Goal: Task Accomplishment & Management: Manage account settings

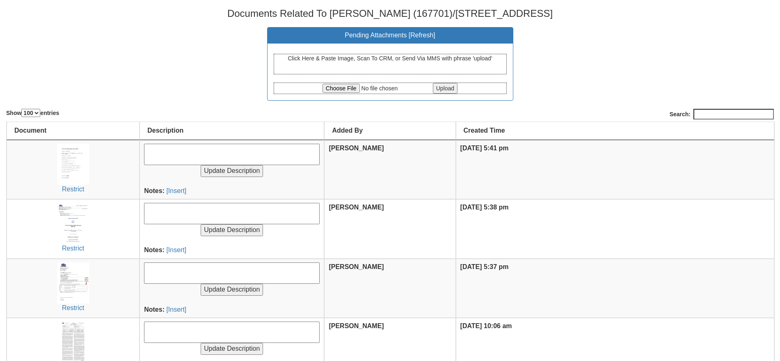
select select "100"
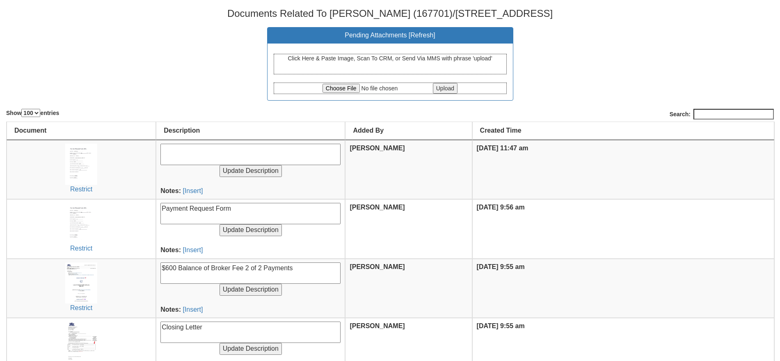
select select "100"
click at [203, 154] on textarea at bounding box center [250, 154] width 180 height 21
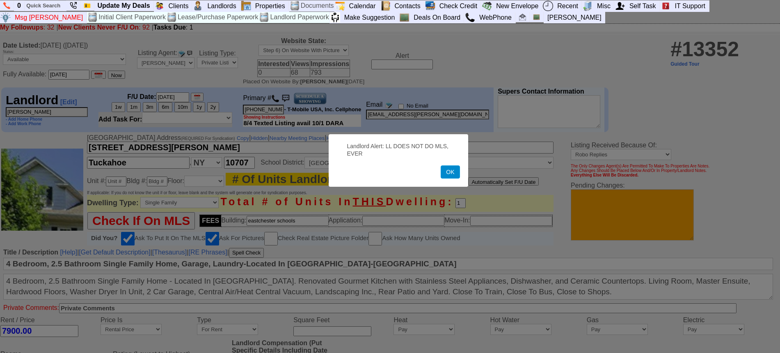
click at [453, 173] on button "OK" at bounding box center [450, 171] width 19 height 13
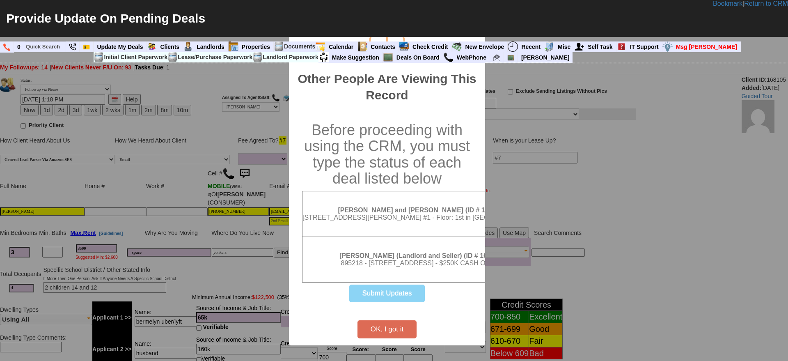
select select
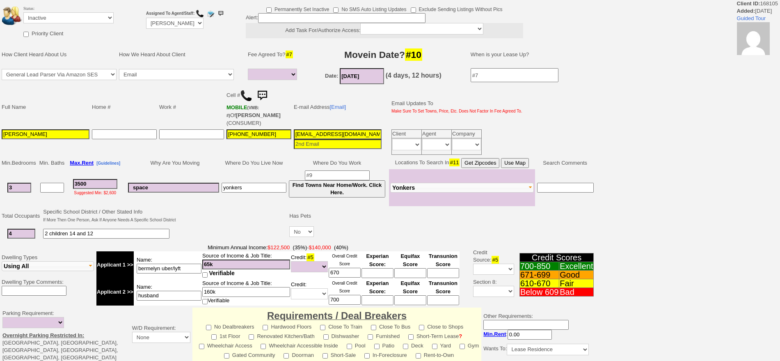
select select
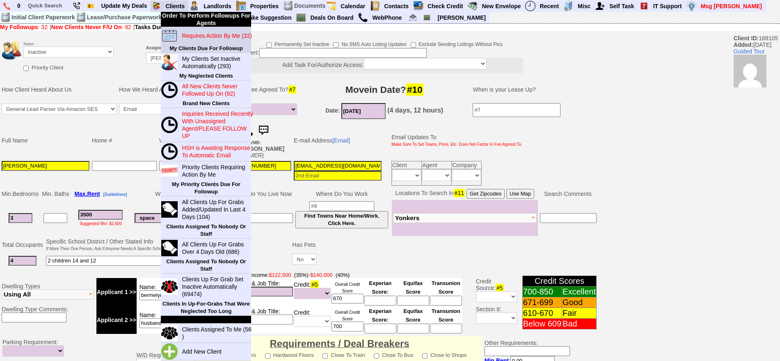
click at [199, 45] on b "My Clients Due For Followup" at bounding box center [206, 48] width 73 height 6
click at [197, 39] on blink "Requires Action By Me (32)" at bounding box center [217, 35] width 70 height 7
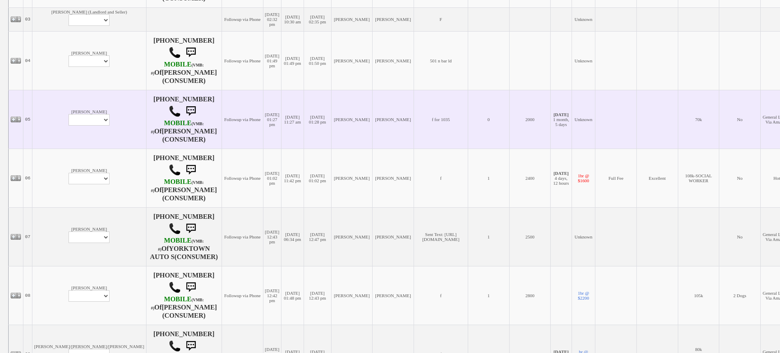
scroll to position [308, 0]
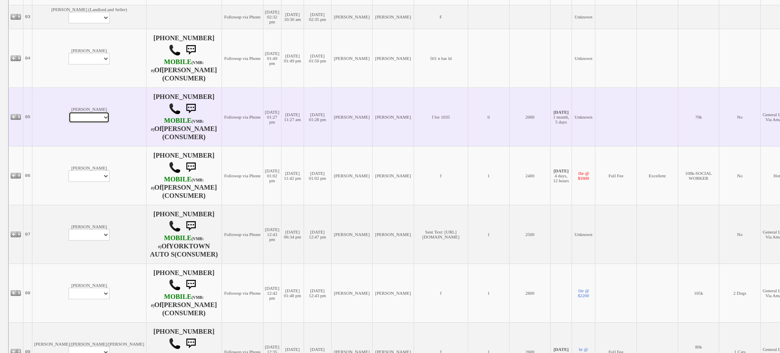
click at [69, 123] on select "Profile Edit Print Email Externally (Will Not Be Tracked In CRM) Closed Deals" at bounding box center [89, 117] width 41 height 11
select select "ChangeURL,/crm/custom/edit_client_form.php?redirect=%2Fcrm%2Fclients.php&id=168…"
click at [69, 120] on select "Profile Edit Print Email Externally (Will Not Be Tracked In CRM) Closed Deals" at bounding box center [89, 117] width 41 height 11
select select
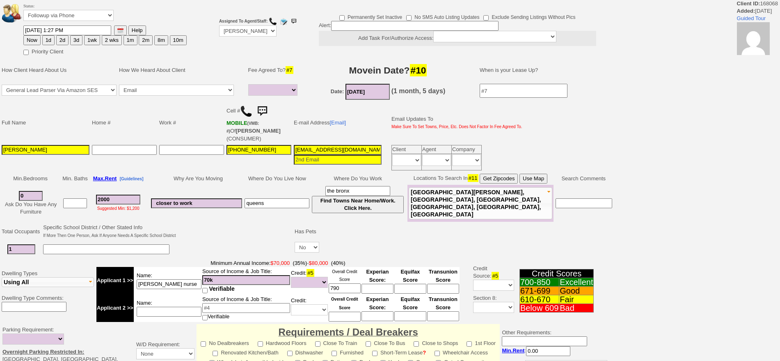
select select
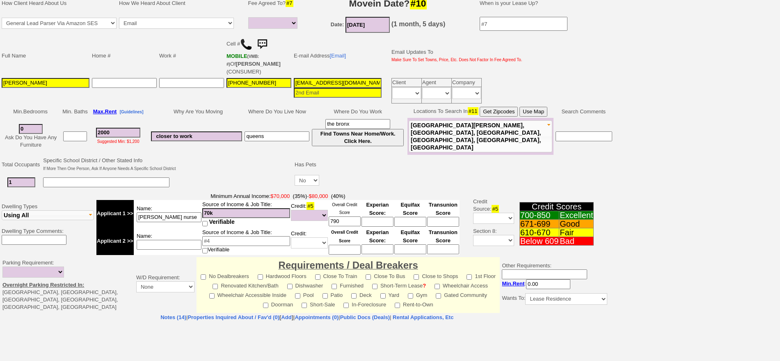
click at [780, 360] on html "Client ID: 168068 Added: [DATE] Guided Tour Status: Followup via Phone Followup…" at bounding box center [390, 227] width 780 height 589
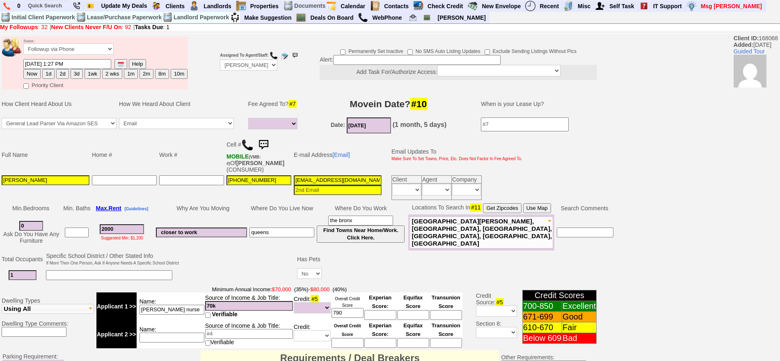
click at [248, 147] on img at bounding box center [247, 145] width 12 height 12
click at [270, 145] on img at bounding box center [263, 145] width 16 height 16
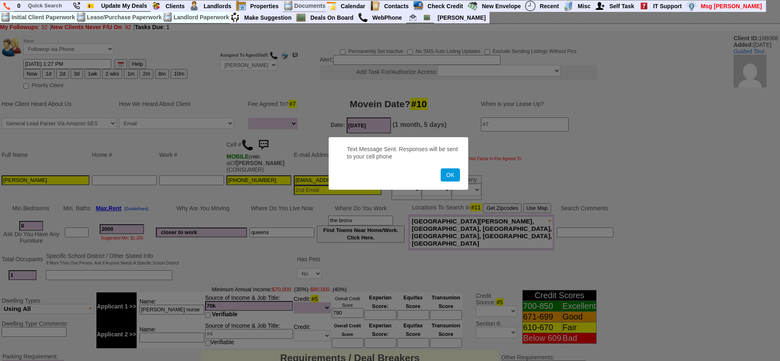
click at [441, 168] on button "OK" at bounding box center [450, 174] width 19 height 13
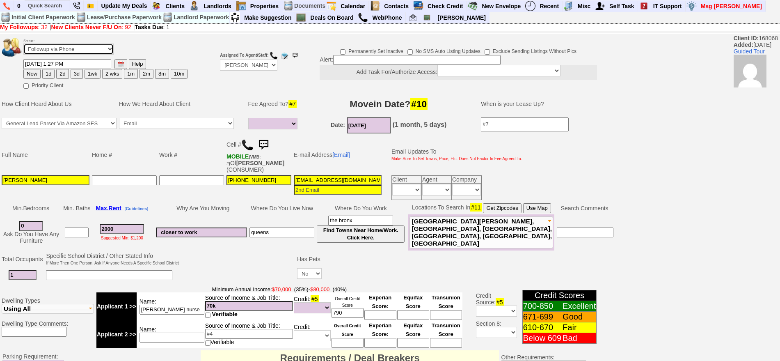
click at [59, 50] on select "Followup via Phone Followup via Email Followup When Section 8 Property Found De…" at bounding box center [68, 49] width 90 height 11
select select "Inactive"
click at [23, 46] on select "Followup via Phone Followup via Email Followup When Section 8 Property Found De…" at bounding box center [68, 49] width 90 height 11
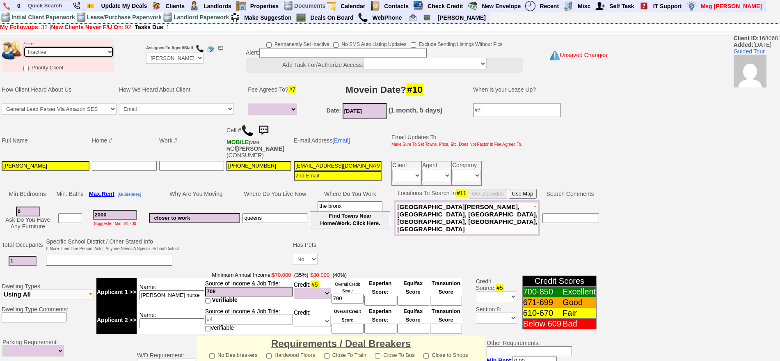
scroll to position [234, 0]
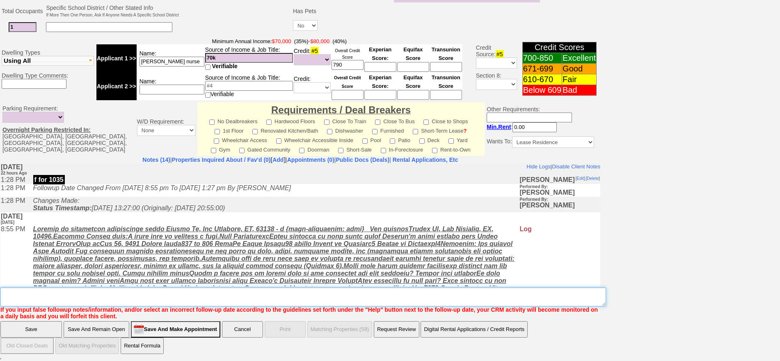
click at [307, 287] on textarea "Insert New Note Here" at bounding box center [303, 296] width 606 height 19
type textarea "found a place ia"
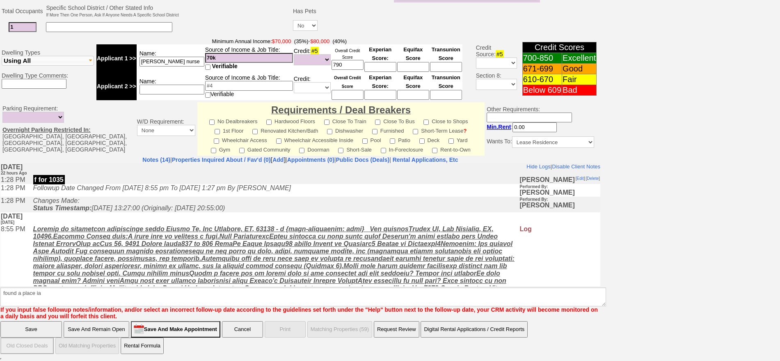
click at [46, 331] on input "Save" at bounding box center [31, 329] width 62 height 16
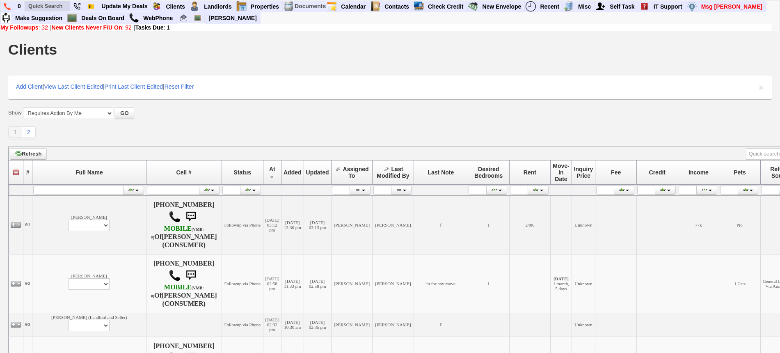
click at [47, 13] on ul at bounding box center [107, 17] width 164 height 12
click at [53, 5] on input "text" at bounding box center [47, 6] width 45 height 10
paste input "7186967064"
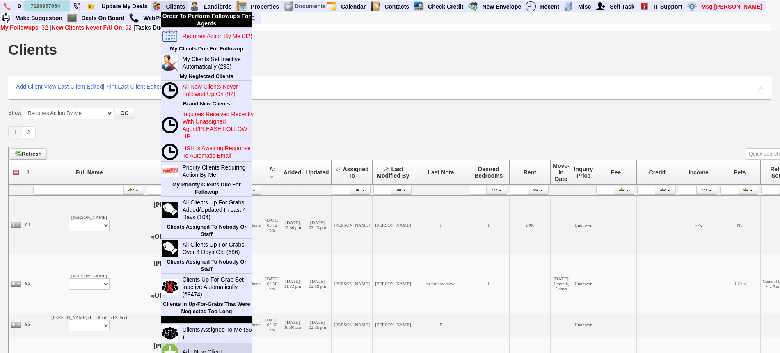
type input "7186967064"
click at [197, 346] on link "Add New Client" at bounding box center [205, 351] width 53 height 11
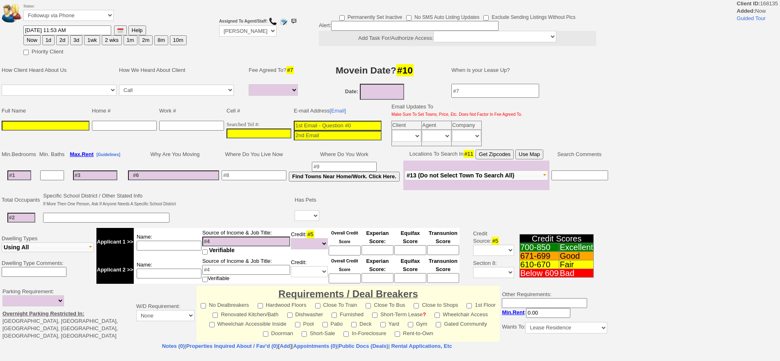
select select
click at [275, 130] on input "___-___-____" at bounding box center [259, 133] width 65 height 10
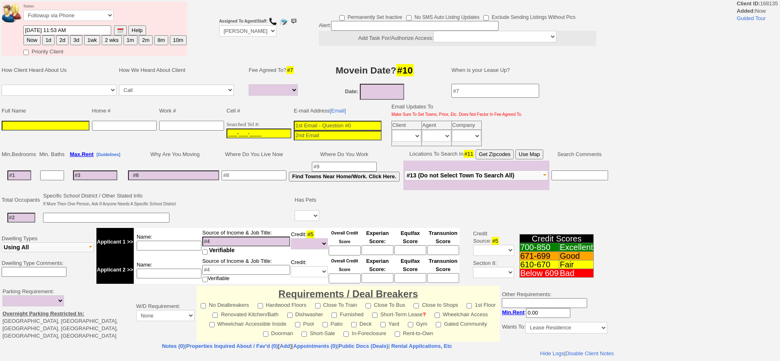
paste input "[PHONE_NUMBER]"
type input "[PHONE_NUMBER]"
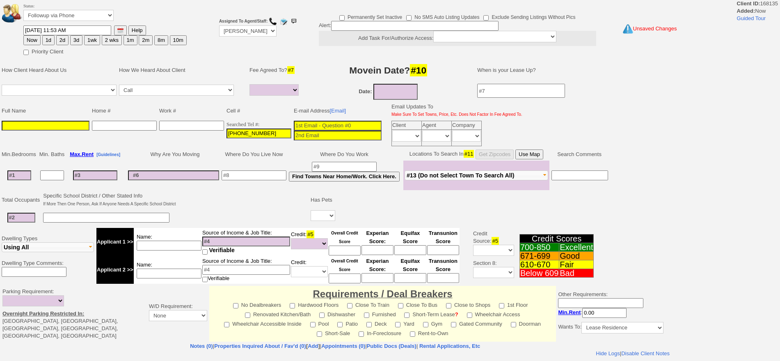
click at [64, 126] on input at bounding box center [46, 126] width 88 height 10
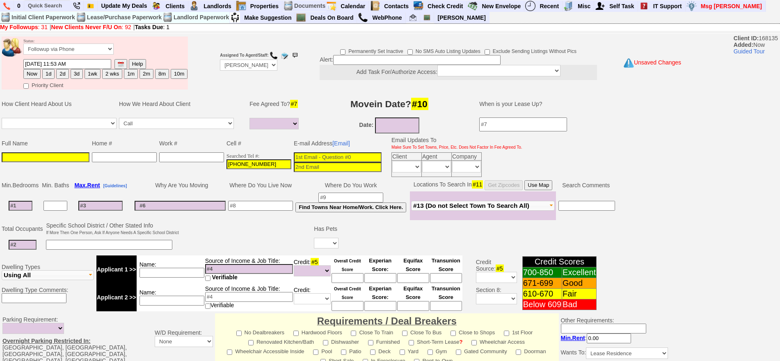
click at [340, 158] on input at bounding box center [338, 157] width 88 height 10
paste input "[EMAIL_ADDRESS][DOMAIN_NAME]"
type input "josezacariaz7@gmail.com"
click at [72, 157] on input at bounding box center [46, 157] width 88 height 10
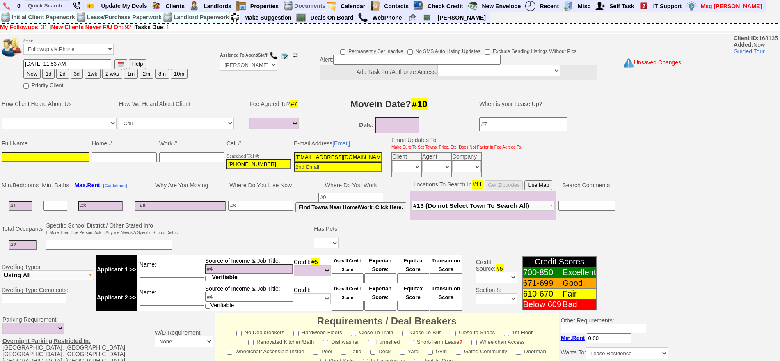
paste input "Jose Zacariaz III"
type input "Jose Zacariaz III"
click at [48, 72] on button "1d" at bounding box center [48, 74] width 12 height 10
type input "09/27/2025 11:53 AM"
drag, startPoint x: 788, startPoint y: 103, endPoint x: 788, endPoint y: 380, distance: 277.9
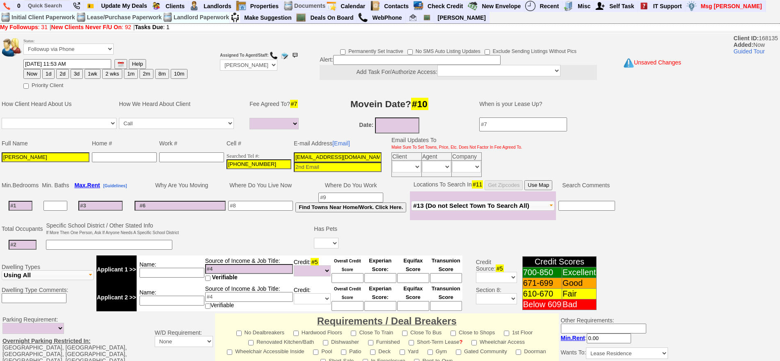
click at [780, 360] on html "0 Bookmark This Page Organize Update My Deals Clients Add New Client" at bounding box center [390, 286] width 780 height 572
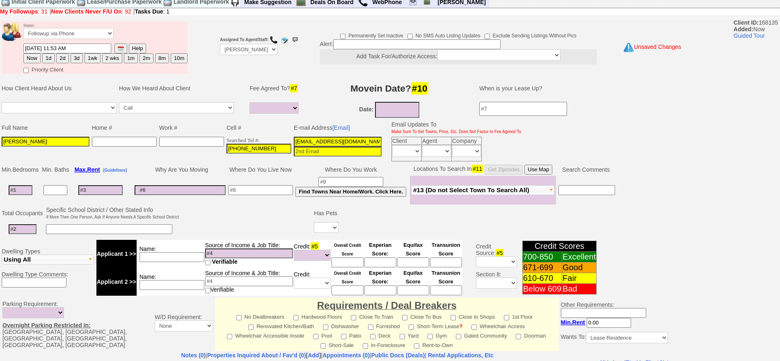
scroll to position [207, 0]
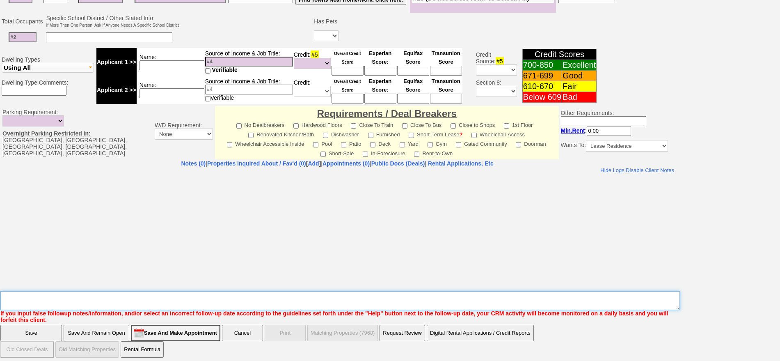
click at [593, 303] on textarea "Insert New Note Here" at bounding box center [340, 300] width 680 height 19
type textarea "210 4g fu"
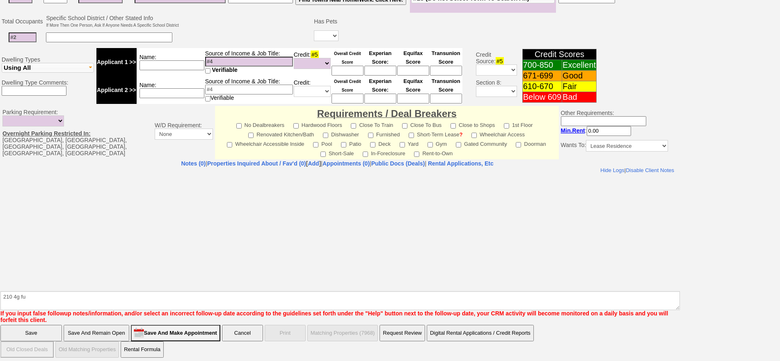
click input "Save" at bounding box center [31, 333] width 62 height 16
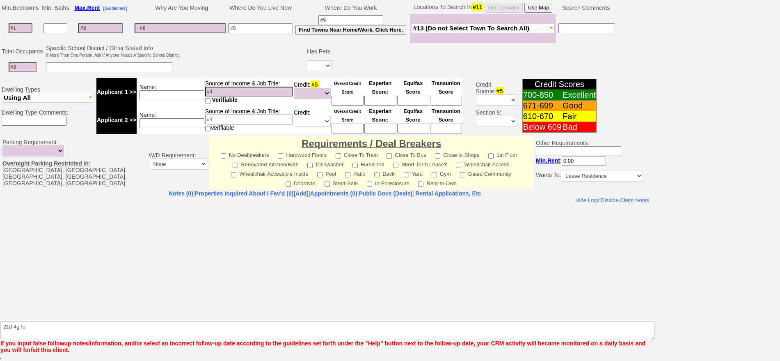
scroll to position [177, 0]
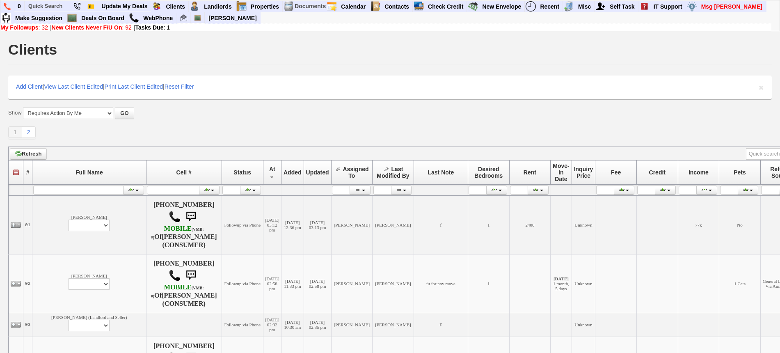
scroll to position [103, 0]
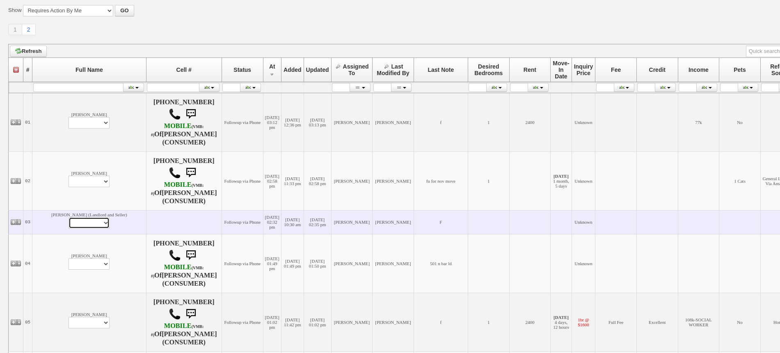
click at [69, 229] on select "Profile Edit Print Closed Deals" at bounding box center [89, 222] width 41 height 11
select select "ChangeURL,/crm/custom/edit_client_form.php?redirect=%2Fcrm%2Fclients.php&id=167…"
click at [69, 226] on select "Profile Edit Print Closed Deals" at bounding box center [89, 222] width 41 height 11
select select
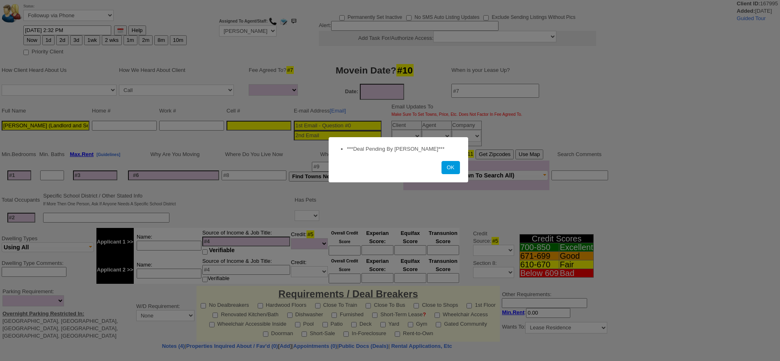
select select
click at [447, 162] on button "OK" at bounding box center [451, 167] width 18 height 13
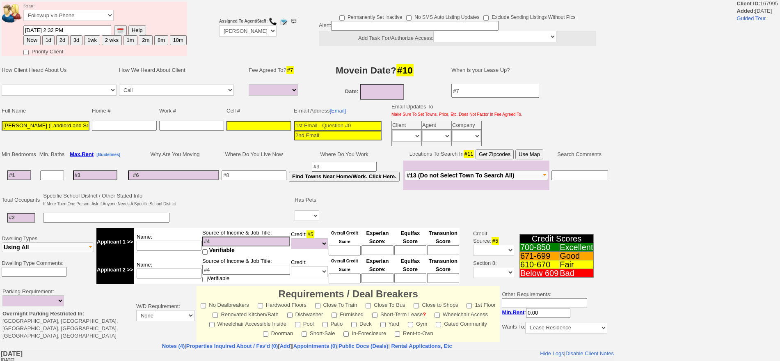
scroll to position [185, 0]
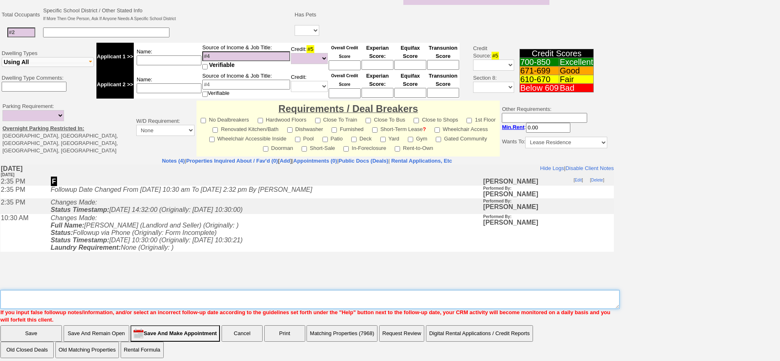
click at [324, 300] on textarea "Insert New Note Here" at bounding box center [309, 299] width 619 height 19
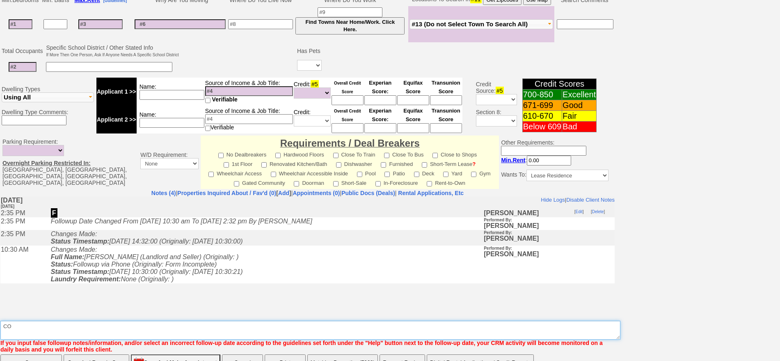
scroll to position [216, 0]
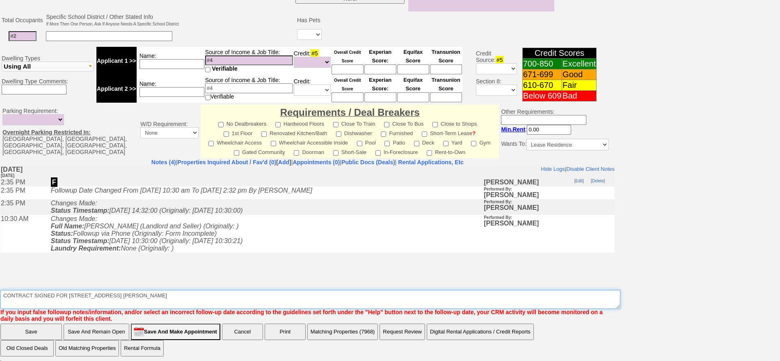
type textarea "CONTRACT SIGNED FOR 10 LAKE ST 1B - ATTORNEY GEORGE BLYLER"
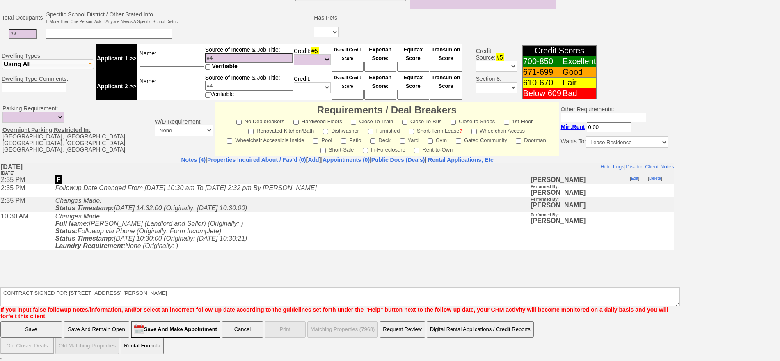
scroll to position [207, 0]
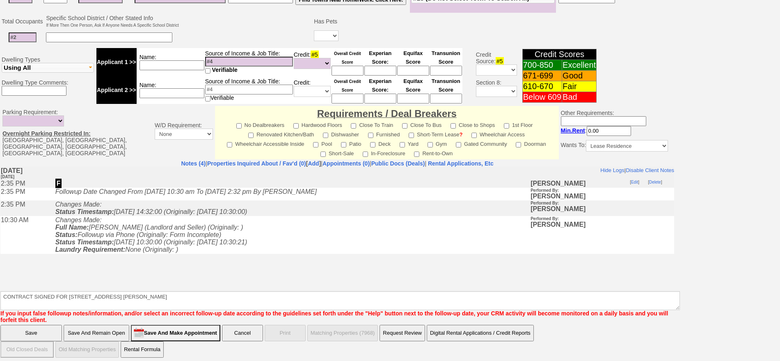
drag, startPoint x: 772, startPoint y: 270, endPoint x: 776, endPoint y: 13, distance: 257.4
click at [780, 12] on html "0 Bookmark This Page Organize Update My Deals Clients Add New Client" at bounding box center [390, 79] width 780 height 572
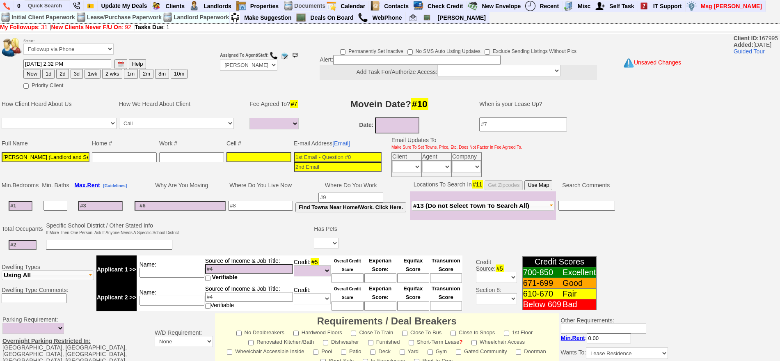
click at [95, 81] on td "Priority Client" at bounding box center [105, 84] width 165 height 10
click at [94, 74] on button "1wk" at bounding box center [93, 74] width 16 height 10
type input "10/03/2025 11:53 AM"
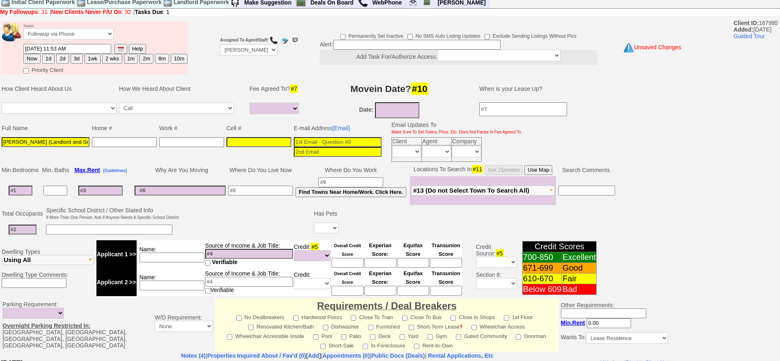
scroll to position [207, 0]
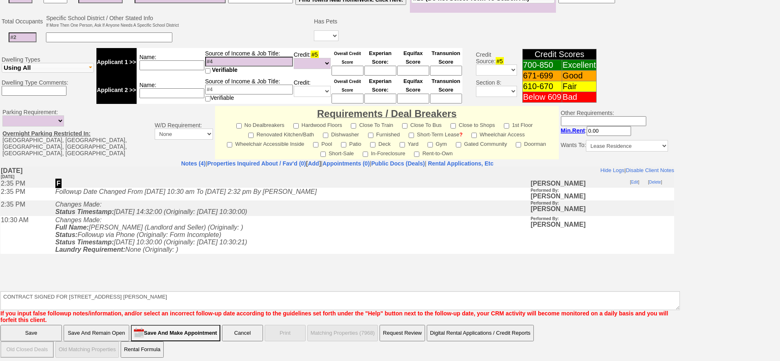
click at [32, 333] on input "Save" at bounding box center [31, 333] width 62 height 16
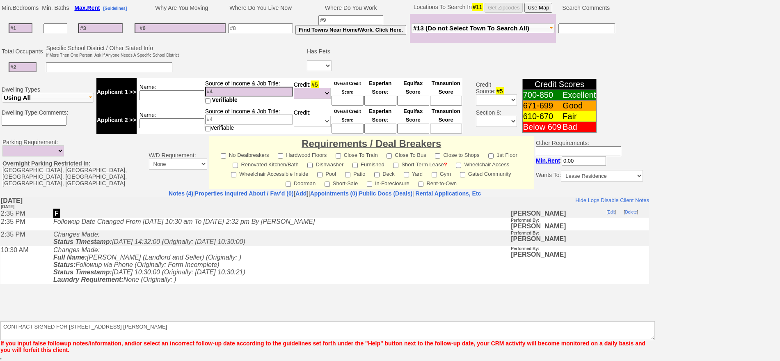
scroll to position [177, 0]
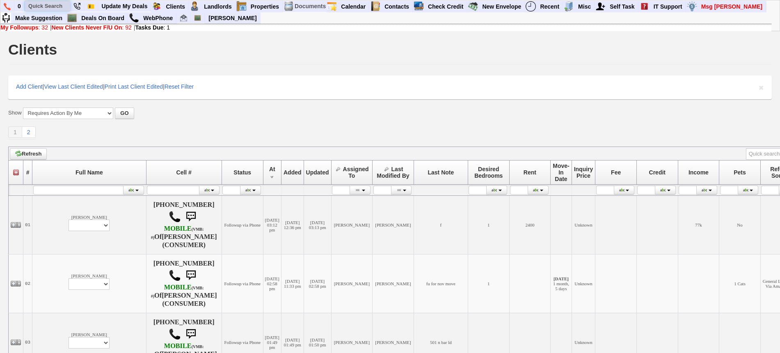
click at [53, 3] on input "text" at bounding box center [47, 6] width 45 height 10
paste input "[PERSON_NAME]"
type input "[PERSON_NAME]"
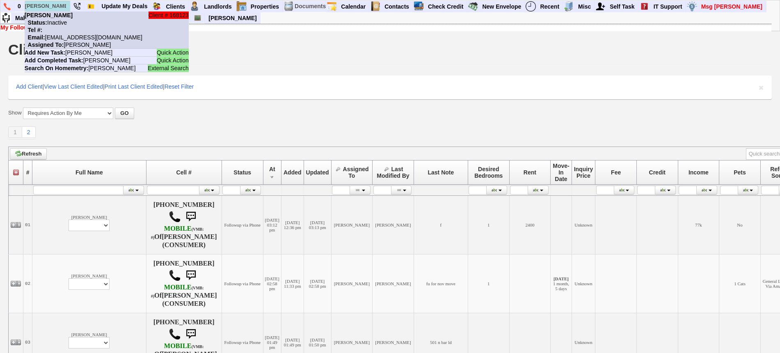
click at [53, 31] on li "Client # 168123 [PERSON_NAME] Status: Inactive Tel #: Email: [EMAIL_ADDRESS][DO…" at bounding box center [107, 29] width 164 height 37
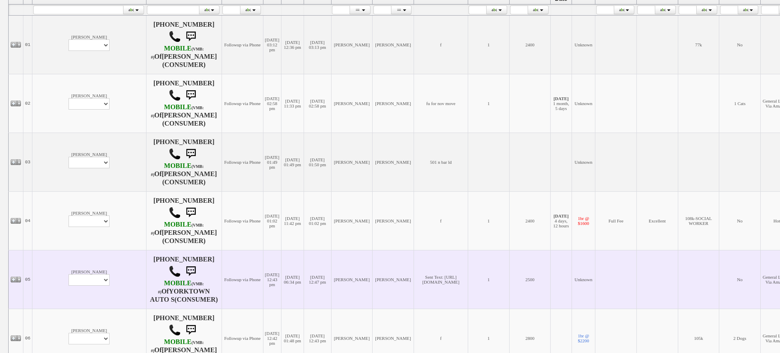
scroll to position [257, 0]
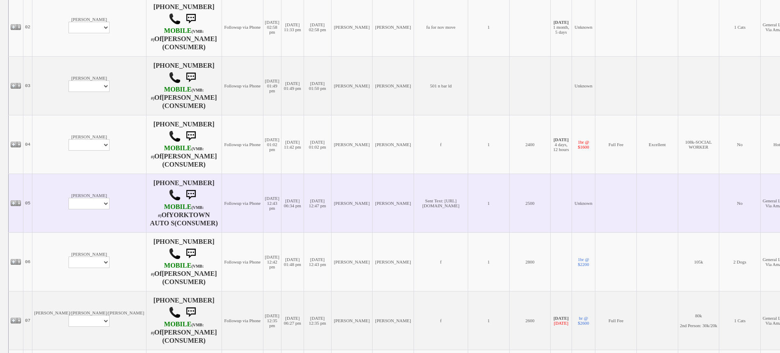
click at [44, 178] on td "[PERSON_NAME] Profile Edit Print Email Externally (Will Not Be Tracked In CRM) …" at bounding box center [89, 203] width 114 height 59
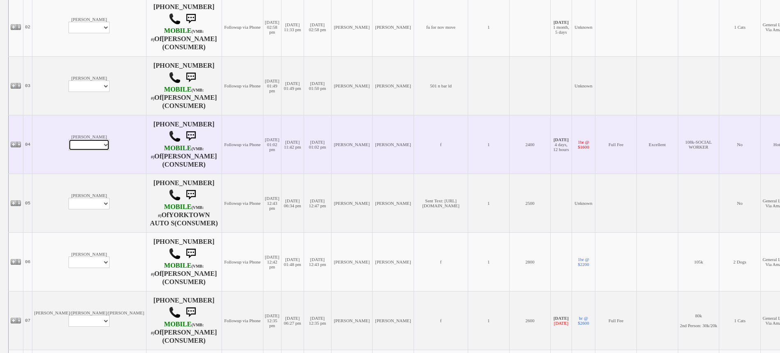
click at [69, 144] on select "Profile Edit Print Email Externally (Will Not Be Tracked In CRM) Closed Deals" at bounding box center [89, 144] width 41 height 11
select select "ChangeURL,/crm/custom/edit_client_form.php?redirect=%2Fcrm%2Fclients.php&id=225…"
click at [69, 139] on select "Profile Edit Print Email Externally (Will Not Be Tracked In CRM) Closed Deals" at bounding box center [89, 144] width 41 height 11
select select
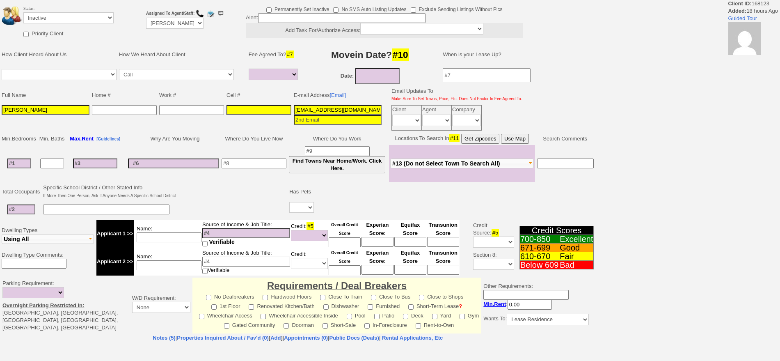
select select
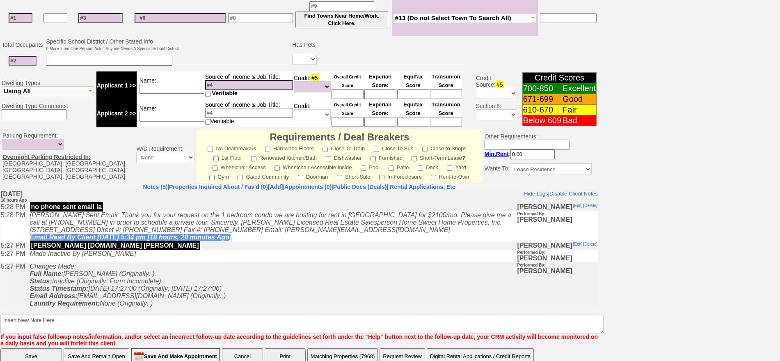
scroll to position [204, 0]
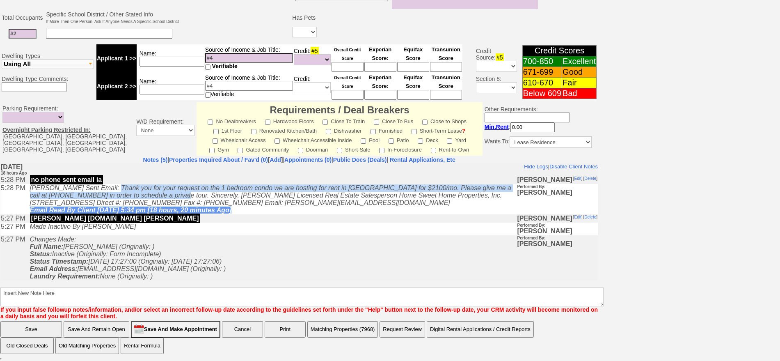
drag, startPoint x: 111, startPoint y: 188, endPoint x: 178, endPoint y: 198, distance: 67.7
click at [178, 198] on icon "[PERSON_NAME] Sent Email: Thank you for your request on the 1 bedroom condo we …" at bounding box center [270, 198] width 481 height 29
copy icon "Thank you for your request on the 1 bedroom condo we are hosting for rent in [G…"
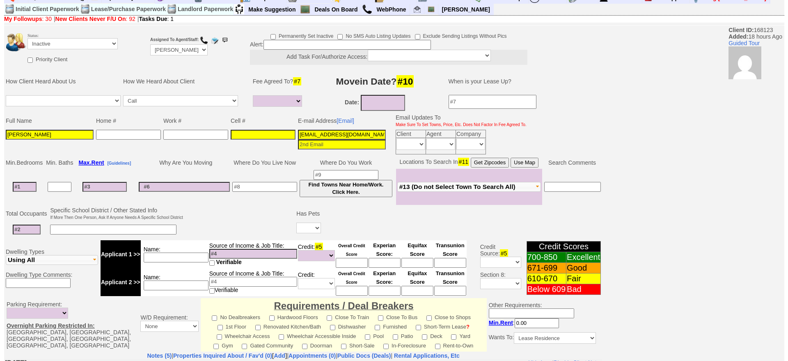
scroll to position [0, 0]
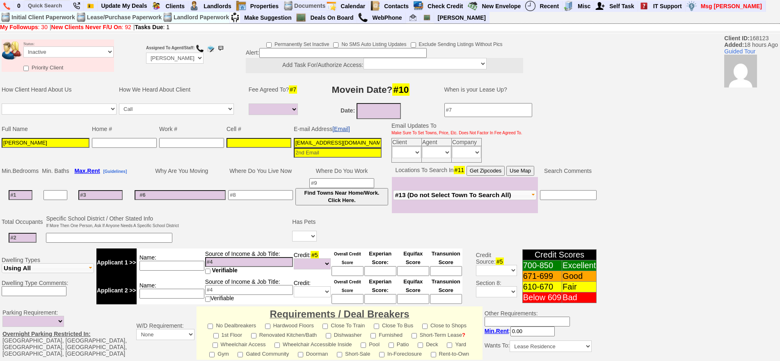
click at [340, 130] on link "[Email]" at bounding box center [341, 129] width 18 height 7
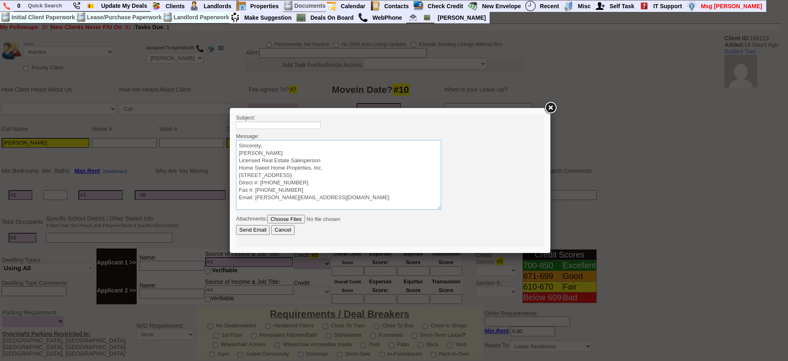
click at [316, 142] on textarea "Sincerely, Jorge Guerrero Licensed Real Estate Salesperson Home Sweet Home Prop…" at bounding box center [338, 175] width 205 height 70
paste textarea "Thank you for your request on the 1 bedroom condo we are hosting for rent in Ma…"
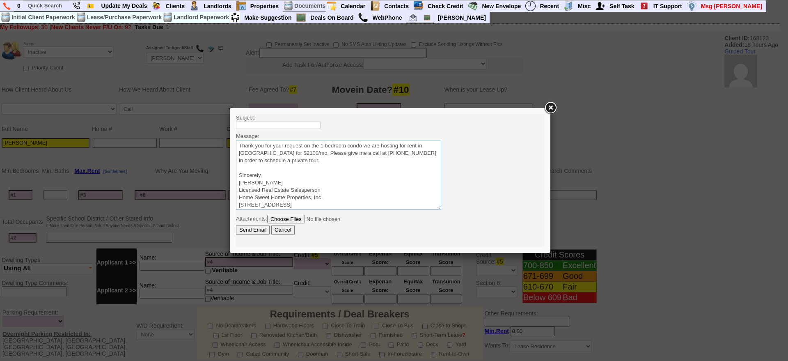
type textarea "Thank you for your request on the 1 bedroom condo we are hosting for rent in Ma…"
click at [303, 126] on input "text" at bounding box center [278, 124] width 85 height 7
click at [306, 123] on input "text" at bounding box center [278, 124] width 85 height 7
type input "17 Broadway - 1 Bedroom Condo $2200"
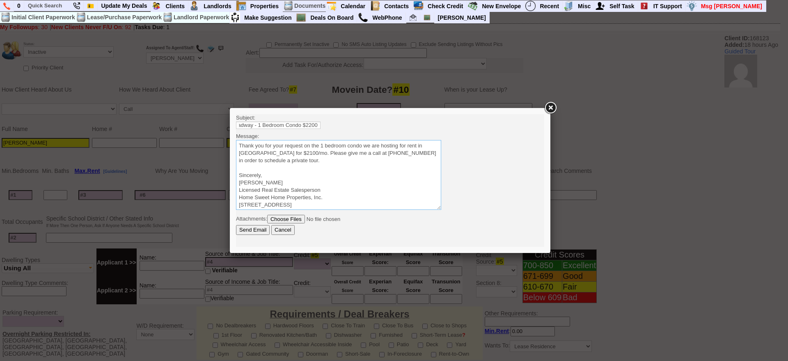
scroll to position [0, 0]
click at [236, 225] on input "Send Email" at bounding box center [253, 230] width 34 height 10
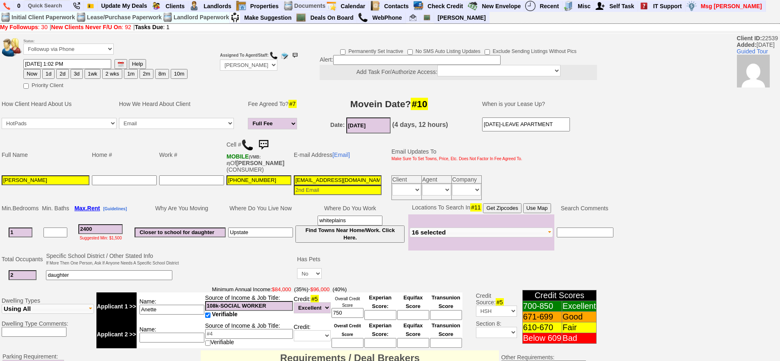
click at [270, 142] on img at bounding box center [263, 145] width 16 height 16
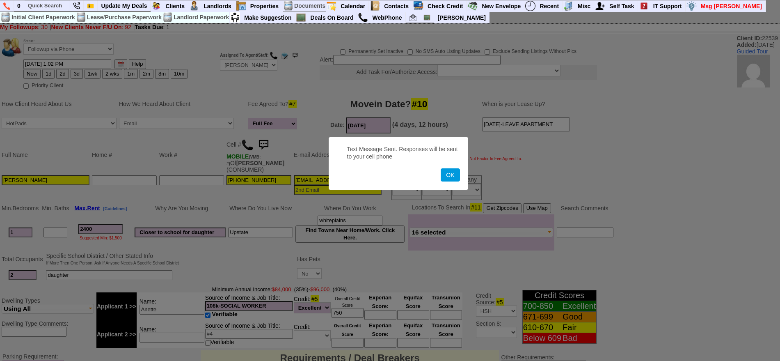
click at [441, 168] on button "OK" at bounding box center [450, 174] width 19 height 13
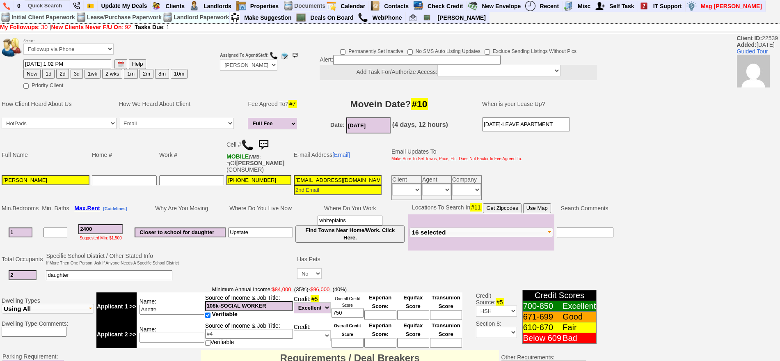
click at [46, 72] on button "1d" at bounding box center [48, 74] width 12 height 10
type input "[DATE] 11:55 AM"
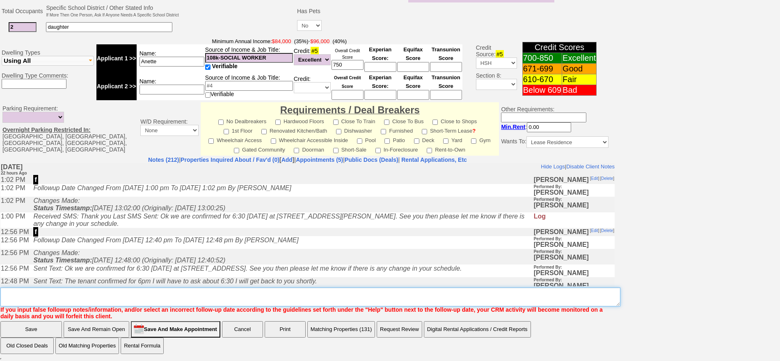
click at [353, 293] on textarea "Insert New Note Here" at bounding box center [310, 296] width 620 height 19
type textarea "f"
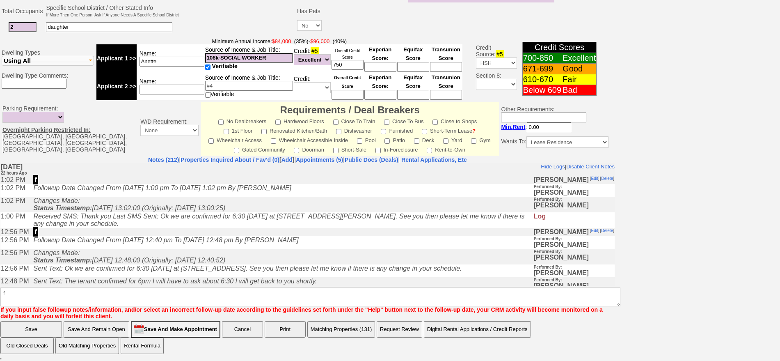
click input "Save" at bounding box center [31, 329] width 62 height 16
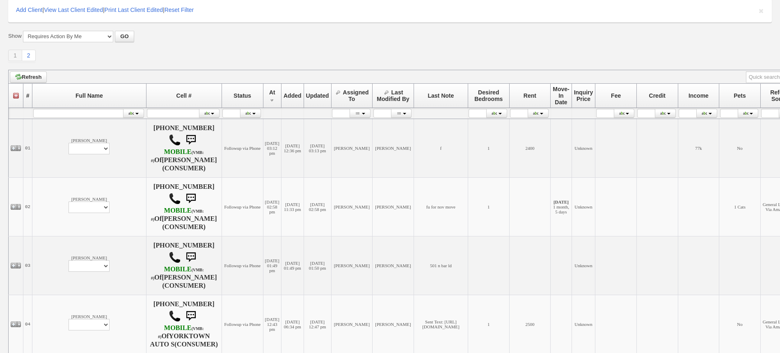
scroll to position [154, 0]
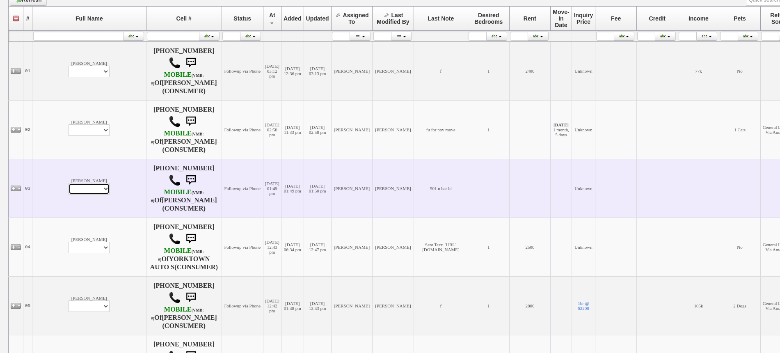
click at [69, 188] on select "Profile Edit Print Email Externally (Will Not Be Tracked In CRM) Closed Deals" at bounding box center [89, 188] width 41 height 11
select select "ChangeURL,/crm/custom/edit_client_form.php?redirect=%2Fcrm%2Fclients.php&id=168…"
click at [69, 183] on select "Profile Edit Print Email Externally (Will Not Be Tracked In CRM) Closed Deals" at bounding box center [89, 188] width 41 height 11
select select
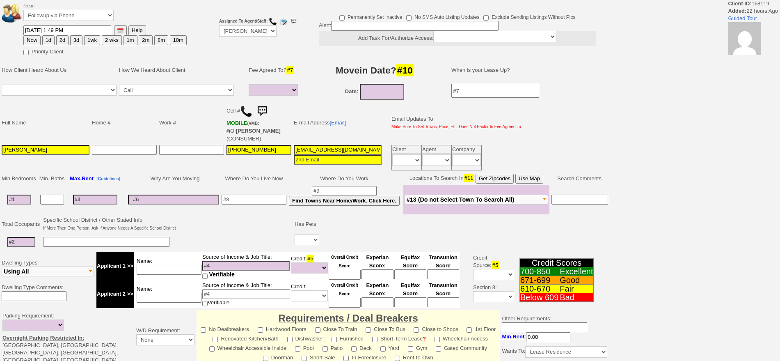
select select
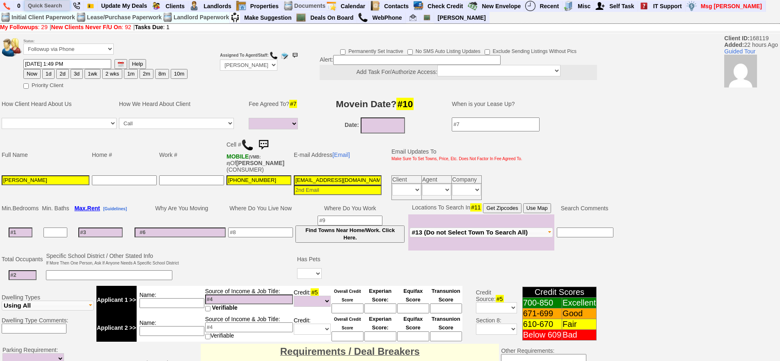
click at [43, 3] on input "text" at bounding box center [47, 5] width 45 height 10
paste input "9144346166"
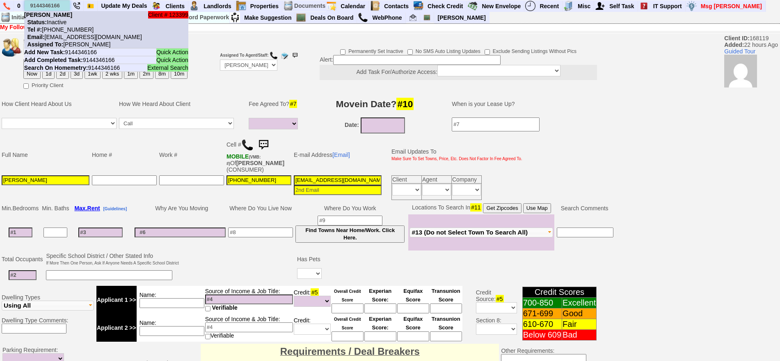
type input "9144346166"
click at [70, 18] on li "Client # 123399 [PERSON_NAME] Status: Inactive Tel #: [PHONE_NUMBER] Email: [EM…" at bounding box center [106, 29] width 164 height 37
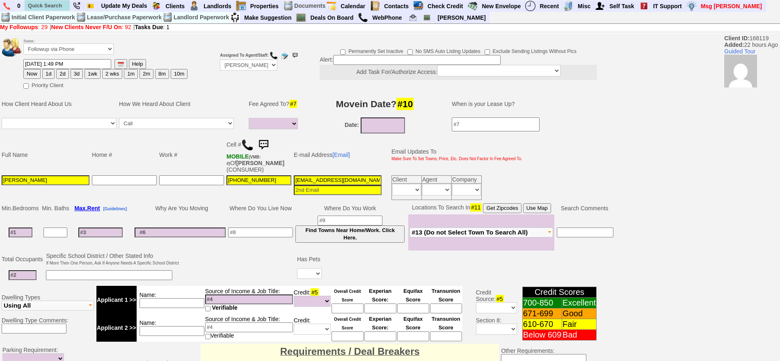
click at [247, 141] on img at bounding box center [247, 145] width 12 height 12
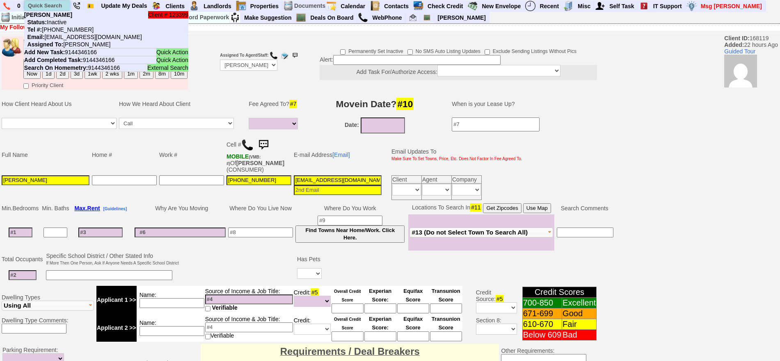
click at [48, 2] on input "text" at bounding box center [47, 5] width 45 height 10
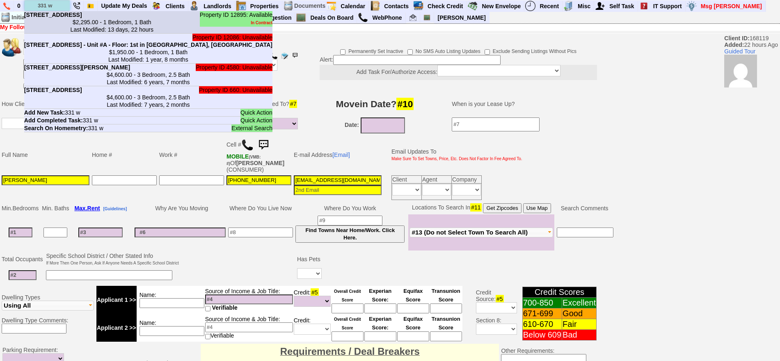
type input "331 w"
click at [69, 19] on li "Property ID 12895: Available In Contract 331 W Post Rd - Unit #A in White Plain…" at bounding box center [148, 22] width 248 height 23
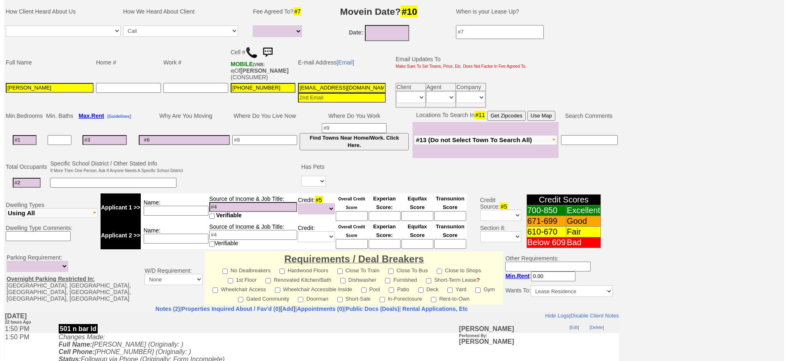
scroll to position [87, 0]
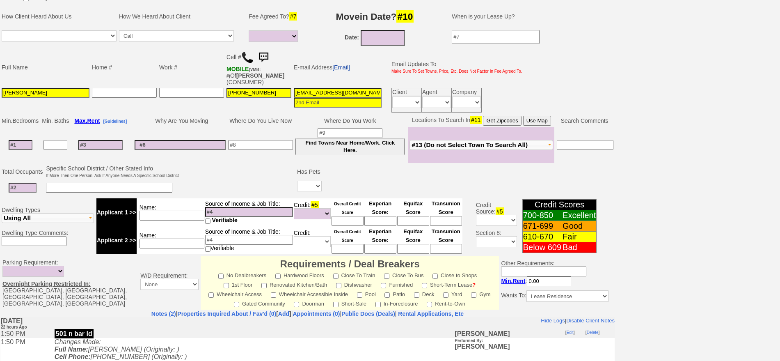
click at [345, 64] on link "[Email]" at bounding box center [341, 67] width 18 height 7
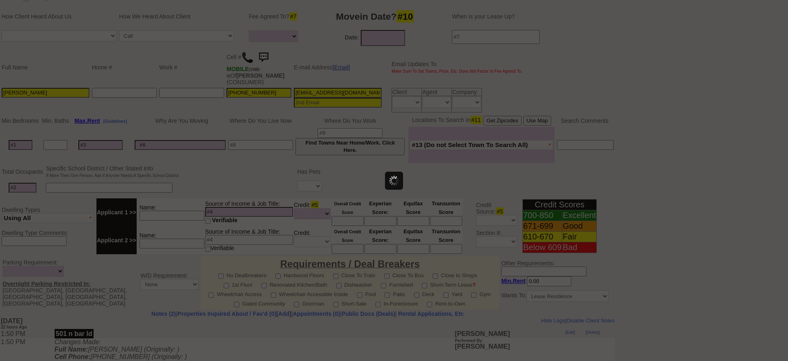
scroll to position [0, 0]
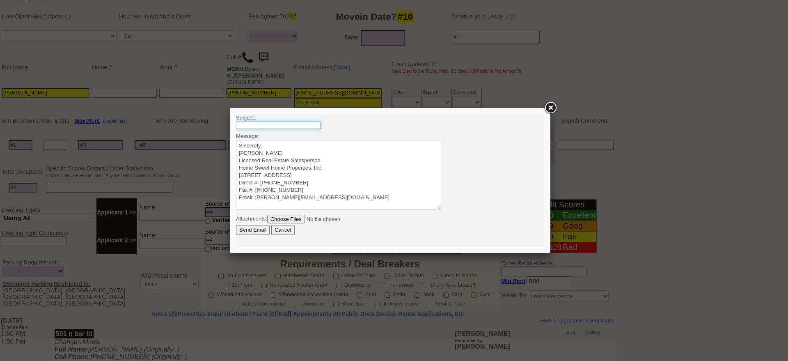
click at [303, 126] on input "text" at bounding box center [278, 124] width 85 height 7
type input "501 N Barry Ave 1 Bedroom Condo - $2100/mo"
drag, startPoint x: 310, startPoint y: 124, endPoint x: 336, endPoint y: 126, distance: 25.6
click at [336, 126] on body "Subject: 501 N Barry Ave 1 Bedroom Condo - $2100/mo Message: Sincerely, Jorge G…" at bounding box center [390, 180] width 308 height 133
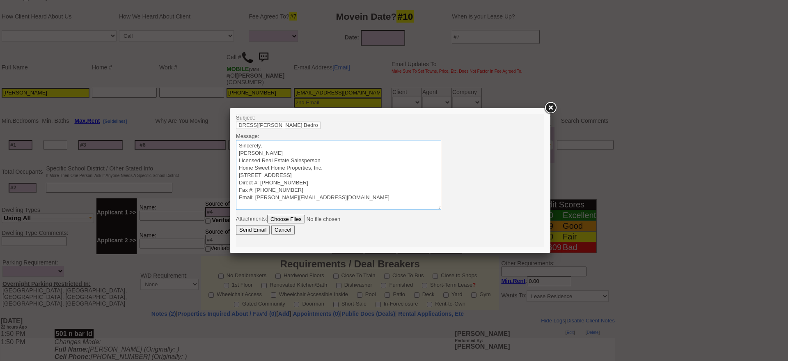
click at [320, 145] on textarea "Sincerely, Jorge Guerrero Licensed Real Estate Salesperson Home Sweet Home Prop…" at bounding box center [338, 175] width 205 height 70
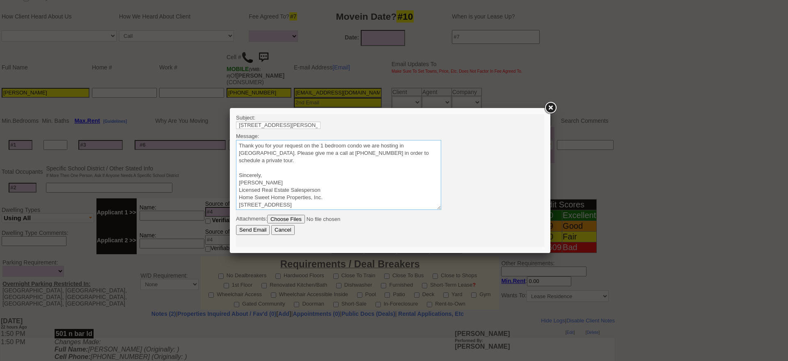
drag, startPoint x: 274, startPoint y: 164, endPoint x: 220, endPoint y: 131, distance: 62.9
click at [236, 131] on html "Subject: 501 N Barry Ave 1 Bedroom Condo - $2100/mo Message: Sincerely, Jorge G…" at bounding box center [390, 180] width 308 height 133
type textarea "Thank you for your request on the 1 bedroom condo we are hosting in Mamaroneck.…"
click at [258, 229] on input "Send Email" at bounding box center [253, 230] width 34 height 10
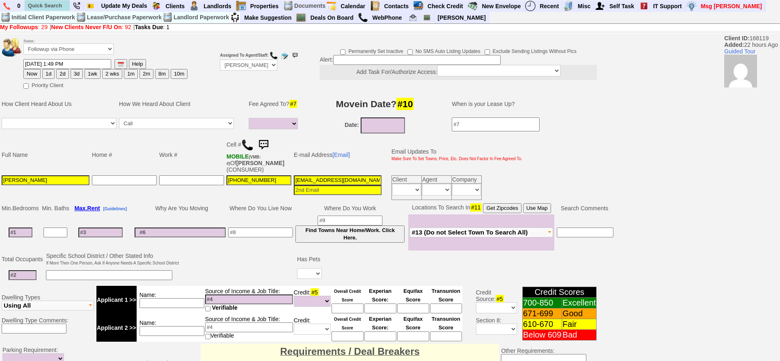
click at [272, 142] on img at bounding box center [263, 145] width 16 height 16
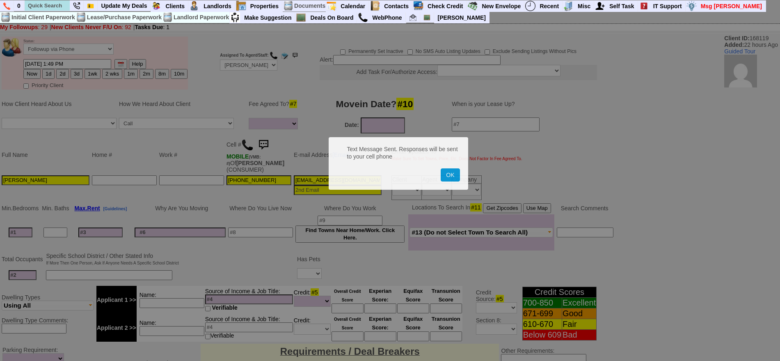
click at [441, 168] on button "OK" at bounding box center [450, 174] width 19 height 13
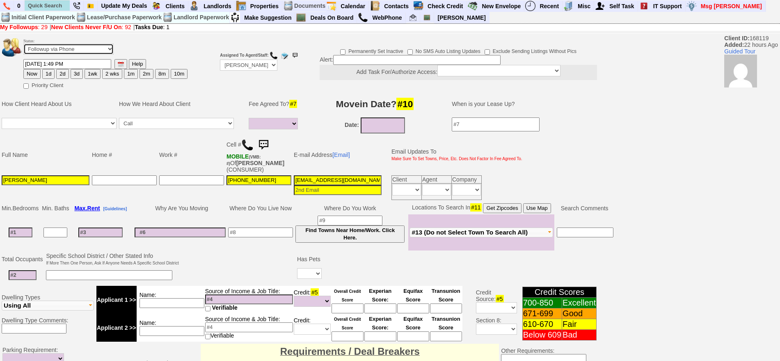
click at [94, 47] on select "Followup via Phone Followup via Email Followup When Section 8 Property Found De…" at bounding box center [68, 49] width 90 height 11
select select "Inactive"
click at [23, 46] on select "Followup via Phone Followup via Email Followup When Section 8 Property Found De…" at bounding box center [68, 49] width 90 height 11
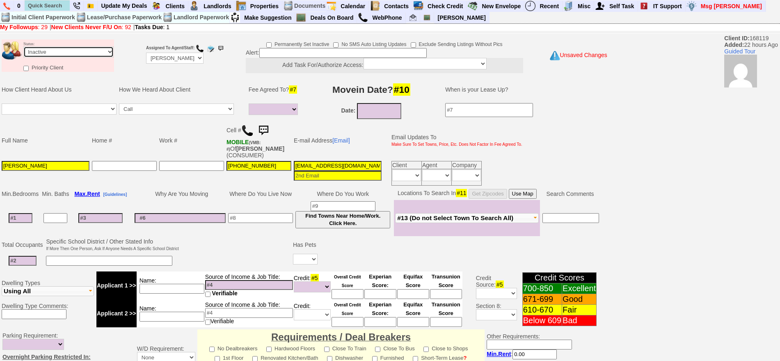
scroll to position [227, 0]
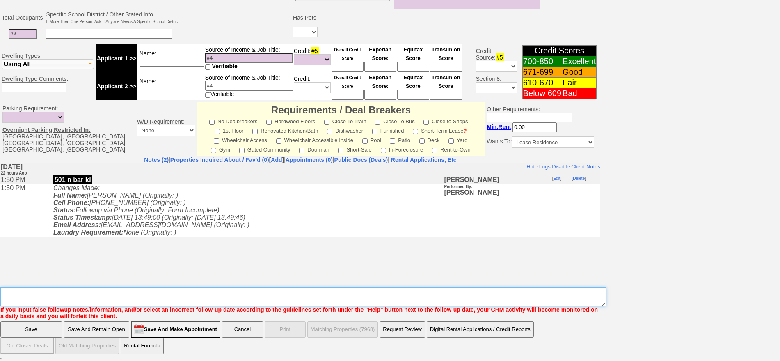
click at [425, 288] on textarea "Insert New Note Here" at bounding box center [303, 296] width 606 height 19
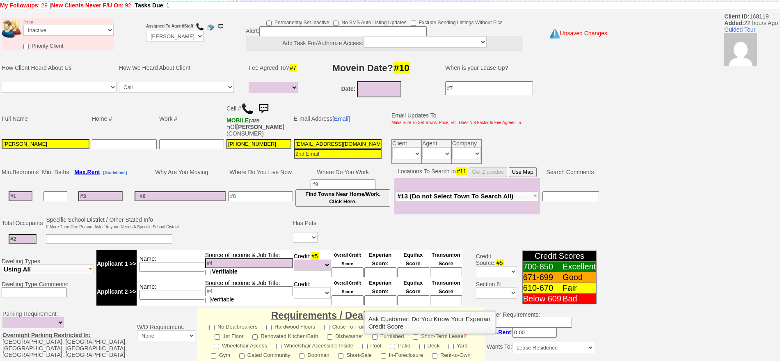
type textarea "called client lm sent txt and email ia until response"
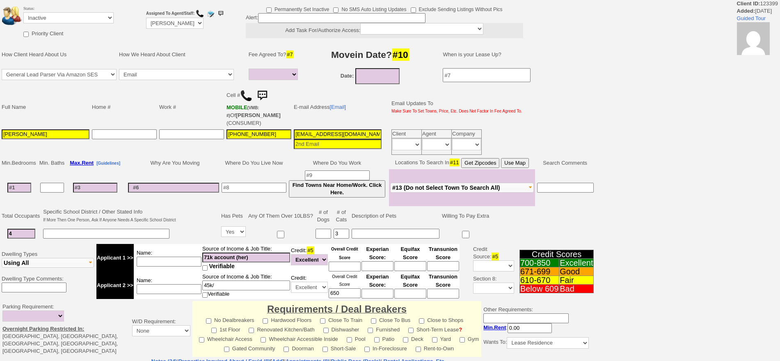
select select
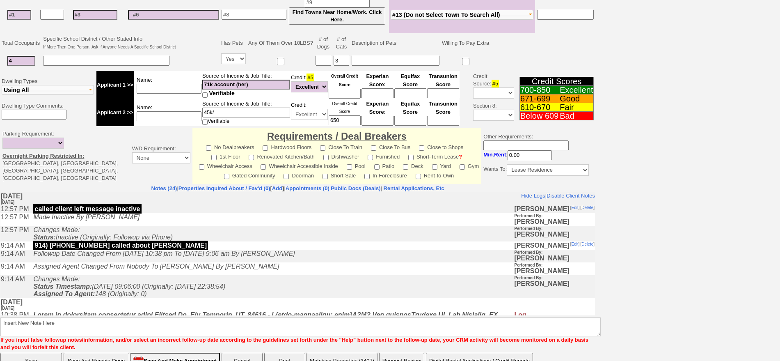
scroll to position [200, 0]
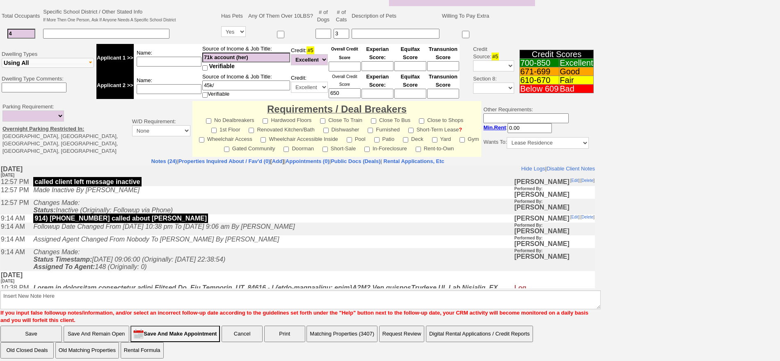
click at [257, 247] on td "Assigned Agent Changed From Nobody To Jorge Guerrero By jorge guerrero" at bounding box center [271, 241] width 485 height 13
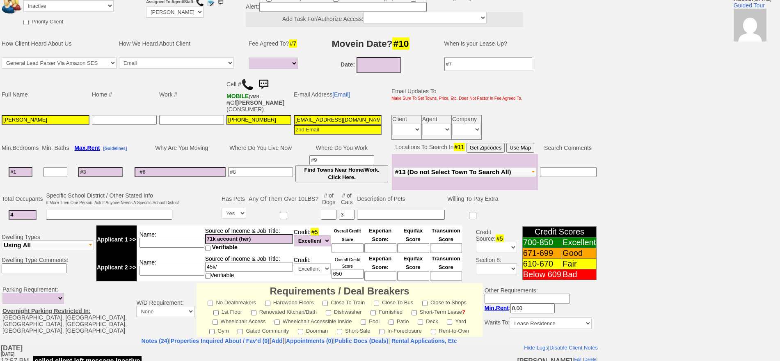
scroll to position [0, 0]
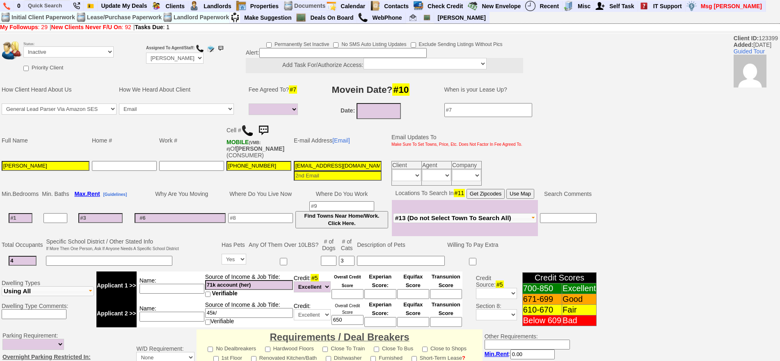
click at [349, 166] on input "1bnqax3h165xdiu19aru3ethk3@convo.trulia.com" at bounding box center [338, 166] width 88 height 10
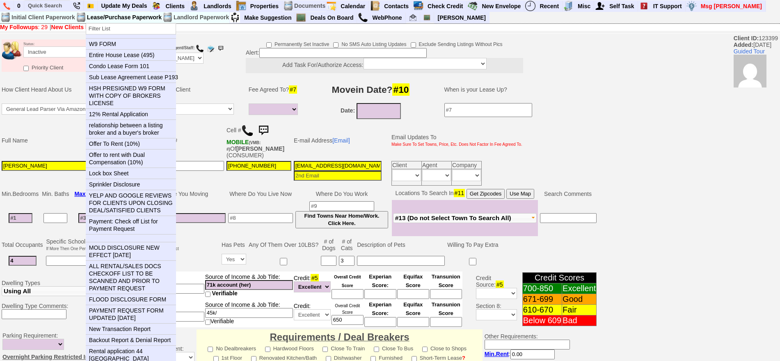
paste input "keysi.romero@outlook"
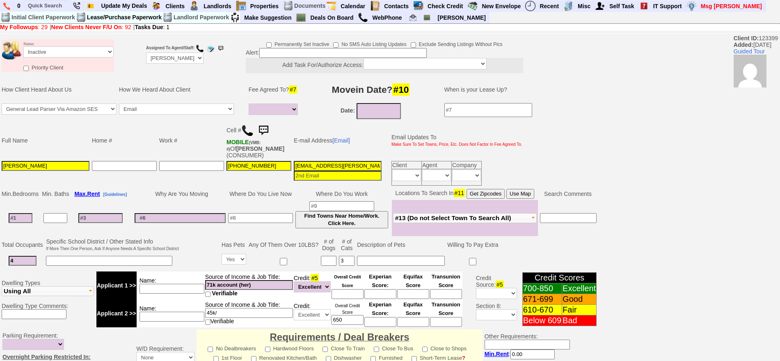
type input "keysi.romero@outlook.com"
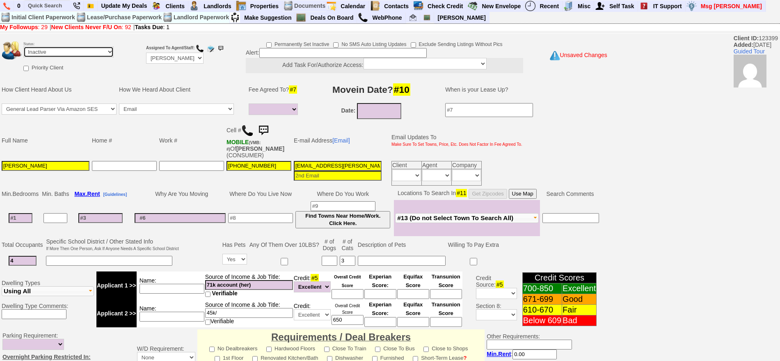
click at [92, 54] on select "Followup via Phone Followup via Email Followup When Section 8 Property Found De…" at bounding box center [68, 51] width 90 height 11
select select "Followup via Phone"
click at [23, 46] on select "Followup via Phone Followup via Email Followup When Section 8 Property Found De…" at bounding box center [68, 51] width 90 height 11
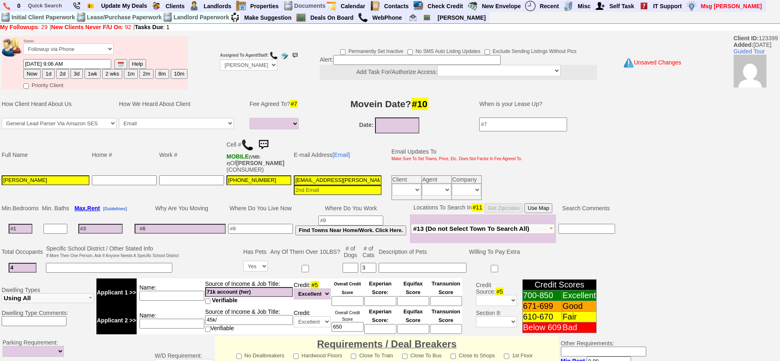
click at [32, 71] on button "Now" at bounding box center [31, 74] width 17 height 10
type input "09/26/2025 11:55 AM"
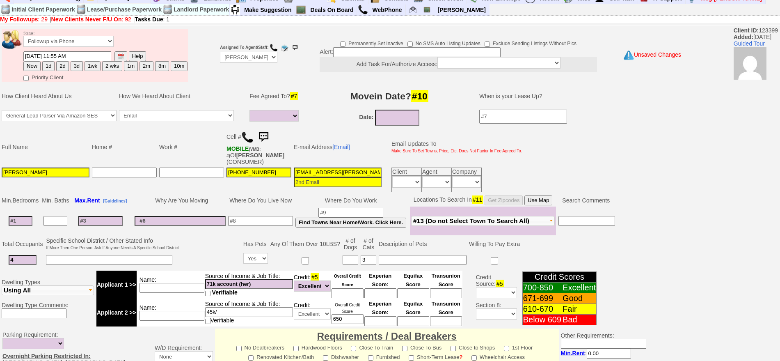
scroll to position [230, 0]
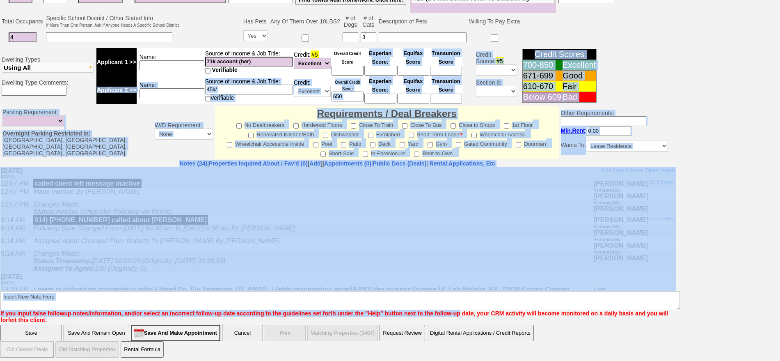
drag, startPoint x: 788, startPoint y: 154, endPoint x: 395, endPoint y: 295, distance: 417.4
click at [395, 295] on tbody "Status: Followup via Phone Followup via Email Followup When Section 8 Property …" at bounding box center [337, 81] width 675 height 553
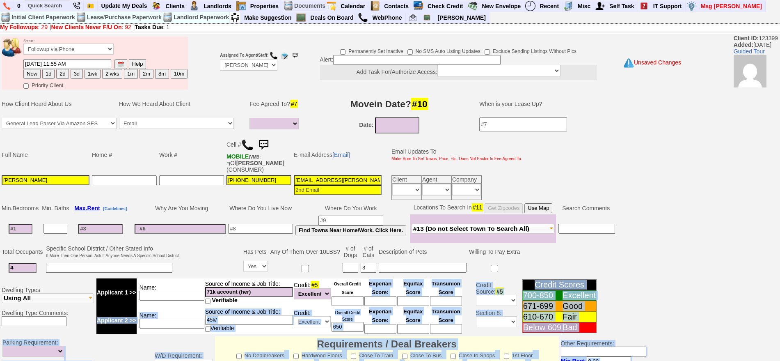
click at [395, 295] on center "Experian Score:" at bounding box center [380, 292] width 32 height 27
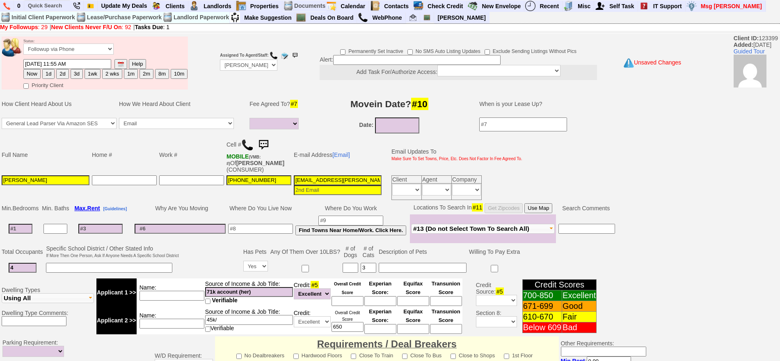
scroll to position [230, 0]
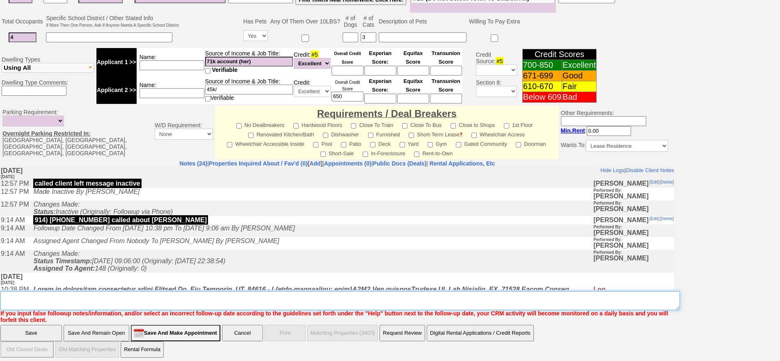
click at [483, 295] on textarea "Insert New Note Here" at bounding box center [340, 300] width 680 height 19
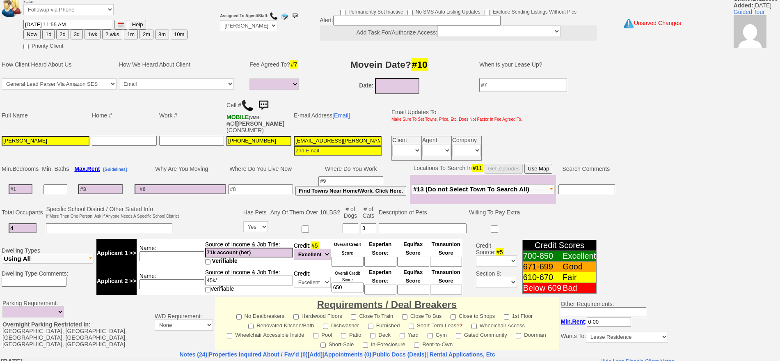
scroll to position [0, 0]
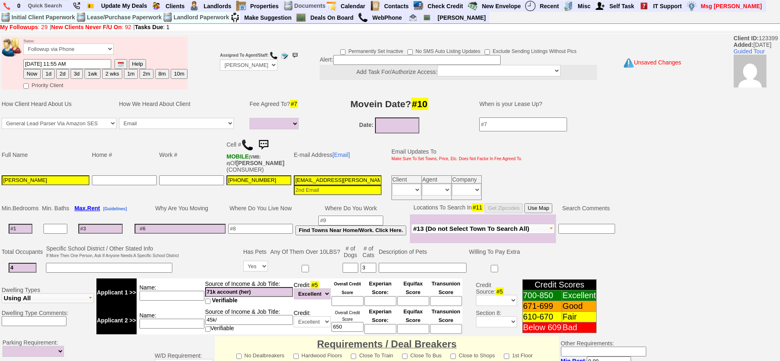
type textarea "17 broadway ld fu"
click at [35, 72] on button "Now" at bounding box center [31, 74] width 17 height 10
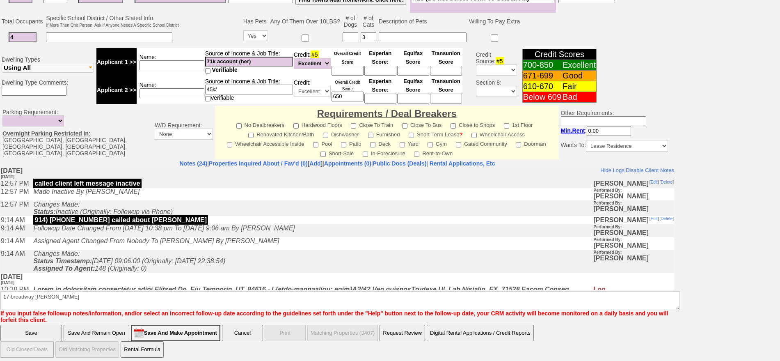
click at [21, 328] on input "Save" at bounding box center [31, 333] width 62 height 16
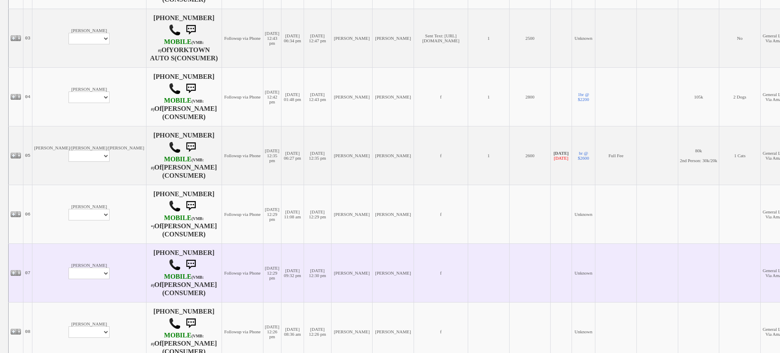
scroll to position [308, 0]
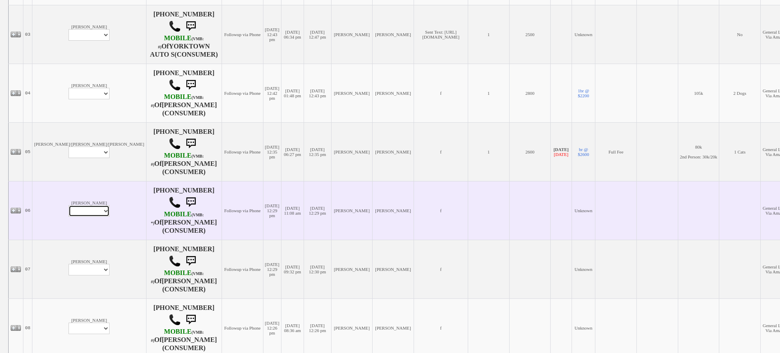
click at [69, 205] on select "Profile Edit Print Email Externally (Will Not Be Tracked In CRM) Closed Deals" at bounding box center [89, 210] width 41 height 11
select select "ChangeURL,/crm/custom/edit_client_form.php?redirect=%2Fcrm%2Fclients.php&id=168…"
click at [69, 205] on select "Profile Edit Print Email Externally (Will Not Be Tracked In CRM) Closed Deals" at bounding box center [89, 210] width 41 height 11
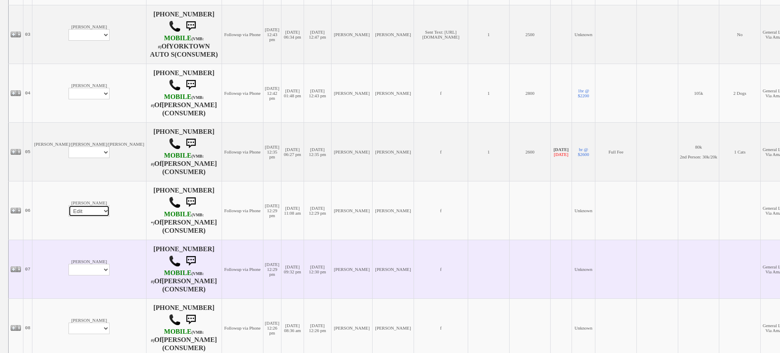
select select
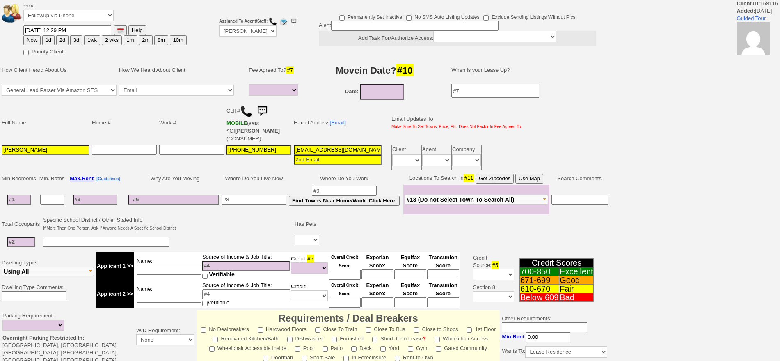
select select
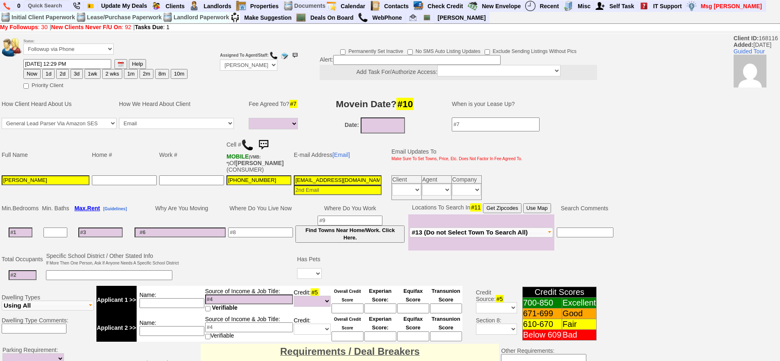
click at [247, 149] on img at bounding box center [247, 145] width 12 height 12
click at [380, 133] on input "09/26/2025" at bounding box center [383, 125] width 44 height 16
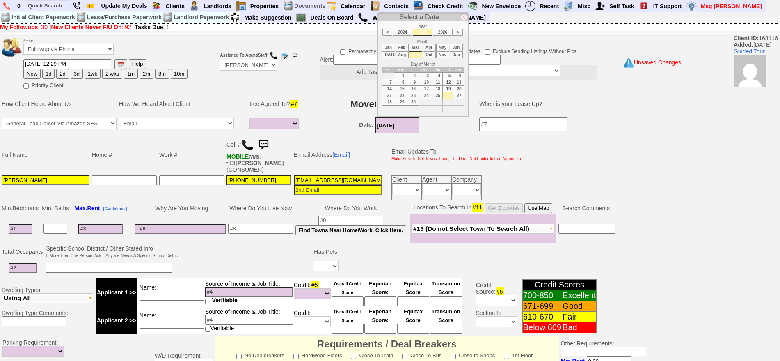
click at [383, 123] on input "09/26/2025" at bounding box center [397, 125] width 44 height 16
click at [429, 56] on li "Oct" at bounding box center [429, 54] width 13 height 7
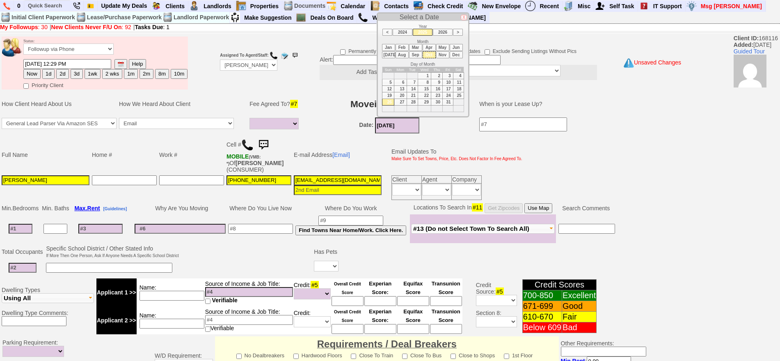
click at [426, 72] on td "1" at bounding box center [424, 75] width 13 height 7
type input "10/01/2025"
click at [23, 228] on input at bounding box center [21, 229] width 24 height 10
type input "1"
select select
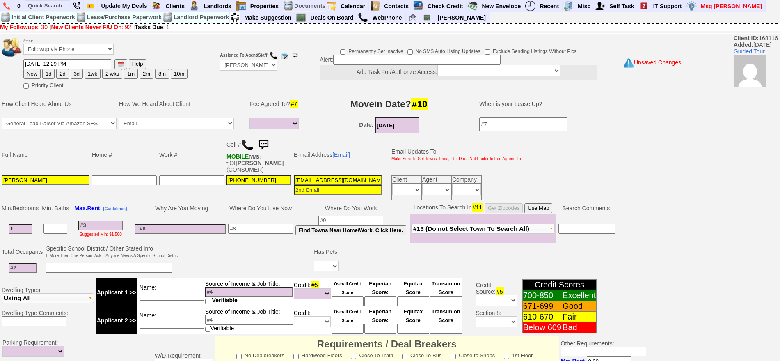
type input "1"
click at [401, 125] on input "10/01/2025" at bounding box center [397, 125] width 44 height 16
select select
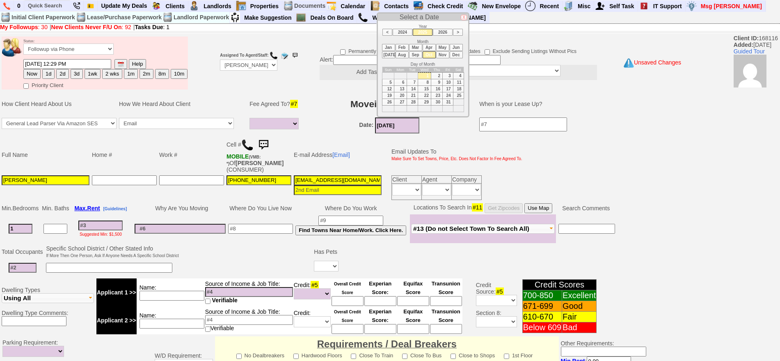
click at [425, 85] on td "8" at bounding box center [424, 82] width 13 height 7
click at [425, 87] on td "15" at bounding box center [424, 88] width 13 height 7
type input "10/15/2025"
click at [104, 227] on input at bounding box center [100, 225] width 44 height 10
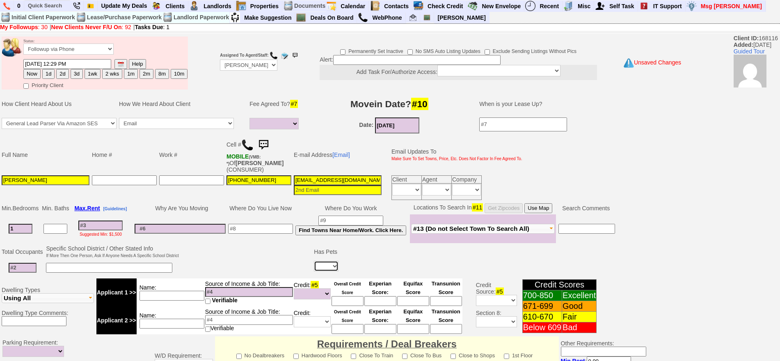
click at [330, 267] on select "Yes No" at bounding box center [326, 266] width 25 height 11
select select "No"
click at [314, 261] on select "Yes No" at bounding box center [326, 266] width 25 height 11
drag, startPoint x: 261, startPoint y: 227, endPoint x: 258, endPoint y: 222, distance: 5.5
click at [260, 227] on input at bounding box center [260, 229] width 65 height 10
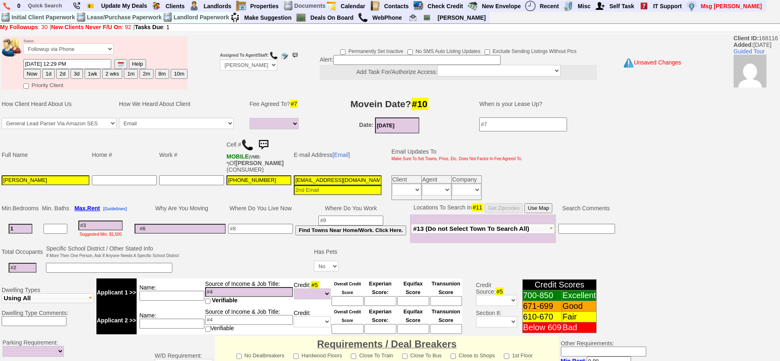
click at [267, 225] on input at bounding box center [260, 229] width 65 height 10
type input "the bronx"
click at [112, 226] on input at bounding box center [100, 225] width 44 height 10
type input "1"
select select
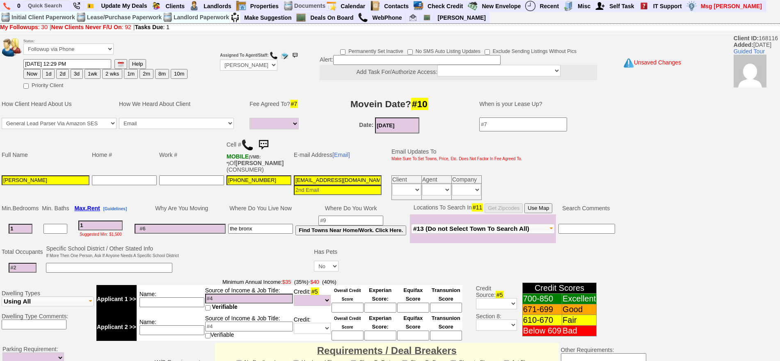
type input "1"
select select
click at [21, 269] on input at bounding box center [23, 268] width 28 height 10
type input "1"
click at [168, 297] on td "Name:" at bounding box center [171, 299] width 68 height 28
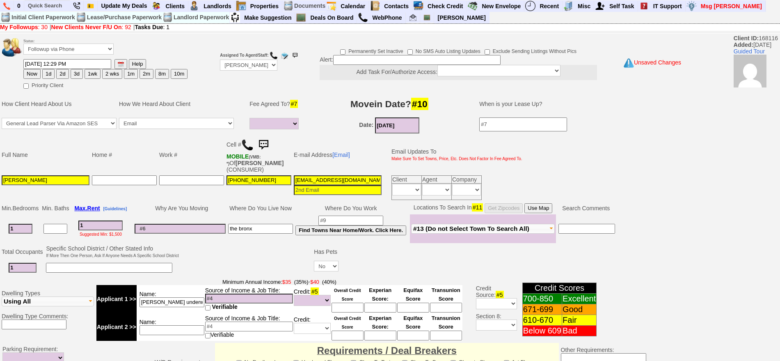
type input "samantha underwriter"
click at [270, 293] on input at bounding box center [249, 298] width 88 height 10
click at [114, 227] on input "1" at bounding box center [100, 225] width 44 height 10
drag, startPoint x: 106, startPoint y: 225, endPoint x: 73, endPoint y: 224, distance: 33.7
click at [73, 224] on td "1 Suggested Min: $1,500" at bounding box center [100, 228] width 61 height 29
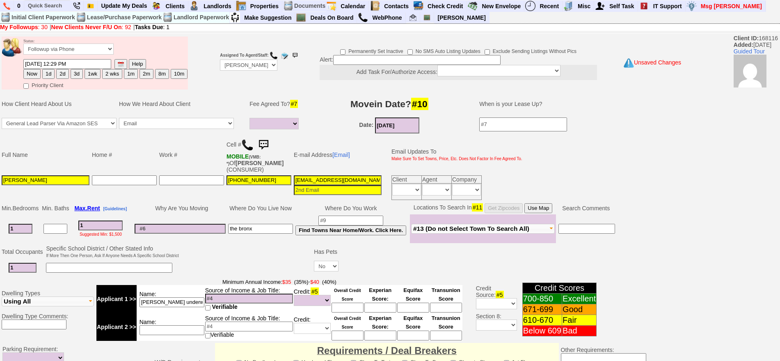
type input "2"
select select
type input "250"
select select
type input "2500"
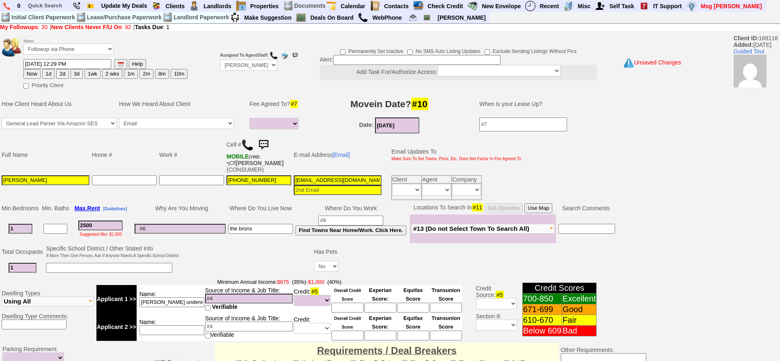
select select
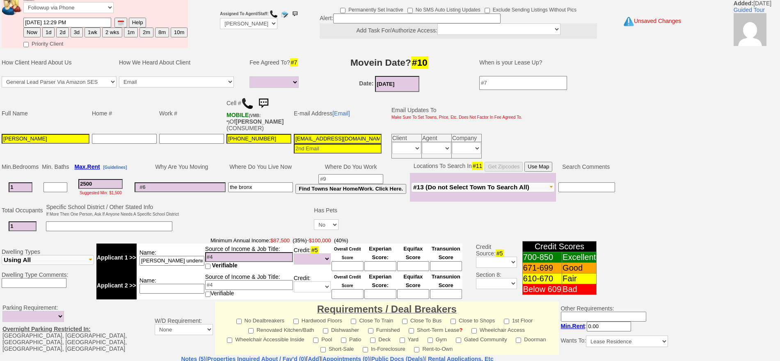
scroll to position [103, 0]
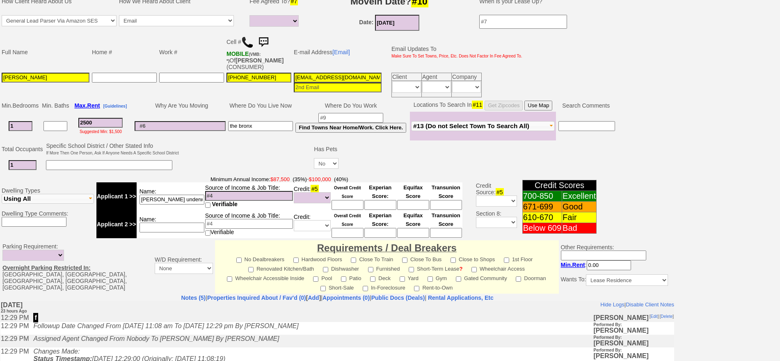
type input "2500"
select select
click at [195, 195] on input "samantha underwriter" at bounding box center [172, 200] width 65 height 10
click at [217, 197] on input at bounding box center [249, 196] width 88 height 10
type input "150k"
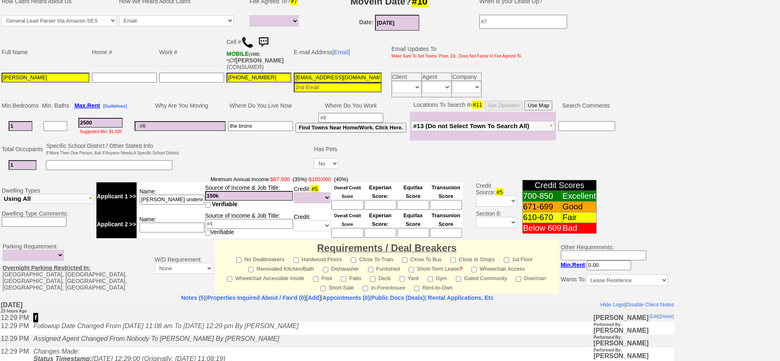
click at [225, 150] on td at bounding box center [246, 157] width 133 height 32
click at [193, 225] on input at bounding box center [172, 227] width 65 height 10
click at [194, 133] on td at bounding box center [180, 126] width 94 height 29
click at [190, 123] on input at bounding box center [180, 126] width 91 height 10
click at [69, 77] on input "Samantha S" at bounding box center [46, 78] width 88 height 10
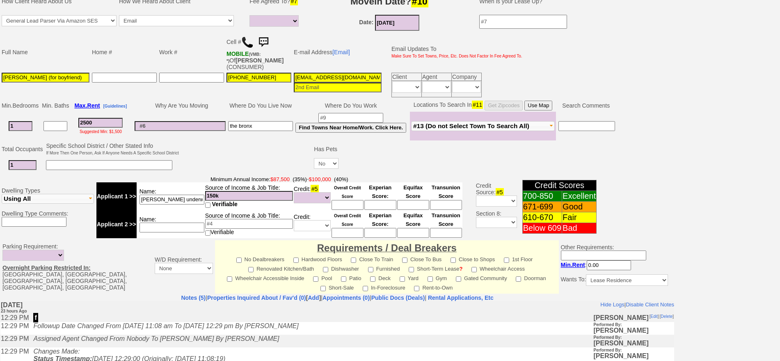
type input "Samantha S (for boyfriend)"
click at [182, 236] on td "Name:" at bounding box center [171, 224] width 68 height 28
click at [177, 230] on input at bounding box center [172, 227] width 65 height 10
click at [177, 226] on input at bounding box center [172, 227] width 65 height 10
drag, startPoint x: 195, startPoint y: 201, endPoint x: 98, endPoint y: 198, distance: 96.9
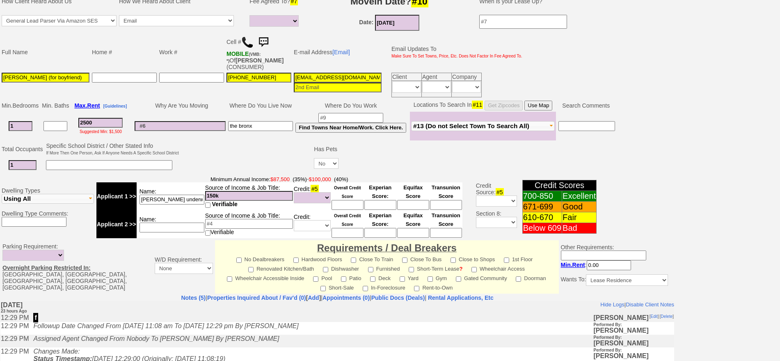
click at [98, 198] on tr "Applicant 1 >> Name: samantha underwriter Source of Income & Job Title: 150k Ve…" at bounding box center [279, 196] width 366 height 28
click at [169, 199] on input at bounding box center [172, 200] width 65 height 10
type input "boyfriend"
click at [174, 125] on input at bounding box center [180, 126] width 91 height 10
click at [350, 204] on input at bounding box center [348, 205] width 32 height 10
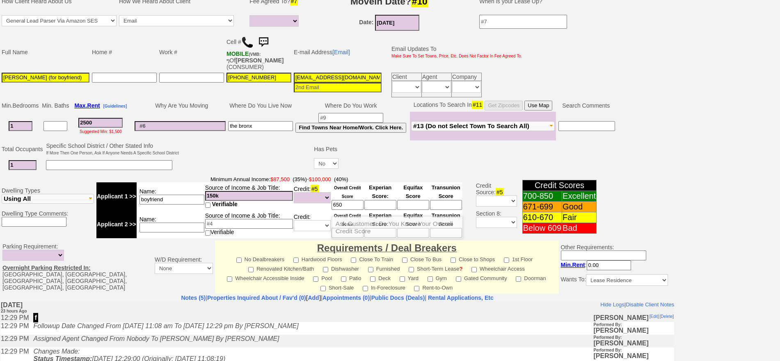
type input "650"
click at [311, 197] on select "Unknown Bad (Below 609) Fair (610-670) Good (671-699) Excellent (700-850) None" at bounding box center [312, 197] width 37 height 11
select select "Fair"
click at [294, 192] on select "Unknown Bad (Below 609) Fair (610-670) Good (671-699) Excellent (700-850) None" at bounding box center [312, 197] width 37 height 11
click at [202, 124] on input at bounding box center [180, 126] width 91 height 10
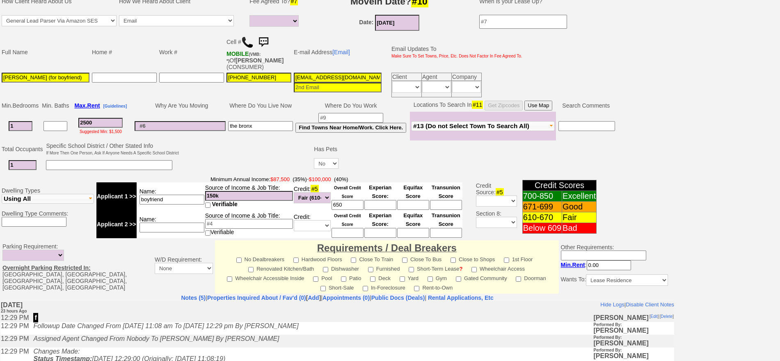
click at [545, 108] on button "Use Map" at bounding box center [539, 106] width 28 height 10
click at [272, 128] on input "the bronx" at bounding box center [260, 126] width 65 height 10
type input "the bronx/nj"
click at [182, 128] on input at bounding box center [180, 126] width 91 height 10
type input "closer to work"
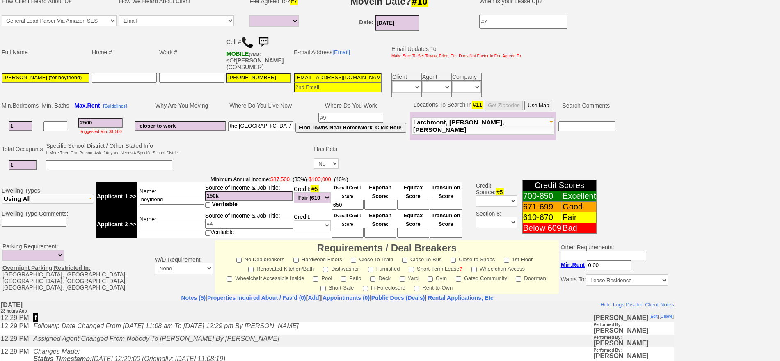
click at [548, 105] on button "Use Map" at bounding box center [539, 106] width 28 height 10
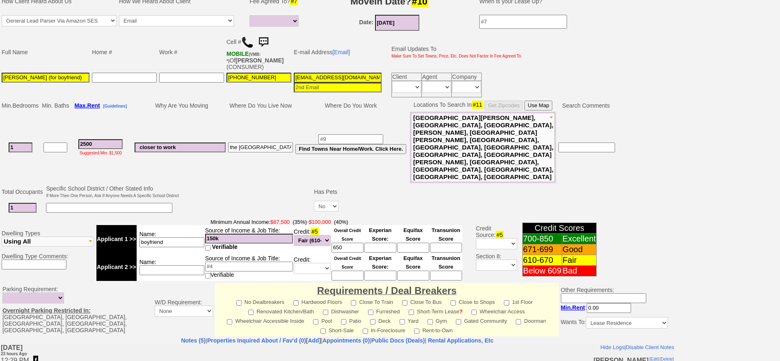
click at [479, 151] on button "New Rochelle, Larchmont, Mamaroneck, Harrison, Mount Vernon, Tuckahoe, Eastches…" at bounding box center [483, 147] width 144 height 69
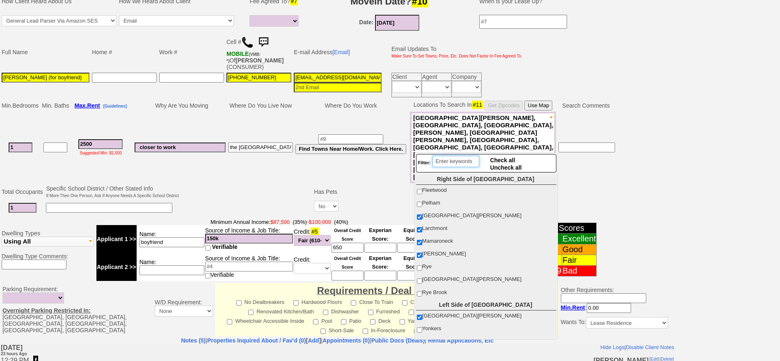
click at [461, 162] on input "search" at bounding box center [456, 161] width 47 height 11
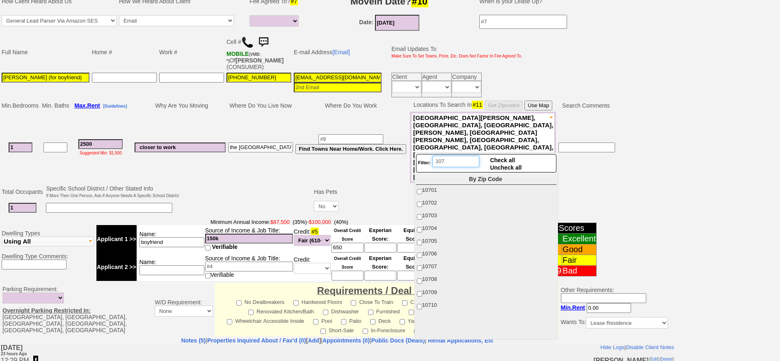
type input "107"
click at [429, 211] on label "10703" at bounding box center [485, 215] width 139 height 11
click at [422, 214] on input "10703" at bounding box center [419, 216] width 5 height 5
checkbox input "true"
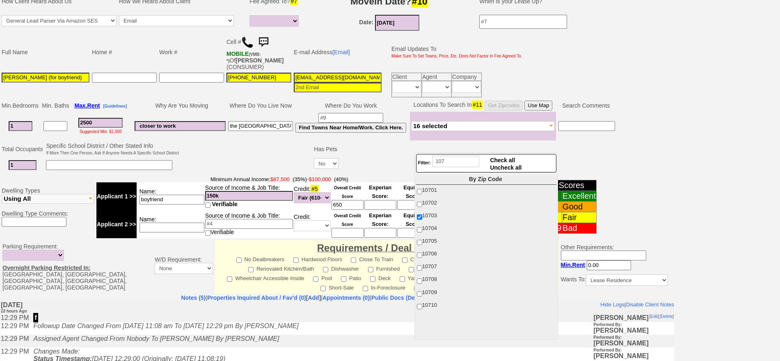
click at [433, 229] on span "10704" at bounding box center [429, 228] width 15 height 6
click at [422, 229] on input "10704" at bounding box center [419, 229] width 5 height 5
checkbox input "true"
click at [432, 240] on span "10705" at bounding box center [429, 241] width 15 height 6
click at [422, 240] on input "10705" at bounding box center [419, 242] width 5 height 5
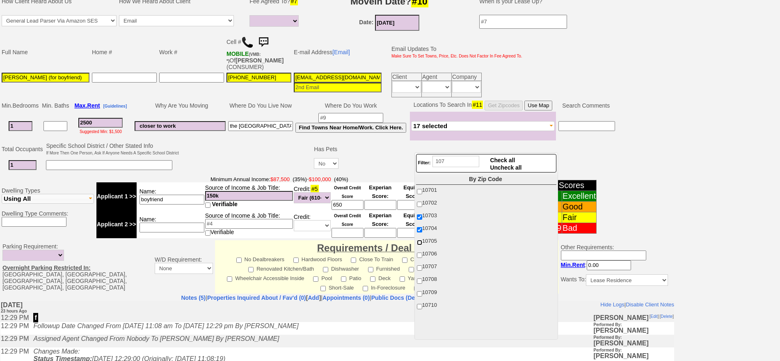
checkbox input "true"
click at [428, 305] on span "10710" at bounding box center [429, 305] width 15 height 6
click at [422, 305] on input "10710" at bounding box center [419, 306] width 5 height 5
checkbox input "true"
click at [97, 119] on input "2500" at bounding box center [100, 123] width 44 height 10
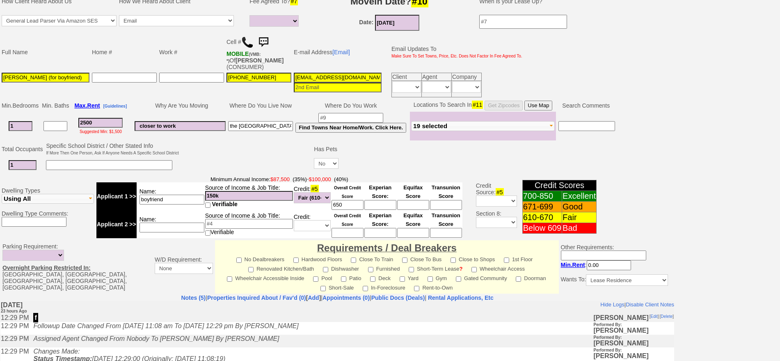
drag, startPoint x: 101, startPoint y: 121, endPoint x: 59, endPoint y: 124, distance: 41.6
click at [60, 124] on tr "1 2500 Suggested Min: $1,500 closer to work the bronx/nj Find Towns Near Home/W…" at bounding box center [308, 126] width 616 height 29
type input "2"
select select
type input "24"
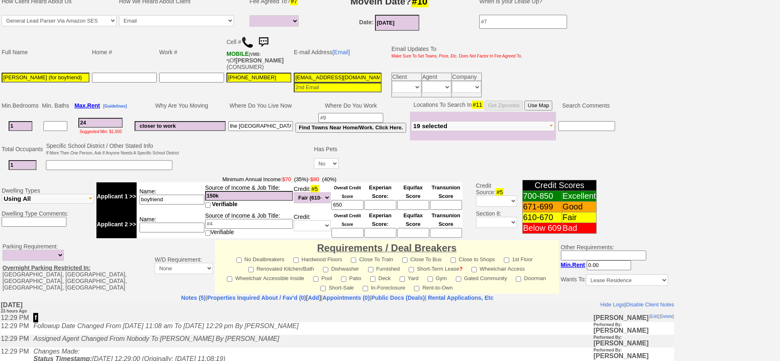
select select
type input "2400"
select select
type input "2400"
select select
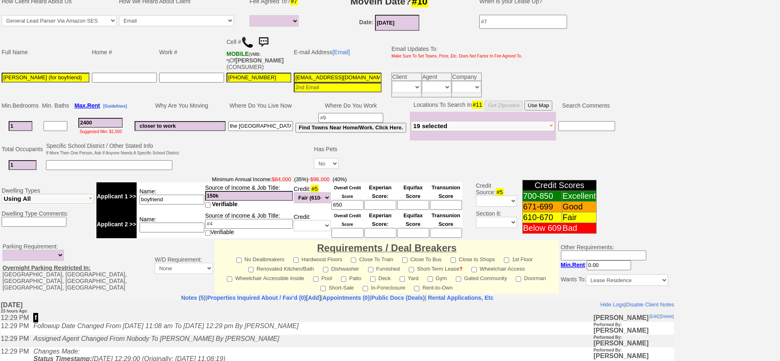
click at [333, 74] on input "2pe59k5ahrphzi6w858dhj7awm@convo.zillow.com" at bounding box center [338, 78] width 88 height 10
click at [362, 76] on input at bounding box center [338, 78] width 88 height 10
type input "samanthasingh015@gmail.com"
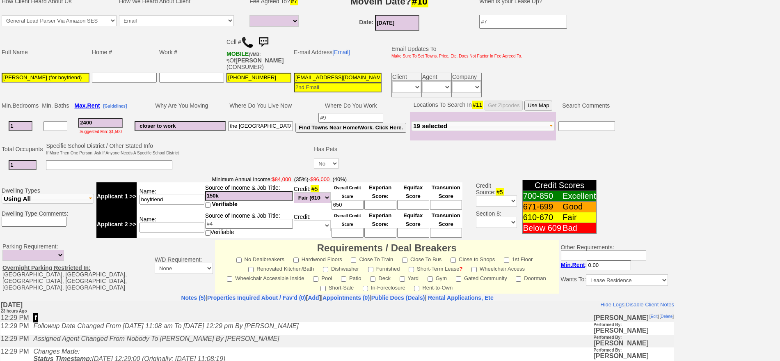
click at [280, 152] on td at bounding box center [246, 157] width 133 height 32
click at [180, 116] on td "closer to work" at bounding box center [180, 126] width 94 height 29
click at [188, 120] on td "closer to work" at bounding box center [180, 126] width 94 height 29
click at [191, 125] on input "closer to work" at bounding box center [180, 126] width 91 height 10
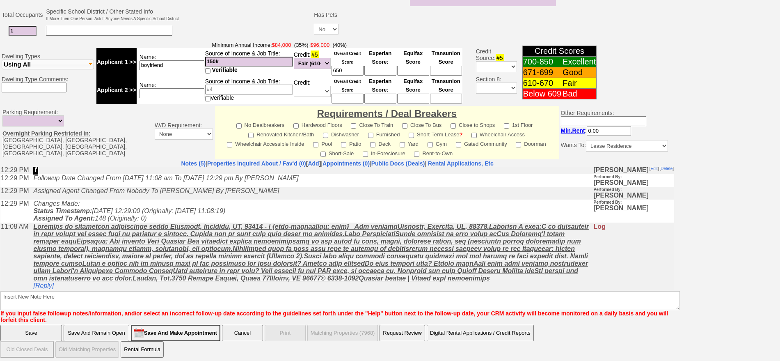
scroll to position [0, 0]
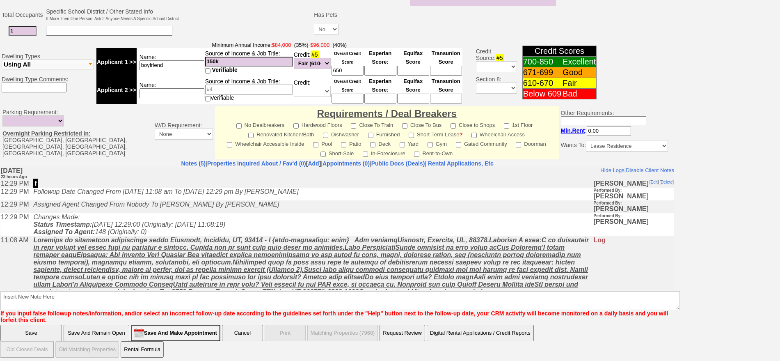
click at [281, 211] on td "Assigned Agent Changed From Nobody To Jorge Guerrero By jorge guerrero" at bounding box center [311, 206] width 564 height 13
drag, startPoint x: 669, startPoint y: 227, endPoint x: 680, endPoint y: 356, distance: 130.1
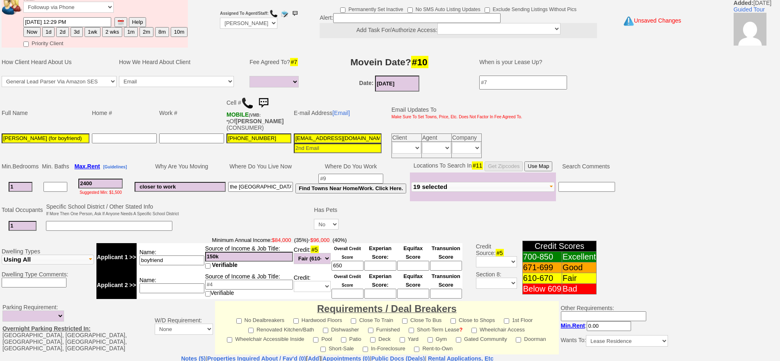
scroll to position [51, 0]
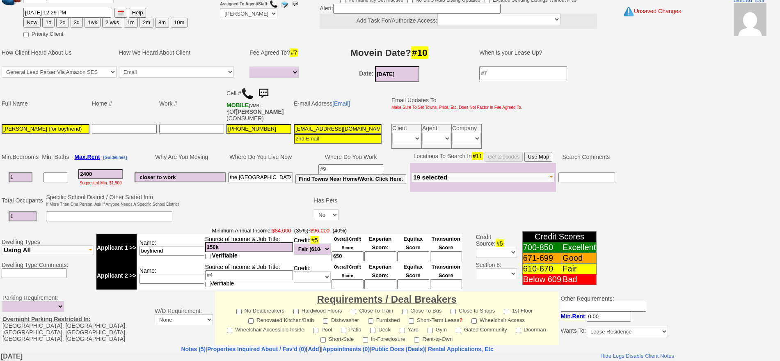
click at [179, 151] on td "Why Are You Moving" at bounding box center [180, 157] width 94 height 12
click at [46, 20] on button "1d" at bounding box center [48, 23] width 12 height 10
type input "09/27/2025 12:00 PM"
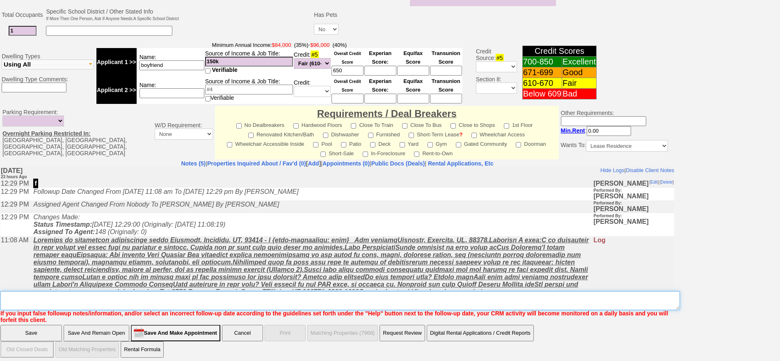
click at [257, 291] on textarea "Insert New Note Here" at bounding box center [340, 300] width 680 height 19
type textarea "send places fu"
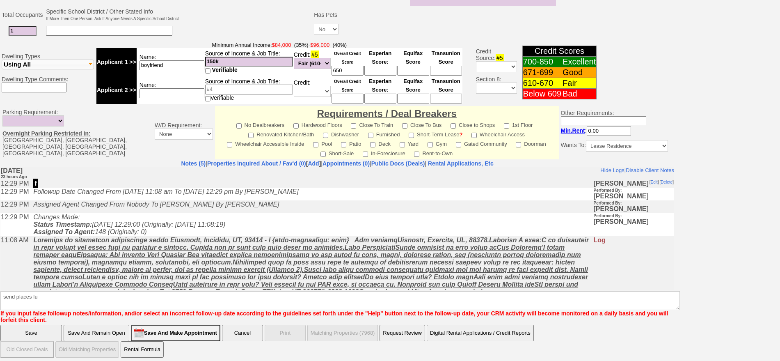
click input "Save And Remain Open" at bounding box center [97, 333] width 66 height 16
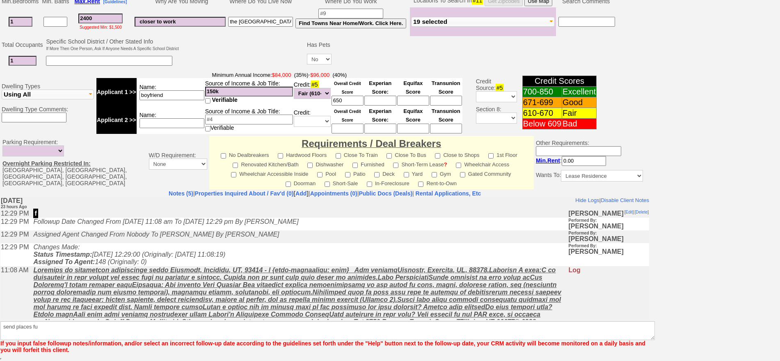
scroll to position [207, 0]
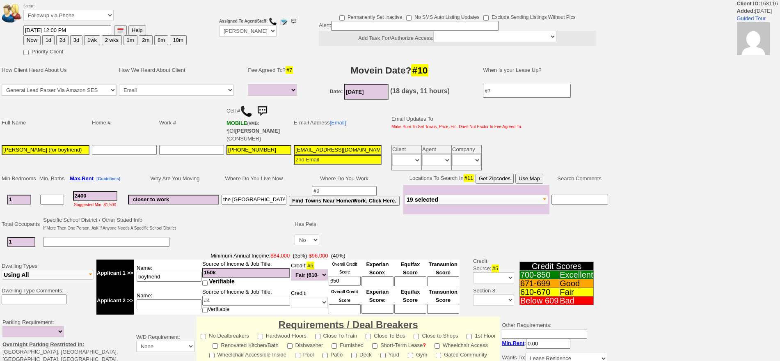
select select
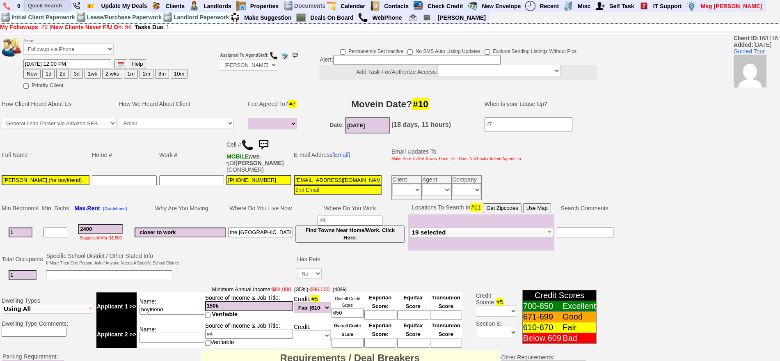
click at [50, 10] on input "text" at bounding box center [47, 5] width 45 height 10
type input "[PERSON_NAME]"
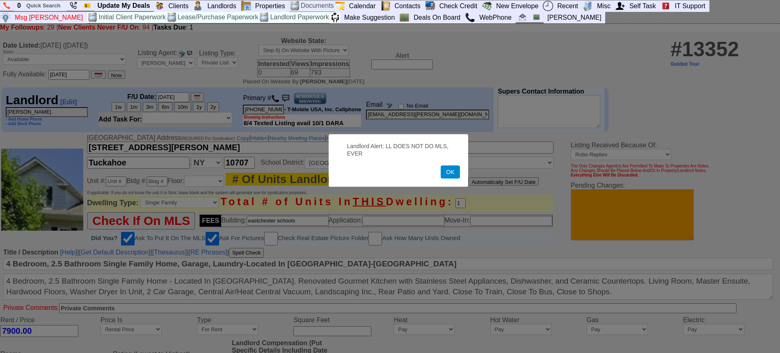
click at [441, 165] on button "OK" at bounding box center [450, 171] width 19 height 13
click at [448, 176] on button "OK" at bounding box center [450, 171] width 19 height 13
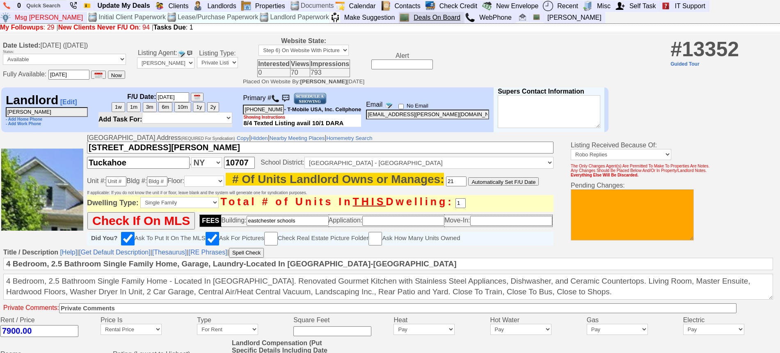
click at [410, 19] on link "Deals On Board" at bounding box center [437, 17] width 54 height 11
click at [47, 7] on input "text" at bounding box center [45, 5] width 41 height 10
type input "4"
click at [57, 5] on input "56 grant" at bounding box center [45, 5] width 41 height 10
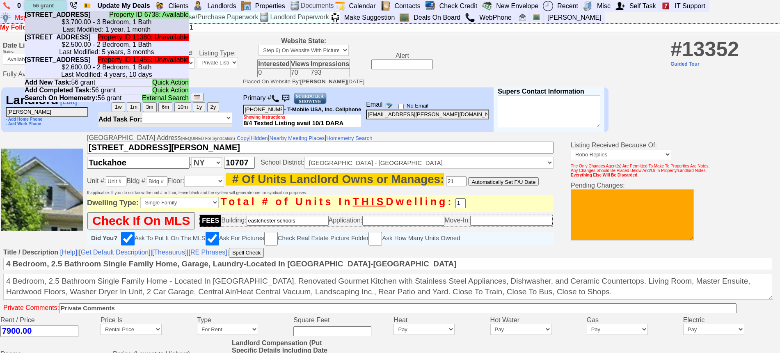
type input "56 grant"
click at [62, 18] on b "[STREET_ADDRESS]" at bounding box center [58, 14] width 66 height 7
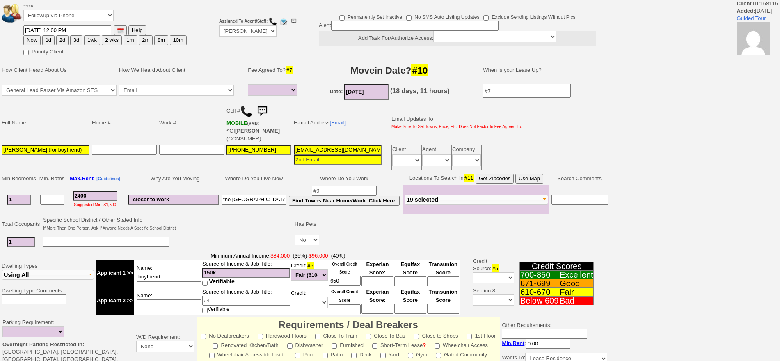
select select
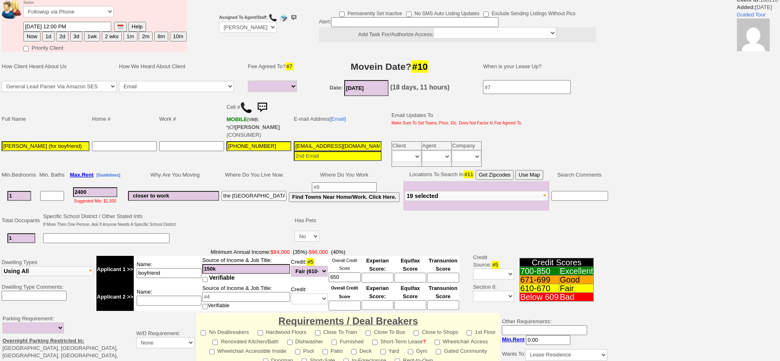
scroll to position [10, 0]
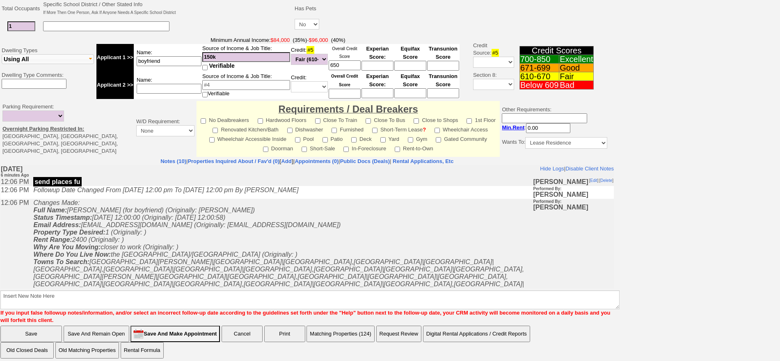
drag, startPoint x: 788, startPoint y: 141, endPoint x: 788, endPoint y: 346, distance: 205.2
click at [780, 346] on html "Client ID: 168116 Added: 1 day Ago Guided Tour Status: Followup via Phone Follo…" at bounding box center [390, 76] width 780 height 582
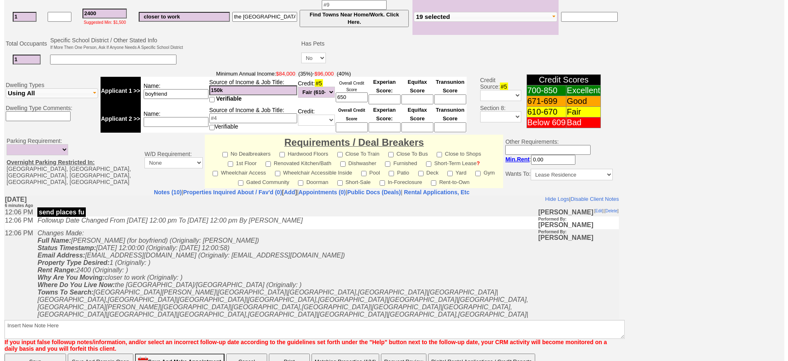
scroll to position [248, 0]
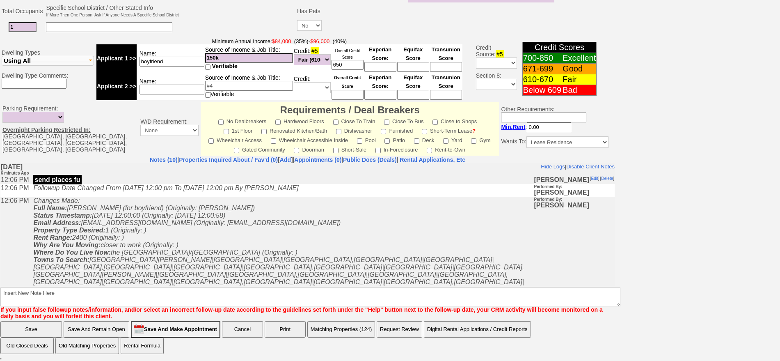
click at [353, 330] on button "Matching Properties (124)" at bounding box center [341, 329] width 68 height 16
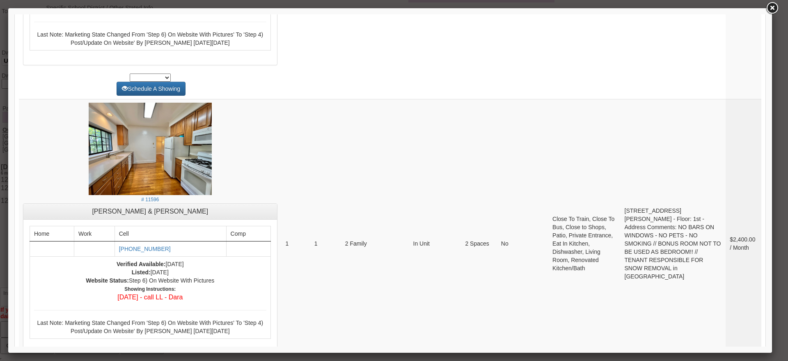
scroll to position [838, 0]
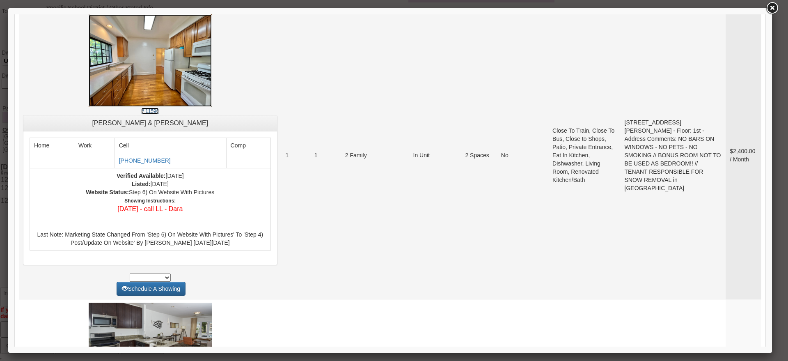
click at [149, 90] on img at bounding box center [150, 60] width 123 height 92
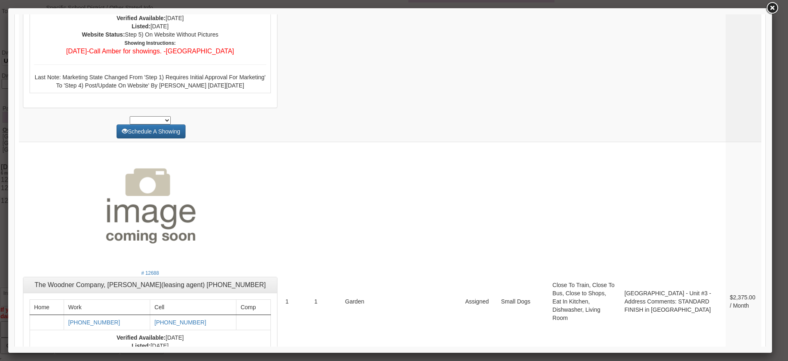
scroll to position [3021, 0]
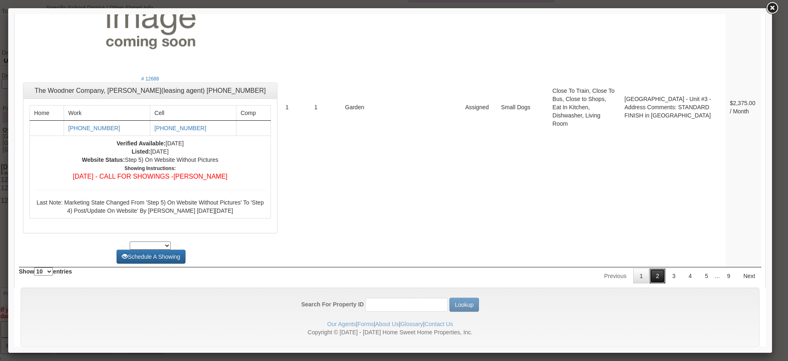
click at [650, 268] on link "2" at bounding box center [658, 275] width 16 height 15
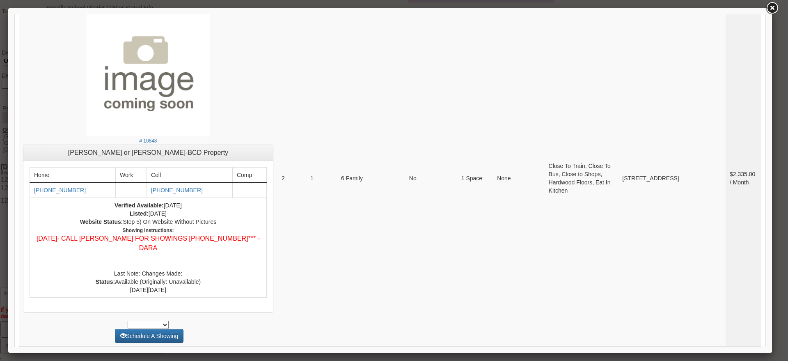
scroll to position [3084, 0]
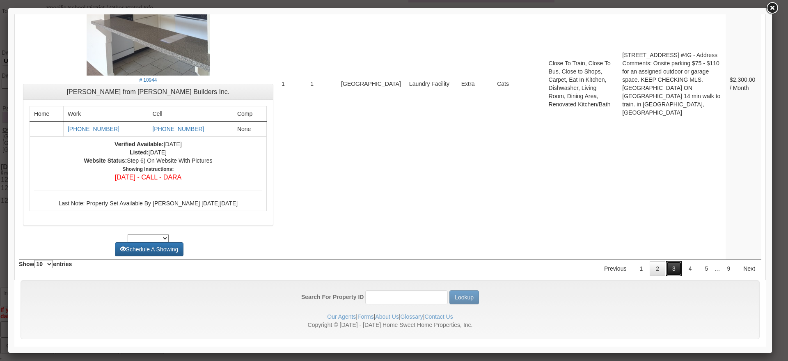
click at [668, 261] on link "3" at bounding box center [674, 268] width 16 height 15
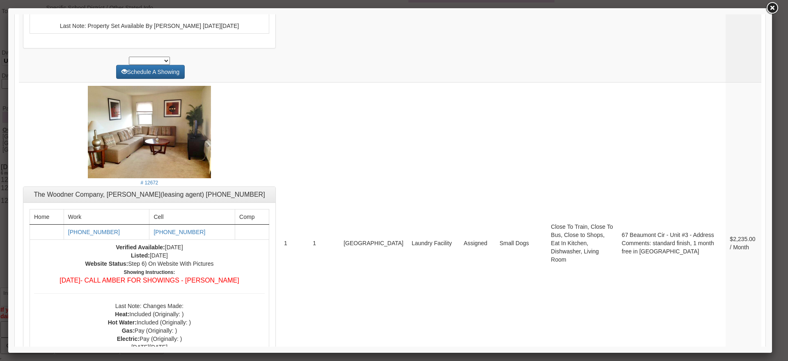
scroll to position [702, 0]
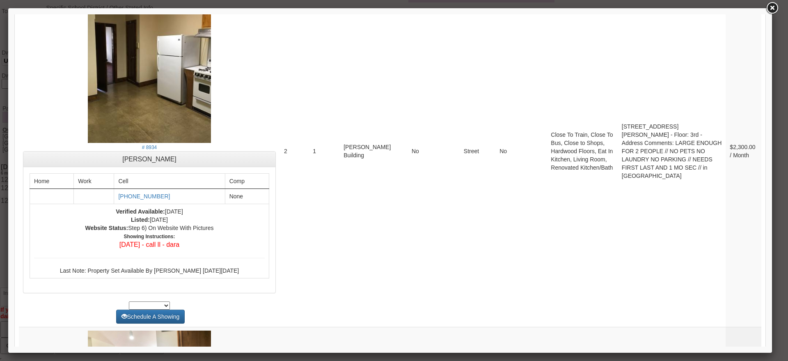
drag, startPoint x: 763, startPoint y: 303, endPoint x: 745, endPoint y: 28, distance: 275.2
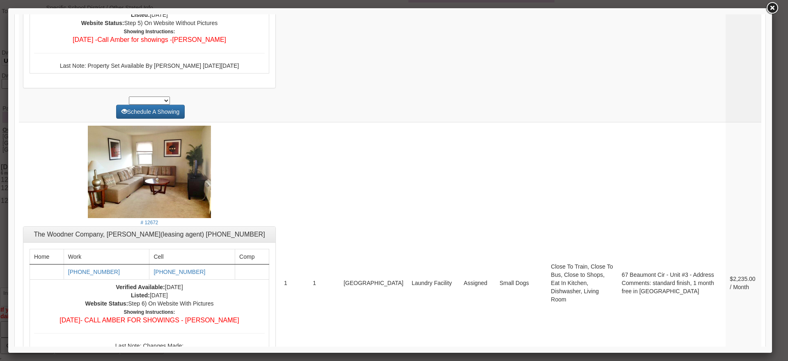
scroll to position [3228, 0]
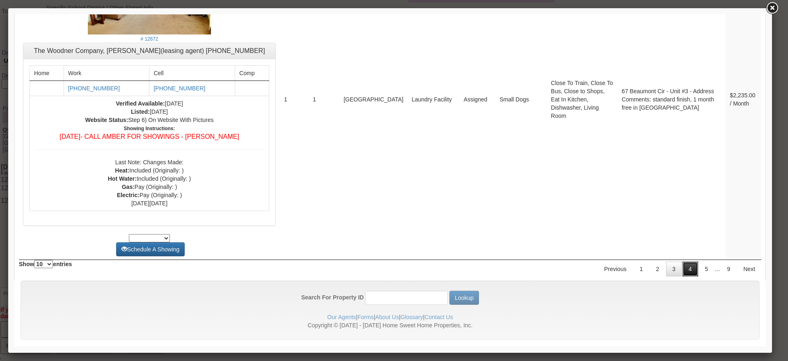
click at [684, 265] on link "4" at bounding box center [691, 268] width 16 height 15
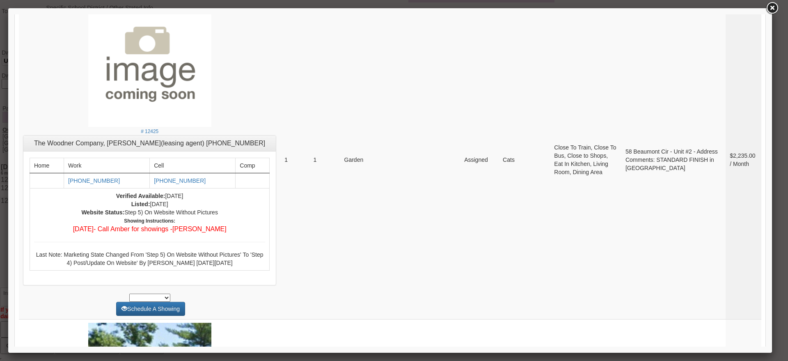
scroll to position [0, 0]
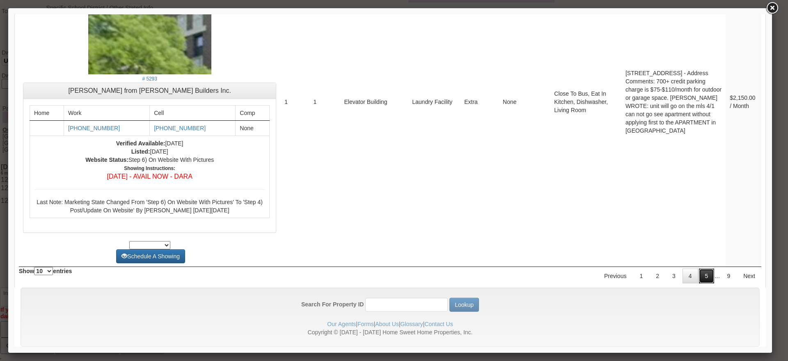
click at [703, 268] on link "5" at bounding box center [707, 275] width 16 height 15
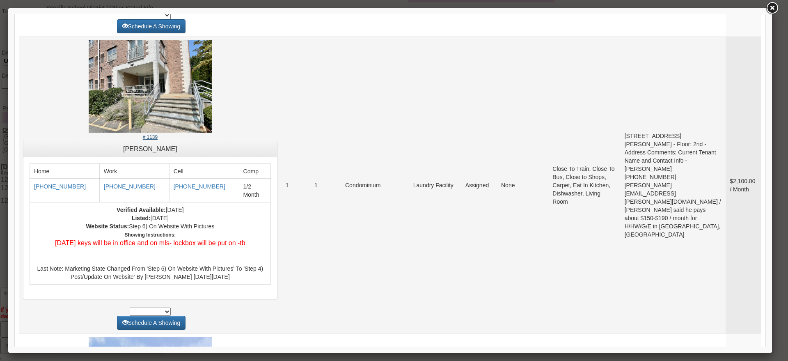
scroll to position [1368, 0]
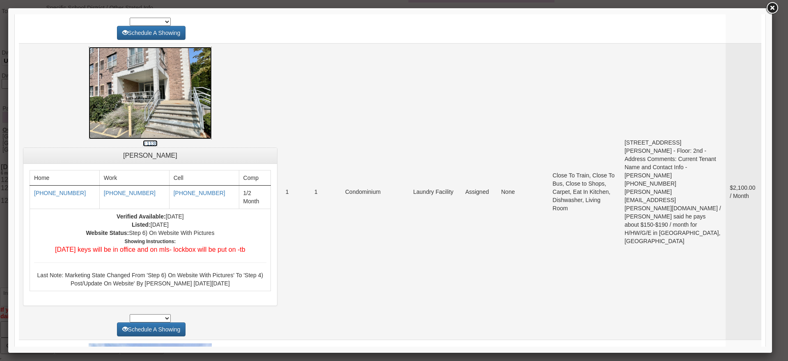
click at [168, 120] on img at bounding box center [150, 93] width 123 height 92
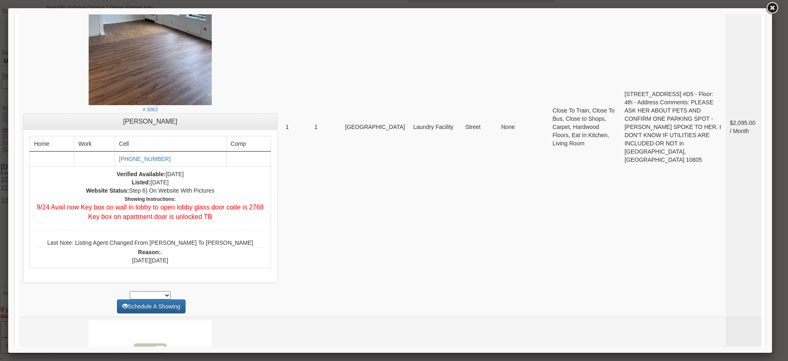
scroll to position [1966, 0]
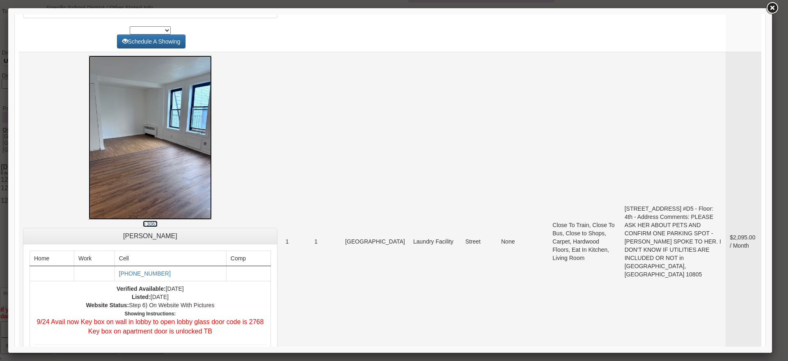
click at [162, 176] on img at bounding box center [150, 137] width 123 height 164
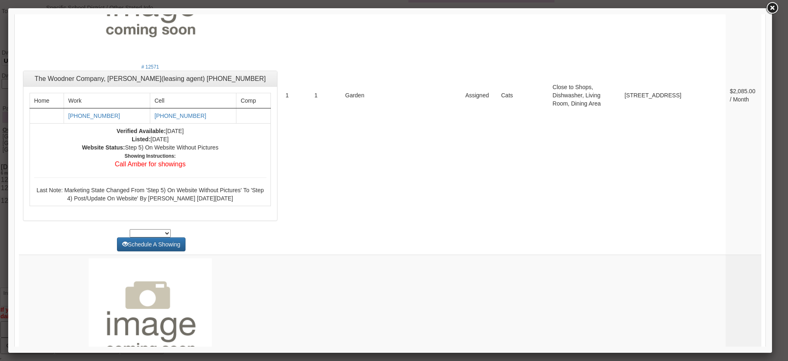
scroll to position [3095, 0]
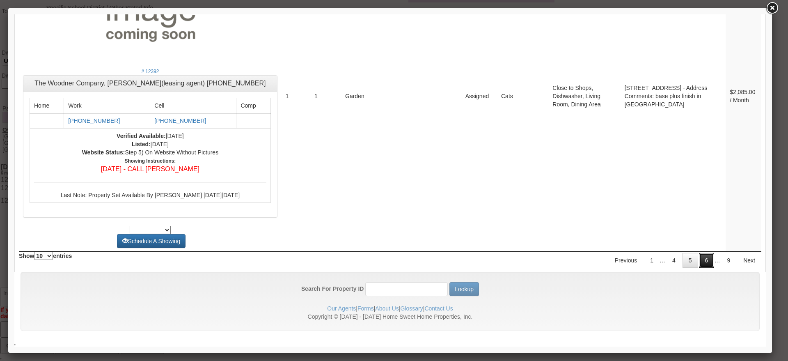
click at [699, 257] on link "6" at bounding box center [707, 260] width 16 height 15
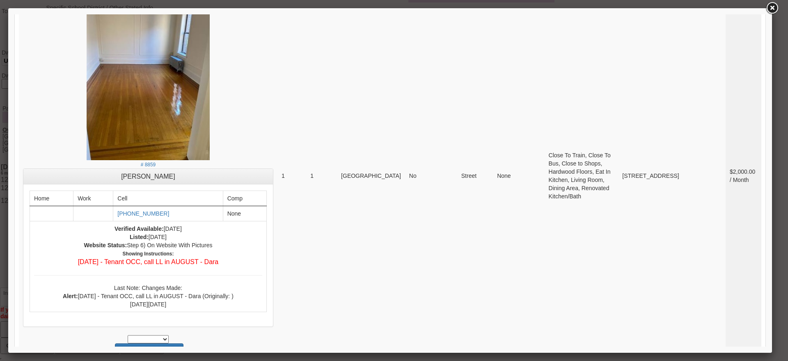
scroll to position [3605, 0]
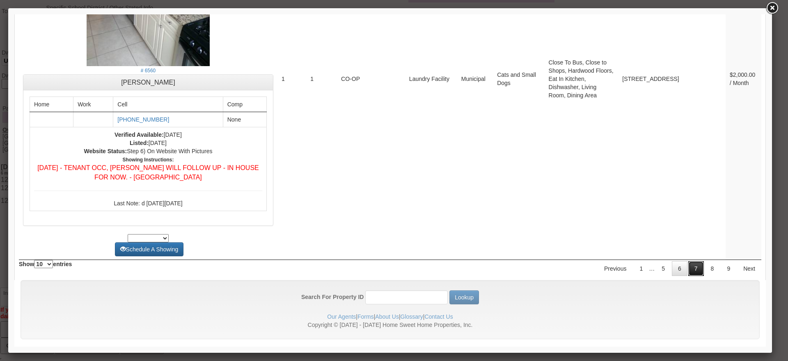
click at [694, 261] on link "7" at bounding box center [696, 268] width 16 height 15
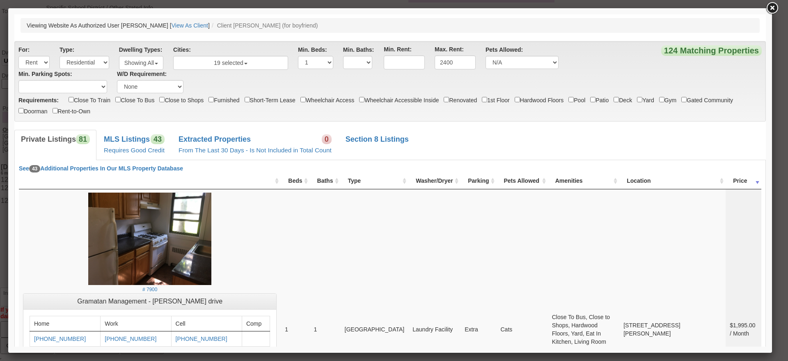
scroll to position [0, 0]
click at [157, 133] on link "MLS Listings 43 Requires Good Credit" at bounding box center [134, 145] width 74 height 30
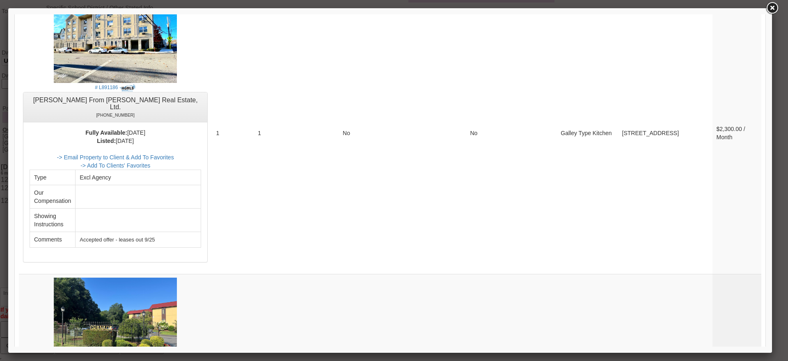
scroll to position [2104, 0]
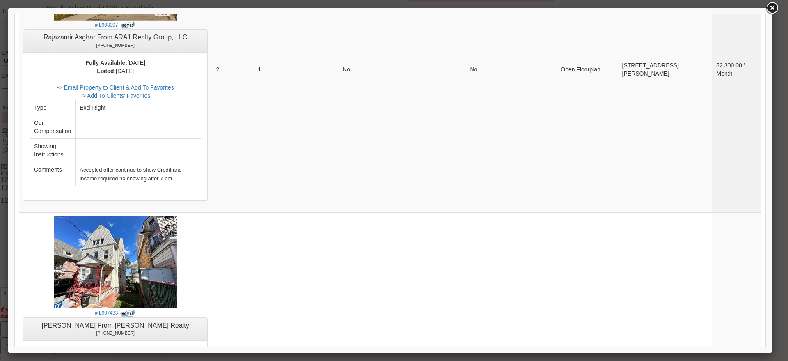
scroll to position [3110, 0]
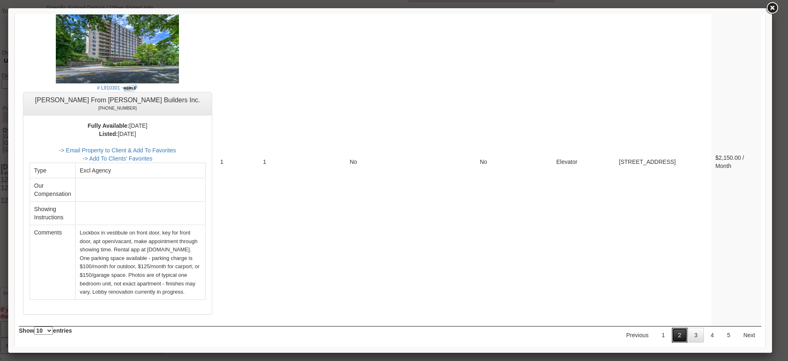
click at [672, 328] on link "2" at bounding box center [680, 335] width 16 height 15
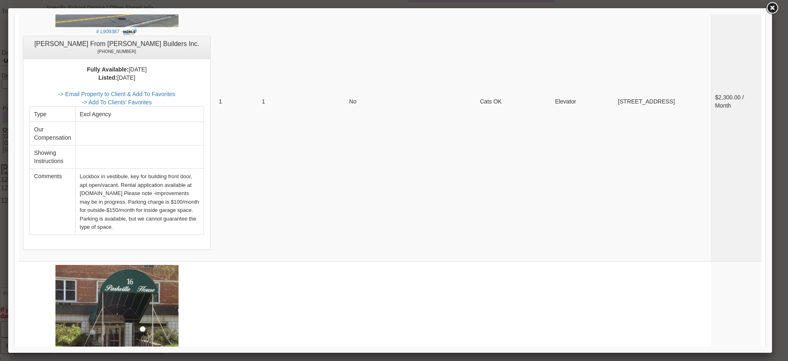
scroll to position [199, 0]
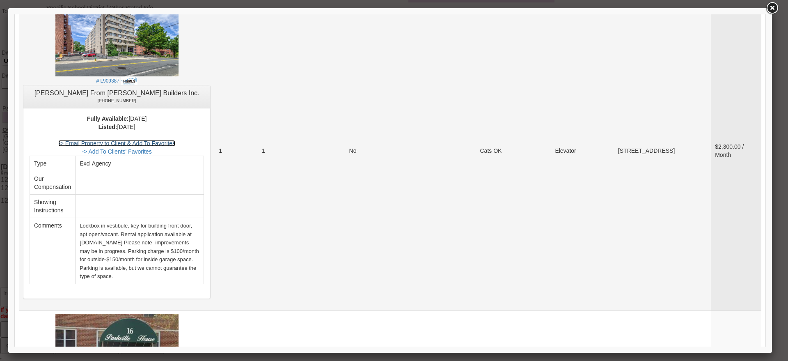
click at [156, 142] on link "-> Email Property to Client & Add To Favorites" at bounding box center [116, 143] width 117 height 7
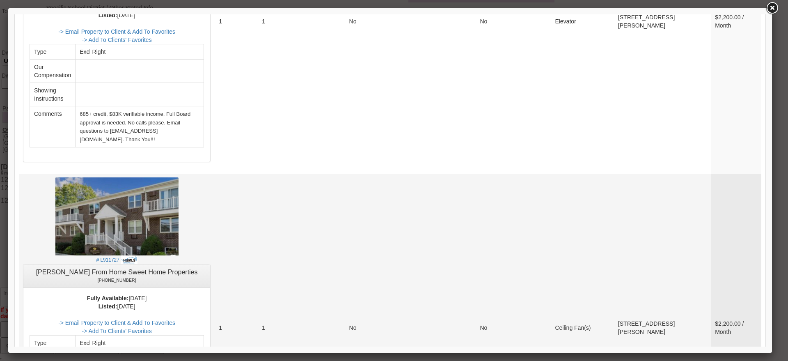
scroll to position [2046, 0]
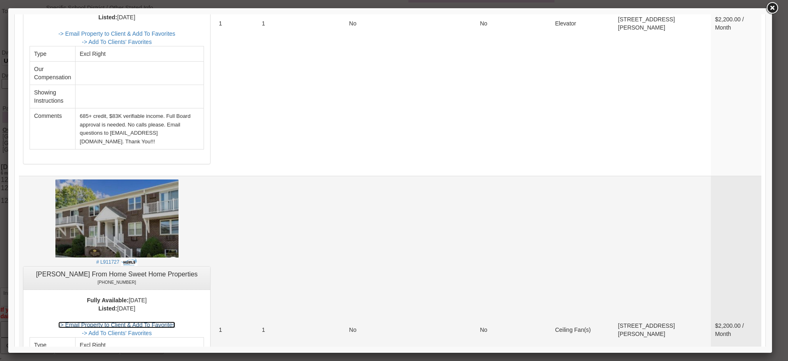
click at [175, 321] on link "-> Email Property to Client & Add To Favorites" at bounding box center [116, 324] width 117 height 7
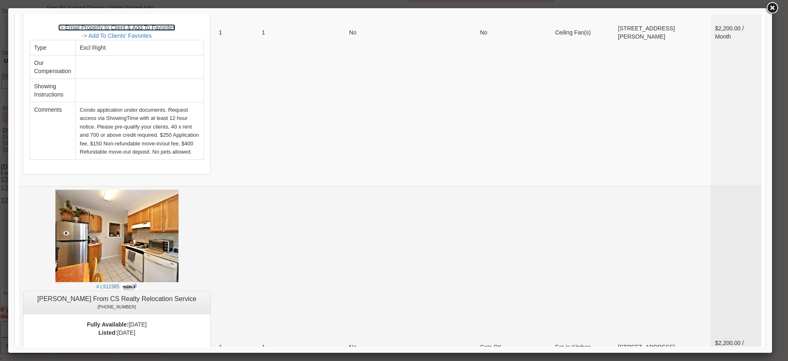
scroll to position [2405, 0]
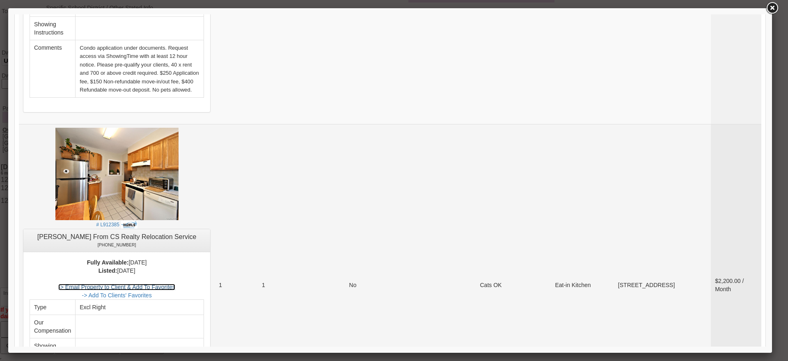
click at [175, 284] on link "-> Email Property to Client & Add To Favorites" at bounding box center [116, 287] width 117 height 7
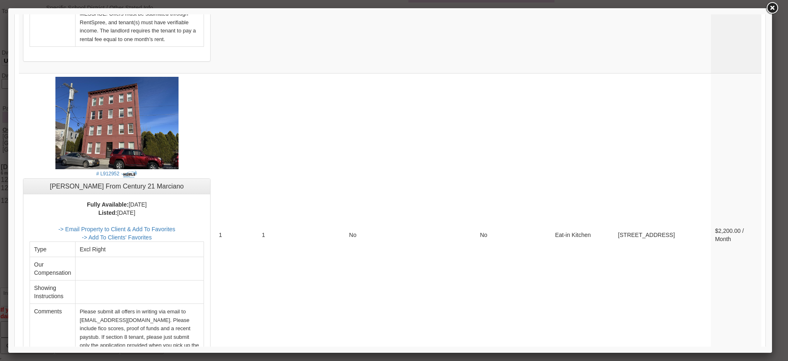
scroll to position [3109, 0]
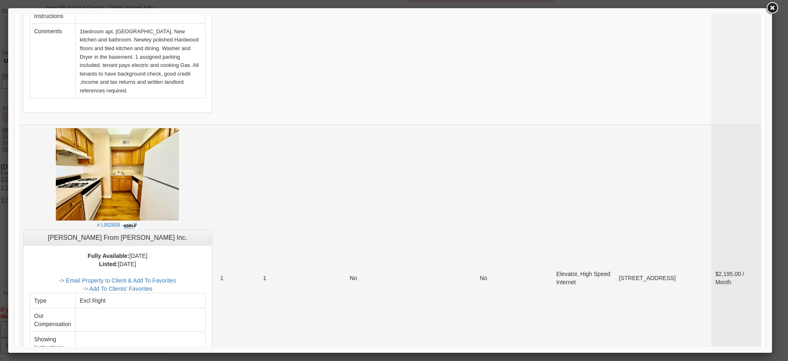
scroll to position [564, 0]
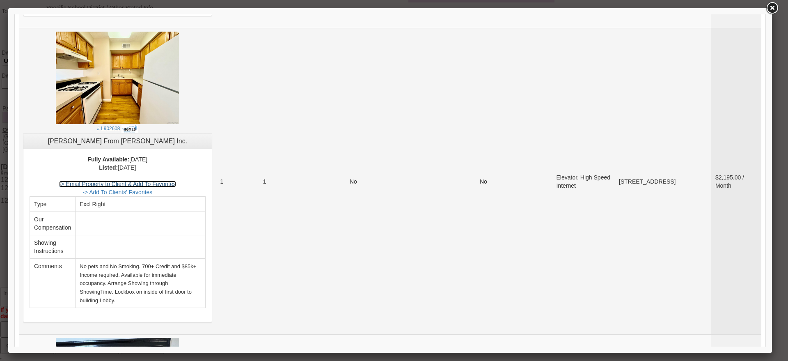
click at [165, 181] on link "-> Email Property to Client & Add To Favorites" at bounding box center [117, 184] width 117 height 7
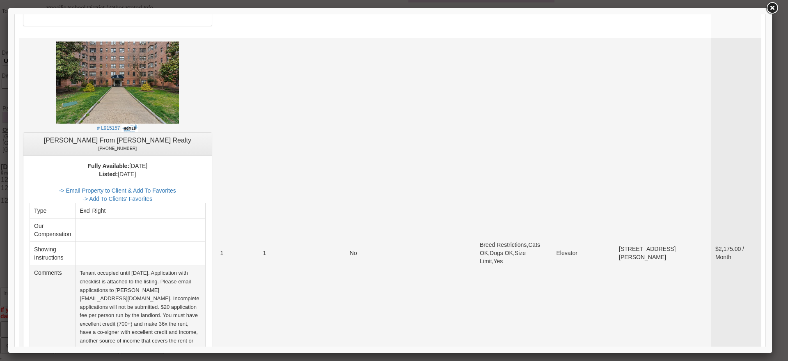
scroll to position [1693, 0]
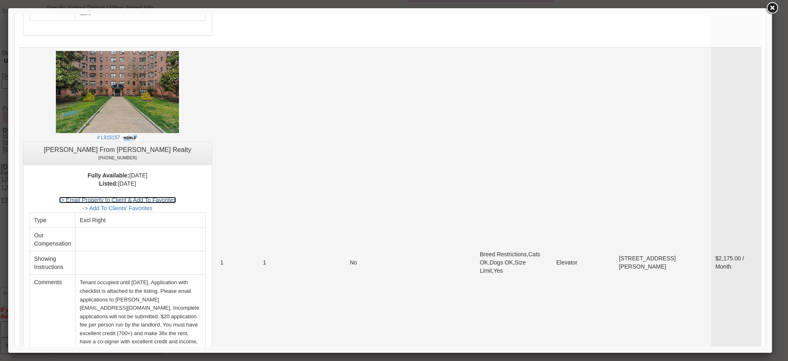
click at [169, 197] on link "-> Email Property to Client & Add To Favorites" at bounding box center [117, 200] width 117 height 7
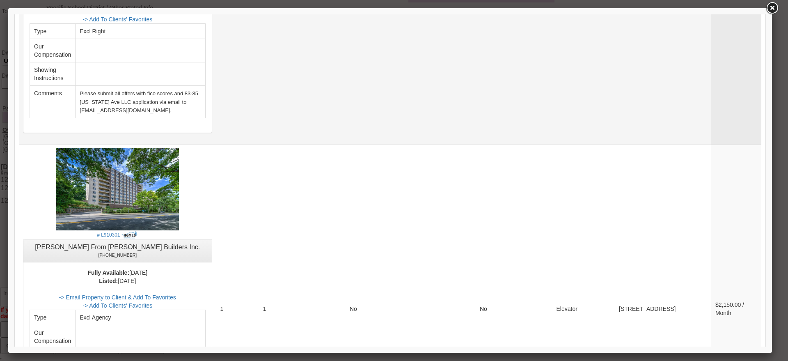
scroll to position [3335, 0]
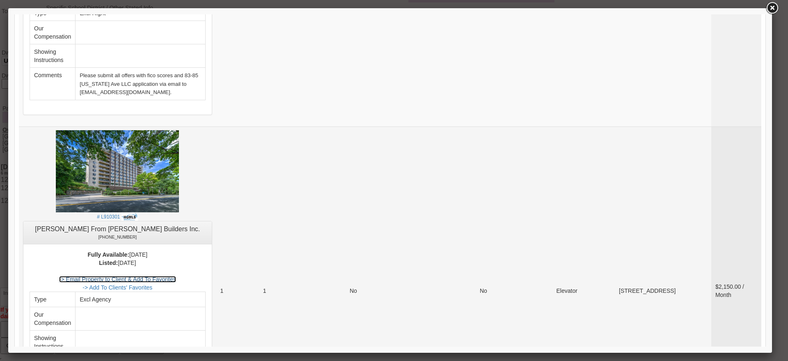
click at [167, 276] on link "-> Email Property to Client & Add To Favorites" at bounding box center [117, 279] width 117 height 7
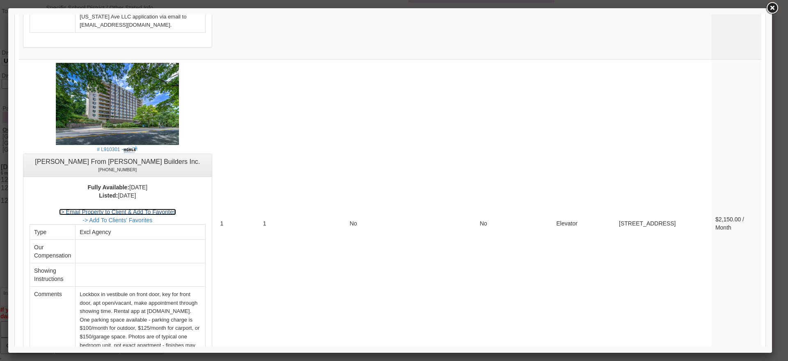
scroll to position [3464, 0]
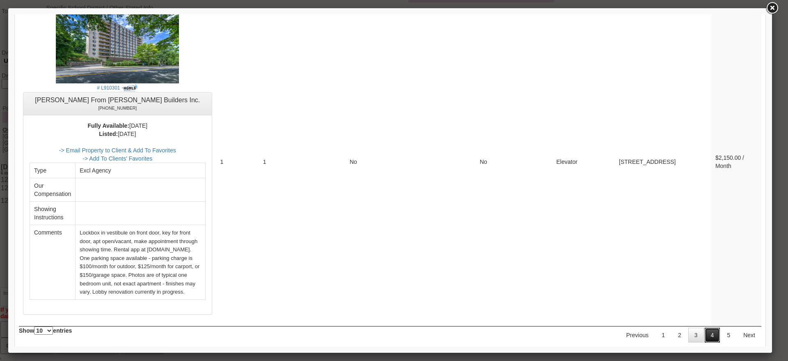
click at [705, 328] on link "4" at bounding box center [713, 335] width 16 height 15
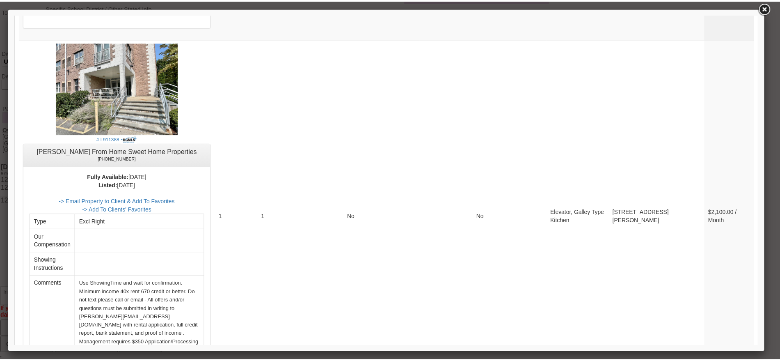
scroll to position [1761, 0]
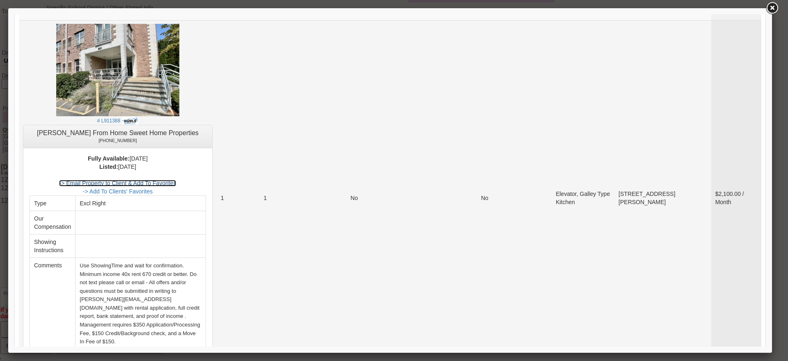
click at [176, 180] on link "-> Email Property to Client & Add To Favorites" at bounding box center [117, 183] width 117 height 7
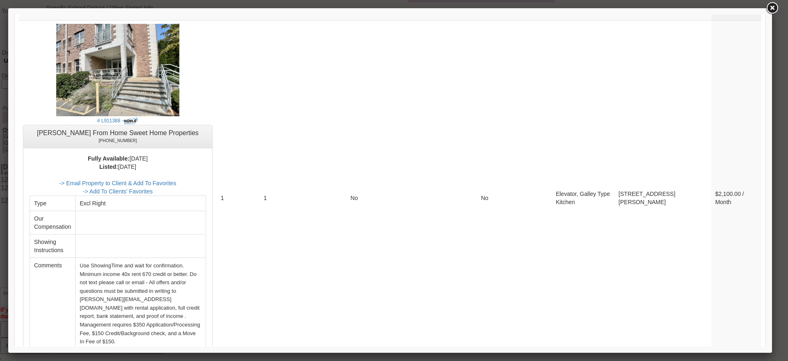
click at [765, 9] on link at bounding box center [772, 8] width 15 height 15
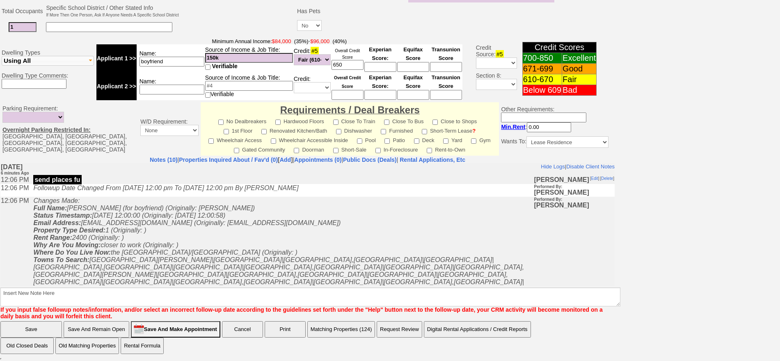
scroll to position [0, 0]
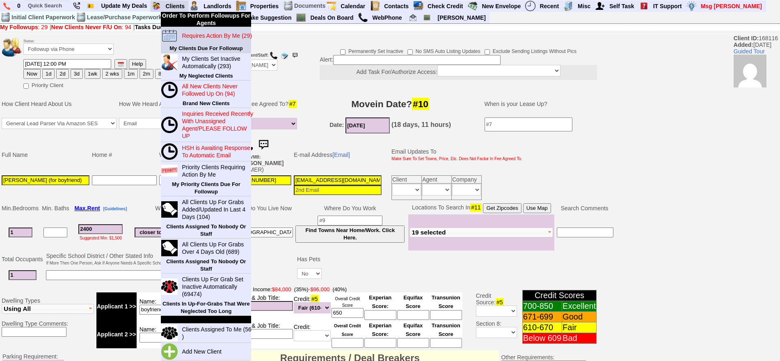
click at [200, 36] on blink "Requires Action By Me (29)" at bounding box center [217, 35] width 70 height 7
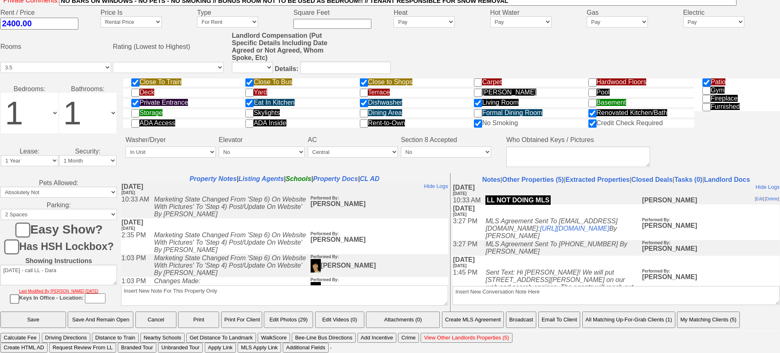
click at [559, 321] on button "Email To Client" at bounding box center [560, 320] width 42 height 16
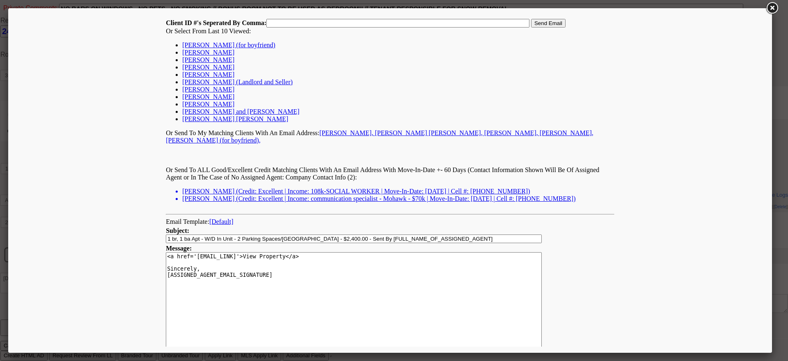
click at [220, 44] on link "[PERSON_NAME] (for boyfriend)" at bounding box center [228, 44] width 93 height 7
type input "168116,"
click at [540, 23] on input "Send Email" at bounding box center [548, 23] width 34 height 9
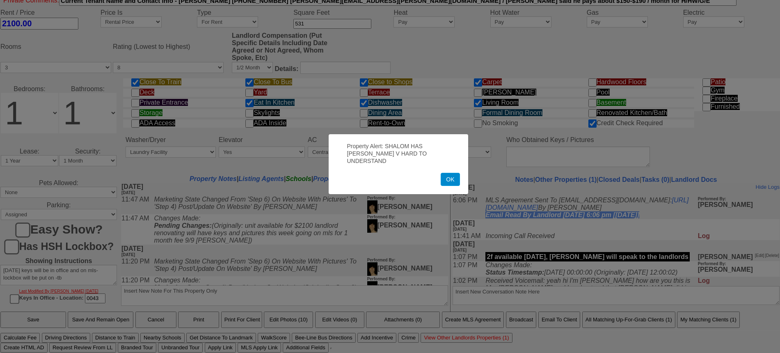
click at [446, 173] on button "OK" at bounding box center [450, 179] width 19 height 13
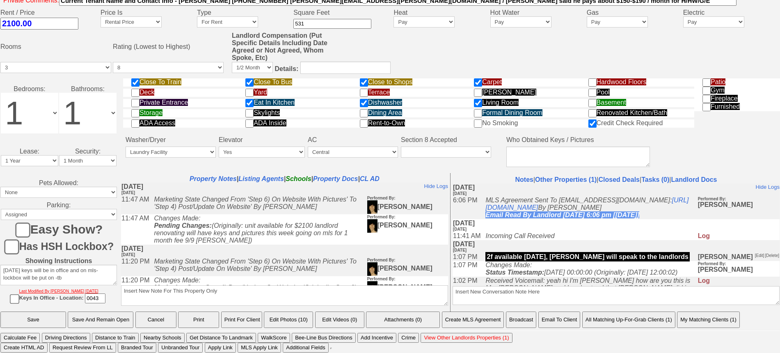
click at [556, 328] on button "Email To Client" at bounding box center [560, 320] width 42 height 16
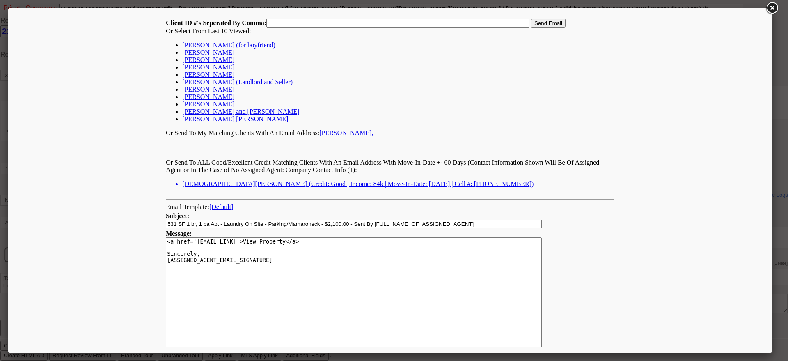
click at [232, 46] on link "[PERSON_NAME] (for boyfriend)" at bounding box center [228, 44] width 93 height 7
type input "168116,"
click at [542, 27] on input "Send Email" at bounding box center [548, 23] width 34 height 9
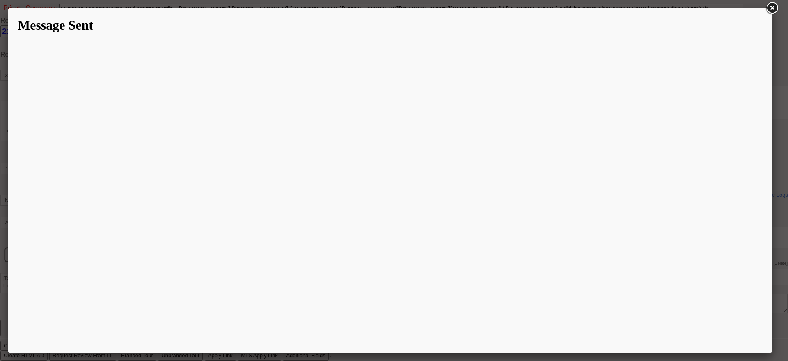
click at [540, 23] on h1 "Message Sent" at bounding box center [390, 25] width 745 height 15
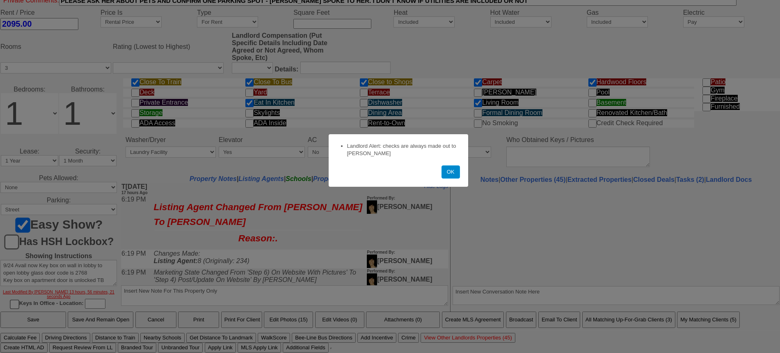
click at [446, 176] on button "OK" at bounding box center [451, 171] width 18 height 13
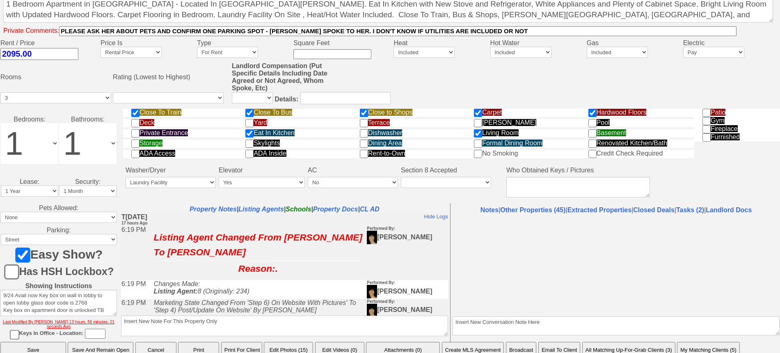
click at [547, 342] on button "Email To Client" at bounding box center [560, 350] width 42 height 16
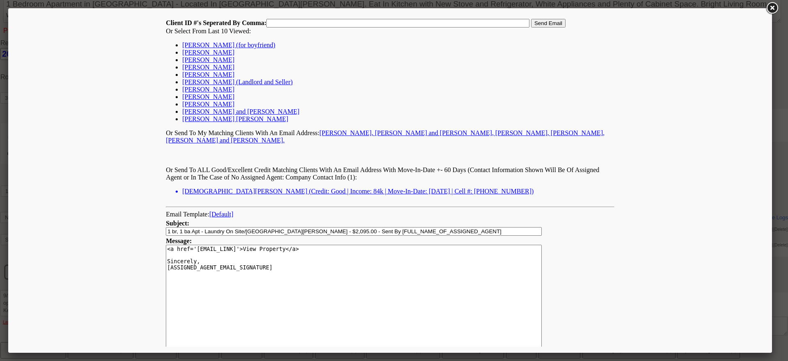
click at [229, 47] on link "Samantha S (for boyfriend)" at bounding box center [228, 44] width 93 height 7
type input "168116,"
click at [556, 23] on input "Send Email" at bounding box center [548, 23] width 34 height 9
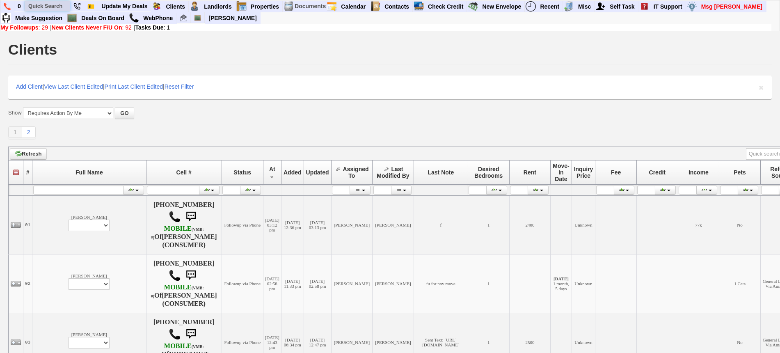
click at [50, 5] on input "text" at bounding box center [47, 6] width 45 height 10
type input "[PERSON_NAME]"
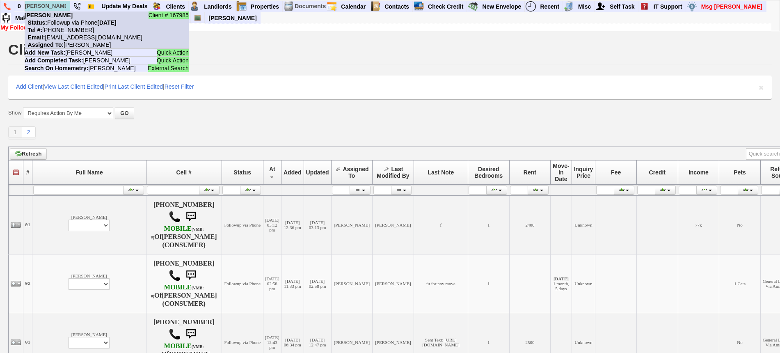
click at [64, 24] on nobr "Status: Followup via Phone [DATE]" at bounding box center [71, 22] width 92 height 7
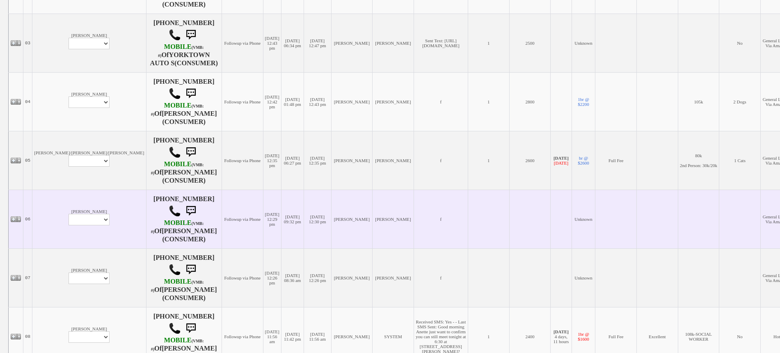
scroll to position [308, 0]
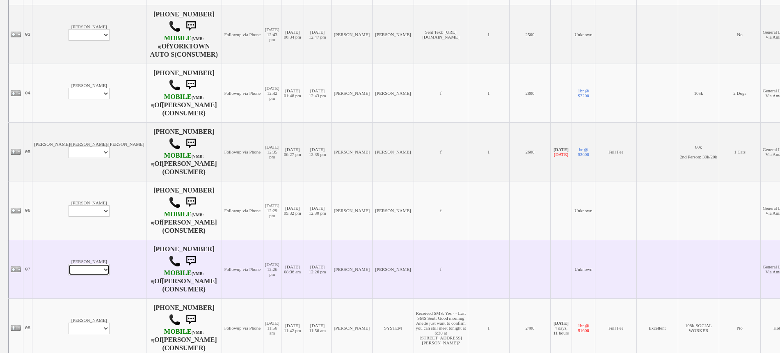
click at [69, 273] on select "Profile Edit Print Email Externally (Will Not Be Tracked In CRM) Closed Deals" at bounding box center [89, 269] width 41 height 11
select select "ChangeURL,/crm/custom/edit_client_form.php?redirect=%2Fcrm%2Fclients.php&id=154…"
click at [69, 264] on select "Profile Edit Print Email Externally (Will Not Be Tracked In CRM) Closed Deals" at bounding box center [89, 269] width 41 height 11
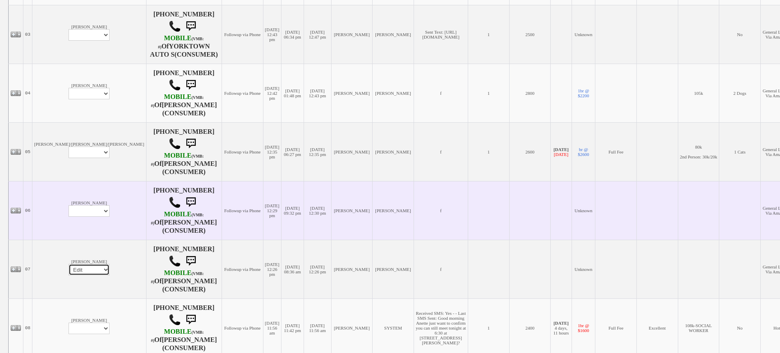
select select
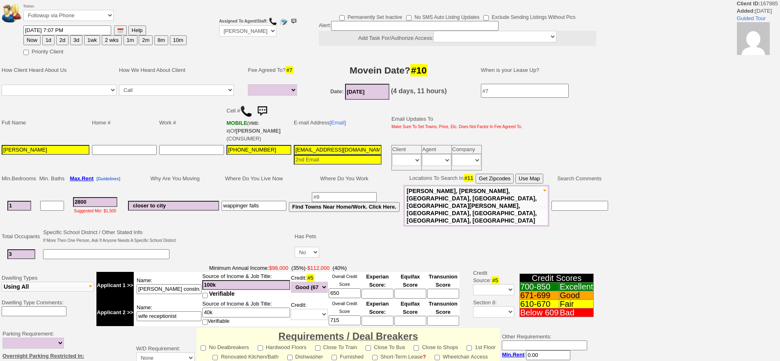
select select
click at [73, 12] on select "Followup via Phone Followup via Email Followup When Section 8 Property Found De…" at bounding box center [68, 15] width 90 height 11
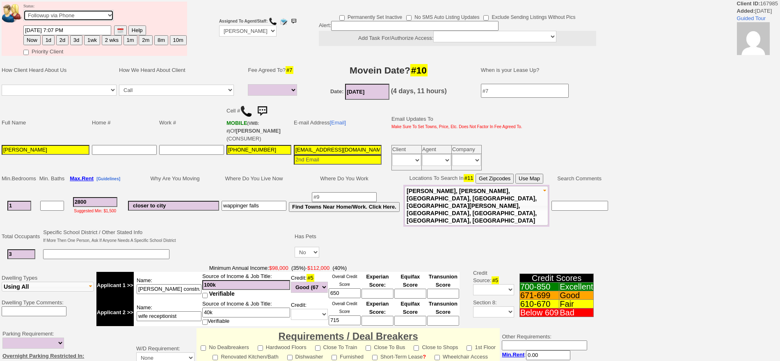
select select "Inactive"
click at [23, 12] on select "Followup via Phone Followup via Email Followup When Section 8 Property Found De…" at bounding box center [68, 15] width 90 height 11
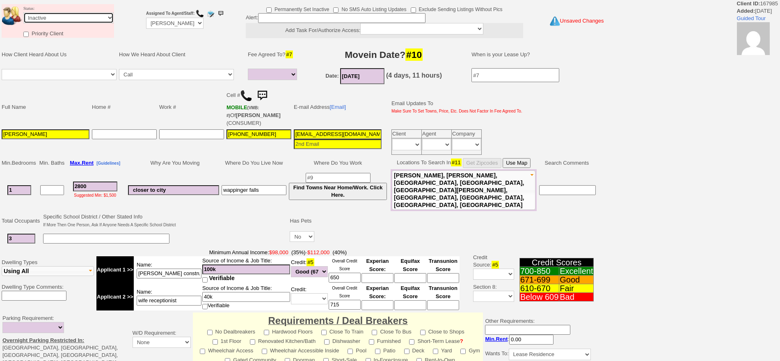
scroll to position [206, 0]
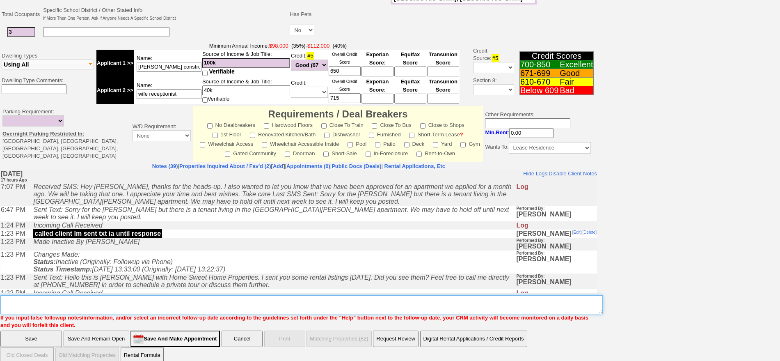
click at [163, 302] on textarea "Insert New Note Here" at bounding box center [301, 304] width 603 height 19
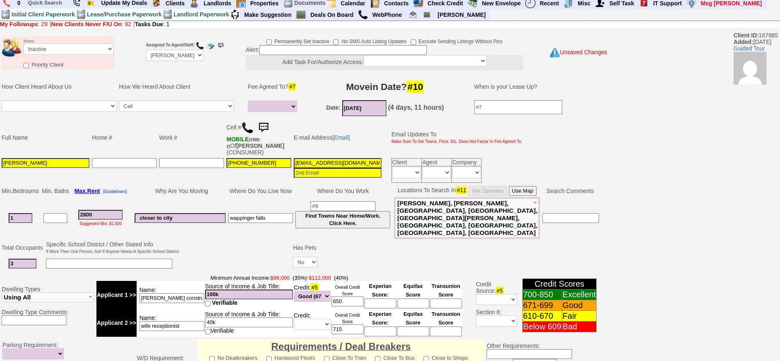
scroll to position [234, 0]
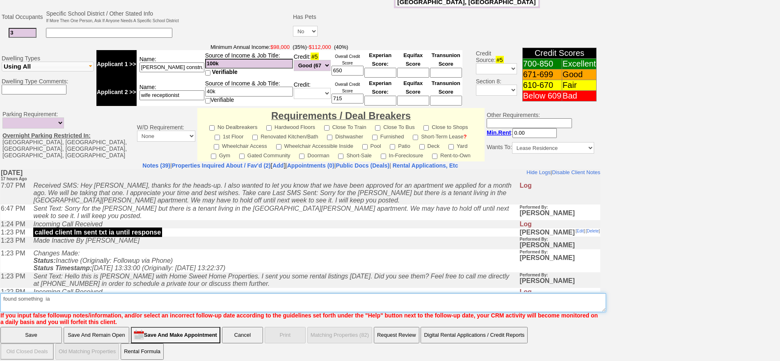
type textarea "found something ia"
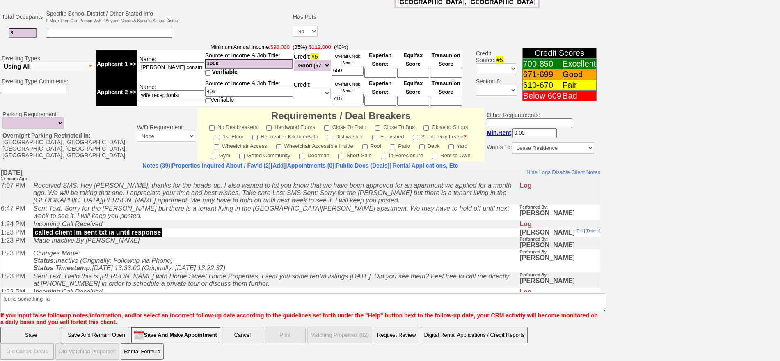
drag, startPoint x: 44, startPoint y: 326, endPoint x: 54, endPoint y: 119, distance: 207.1
click at [44, 327] on input "Save" at bounding box center [31, 335] width 62 height 16
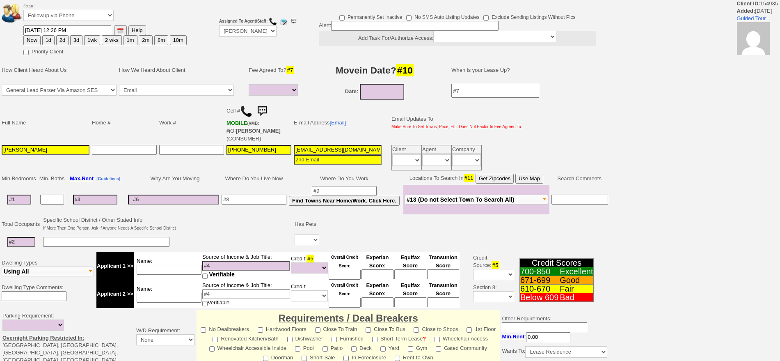
select select
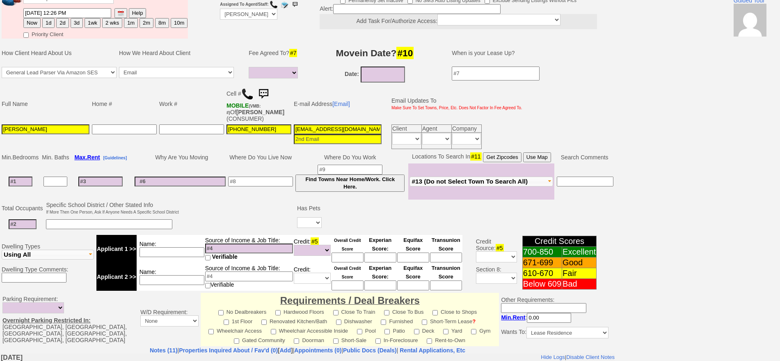
scroll to position [51, 0]
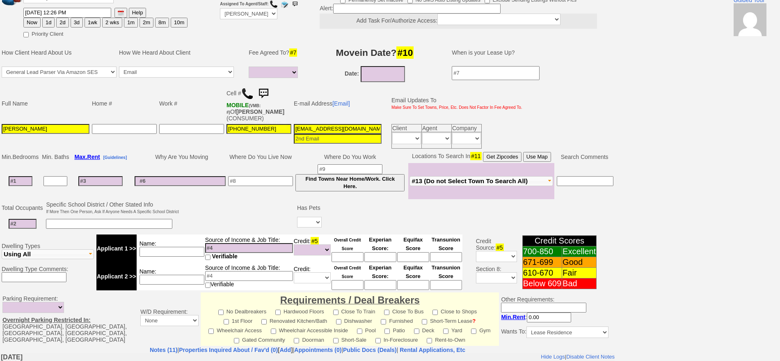
click at [247, 95] on img at bounding box center [247, 93] width 12 height 12
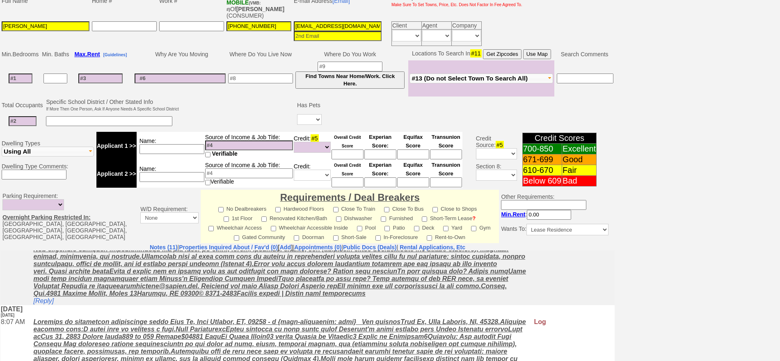
scroll to position [103, 0]
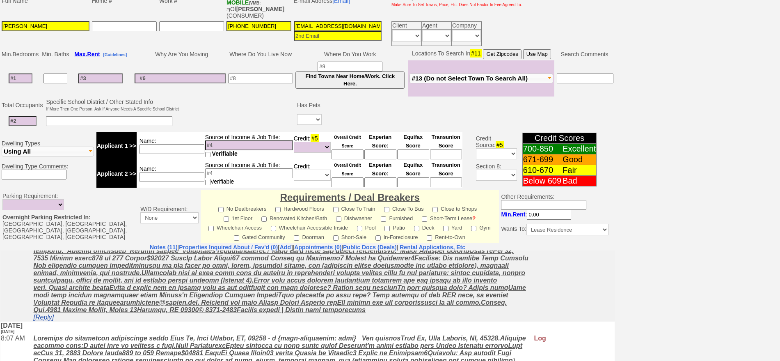
click at [49, 320] on link "[Reply]" at bounding box center [43, 316] width 21 height 7
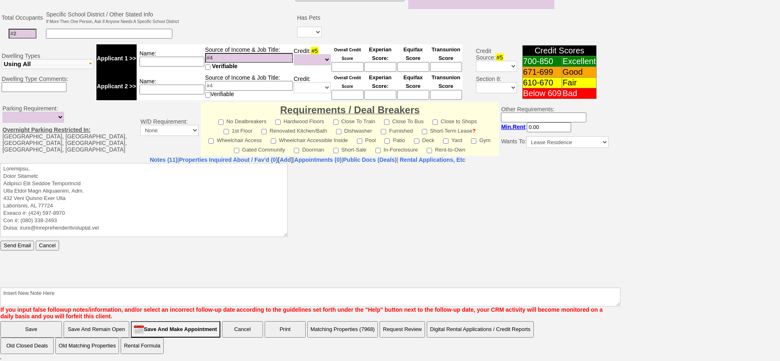
scroll to position [0, 0]
click at [116, 163] on textarea at bounding box center [143, 200] width 287 height 74
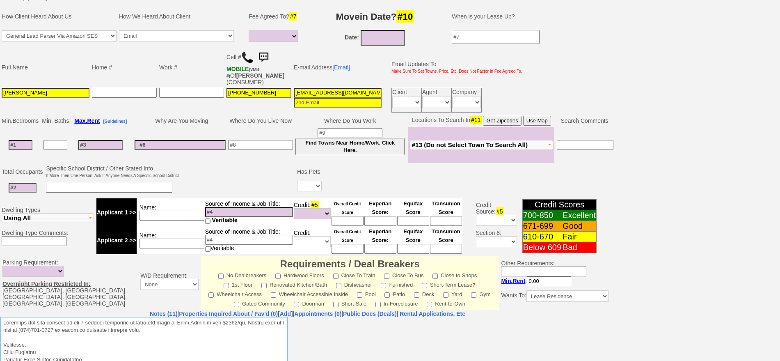
drag, startPoint x: 173, startPoint y: 330, endPoint x: 0, endPoint y: 636, distance: 351.4
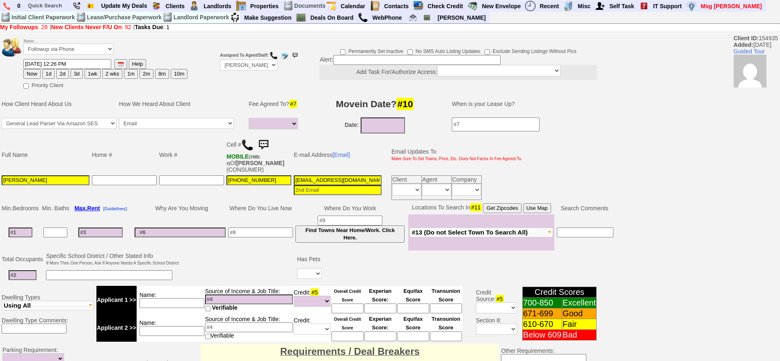
scroll to position [241, 0]
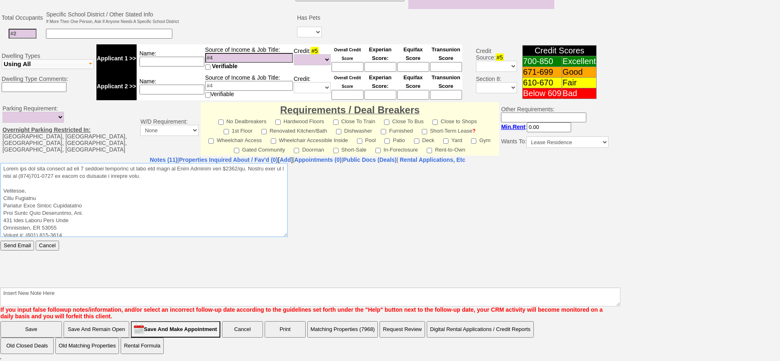
type textarea "Lorem ips dol sita consect ad eli 7 seddoei temporinc ut labo etd magn al Enim …"
click at [14, 243] on input "Send Email" at bounding box center [17, 245] width 34 height 10
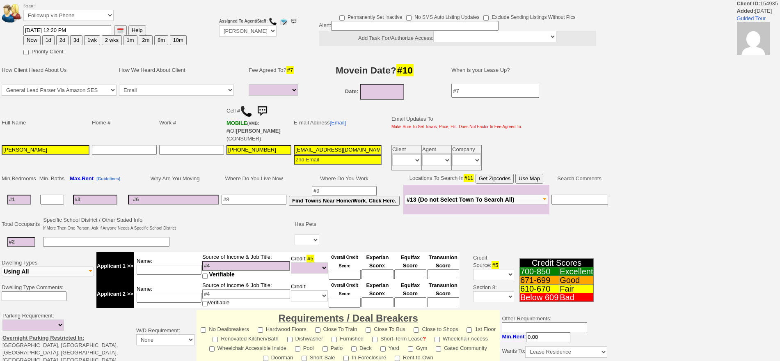
select select
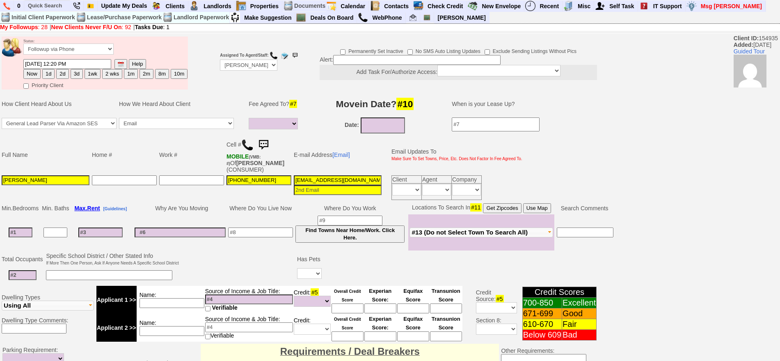
click at [266, 138] on img at bounding box center [263, 145] width 16 height 16
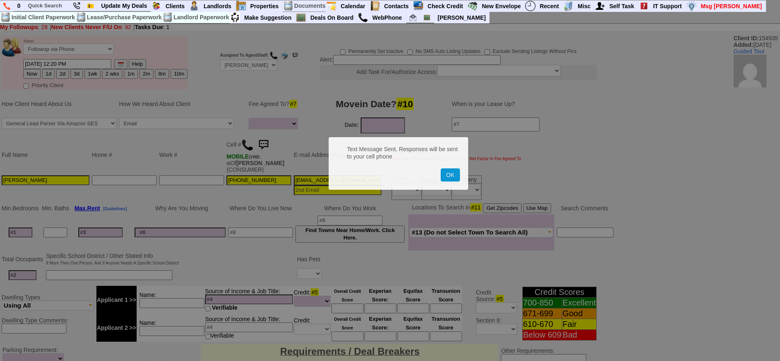
click at [441, 168] on button "OK" at bounding box center [450, 174] width 19 height 13
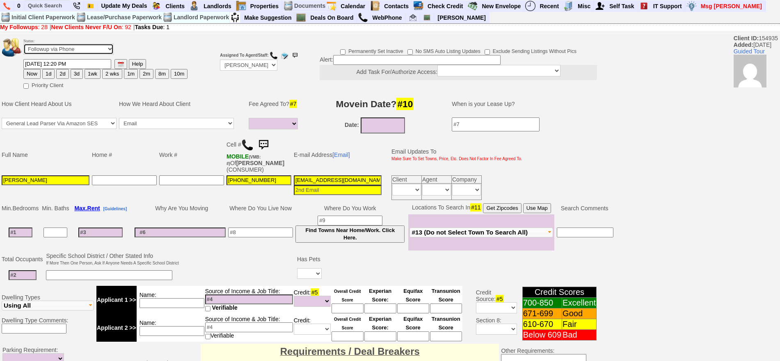
click at [71, 51] on select "Followup via Phone Followup via Email Followup When Section 8 Property Found De…" at bounding box center [68, 49] width 90 height 11
select select "Inactive"
click at [23, 46] on select "Followup via Phone Followup via Email Followup When Section 8 Property Found De…" at bounding box center [68, 49] width 90 height 11
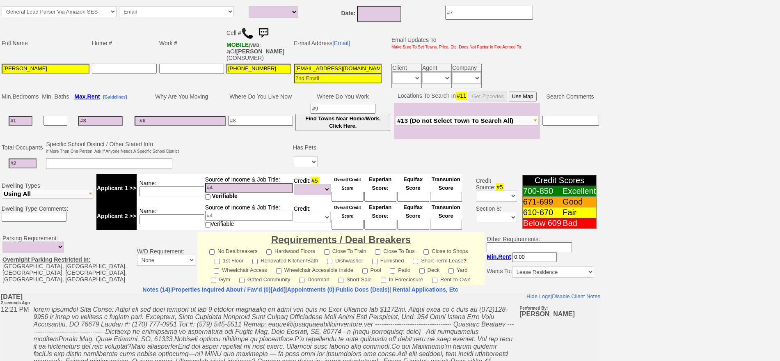
scroll to position [220, 0]
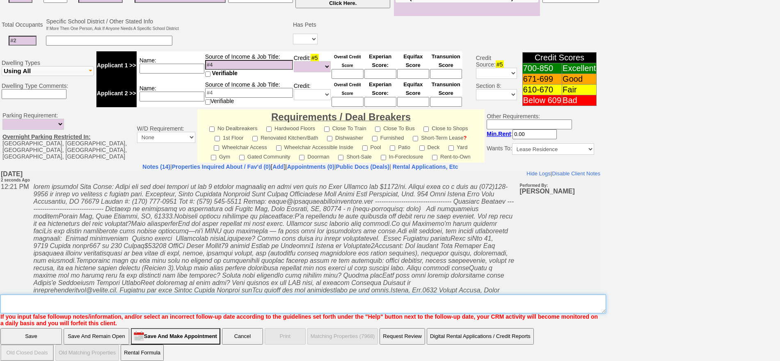
click at [351, 301] on textarea "Insert New Note Here" at bounding box center [303, 303] width 606 height 19
type textarea "called client lm sent txt and email ia until response"
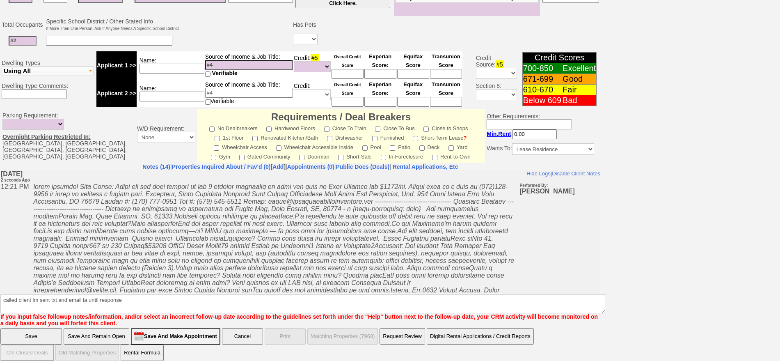
click input "Save" at bounding box center [31, 336] width 62 height 16
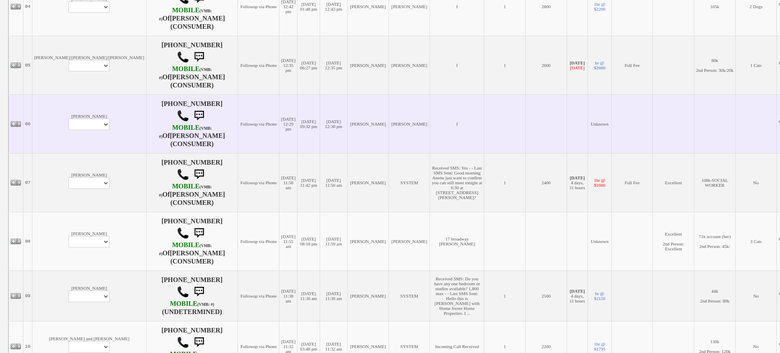
scroll to position [410, 0]
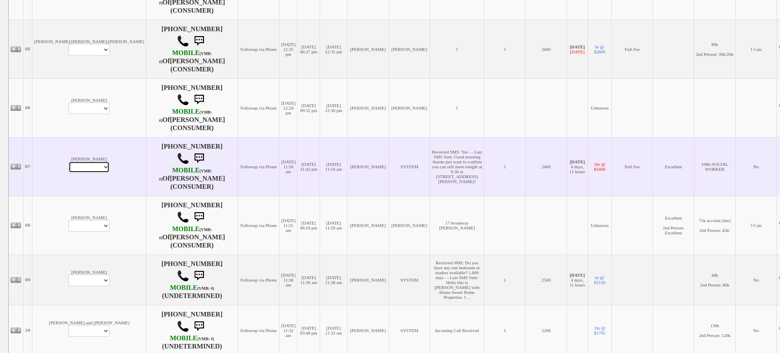
click at [69, 165] on select "Profile Edit Print Email Externally (Will Not Be Tracked In CRM) Closed Deals" at bounding box center [89, 166] width 41 height 11
select select "ChangeURL,/crm/custom/edit_client_form.php?redirect=%2Fcrm%2Fclients.php&id=225…"
click at [69, 161] on select "Profile Edit Print Email Externally (Will Not Be Tracked In CRM) Closed Deals" at bounding box center [89, 166] width 41 height 11
select select
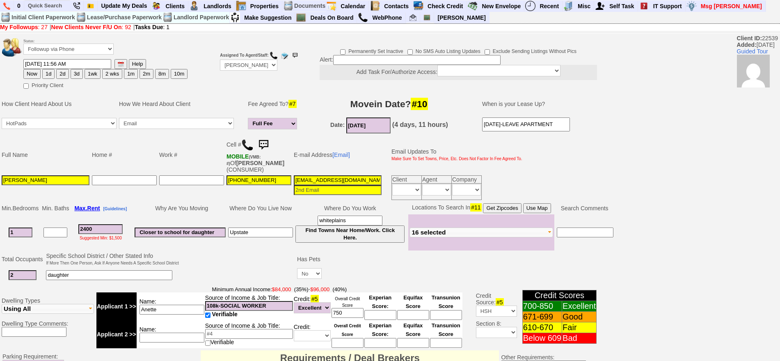
click at [269, 148] on img at bounding box center [263, 145] width 16 height 16
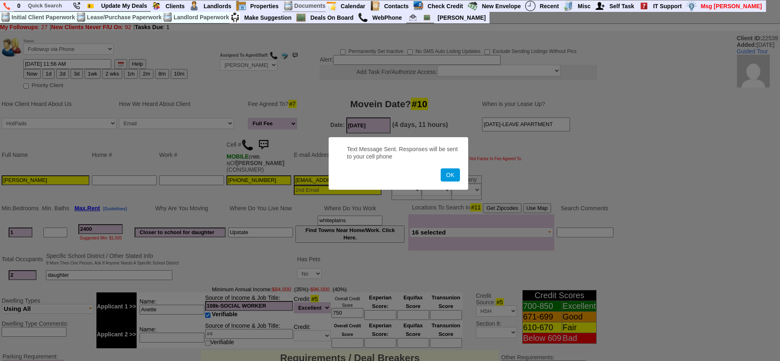
click at [441, 168] on button "OK" at bounding box center [450, 174] width 19 height 13
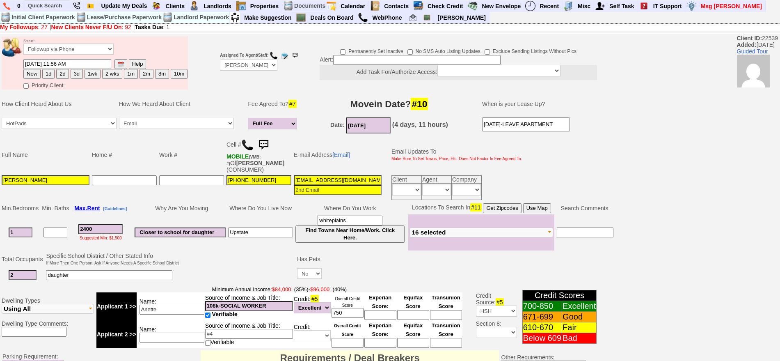
click at [49, 73] on button "1d" at bounding box center [48, 74] width 12 height 10
type input "[DATE] 12:24 PM"
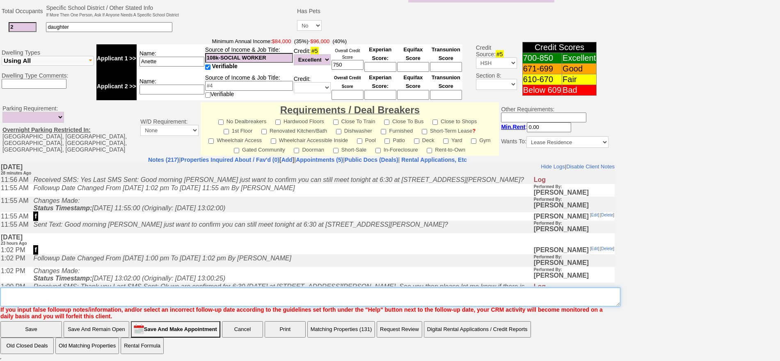
click at [320, 300] on textarea "Insert New Note Here" at bounding box center [310, 296] width 620 height 19
type textarea "f"
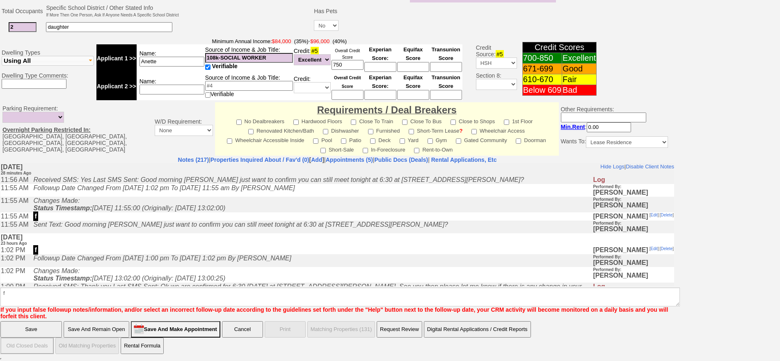
click input "Save" at bounding box center [31, 329] width 62 height 16
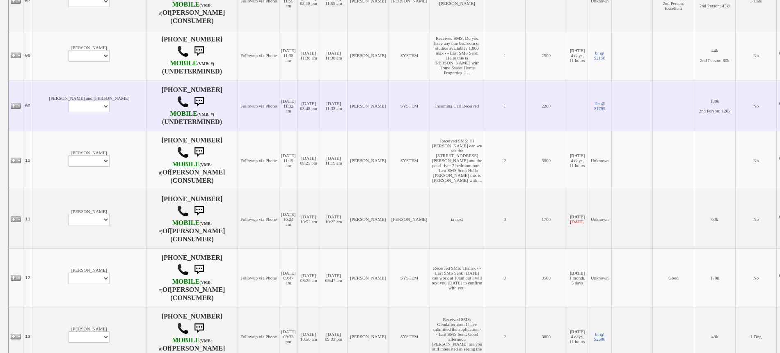
scroll to position [564, 0]
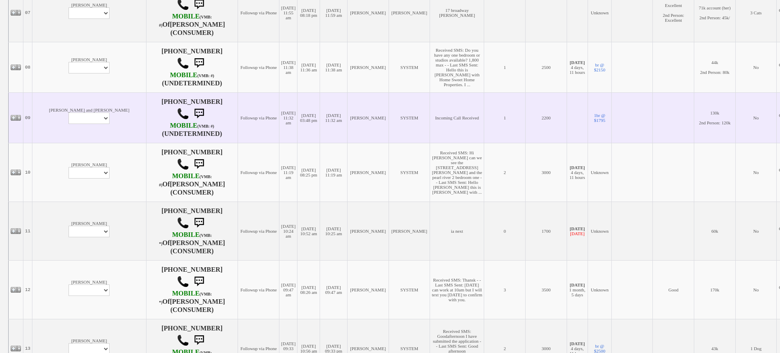
click at [59, 110] on td "[PERSON_NAME] and [PERSON_NAME] Profile Edit Print Email Externally (Will Not B…" at bounding box center [89, 117] width 114 height 50
click at [69, 119] on select "Profile Edit Print Email Externally (Will Not Be Tracked In CRM) Closed Deals" at bounding box center [89, 117] width 41 height 11
select select "ChangeURL,/crm/custom/client_profile.php?clientid=166650"
click at [69, 112] on select "Profile Edit Print Email Externally (Will Not Be Tracked In CRM) Closed Deals" at bounding box center [89, 117] width 41 height 11
select select
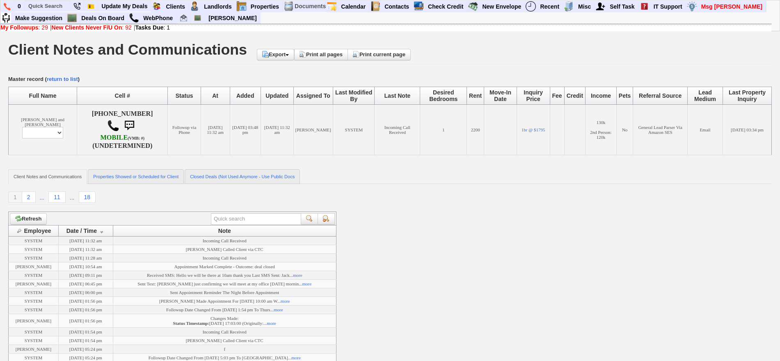
drag, startPoint x: 56, startPoint y: 139, endPoint x: 51, endPoint y: 134, distance: 6.7
click at [55, 139] on td "Jackie Maldonado and Jonathan Brooks Profile Edit Print Email Externally (Will …" at bounding box center [43, 129] width 69 height 50
click at [51, 134] on select "Profile Edit Print Email Externally (Will Not Be Tracked In CRM) Closed Deals" at bounding box center [42, 132] width 41 height 11
select select "ChangeURL,/crm/custom/edit_client_form.php?redirect=%2Fcrm%2Fclients.php&id=166…"
click at [22, 127] on select "Profile Edit Print Email Externally (Will Not Be Tracked In CRM) Closed Deals" at bounding box center [42, 132] width 41 height 11
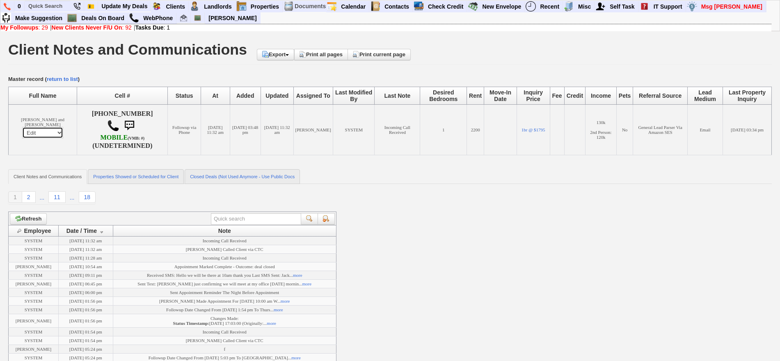
select select
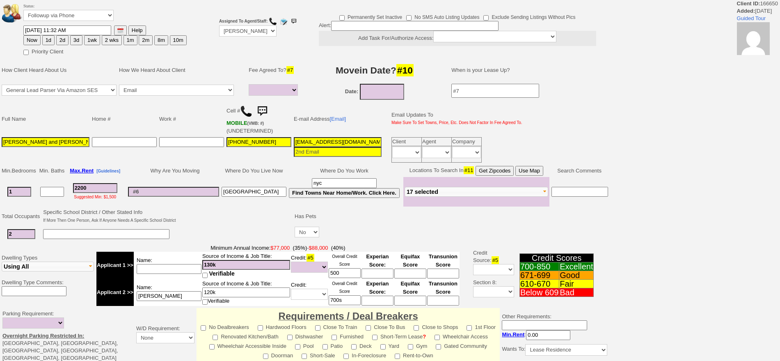
select select
click at [72, 38] on button "3d" at bounding box center [76, 40] width 12 height 10
type input "[DATE] 12:25 PM"
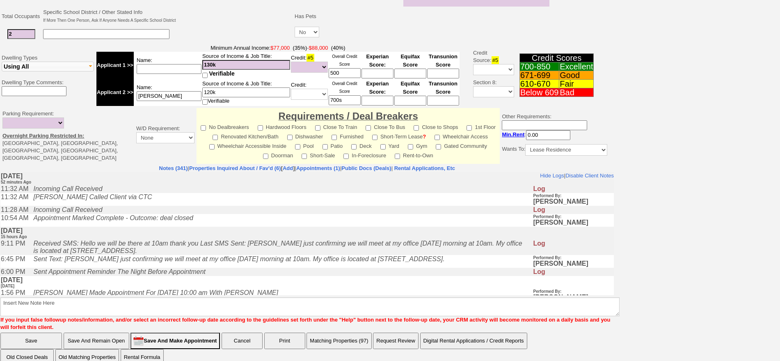
scroll to position [207, 0]
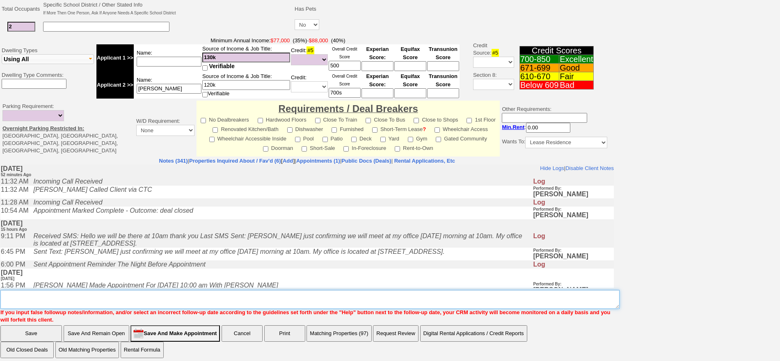
click at [360, 291] on textarea "Insert New Note Here" at bounding box center [309, 299] width 619 height 19
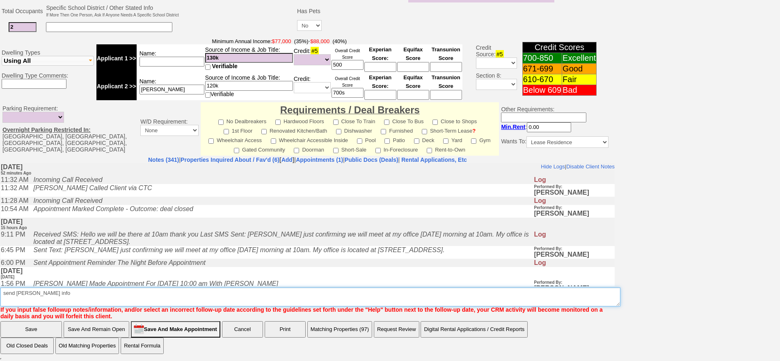
type textarea "send [PERSON_NAME] info"
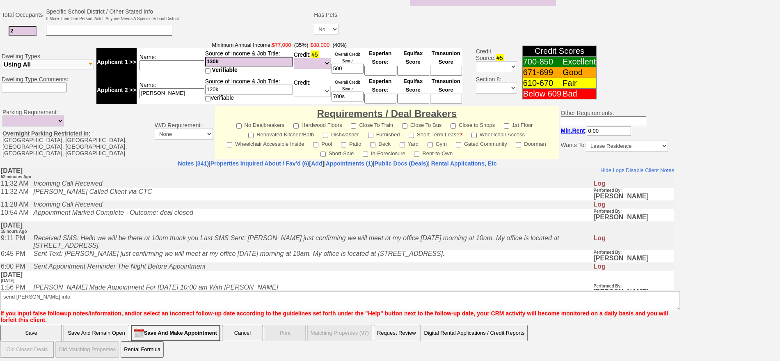
click input "Save" at bounding box center [31, 333] width 62 height 16
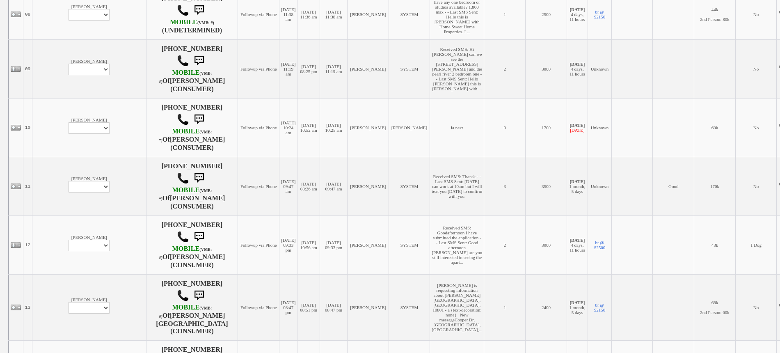
scroll to position [926, 0]
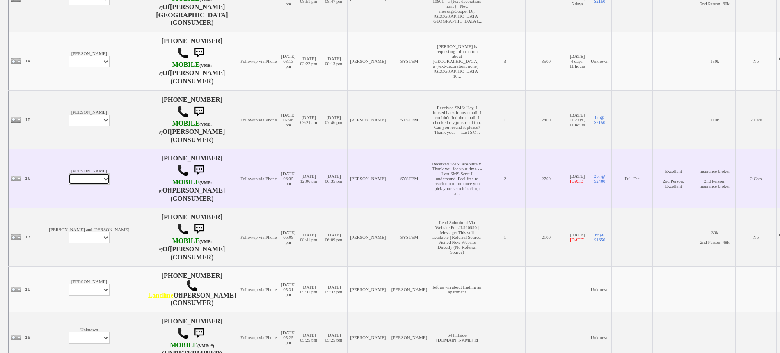
click at [69, 173] on select "Profile Edit Print Email Externally (Will Not Be Tracked In CRM) Closed Deals" at bounding box center [89, 178] width 41 height 11
select select "ChangeURL,/crm/custom/edit_client_form.php?redirect=%2Fcrm%2Fclients.php&id=134…"
click at [69, 173] on select "Profile Edit Print Email Externally (Will Not Be Tracked In CRM) Closed Deals" at bounding box center [89, 178] width 41 height 11
select select
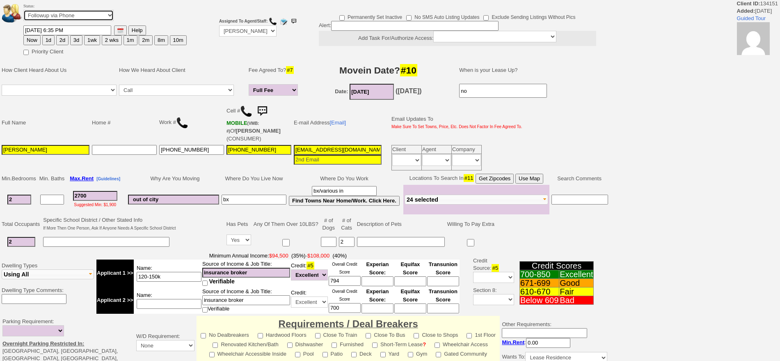
click at [96, 14] on select "Followup via Phone Followup via Email Followup When Section 8 Property Found De…" at bounding box center [68, 15] width 90 height 11
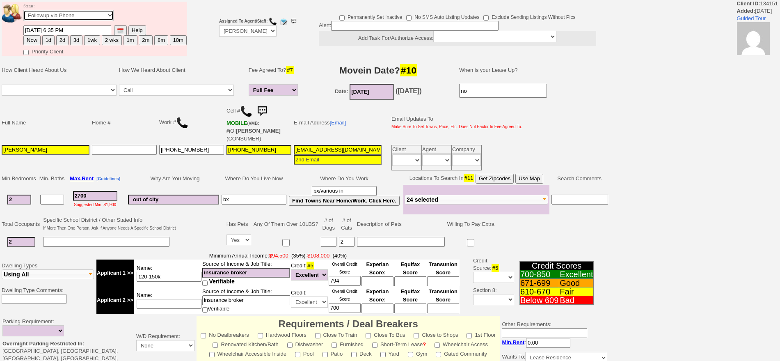
select select "Inactive"
click at [23, 12] on select "Followup via Phone Followup via Email Followup When Section 8 Property Found De…" at bounding box center [68, 15] width 90 height 11
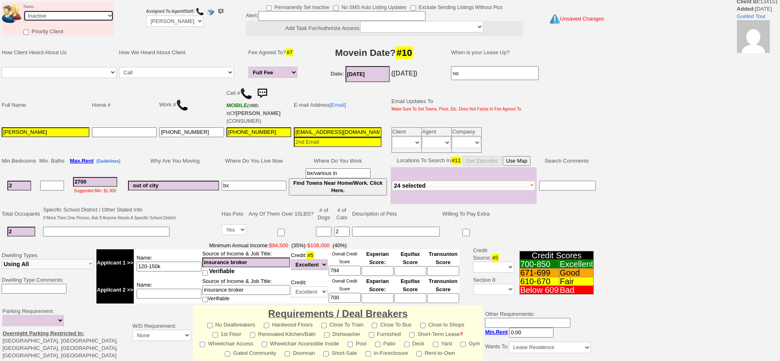
scroll to position [206, 0]
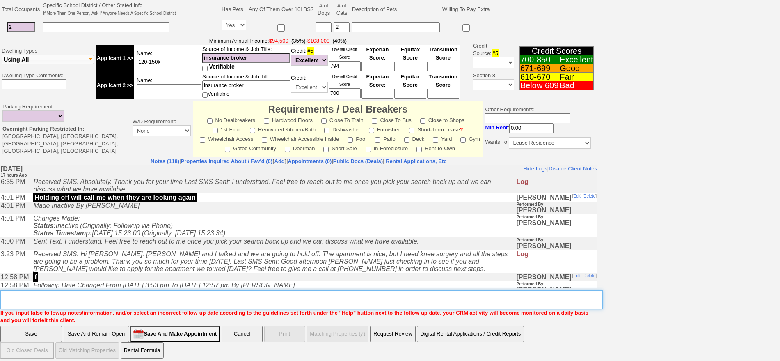
click at [380, 296] on textarea "Insert New Note Here" at bounding box center [301, 299] width 603 height 19
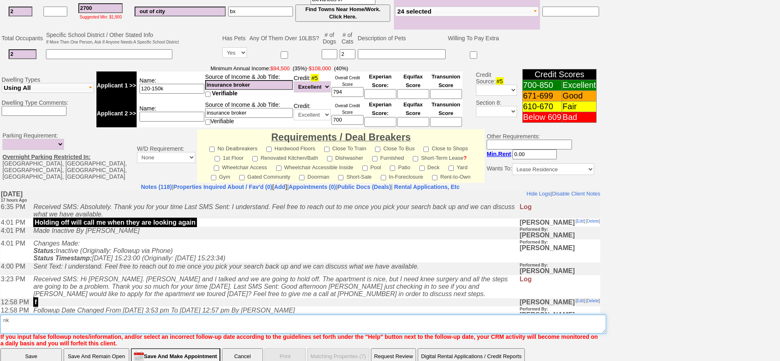
type textarea "n"
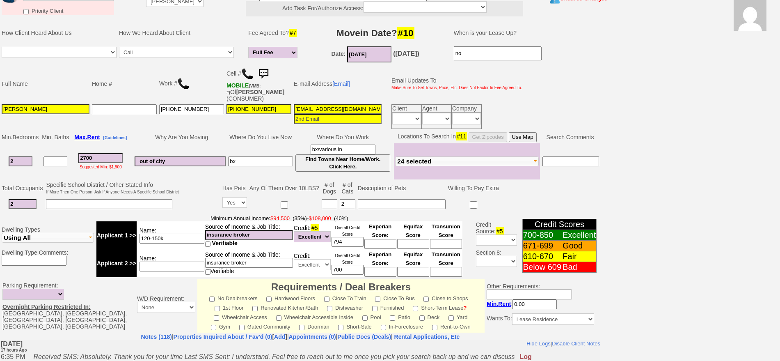
scroll to position [0, 0]
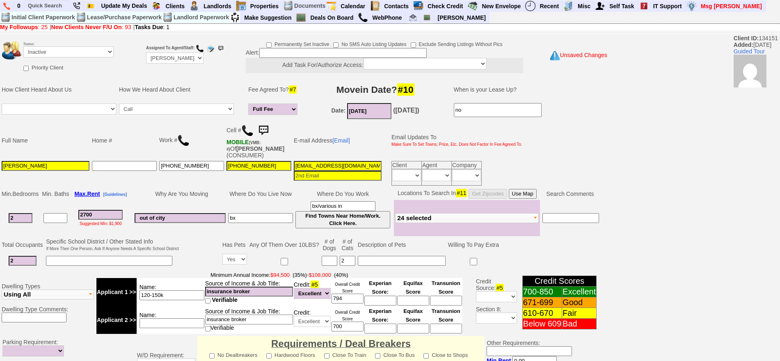
type textarea "knee surgery will call me when they start looking again"
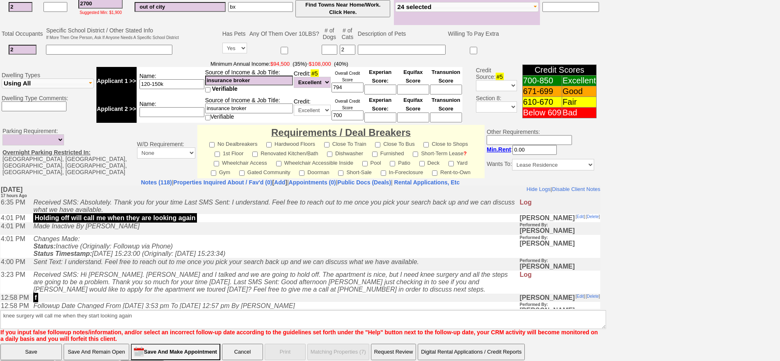
click input "Save" at bounding box center [31, 352] width 62 height 16
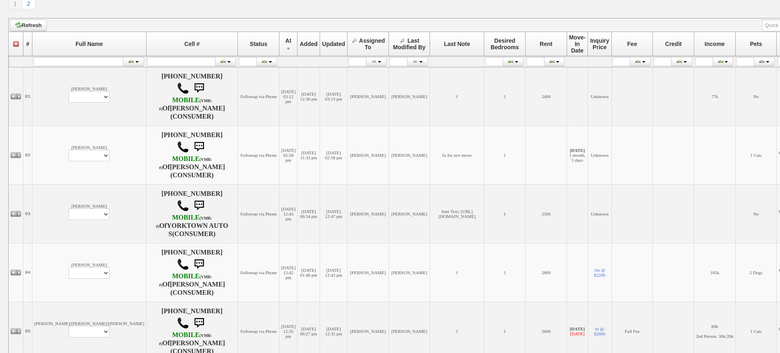
scroll to position [257, 0]
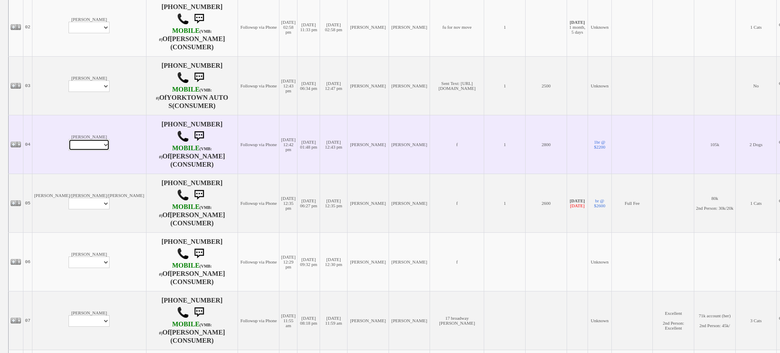
click at [69, 139] on select "Profile Edit Print Email Externally (Will Not Be Tracked In CRM) Closed Deals" at bounding box center [89, 144] width 41 height 11
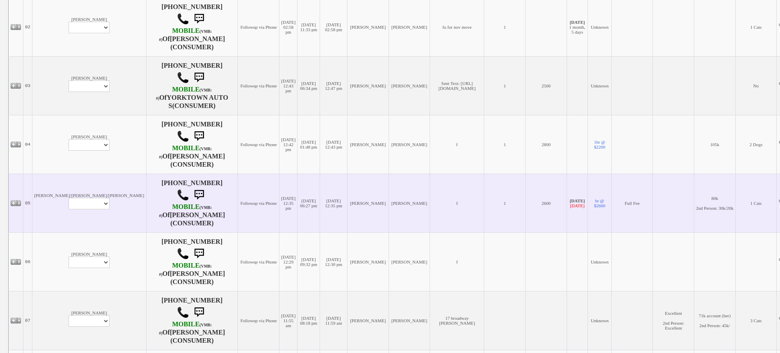
click at [320, 207] on td "09/25/2025 12:35 pm" at bounding box center [334, 203] width 28 height 59
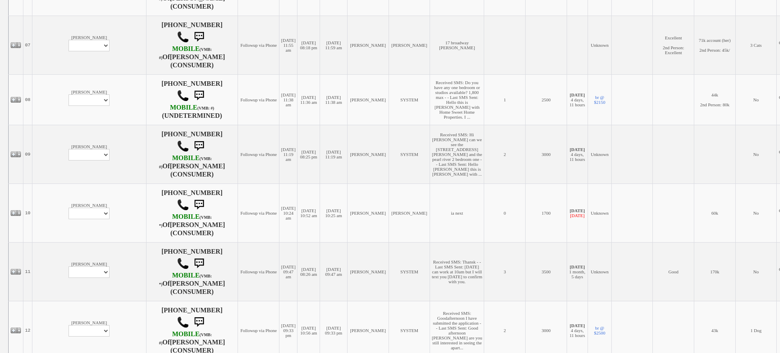
scroll to position [667, 0]
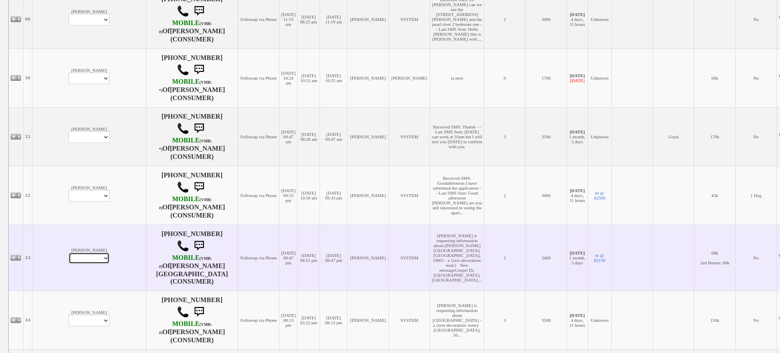
click at [69, 252] on select "Profile Edit Print Email Externally (Will Not Be Tracked In CRM) Closed Deals" at bounding box center [89, 257] width 41 height 11
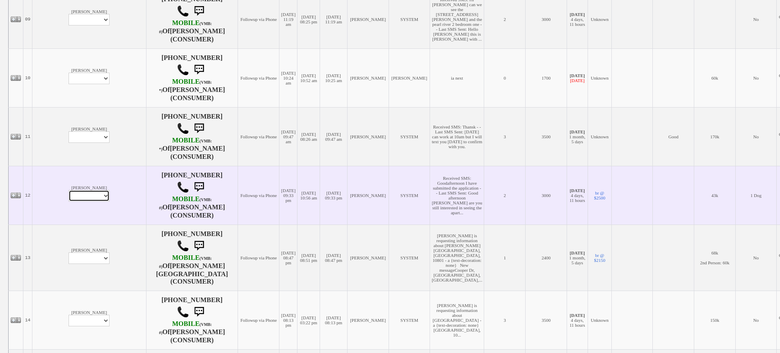
click at [69, 190] on select "Profile Edit Print Email Externally (Will Not Be Tracked In CRM) Closed Deals" at bounding box center [89, 195] width 41 height 11
select select "ChangeURL,/crm/custom/edit_client_form.php?redirect=%2Fcrm%2Fclients.php&id=168…"
click at [69, 190] on select "Profile Edit Print Email Externally (Will Not Be Tracked In CRM) Closed Deals" at bounding box center [89, 195] width 41 height 11
select select
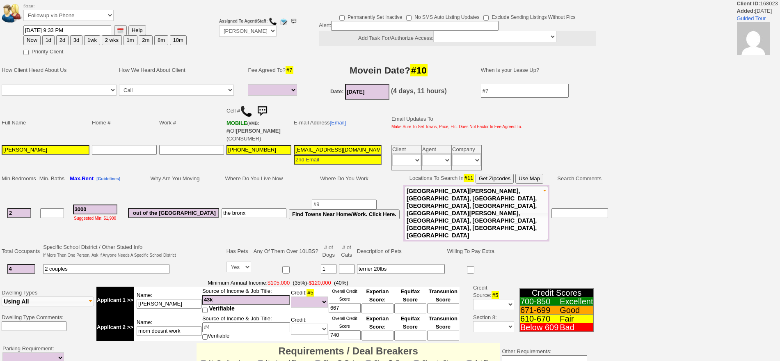
select select
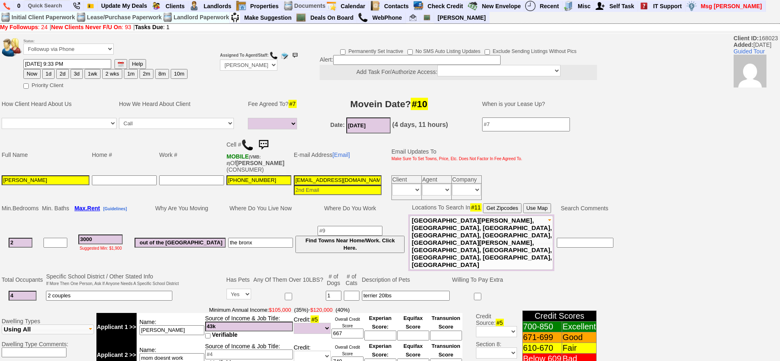
click at [266, 144] on img at bounding box center [263, 145] width 16 height 16
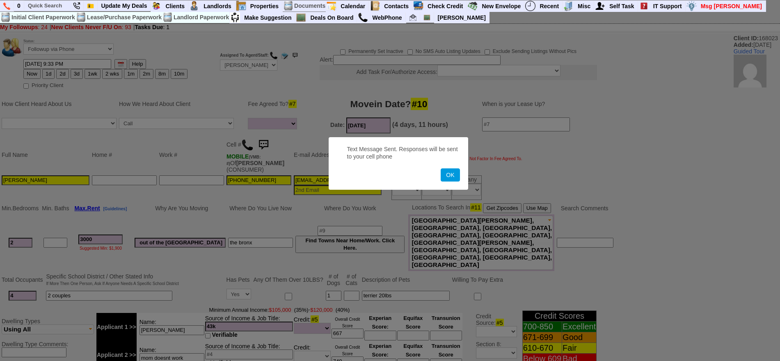
click at [441, 168] on button "OK" at bounding box center [450, 174] width 19 height 13
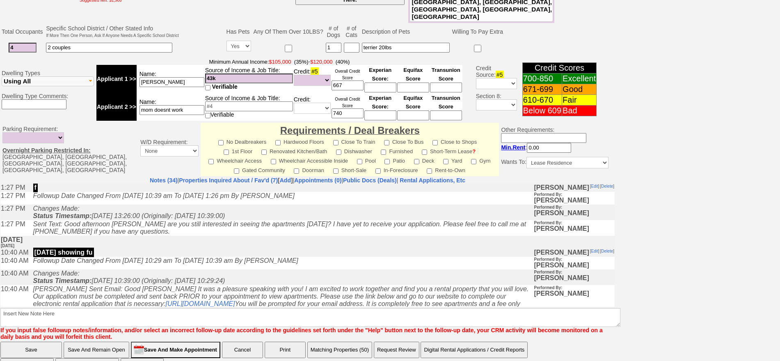
scroll to position [103, 0]
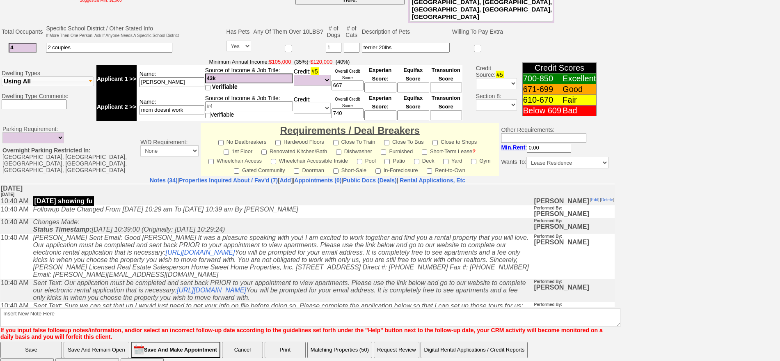
click at [220, 231] on icon "Changes Made: Status Timestamp: [DATE] 10:39:00 (Originally: [DATE] 10:29:24)" at bounding box center [129, 225] width 192 height 14
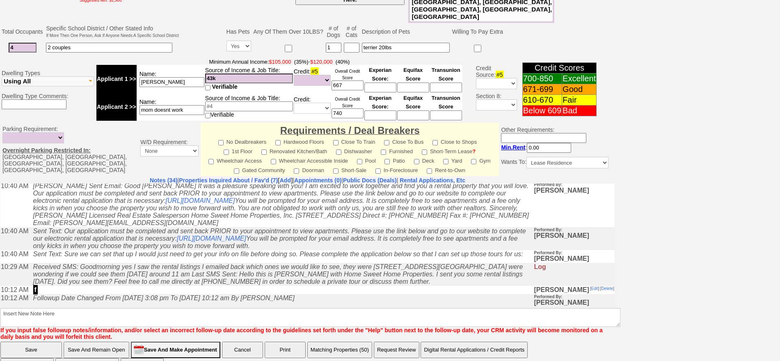
scroll to position [154, 0]
drag, startPoint x: 379, startPoint y: 272, endPoint x: 450, endPoint y: 269, distance: 71.1
click at [450, 269] on icon "Received SMS: Goodmorning yes I saw the rental listings I emailed back which on…" at bounding box center [278, 274] width 490 height 22
copy icon "[STREET_ADDRESS][GEOGRAPHIC_DATA][STREET_ADDRESS]"
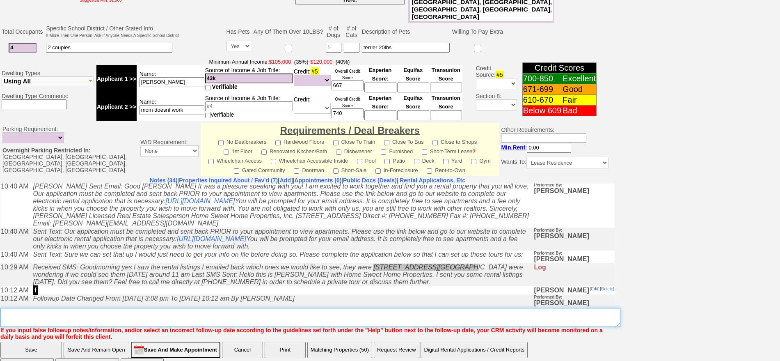
click at [376, 308] on textarea "Insert New Note Here" at bounding box center [310, 317] width 620 height 19
paste textarea "14 Alder St & 47 Point St"
type textarea "14 Alder St & 47 Point St"
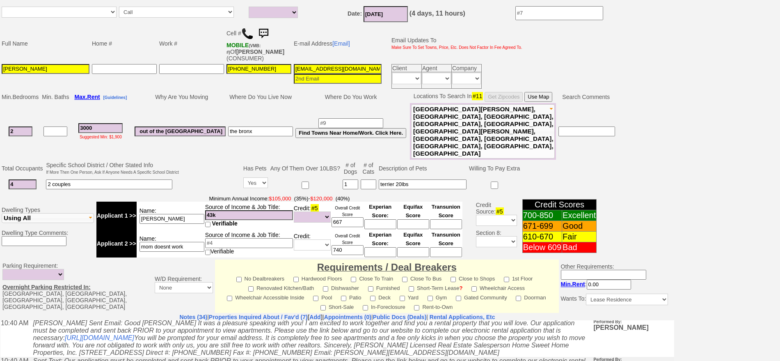
scroll to position [0, 0]
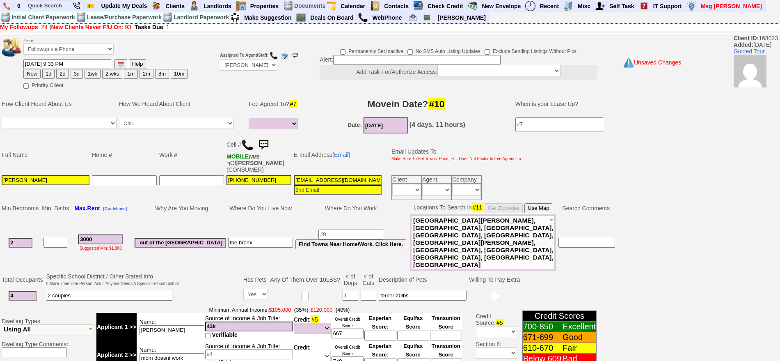
click at [51, 73] on button "1d" at bounding box center [48, 74] width 12 height 10
type input "09/27/2025 12:25 PM"
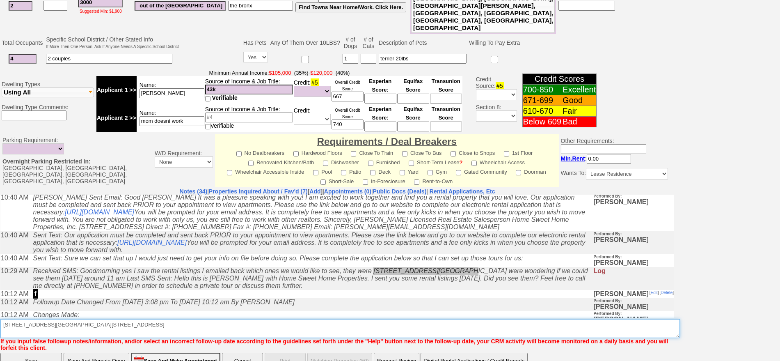
click at [99, 319] on textarea "Insert New Note Here" at bounding box center [340, 328] width 680 height 19
type textarea "14 Alder St & 47 Point St sunday"
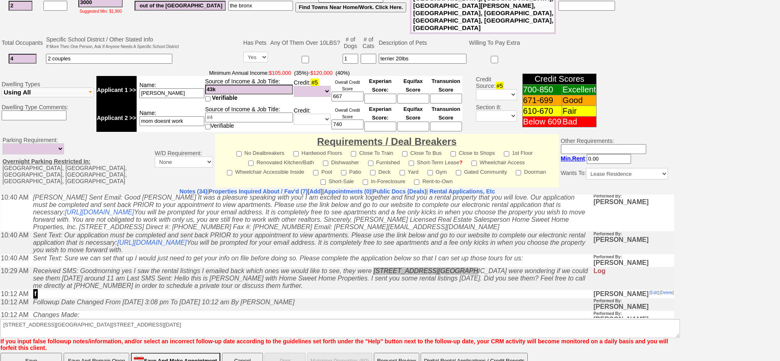
click input "Save And Remain Open" at bounding box center [97, 361] width 66 height 16
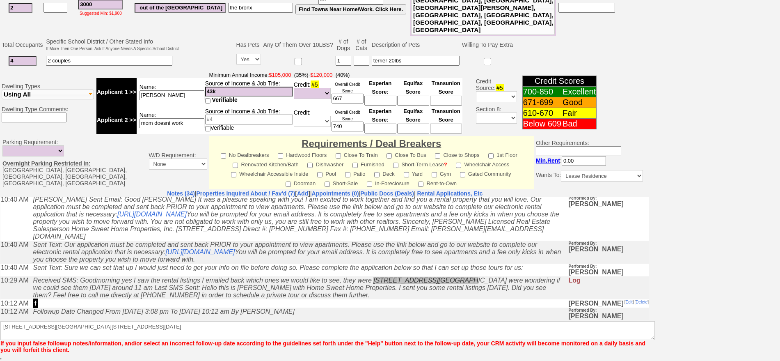
scroll to position [207, 0]
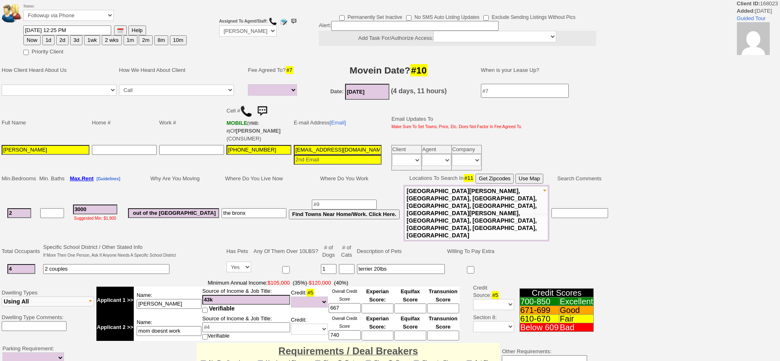
select select
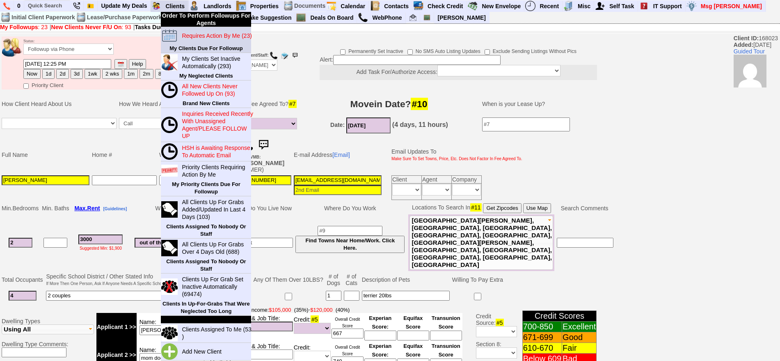
click at [191, 34] on blink "Requires Action By Me (23)" at bounding box center [217, 35] width 70 height 7
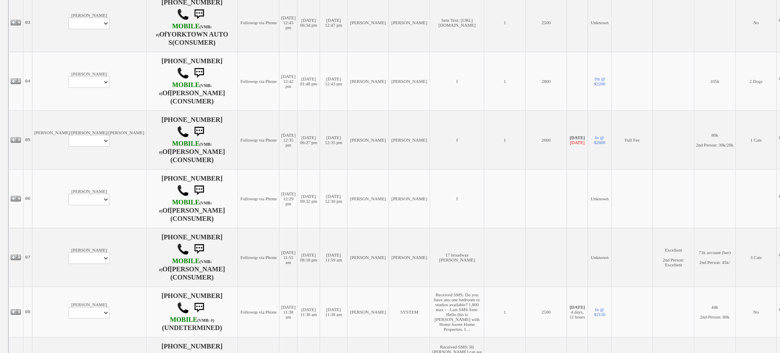
scroll to position [308, 0]
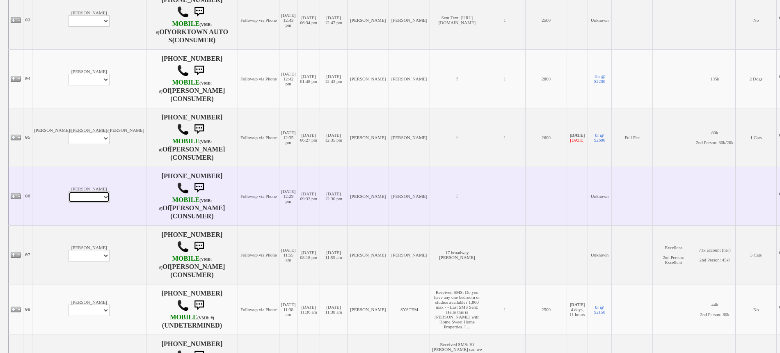
click at [69, 191] on select "Profile Edit Print Email Externally (Will Not Be Tracked In CRM) Closed Deals" at bounding box center [89, 196] width 41 height 11
select select "ChangeURL,/crm/custom/edit_client_form.php?redirect=%2Fcrm%2Fclients.php&id=135…"
click at [69, 191] on select "Profile Edit Print Email Externally (Will Not Be Tracked In CRM) Closed Deals" at bounding box center [89, 196] width 41 height 11
select select
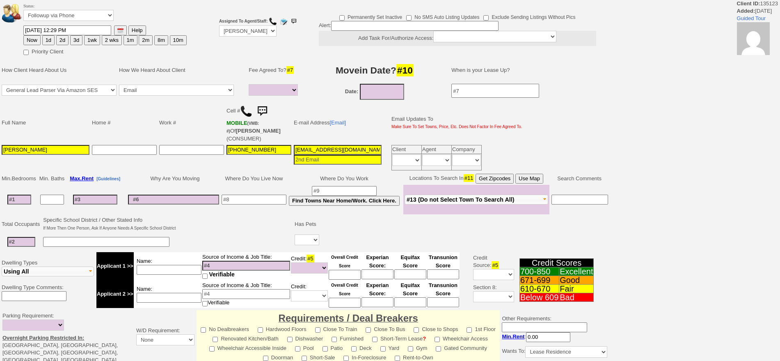
select select
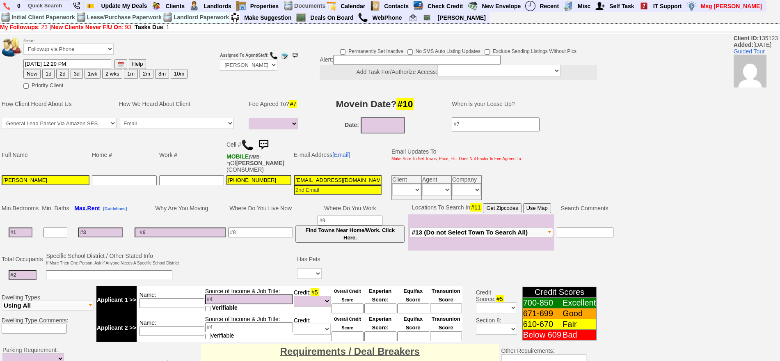
click at [248, 144] on img at bounding box center [247, 145] width 12 height 12
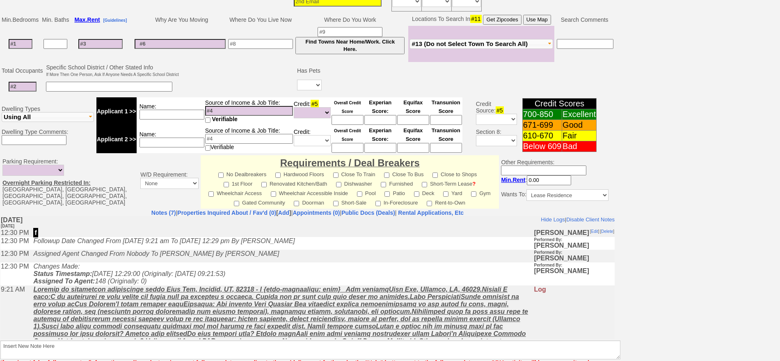
scroll to position [87, 0]
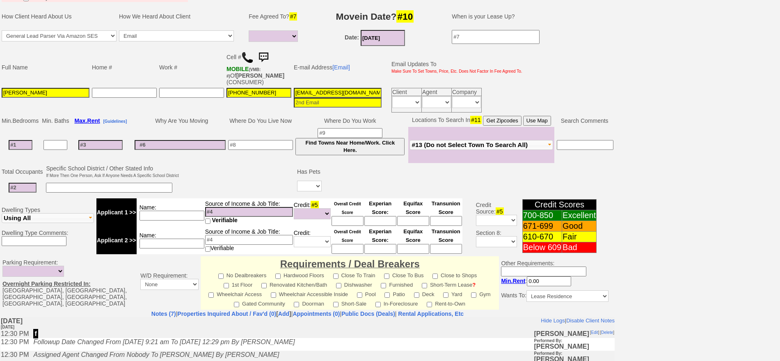
click at [387, 34] on input "09/26/2025" at bounding box center [383, 38] width 44 height 16
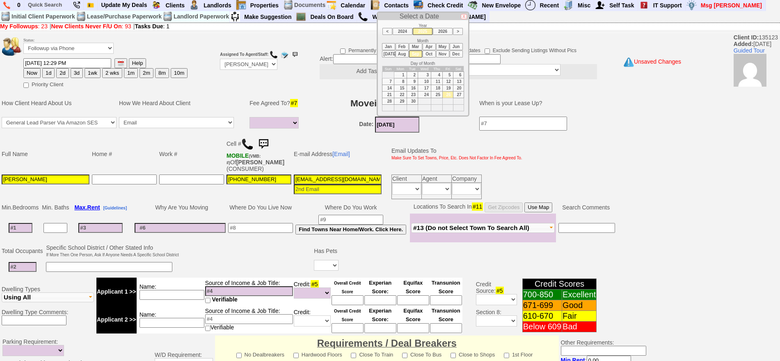
scroll to position [0, 0]
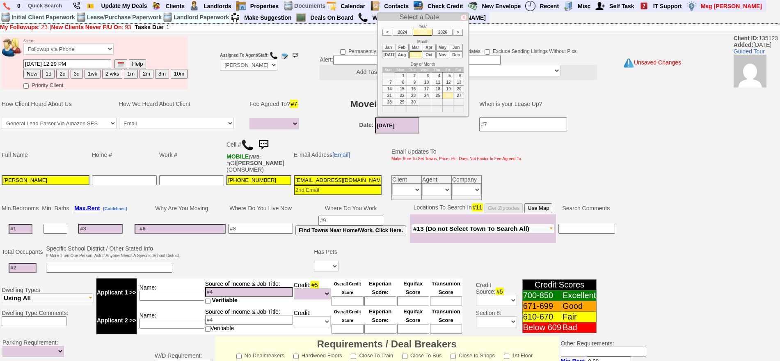
click at [431, 54] on li "Oct" at bounding box center [429, 54] width 13 height 7
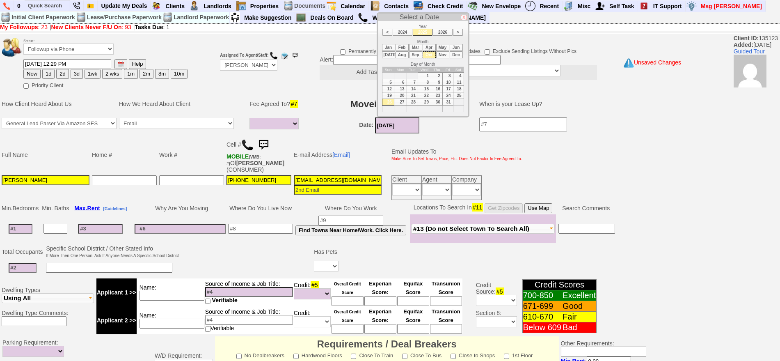
click at [422, 89] on td "15" at bounding box center [424, 88] width 13 height 7
type input "10/15/2025"
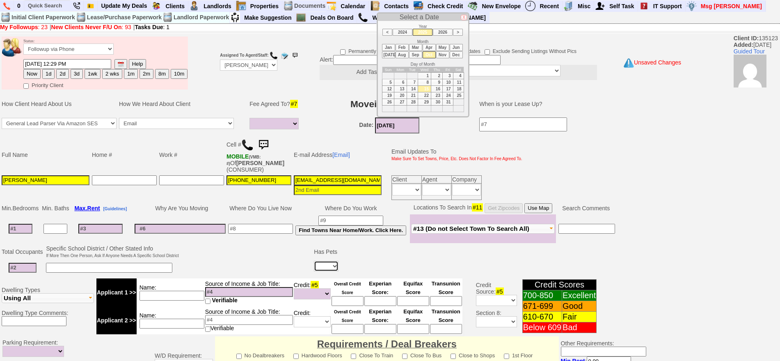
click at [339, 270] on select "Yes No" at bounding box center [326, 266] width 25 height 11
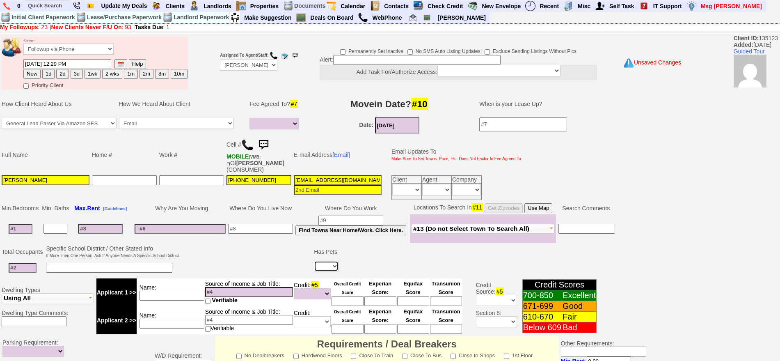
select select "Yes"
click at [314, 261] on select "Yes No" at bounding box center [326, 266] width 25 height 11
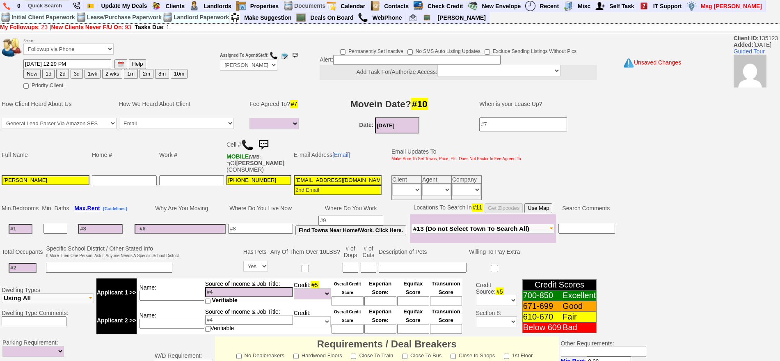
click at [351, 268] on input at bounding box center [351, 268] width 16 height 10
type input "1"
click at [382, 267] on input at bounding box center [423, 268] width 88 height 10
type input "10 lb dog"
click at [29, 229] on input at bounding box center [21, 229] width 24 height 10
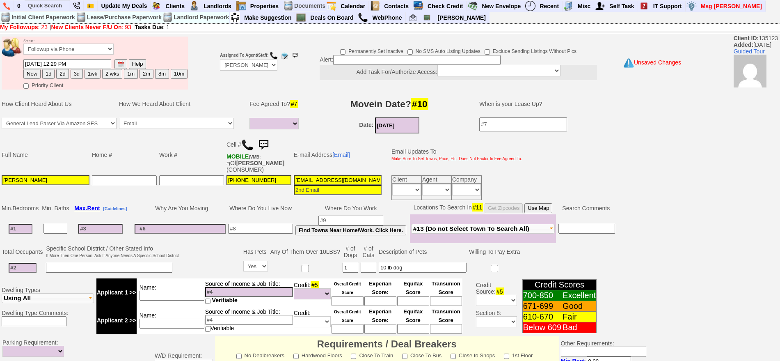
type input "0"
select select
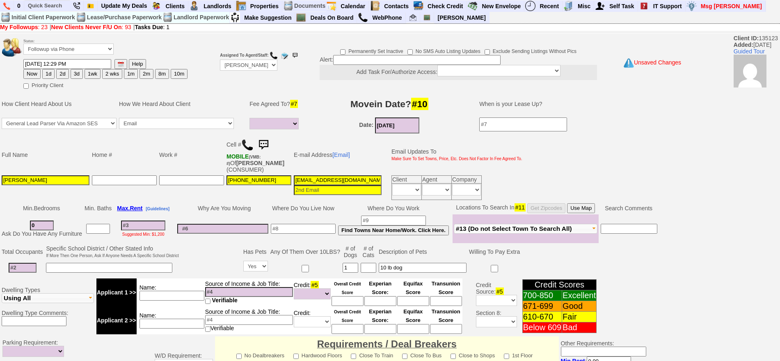
type input "0"
click at [30, 263] on input at bounding box center [23, 268] width 28 height 10
select select
type input "1"
click at [230, 232] on input at bounding box center [222, 229] width 91 height 10
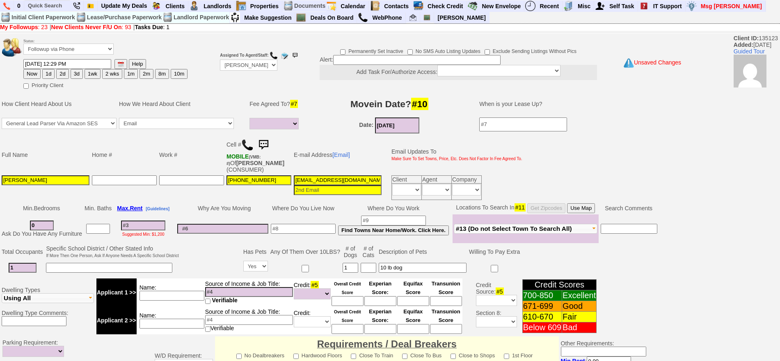
click at [284, 228] on input at bounding box center [303, 229] width 65 height 10
type input "the bronx"
click at [195, 296] on input at bounding box center [172, 296] width 65 height 10
type input "chanice"
click at [234, 292] on input at bounding box center [249, 292] width 88 height 10
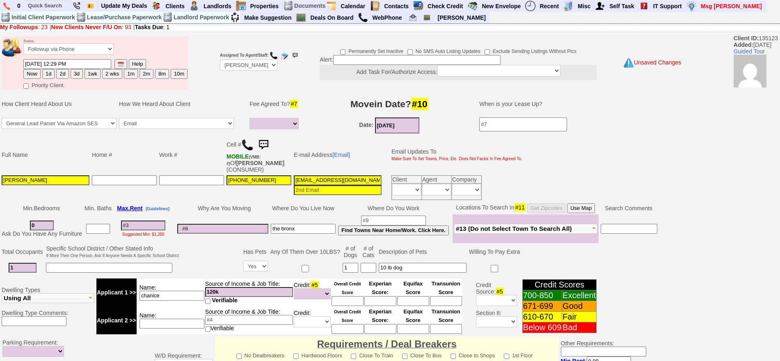
type input "120k"
click at [184, 294] on input "chanice" at bounding box center [172, 296] width 65 height 10
type input "chanice nurse"
click at [164, 223] on input at bounding box center [143, 225] width 44 height 10
type input "24"
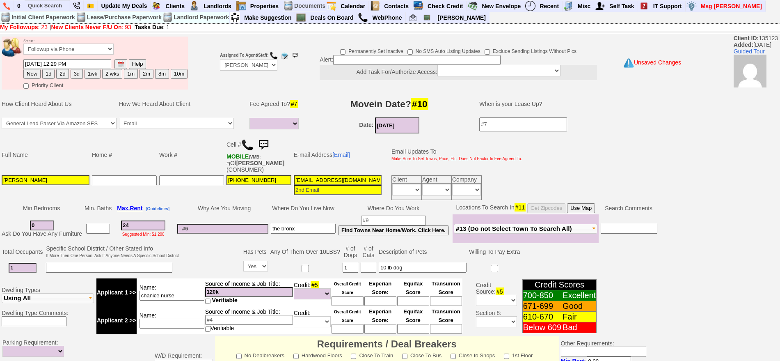
select select
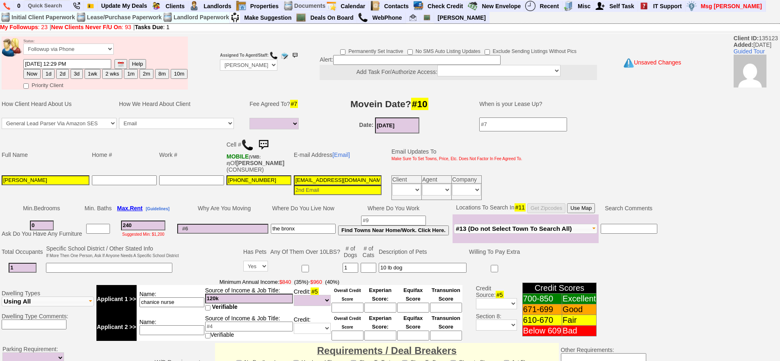
type input "2400"
select select
type input "2400"
select select
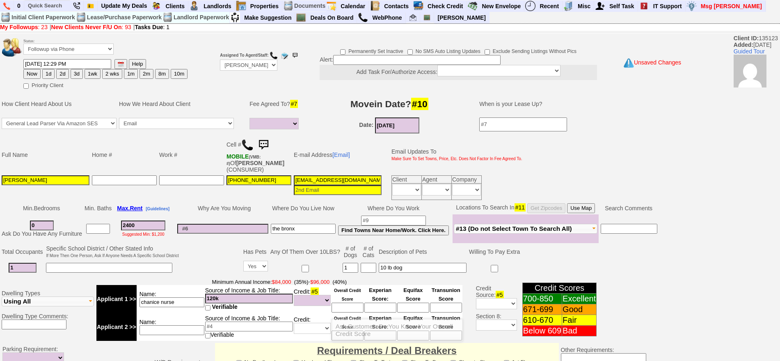
click at [344, 307] on input at bounding box center [348, 308] width 32 height 10
type input "720"
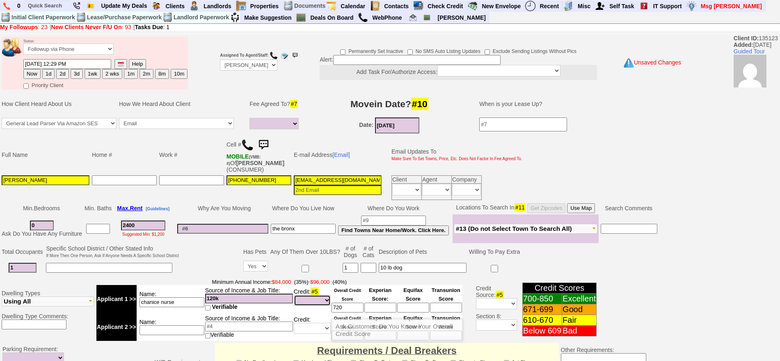
click at [309, 295] on select "Unknown Bad (Below 609) Fair (610-670) Good (671-699) Excellent (700-850) None" at bounding box center [312, 300] width 37 height 11
select select "Excellent"
click at [294, 295] on select "Unknown Bad (Below 609) Fair (610-670) Good (671-699) Excellent (700-850) None" at bounding box center [312, 300] width 37 height 11
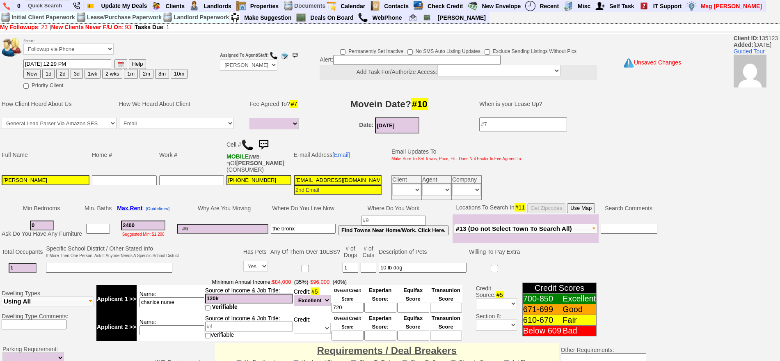
click at [234, 225] on input at bounding box center [222, 229] width 91 height 10
click at [196, 199] on td at bounding box center [191, 187] width 67 height 27
drag, startPoint x: 44, startPoint y: 224, endPoint x: 18, endPoint y: 225, distance: 26.3
click at [18, 225] on td "0 Ask Do You Have Any Furniture" at bounding box center [41, 228] width 83 height 29
type input "1"
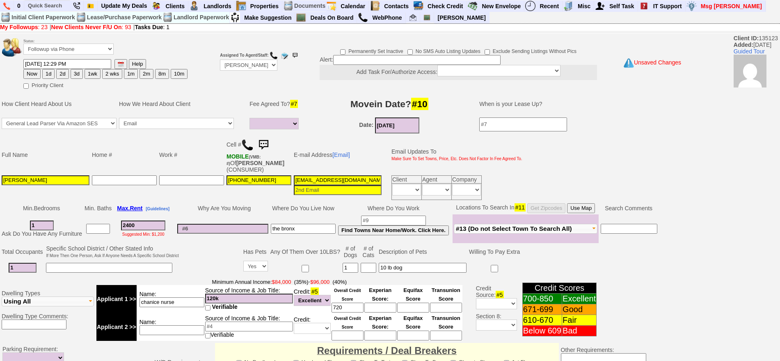
select select
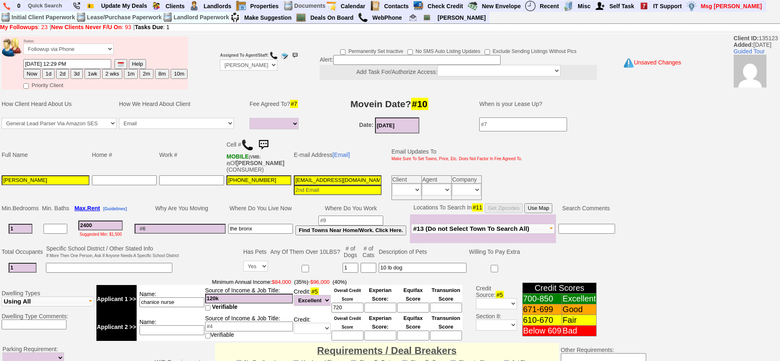
type input "1"
select select
click at [188, 202] on td "Min. Bedrooms Min. Baths Max. Rent [Guidelines] Why Are You Moving Where Do You…" at bounding box center [337, 223] width 675 height 42
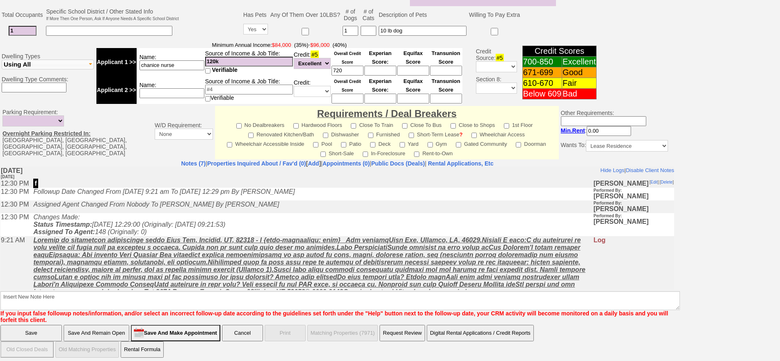
click at [268, 218] on td "Changes Made: Status Timestamp: 2025-09-26 12:29:00 (Originally: 2025-09-25 09:…" at bounding box center [311, 224] width 564 height 23
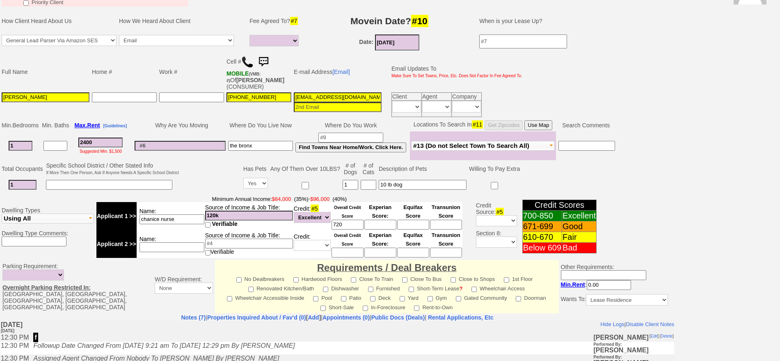
drag, startPoint x: 102, startPoint y: 140, endPoint x: 44, endPoint y: 138, distance: 57.9
click at [44, 138] on tr "1 Ask Do You Have Any Furniture 2400 Suggested Min: $1,500 the bronx Find Towns…" at bounding box center [308, 145] width 616 height 29
type input "2"
select select
type input "250"
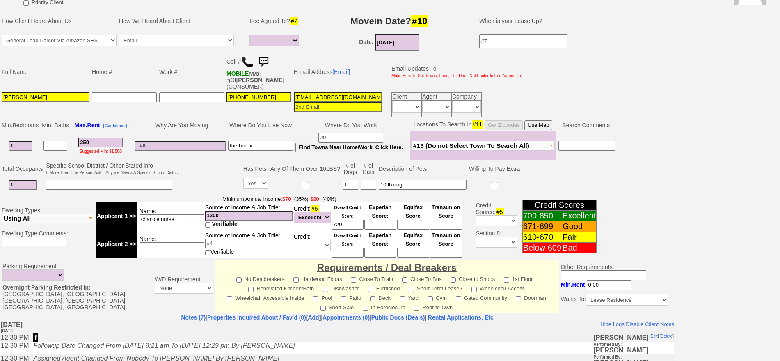
select select
type input "2500"
select select
type input "2500"
select select
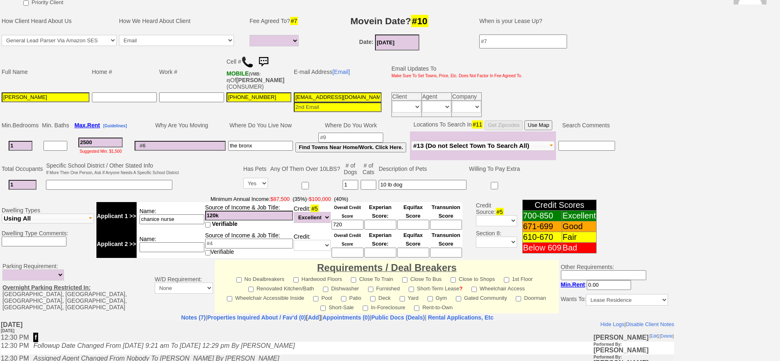
click at [551, 125] on button "Use Map" at bounding box center [539, 125] width 28 height 10
click at [316, 96] on input "2fjxg1e8a334ri1wscmjc4pe5np@convo.zillow.com" at bounding box center [338, 97] width 88 height 10
type input "chanicebenbow@gmail.com"
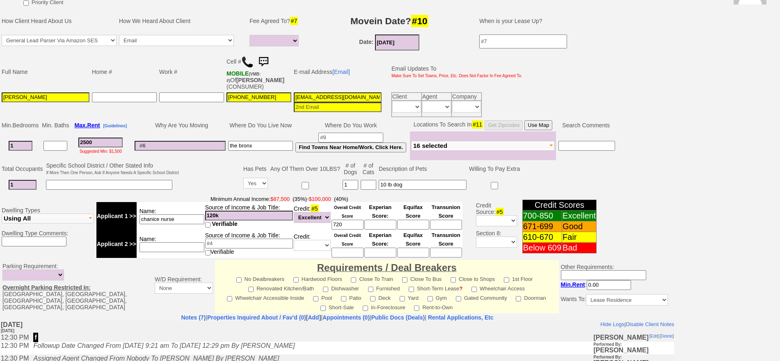
click at [198, 148] on input at bounding box center [180, 146] width 91 height 10
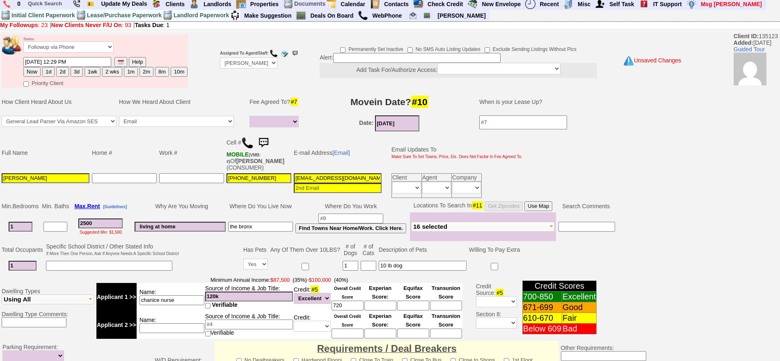
scroll to position [0, 0]
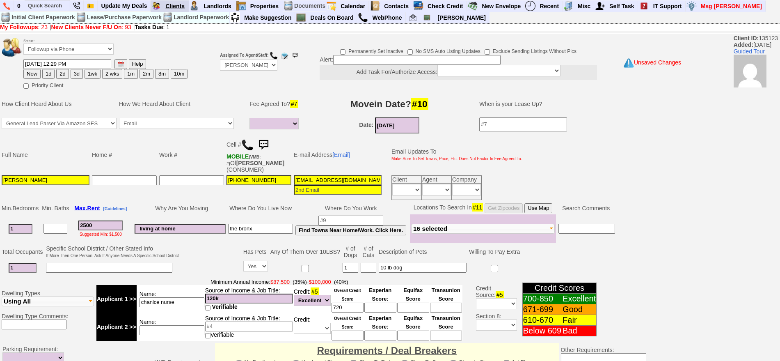
type input "living at home"
click at [180, 204] on td "Why Are You Moving" at bounding box center [180, 208] width 94 height 12
drag, startPoint x: 18, startPoint y: 229, endPoint x: 0, endPoint y: 218, distance: 22.0
click at [0, 218] on td "Min. Bedrooms Min. Baths Max. Rent [Guidelines] Why Are You Moving Where Do You…" at bounding box center [337, 223] width 675 height 42
type input "0"
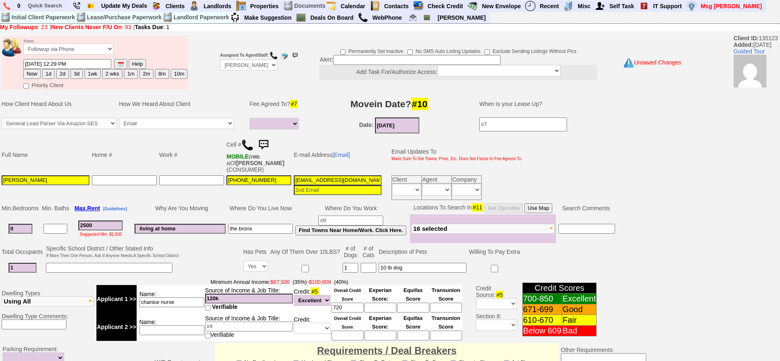
select select
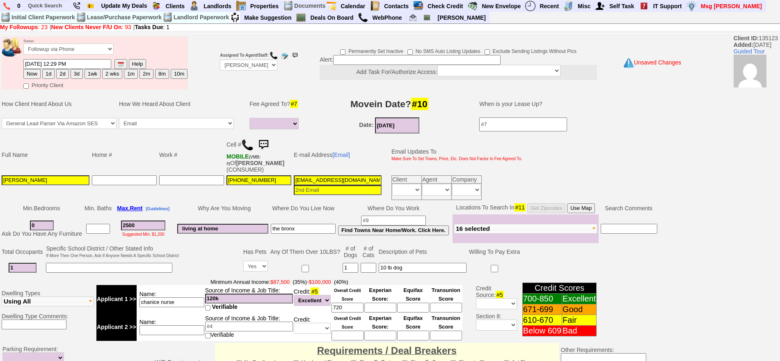
type input "0"
select select
drag, startPoint x: 38, startPoint y: 226, endPoint x: 29, endPoint y: 226, distance: 9.4
click at [29, 226] on td "0 Ask Do You Have Any Furniture" at bounding box center [41, 228] width 83 height 29
type input "1"
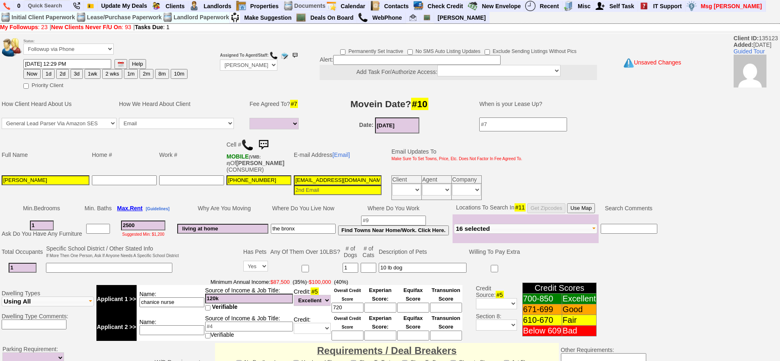
select select
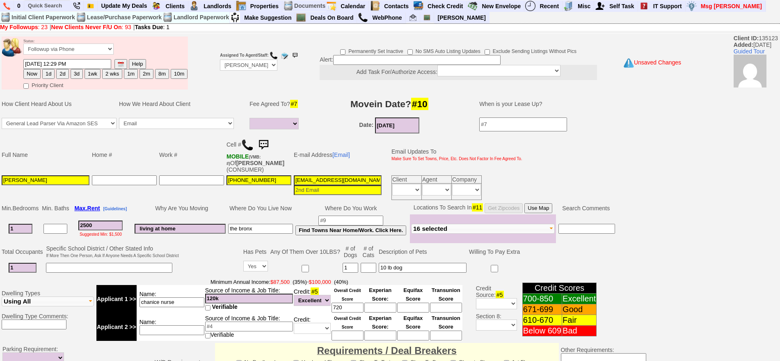
type input "1"
select select
click at [50, 76] on button "1d" at bounding box center [48, 74] width 12 height 10
type input "09/27/2025 12:33 PM"
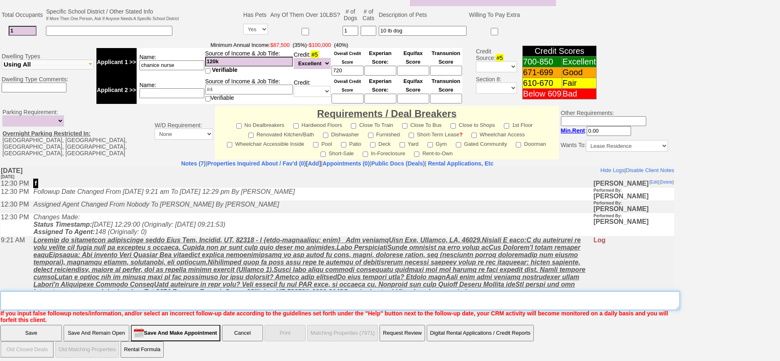
click at [118, 302] on textarea "Insert New Note Here" at bounding box center [340, 300] width 680 height 19
type textarea "send places fu"
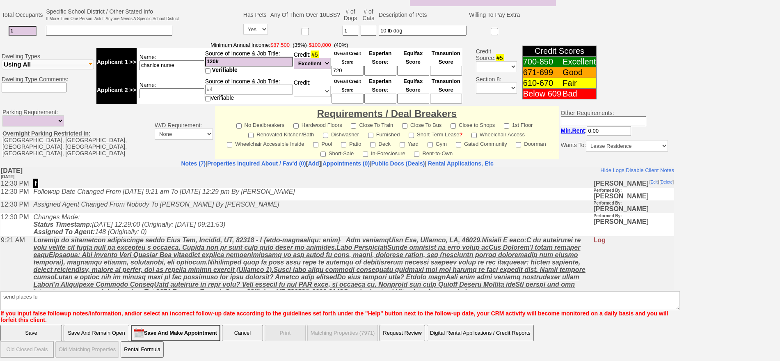
click input "Save And Remain Open" at bounding box center [97, 333] width 66 height 16
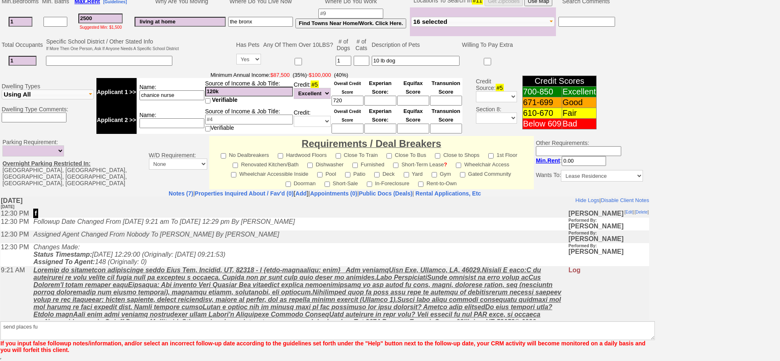
scroll to position [207, 0]
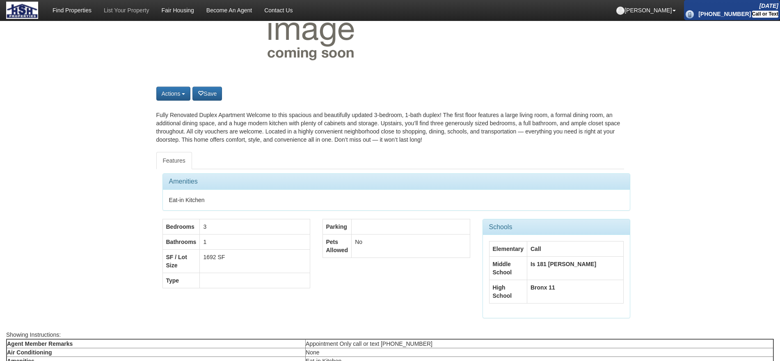
scroll to position [103, 0]
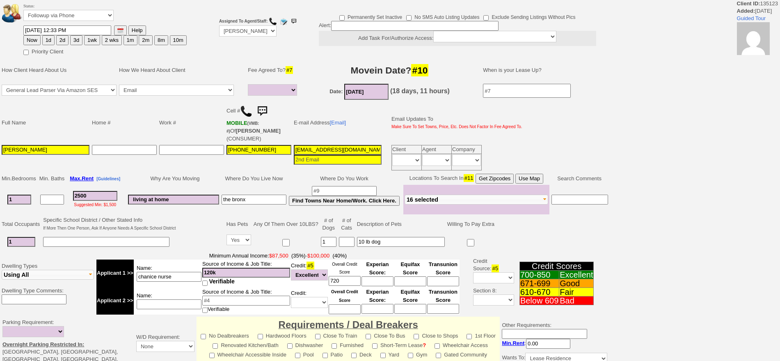
select select
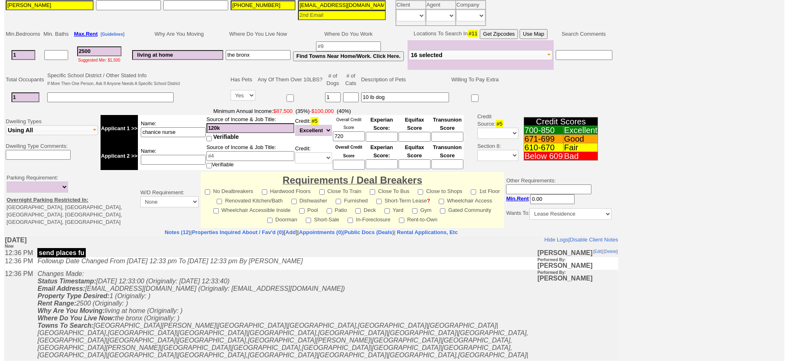
scroll to position [215, 0]
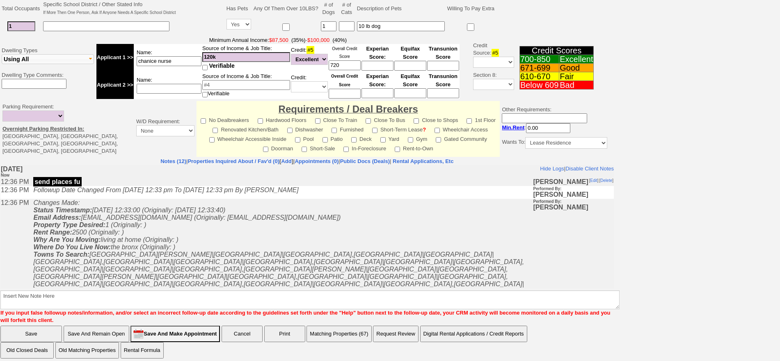
click at [355, 326] on button "Matching Properties (67)" at bounding box center [339, 333] width 65 height 16
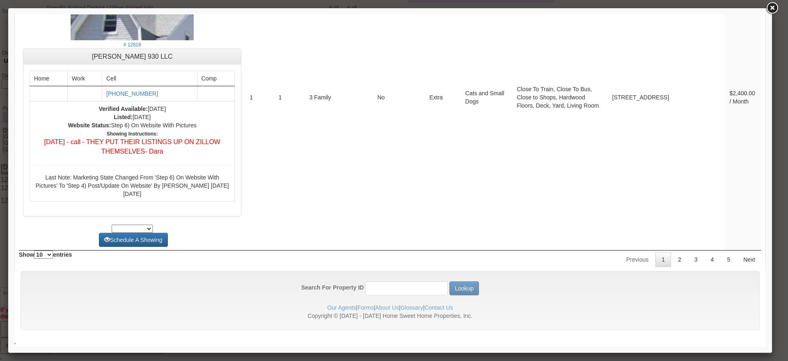
scroll to position [3246, 0]
click at [672, 258] on link "2" at bounding box center [680, 259] width 16 height 15
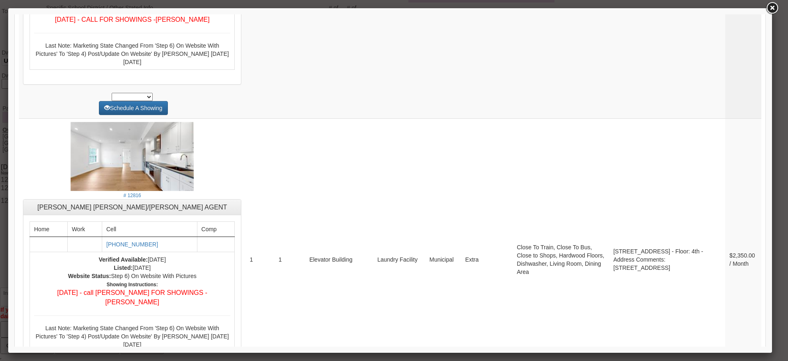
scroll to position [1666, 0]
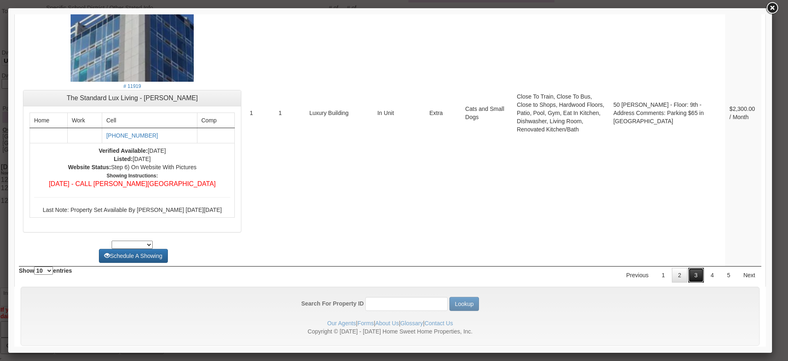
click at [688, 268] on link "3" at bounding box center [696, 275] width 16 height 15
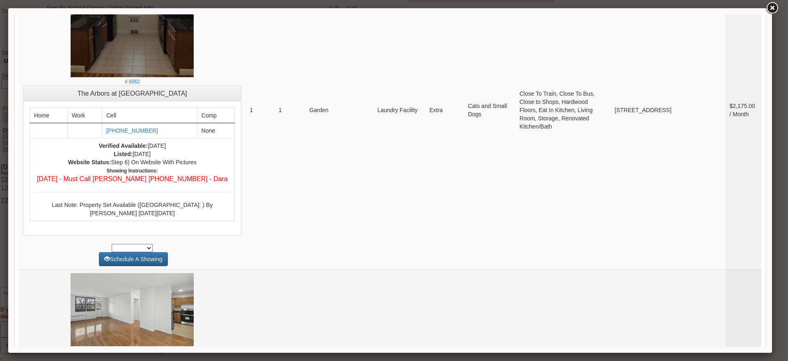
scroll to position [2865, 0]
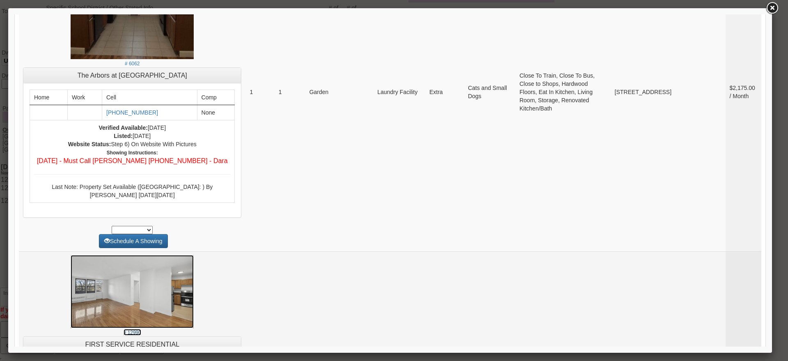
click at [132, 283] on img at bounding box center [132, 291] width 123 height 73
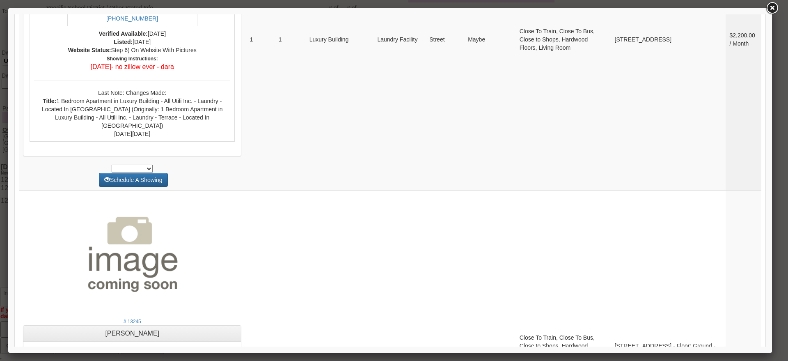
scroll to position [3172, 0]
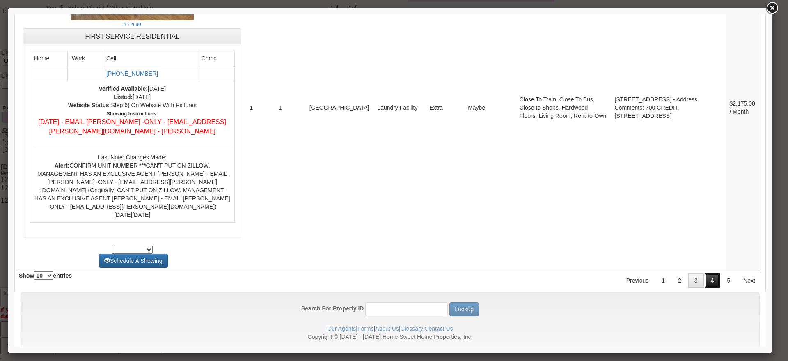
click at [705, 273] on link "4" at bounding box center [713, 280] width 16 height 15
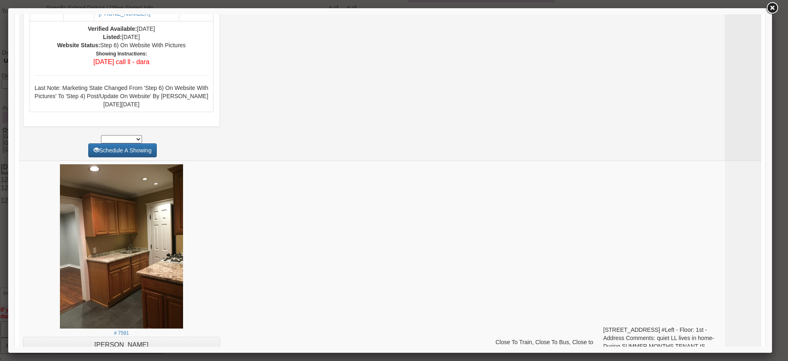
scroll to position [2110, 0]
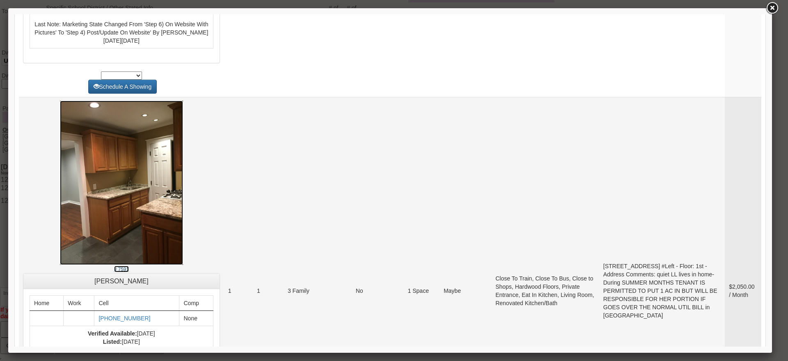
click at [117, 170] on img at bounding box center [121, 183] width 123 height 164
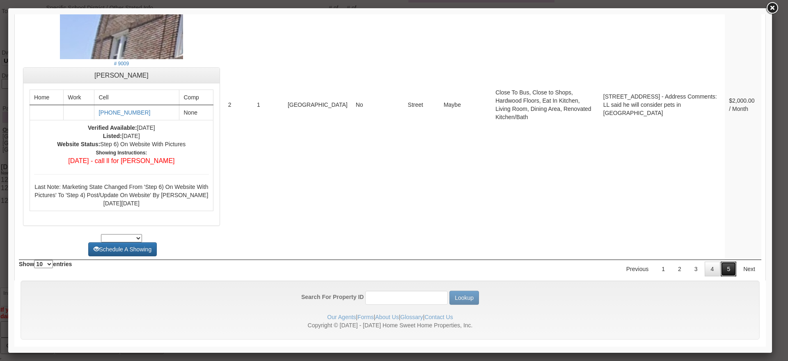
click at [721, 261] on link "5" at bounding box center [729, 268] width 16 height 15
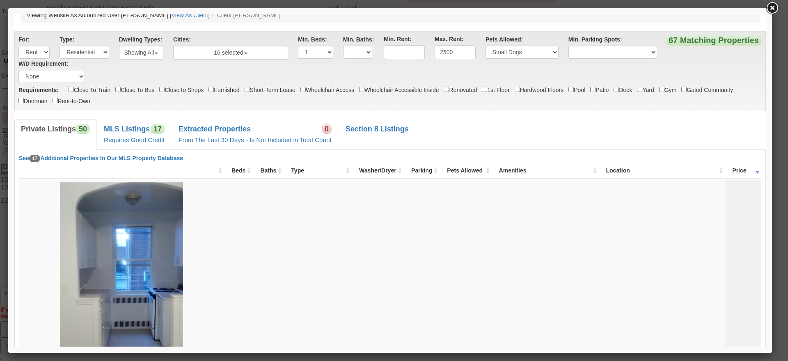
scroll to position [0, 0]
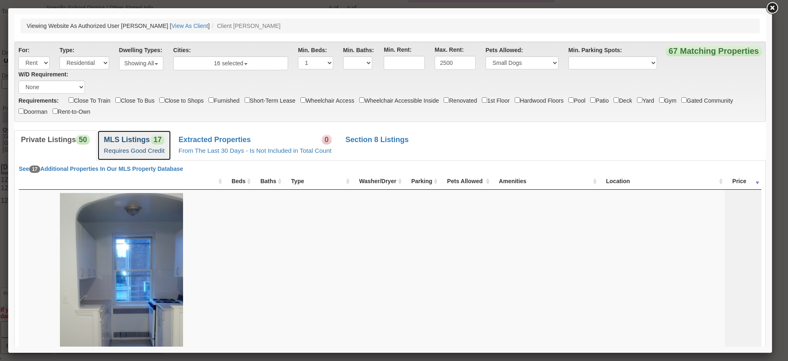
click at [128, 153] on small "Requires Good Credit" at bounding box center [134, 150] width 61 height 7
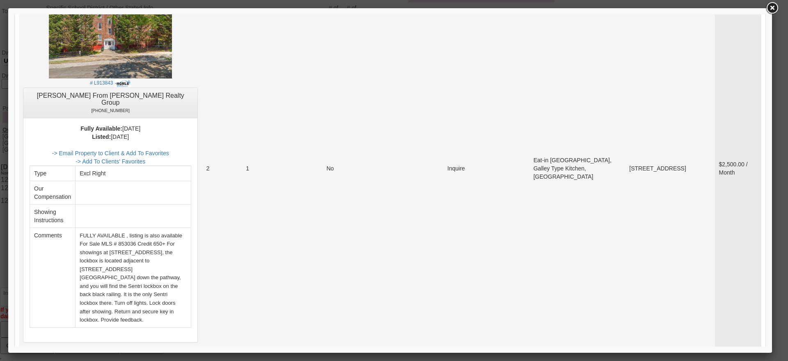
scroll to position [1026, 0]
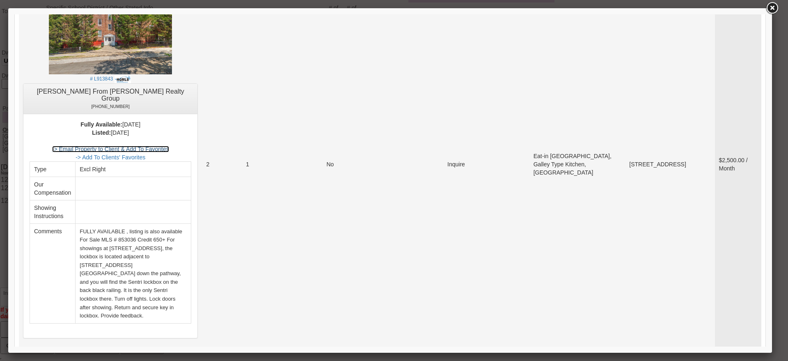
click at [169, 146] on link "-> Email Property to Client & Add To Favorites" at bounding box center [110, 149] width 117 height 7
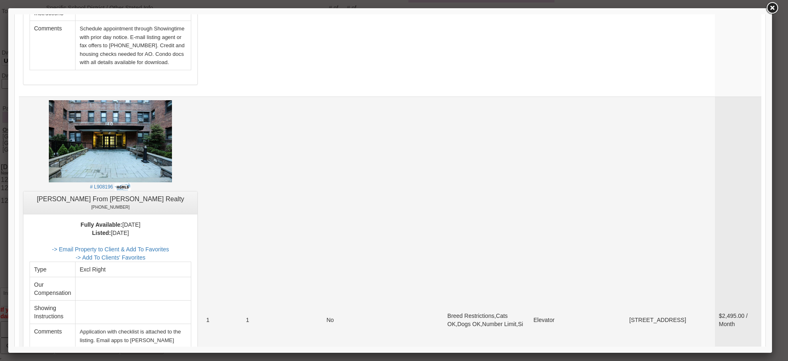
scroll to position [1590, 0]
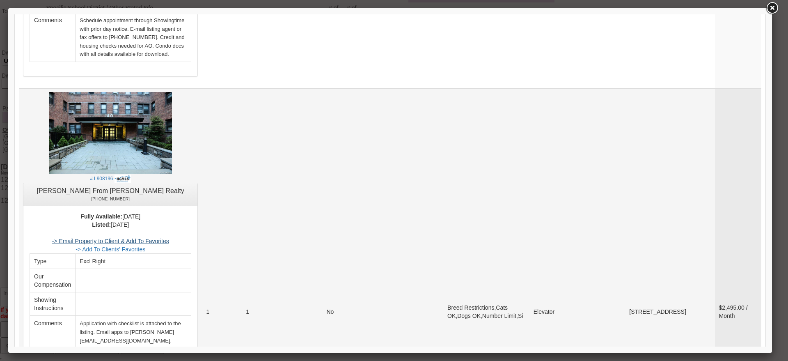
click at [176, 220] on center "Listed: 2025 years, 9 months Ago -> Email Property to Client & Add To Favorites…" at bounding box center [111, 364] width 162 height 288
click at [169, 238] on link "-> Email Property to Client & Add To Favorites" at bounding box center [110, 241] width 117 height 7
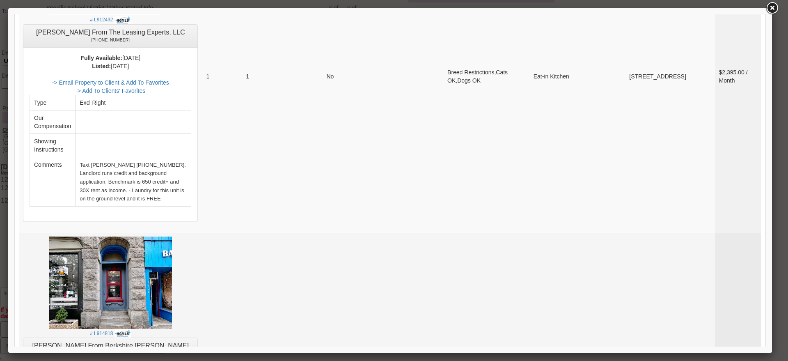
scroll to position [2565, 0]
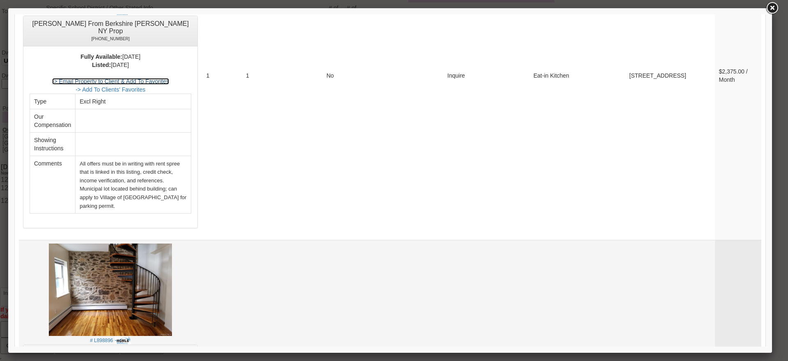
scroll to position [2873, 0]
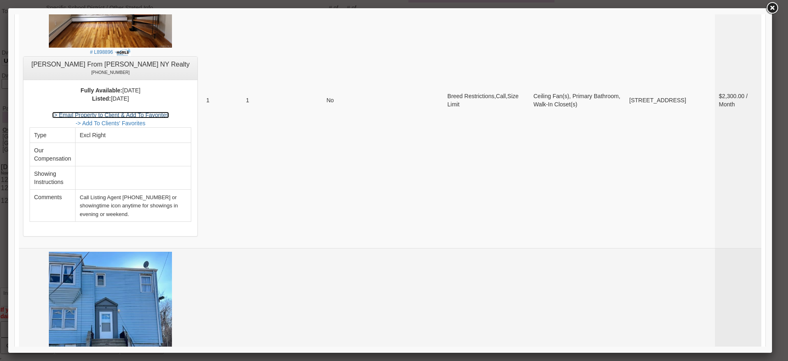
scroll to position [3278, 0]
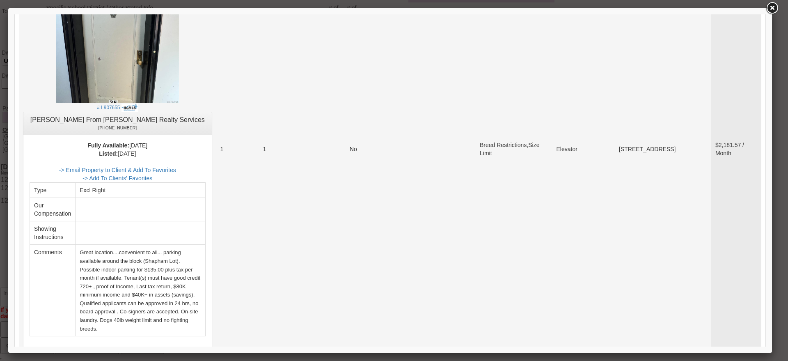
scroll to position [266, 0]
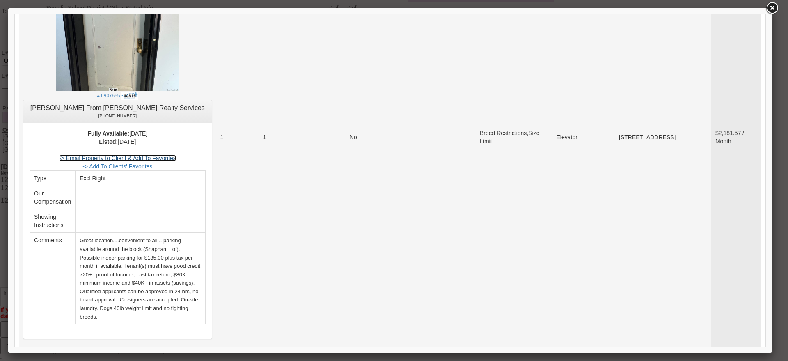
click at [163, 157] on link "-> Email Property to Client & Add To Favorites" at bounding box center [117, 158] width 117 height 7
click at [771, 11] on link at bounding box center [772, 8] width 15 height 15
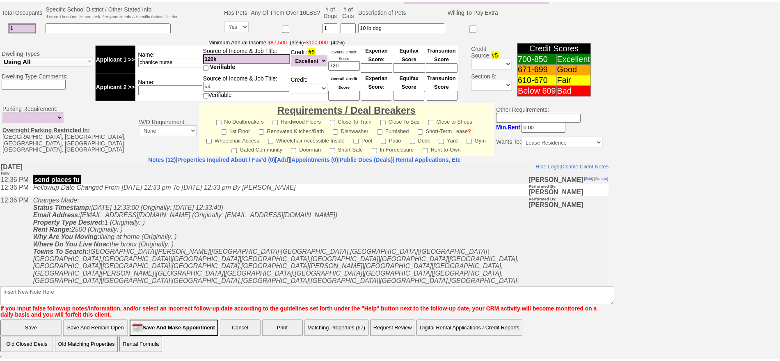
scroll to position [0, 0]
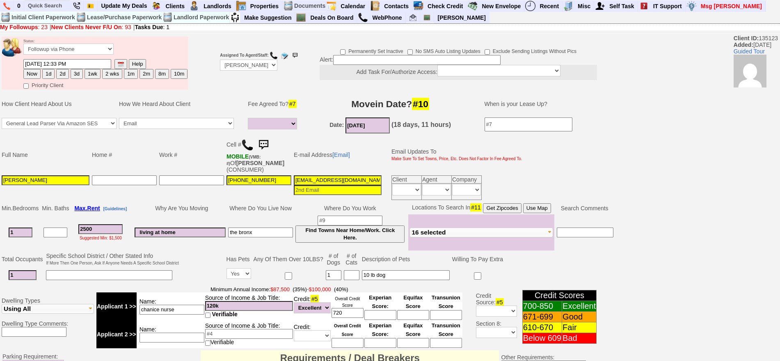
click at [51, 75] on button "1d" at bounding box center [48, 74] width 12 height 10
type input "09/27/2025 12:36 PM"
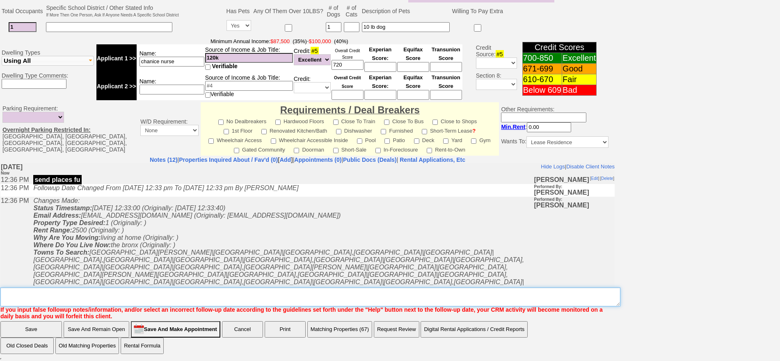
click at [425, 298] on textarea "Insert New Note Here" at bounding box center [310, 296] width 620 height 19
type textarea "f"
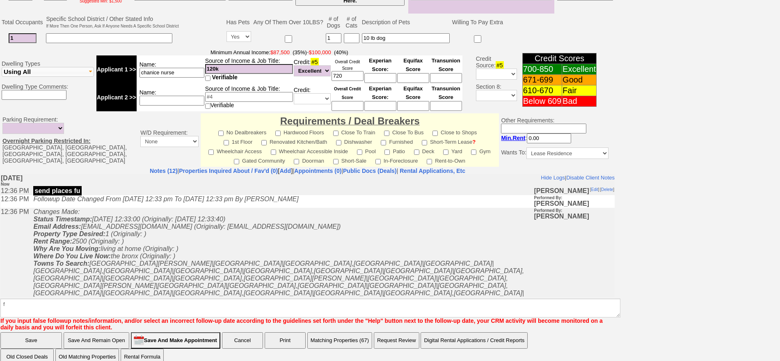
click input "Save" at bounding box center [31, 340] width 62 height 16
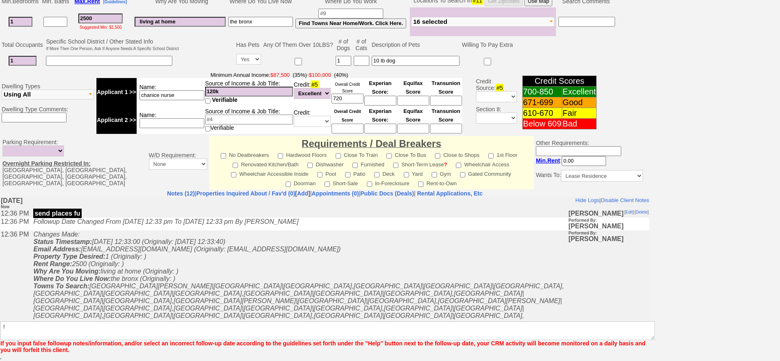
scroll to position [207, 0]
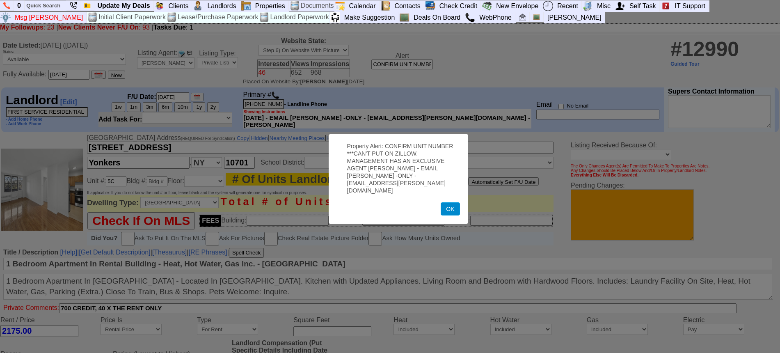
drag, startPoint x: 449, startPoint y: 202, endPoint x: 635, endPoint y: 221, distance: 186.1
click at [451, 202] on button "OK" at bounding box center [450, 208] width 19 height 13
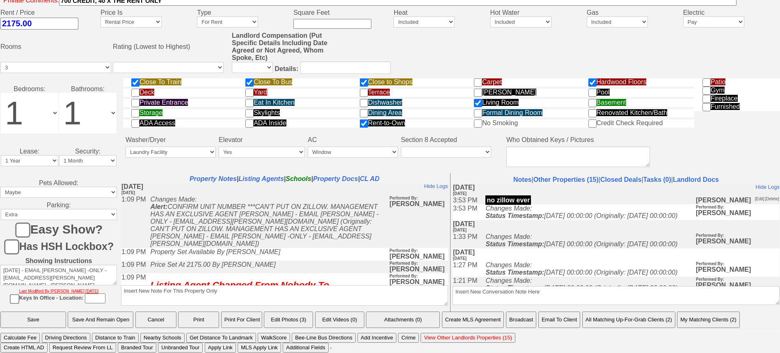
click at [566, 319] on button "Email To Client" at bounding box center [560, 320] width 42 height 16
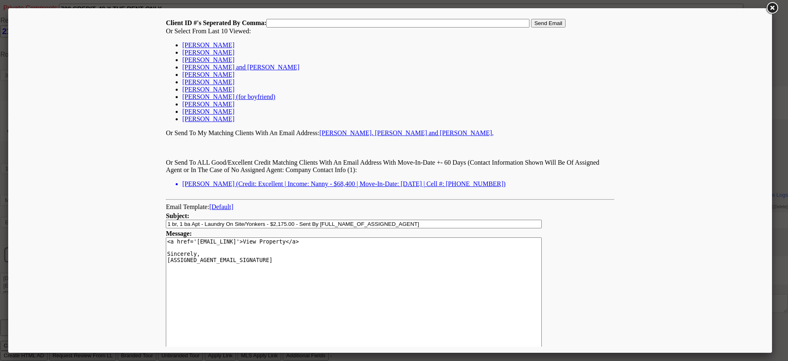
click at [185, 43] on link "[PERSON_NAME]" at bounding box center [208, 44] width 52 height 7
type input "135123,"
click at [536, 21] on input "Send Email" at bounding box center [548, 23] width 34 height 9
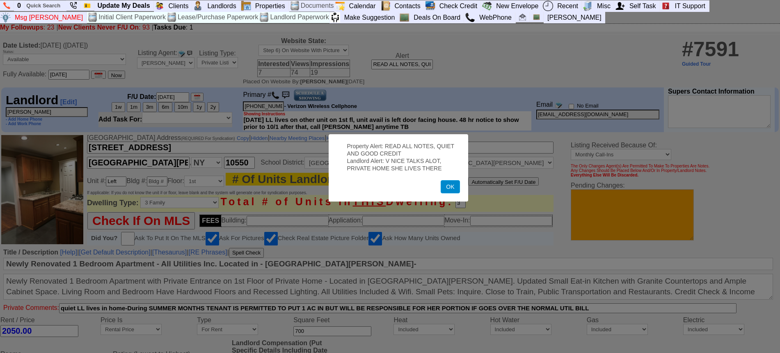
click at [451, 188] on button "OK" at bounding box center [450, 186] width 19 height 13
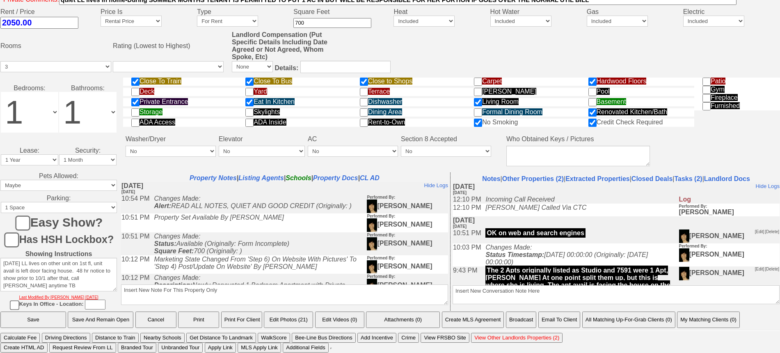
click at [571, 315] on button "Email To Client" at bounding box center [560, 320] width 42 height 16
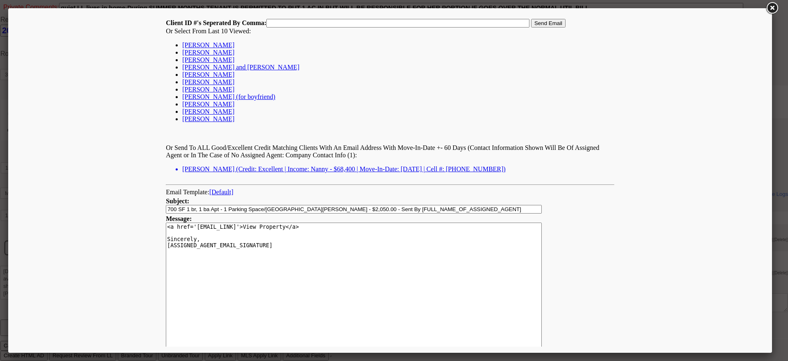
click at [197, 44] on link "[PERSON_NAME]" at bounding box center [208, 44] width 52 height 7
type input "135123,"
drag, startPoint x: 537, startPoint y: 22, endPoint x: 530, endPoint y: 20, distance: 7.3
click at [538, 22] on input "Send Email" at bounding box center [548, 23] width 34 height 9
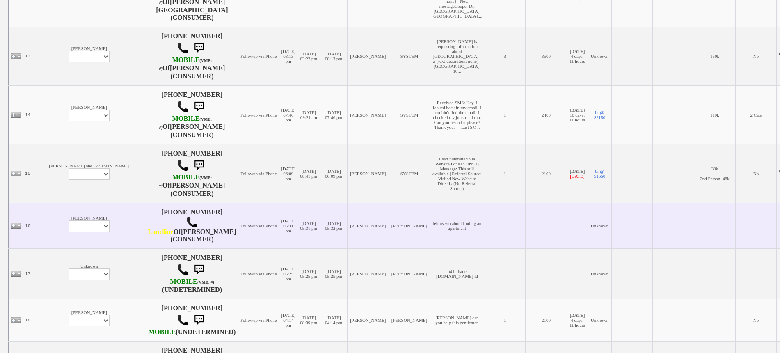
scroll to position [1040, 0]
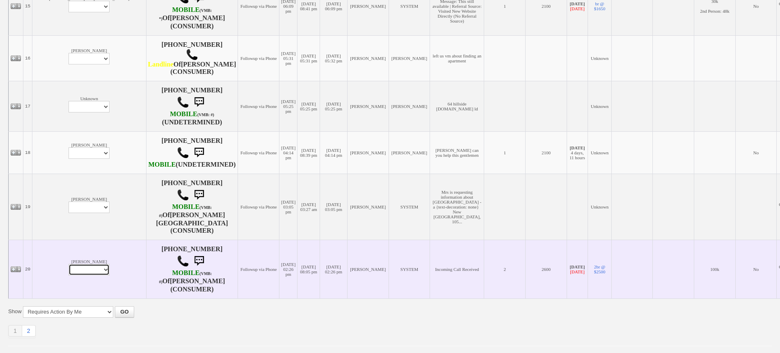
click at [69, 264] on select "Profile Edit Print Email Externally (Will Not Be Tracked In CRM) Closed Deals" at bounding box center [89, 269] width 41 height 11
select select "ChangeURL,/crm/custom/edit_client_form.php?redirect=%2Fcrm%2Fclients.php&id=165…"
click at [69, 264] on select "Profile Edit Print Email Externally (Will Not Be Tracked In CRM) Closed Deals" at bounding box center [89, 269] width 41 height 11
select select
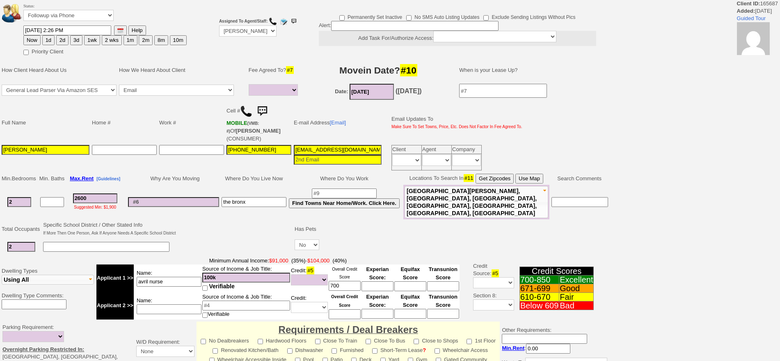
select select
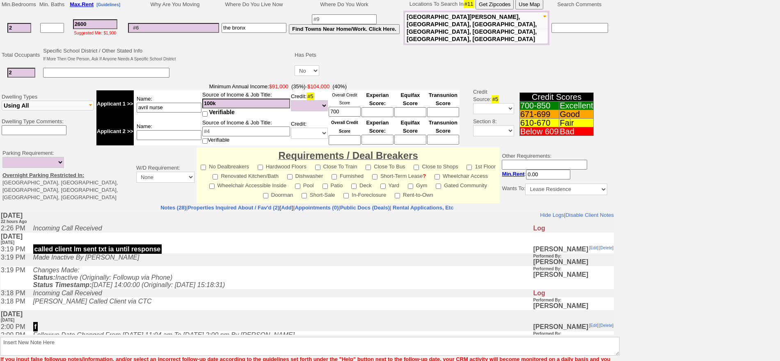
scroll to position [215, 0]
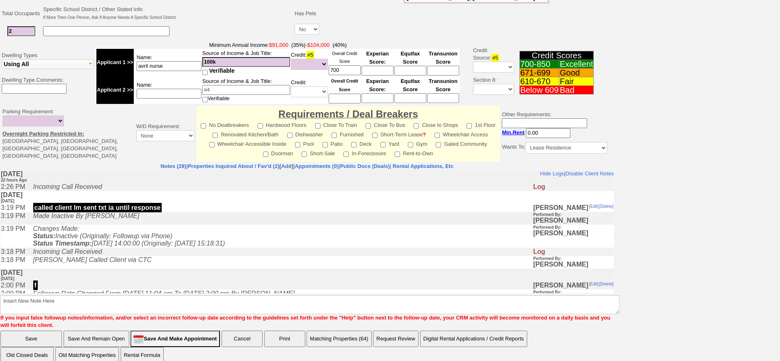
click at [190, 257] on td "[PERSON_NAME] Called Client via CTC" at bounding box center [281, 262] width 504 height 13
click at [197, 249] on td "Incoming Call Received" at bounding box center [281, 252] width 504 height 8
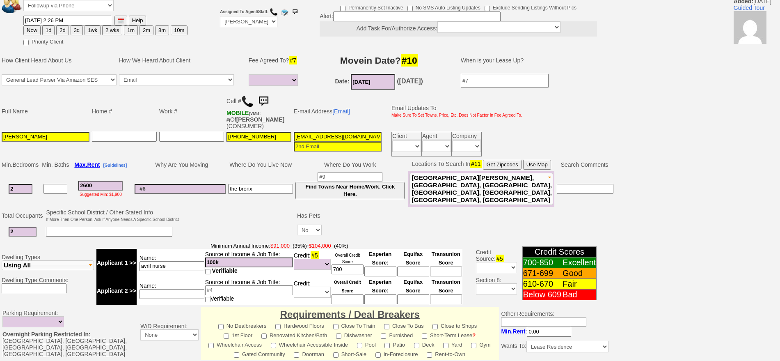
scroll to position [0, 0]
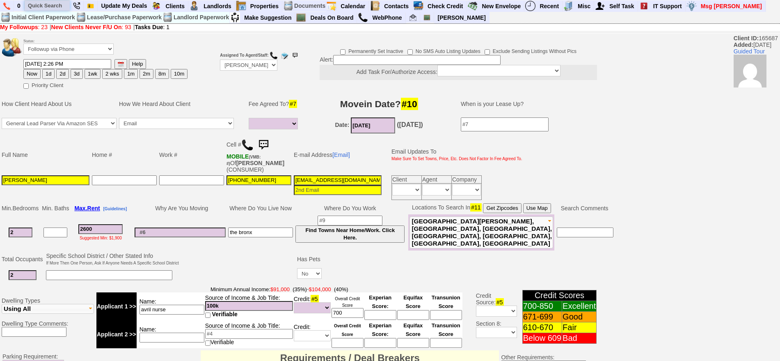
click at [57, 4] on input "text" at bounding box center [47, 5] width 45 height 10
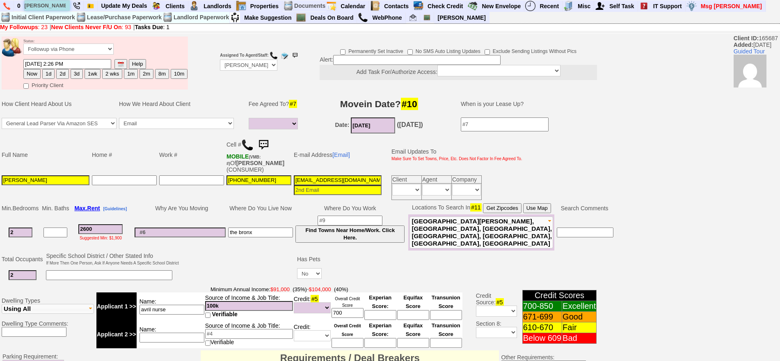
click at [65, 7] on input "[PERSON_NAME]" at bounding box center [47, 5] width 45 height 10
click at [63, 6] on input "[PERSON_NAME]" at bounding box center [47, 5] width 45 height 10
click at [62, 5] on input "[PERSON_NAME]" at bounding box center [47, 5] width 45 height 10
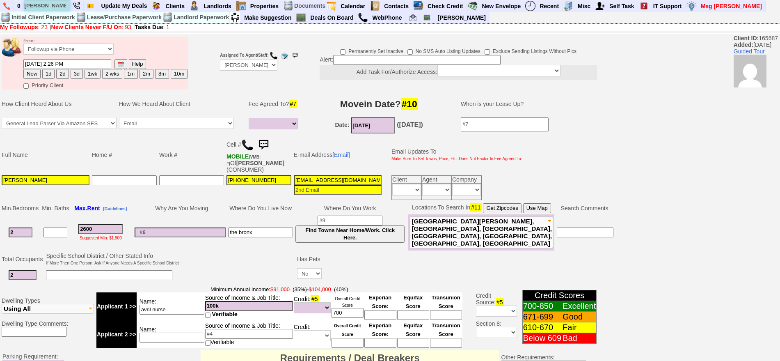
click at [62, 5] on input "[PERSON_NAME]" at bounding box center [47, 5] width 45 height 10
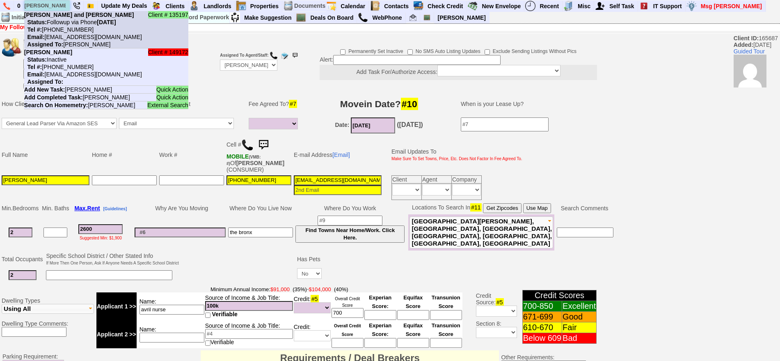
type input "[PERSON_NAME]"
click at [69, 21] on nobr "Status: Followup via Phone [DATE]" at bounding box center [70, 22] width 92 height 7
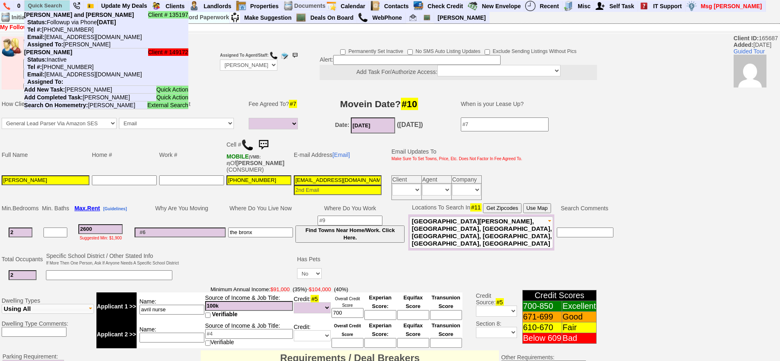
click at [71, 275] on ul "Client # 135197 [PERSON_NAME] and [PERSON_NAME] Status: Followup via Phone [DAT…" at bounding box center [106, 146] width 164 height 270
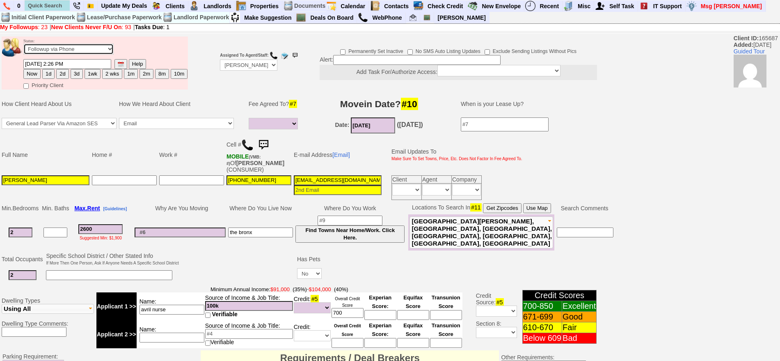
drag, startPoint x: 89, startPoint y: 48, endPoint x: 85, endPoint y: 53, distance: 6.8
click at [89, 48] on select "Followup via Phone Followup via Email Followup When Section 8 Property Found De…" at bounding box center [68, 49] width 90 height 11
select select "Inactive"
click at [23, 46] on select "Followup via Phone Followup via Email Followup When Section 8 Property Found De…" at bounding box center [68, 49] width 90 height 11
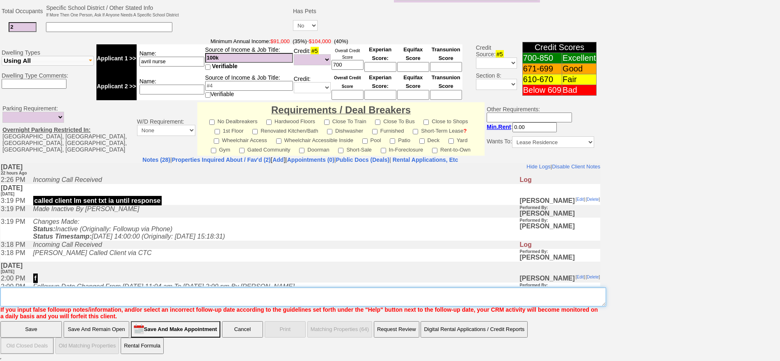
click at [171, 296] on textarea "Insert New Note Here" at bounding box center [303, 296] width 606 height 19
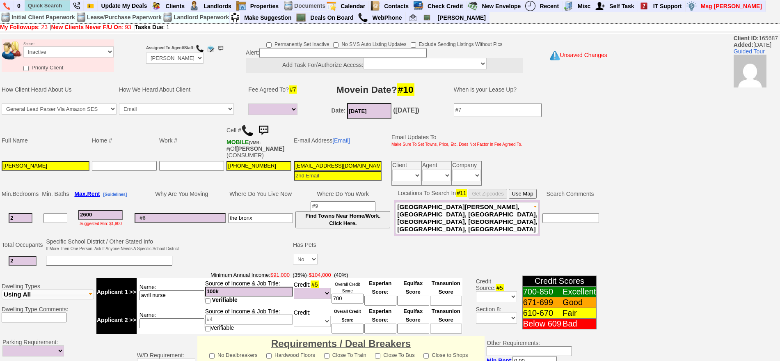
type textarea "ia"
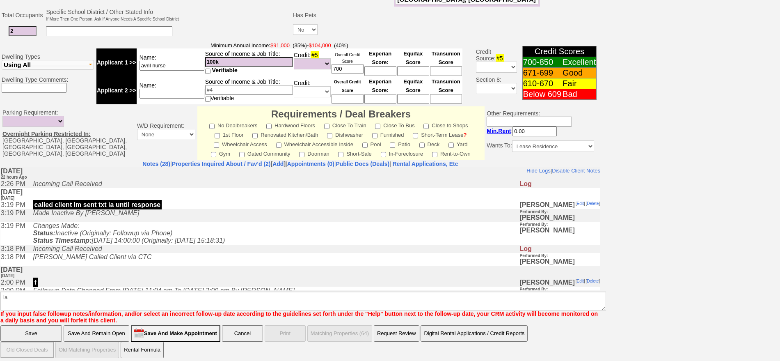
click input "Save" at bounding box center [31, 333] width 62 height 16
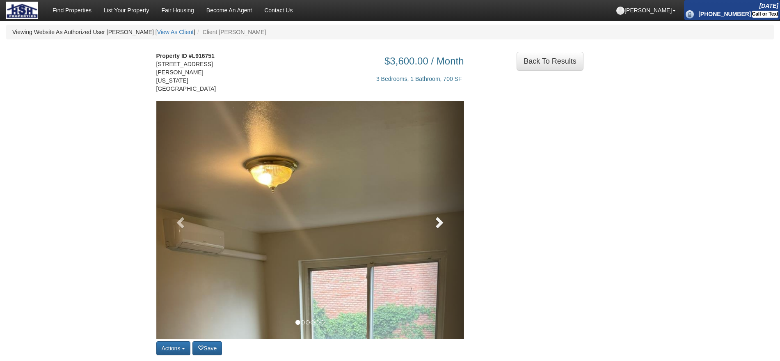
click at [437, 214] on link at bounding box center [441, 220] width 46 height 238
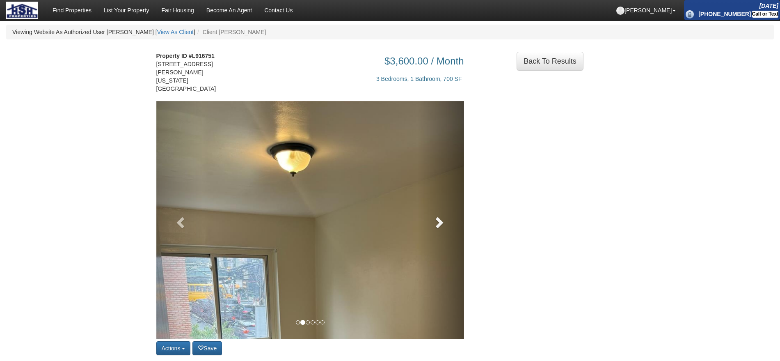
click at [437, 214] on link at bounding box center [441, 220] width 46 height 238
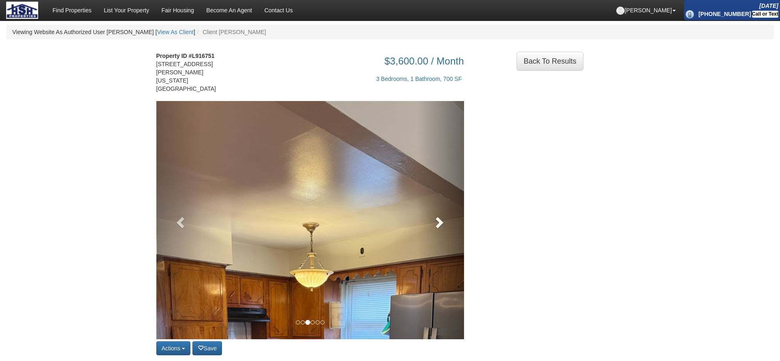
click at [437, 214] on link at bounding box center [441, 220] width 46 height 238
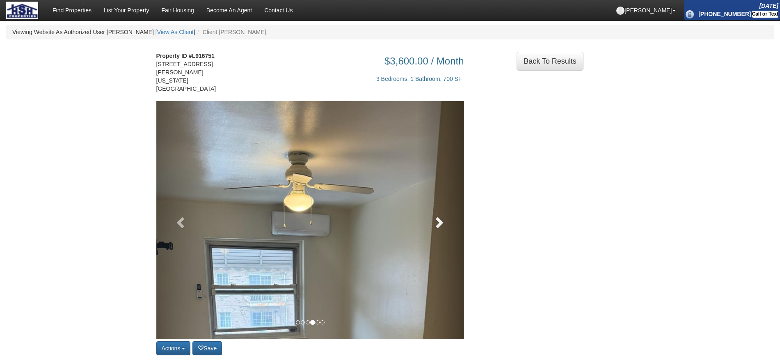
click at [437, 214] on link at bounding box center [441, 220] width 46 height 238
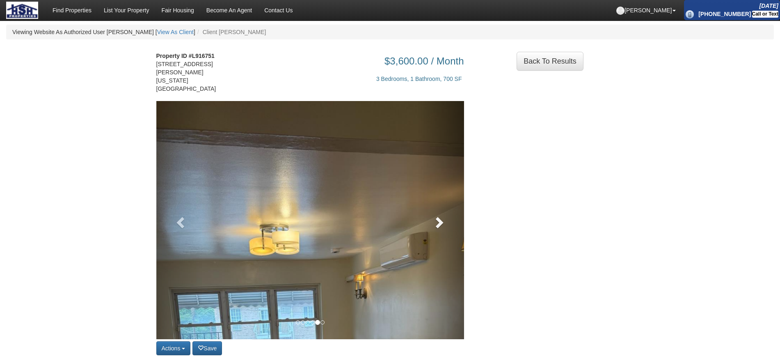
click at [437, 214] on link at bounding box center [441, 220] width 46 height 238
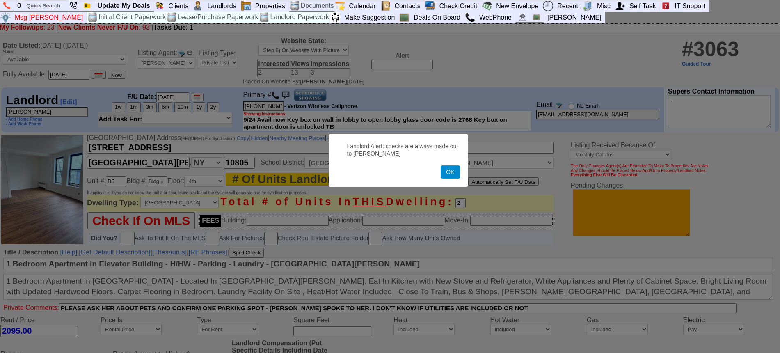
click at [451, 172] on button "OK" at bounding box center [450, 171] width 19 height 13
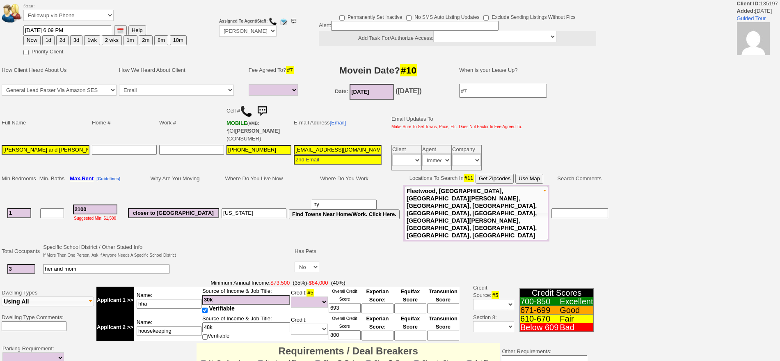
select select
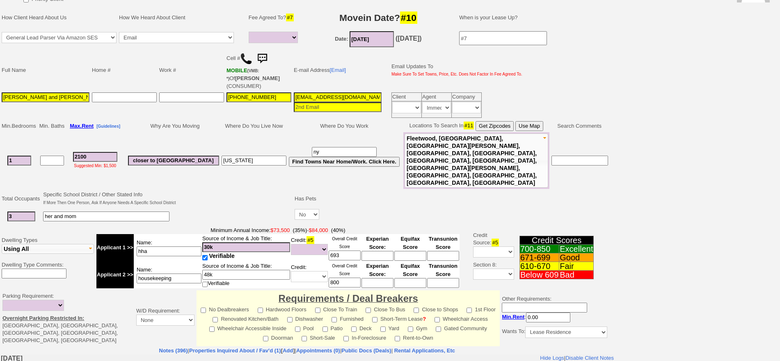
scroll to position [215, 0]
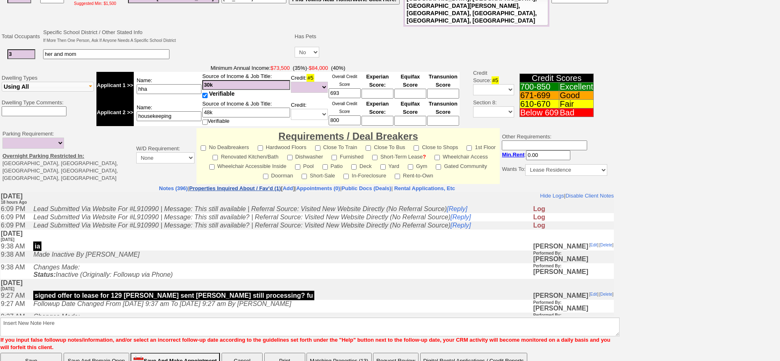
click at [215, 185] on link "Properties Inquired About / Fav'd (1)" at bounding box center [235, 188] width 92 height 6
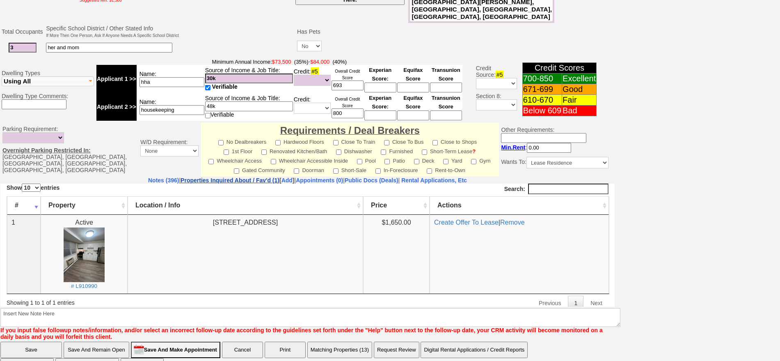
scroll to position [0, 0]
click at [148, 177] on link "Notes (396)" at bounding box center [163, 180] width 31 height 7
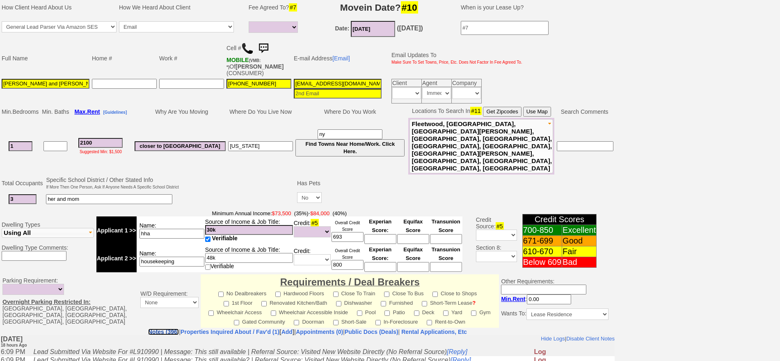
scroll to position [94, 0]
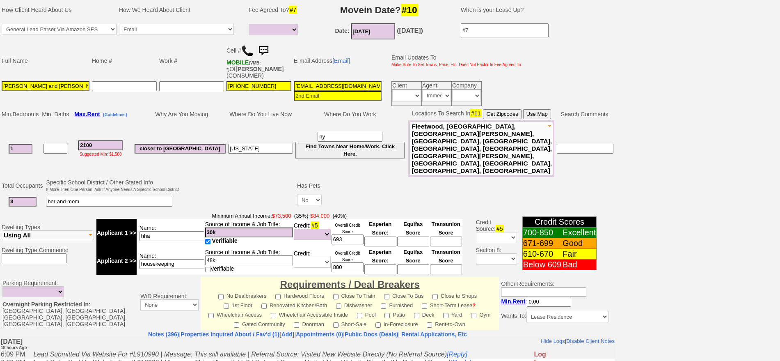
drag, startPoint x: 104, startPoint y: 134, endPoint x: 44, endPoint y: 135, distance: 59.5
click at [44, 135] on tr "1 2100 Suggested Min: $1,500 closer to ny connecticut ny Find Towns Near Home/W…" at bounding box center [307, 148] width 614 height 57
type input "24"
select select
type input "2400"
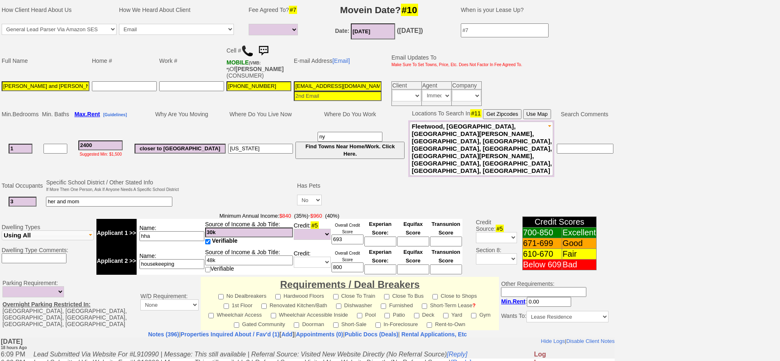
select select
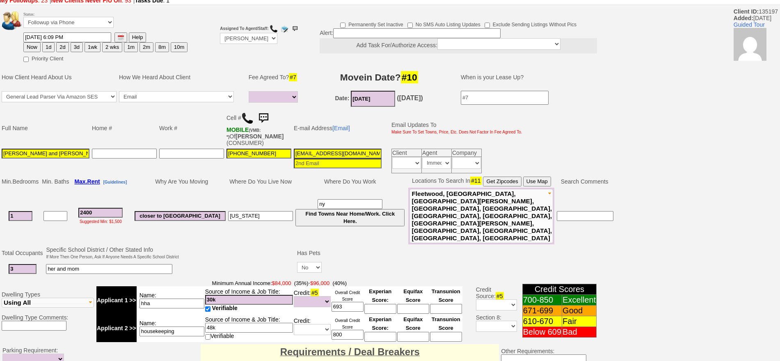
scroll to position [0, 0]
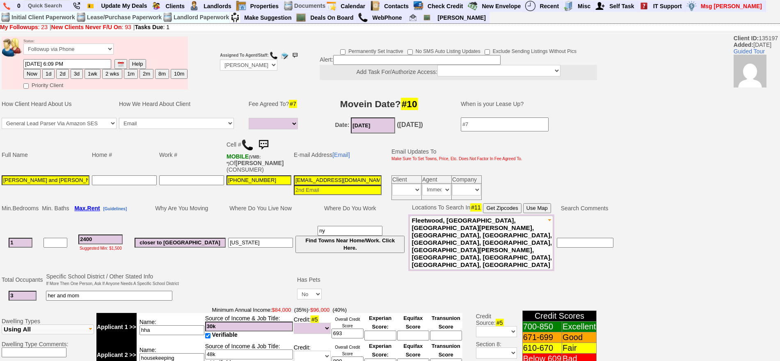
type input "2400"
select select
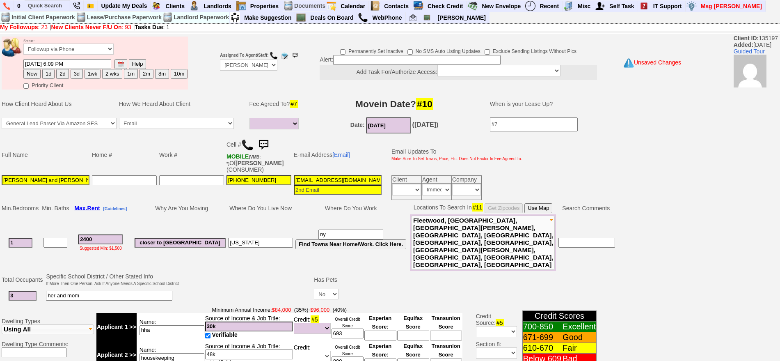
drag, startPoint x: 18, startPoint y: 273, endPoint x: 0, endPoint y: 275, distance: 18.2
click at [0, 275] on td "Total Occupants Specific School District / Other Stated Info If More Then One P…" at bounding box center [337, 287] width 675 height 33
type input "2"
click at [88, 291] on input "her and mom" at bounding box center [109, 296] width 126 height 10
drag, startPoint x: 94, startPoint y: 273, endPoint x: 29, endPoint y: 271, distance: 65.3
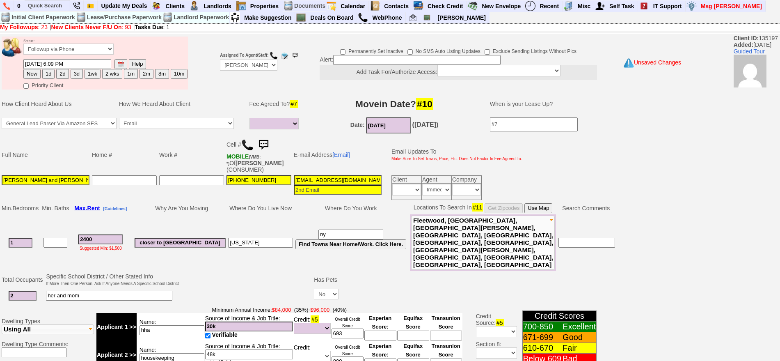
click at [29, 287] on tr "2 her and mom Yes No" at bounding box center [337, 295] width 674 height 17
type input "mom and nephew"
click at [90, 74] on button "1wk" at bounding box center [93, 74] width 16 height 10
type input "10/03/2025 12:41 PM"
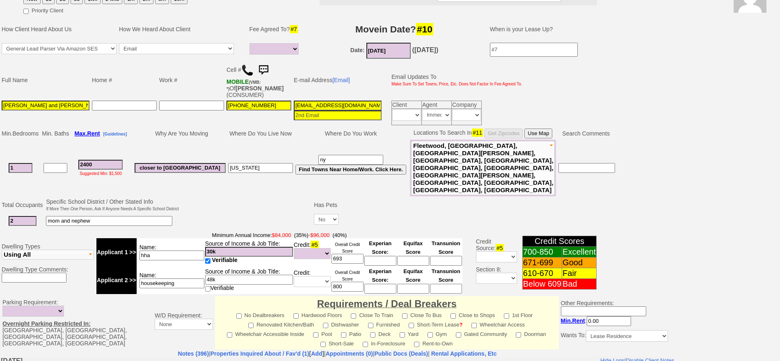
scroll to position [243, 0]
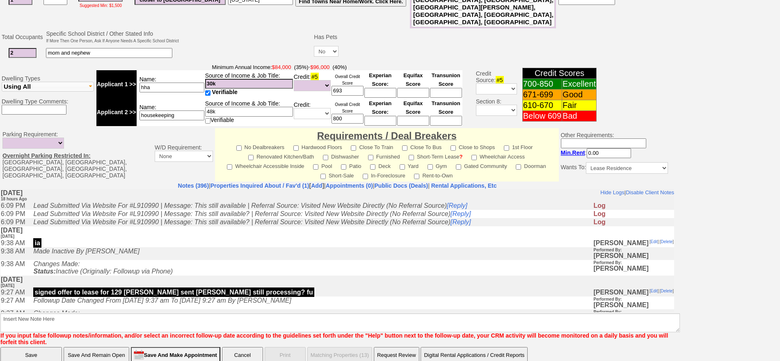
click at [115, 347] on input "Save And Remain Open" at bounding box center [97, 355] width 66 height 16
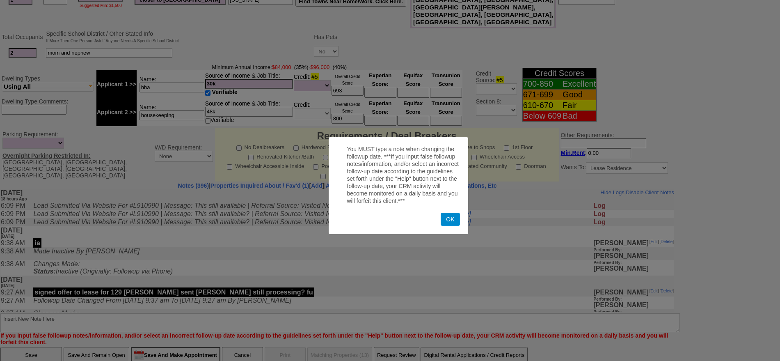
click at [447, 213] on button "OK" at bounding box center [450, 219] width 19 height 13
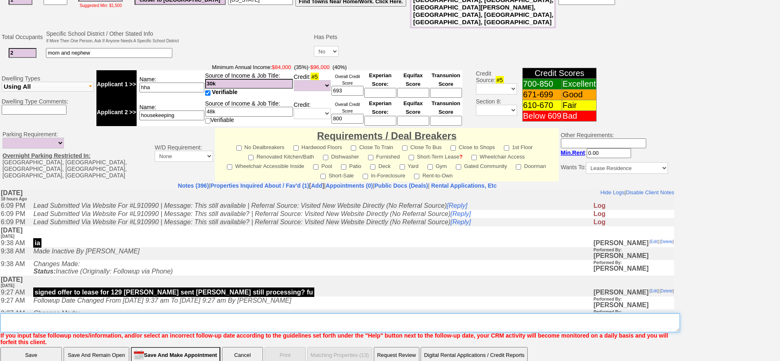
click at [394, 313] on textarea "Insert New Note Here" at bounding box center [340, 322] width 680 height 19
type textarea "looking again fu"
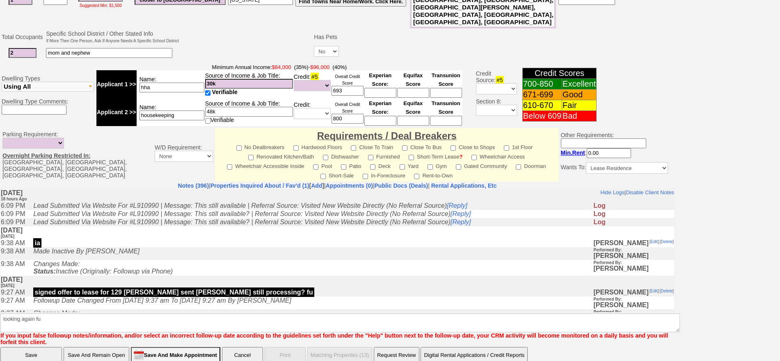
click at [109, 347] on input "Save And Remain Open" at bounding box center [97, 355] width 66 height 16
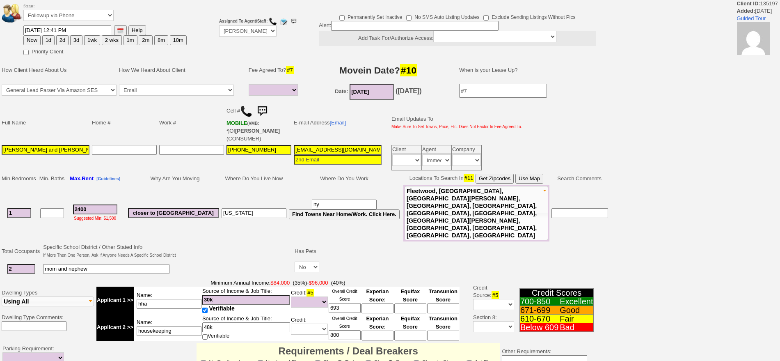
select select
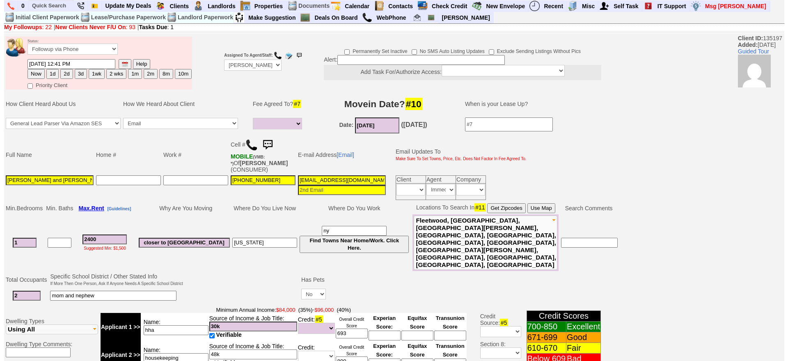
scroll to position [248, 0]
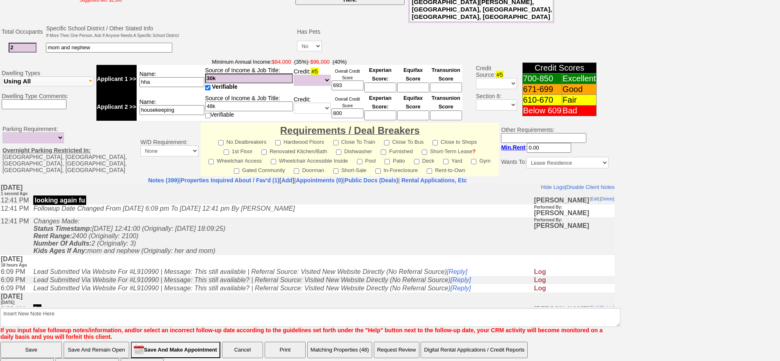
click at [326, 341] on button "Matching Properties (48)" at bounding box center [339, 349] width 65 height 16
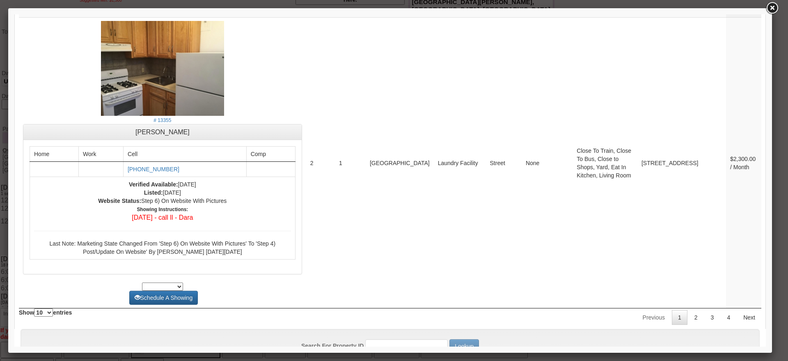
scroll to position [3190, 0]
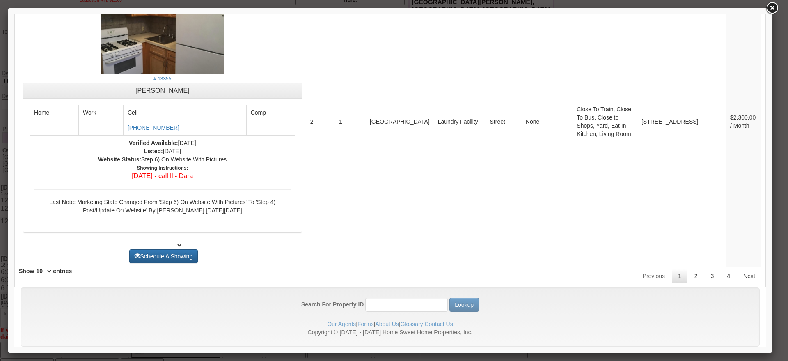
drag, startPoint x: 765, startPoint y: 104, endPoint x: 771, endPoint y: 367, distance: 263.2
click at [693, 268] on link "2" at bounding box center [696, 275] width 16 height 15
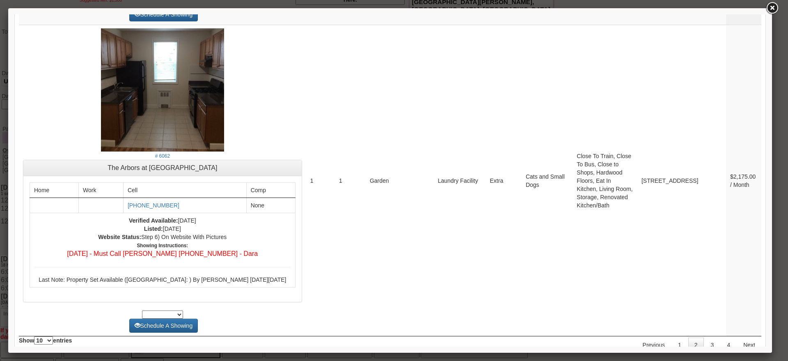
scroll to position [3306, 0]
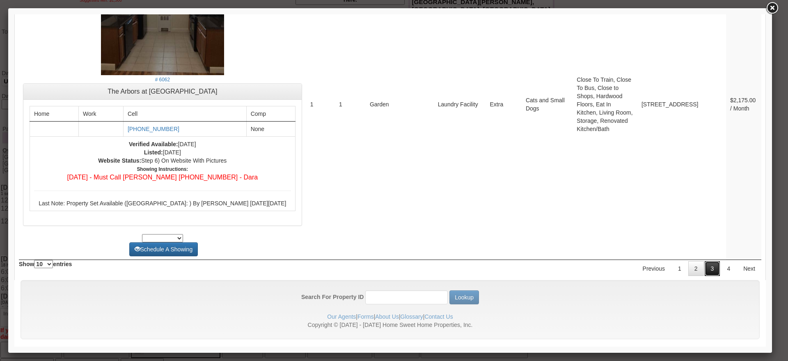
click at [706, 261] on link "3" at bounding box center [713, 268] width 16 height 15
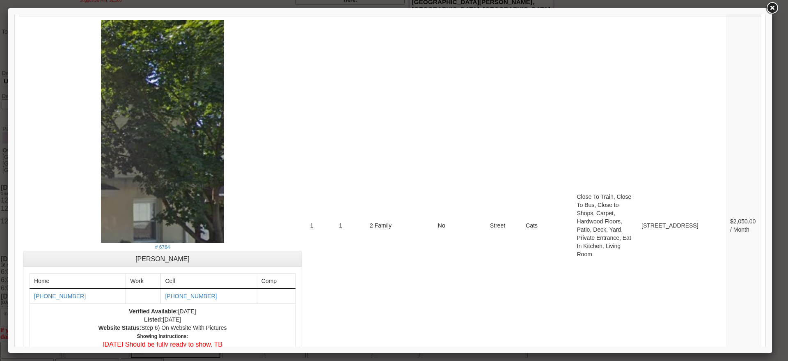
scroll to position [3407, 0]
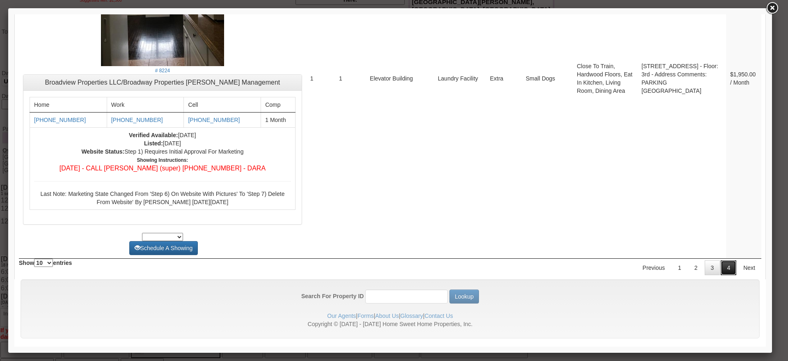
click at [726, 260] on link "4" at bounding box center [729, 267] width 16 height 15
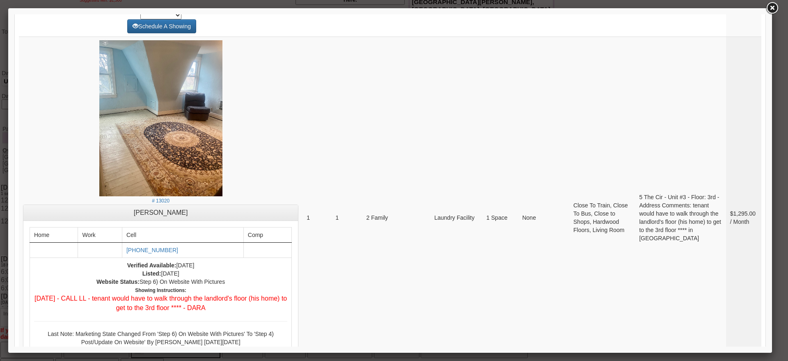
scroll to position [1006, 0]
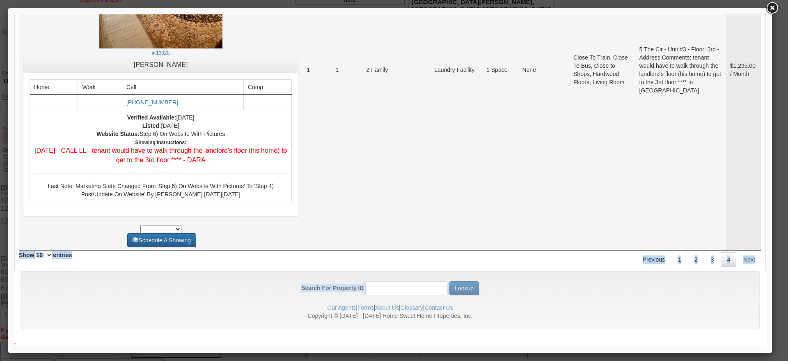
drag, startPoint x: 756, startPoint y: 301, endPoint x: 750, endPoint y: 198, distance: 103.6
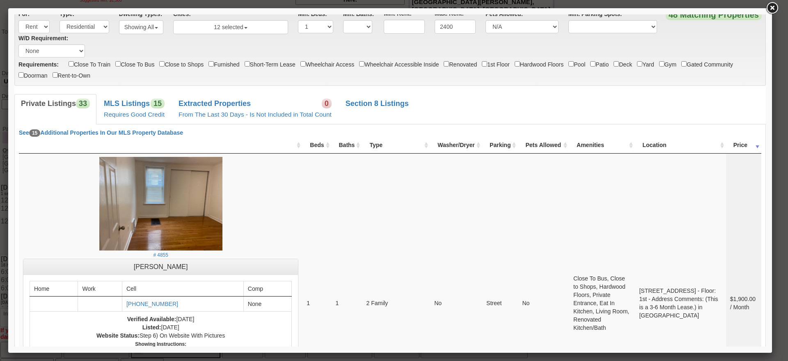
scroll to position [0, 0]
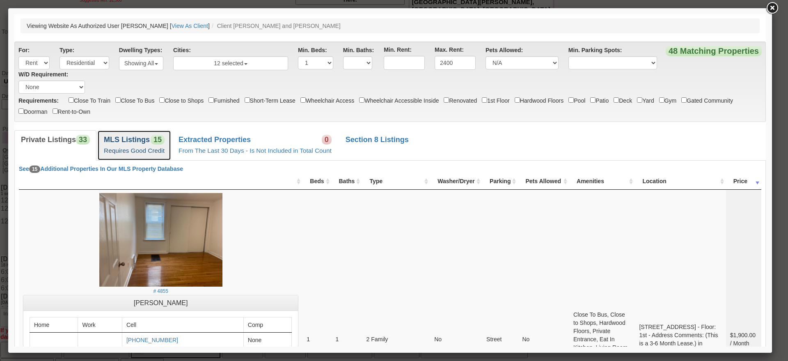
click at [165, 138] on link "MLS Listings 15 Requires Good Credit" at bounding box center [134, 145] width 74 height 30
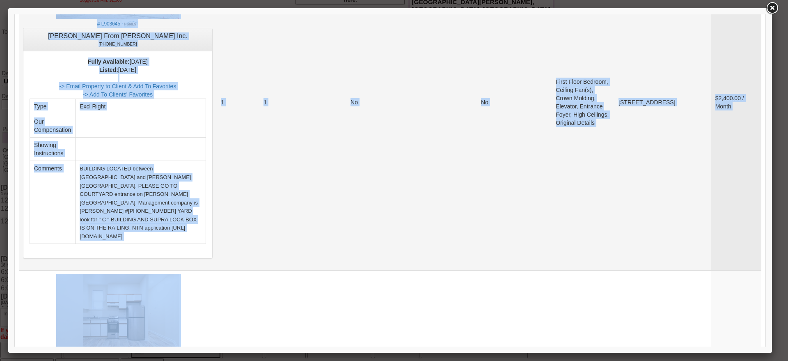
scroll to position [257, 0]
click at [424, 226] on td "No" at bounding box center [384, 101] width 77 height 336
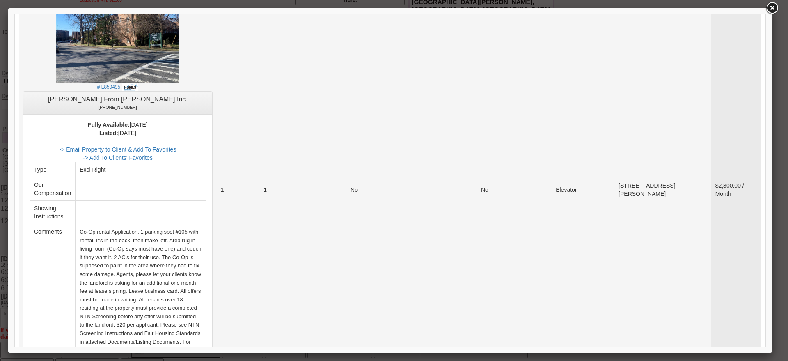
scroll to position [770, 0]
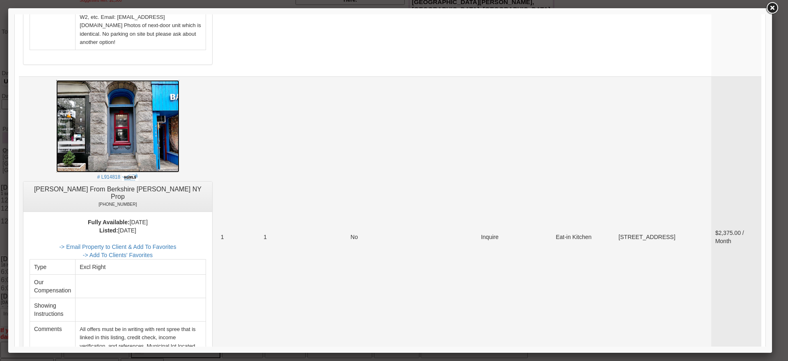
click at [142, 80] on img at bounding box center [117, 126] width 123 height 92
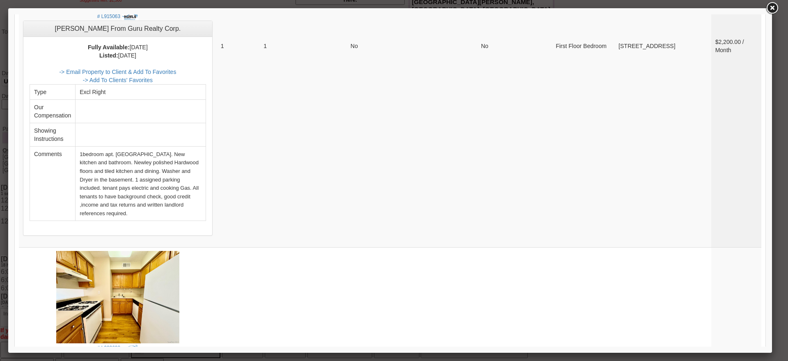
scroll to position [418, 0]
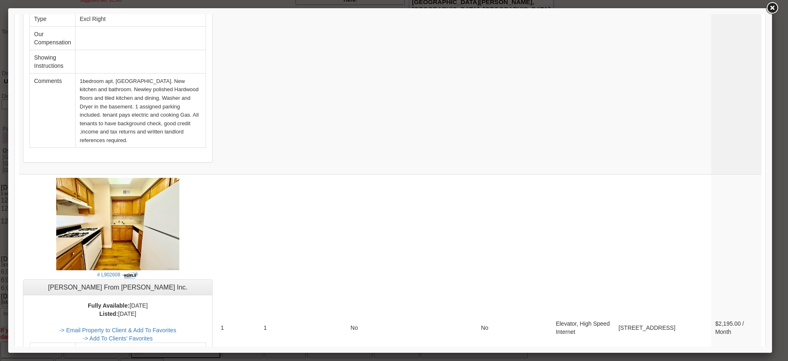
drag, startPoint x: 762, startPoint y: 319, endPoint x: 782, endPoint y: 143, distance: 176.8
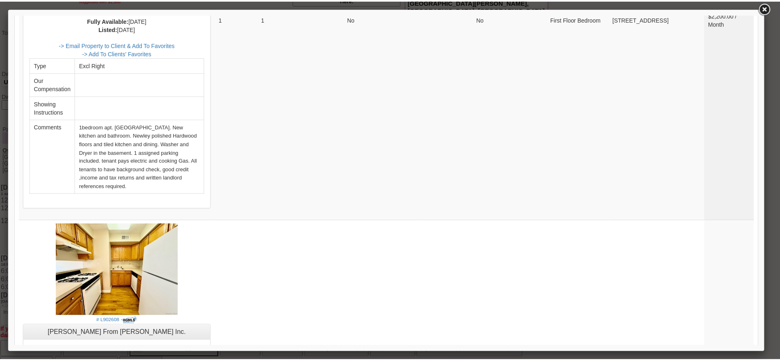
scroll to position [316, 0]
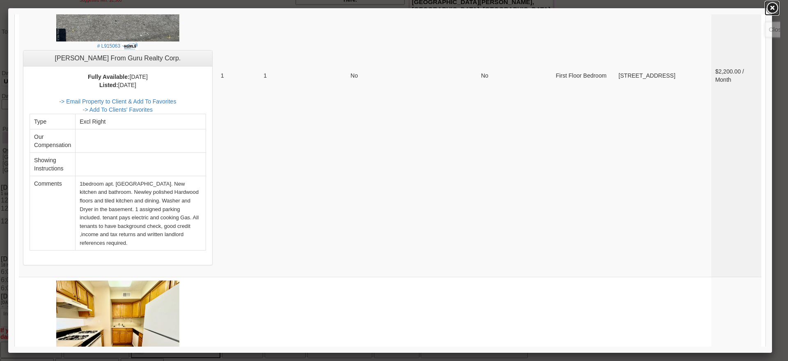
drag, startPoint x: 774, startPoint y: 7, endPoint x: 506, endPoint y: 0, distance: 268.1
click at [773, 7] on link at bounding box center [772, 8] width 15 height 15
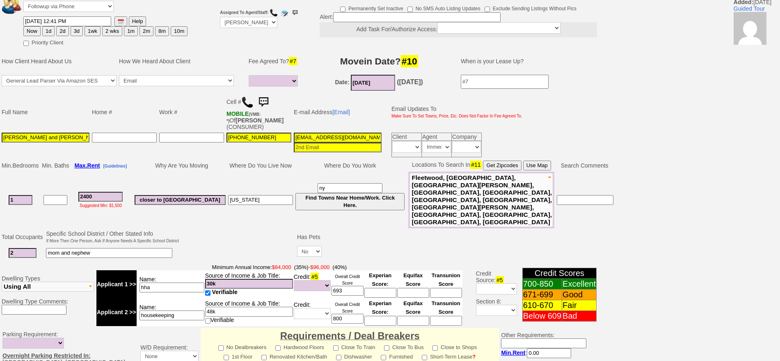
scroll to position [0, 0]
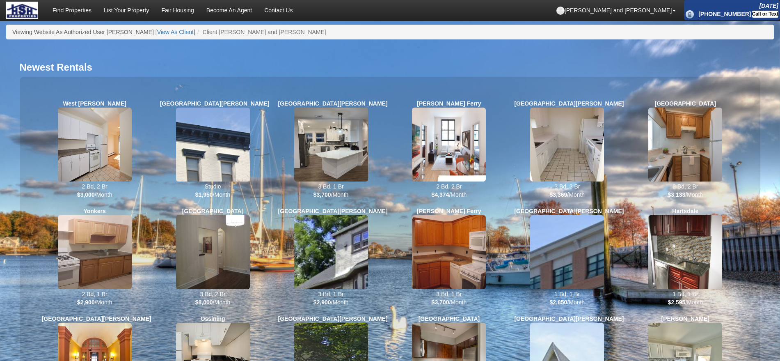
scroll to position [283, 0]
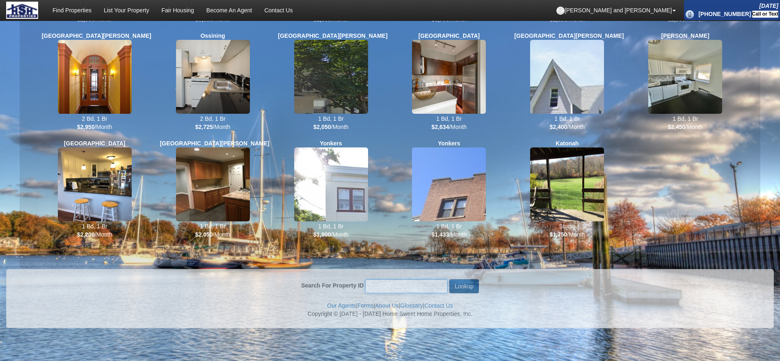
click at [374, 288] on input "Search For Property ID" at bounding box center [406, 286] width 83 height 14
type input "3063"
click at [449, 279] on button "Lookup" at bounding box center [464, 286] width 30 height 14
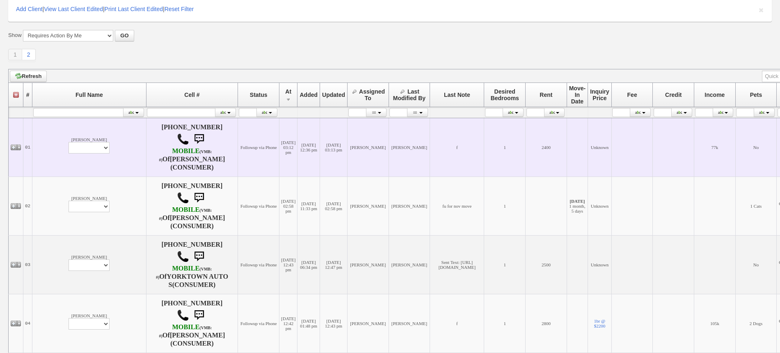
scroll to position [103, 0]
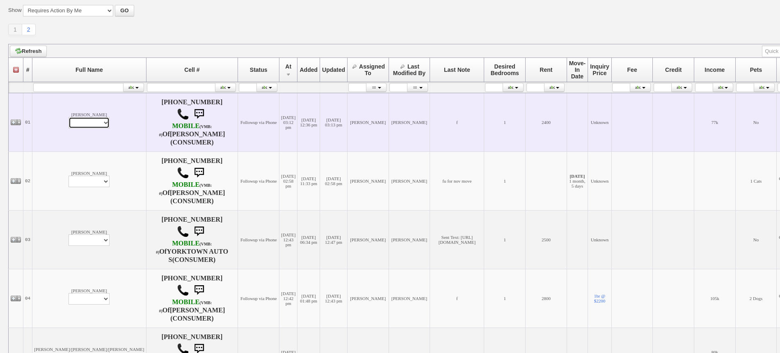
click at [69, 121] on select "Profile Edit Print Email Externally (Will Not Be Tracked In CRM) Closed Deals" at bounding box center [89, 122] width 41 height 11
select select "ChangeURL,/crm/custom/edit_client_form.php?redirect=%2Fcrm%2Fclients.php&id=167…"
click at [69, 117] on select "Profile Edit Print Email Externally (Will Not Be Tracked In CRM) Closed Deals" at bounding box center [89, 122] width 41 height 11
select select
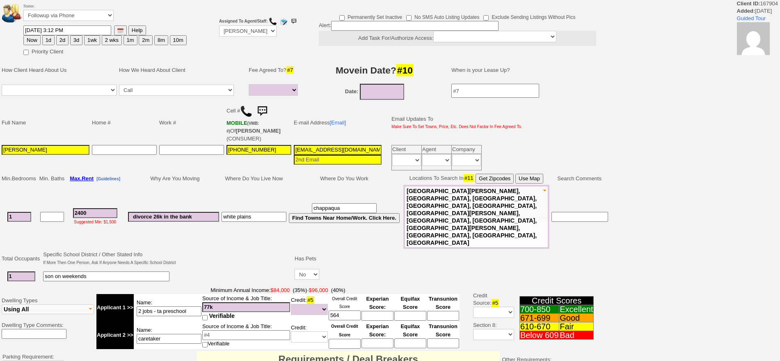
select select
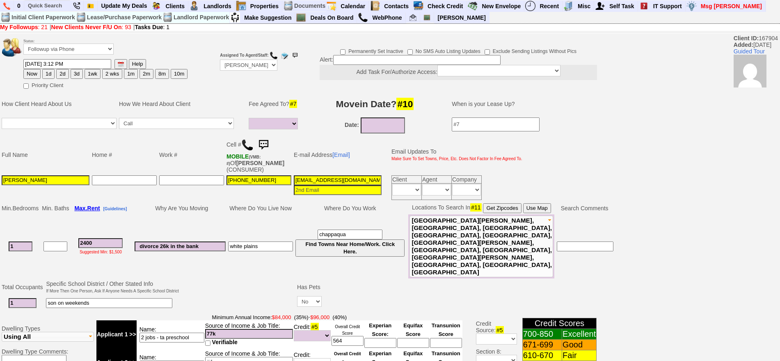
click at [266, 139] on img at bounding box center [263, 145] width 16 height 16
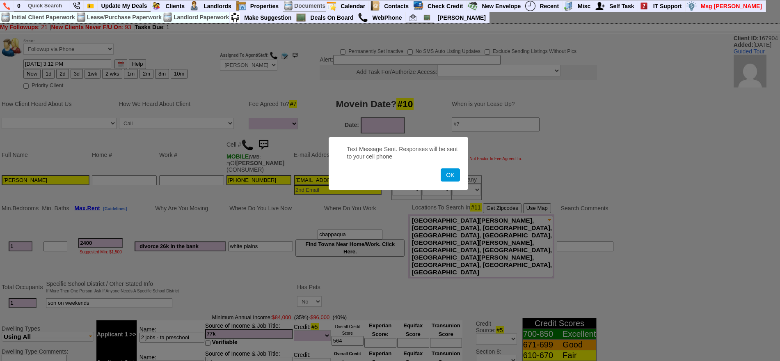
click at [441, 168] on button "OK" at bounding box center [450, 174] width 19 height 13
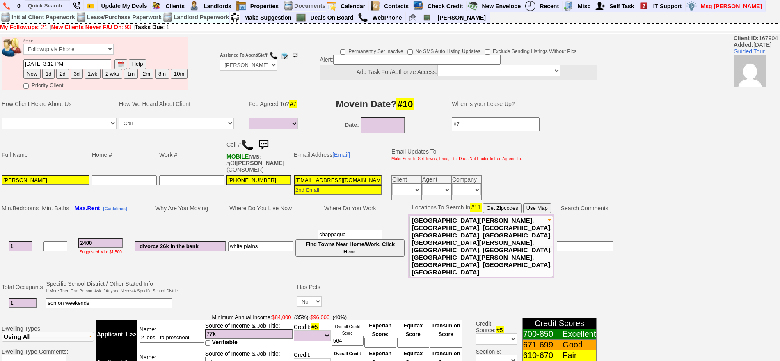
click at [264, 142] on img at bounding box center [263, 145] width 16 height 16
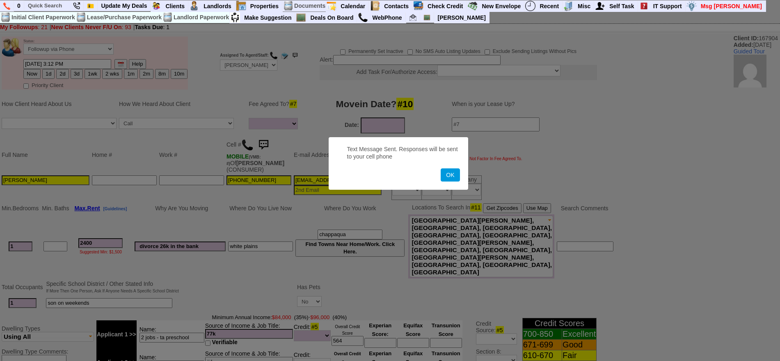
click at [441, 168] on button "OK" at bounding box center [450, 174] width 19 height 13
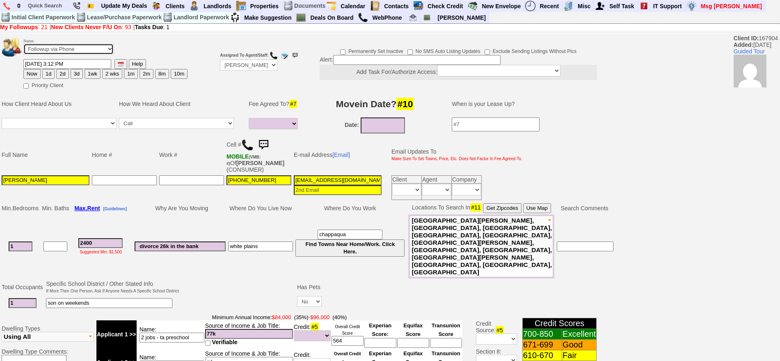
drag, startPoint x: 85, startPoint y: 48, endPoint x: 80, endPoint y: 52, distance: 5.8
click at [85, 48] on select "Followup via Phone Followup via Email Followup When Section 8 Property Found De…" at bounding box center [68, 49] width 90 height 11
select select "Inactive"
click at [23, 46] on select "Followup via Phone Followup via Email Followup When Section 8 Property Found De…" at bounding box center [68, 49] width 90 height 11
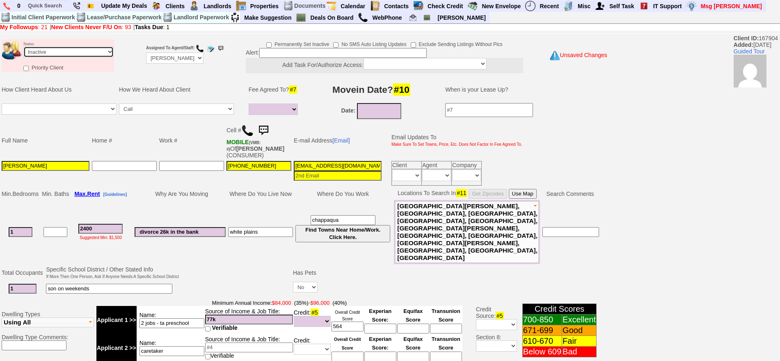
scroll to position [234, 0]
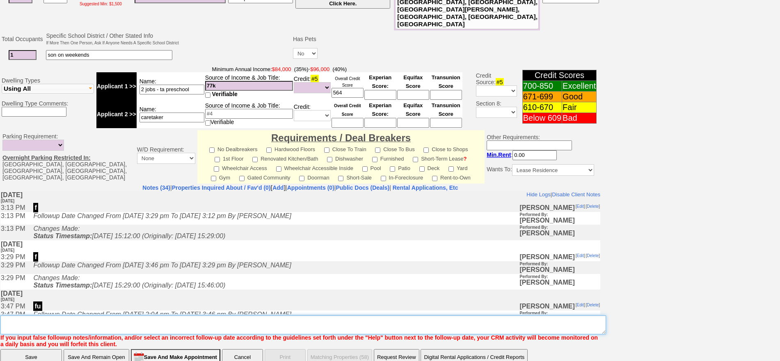
click at [362, 315] on textarea "Insert New Note Here" at bounding box center [303, 324] width 606 height 19
type textarea "sent n barry ia until response"
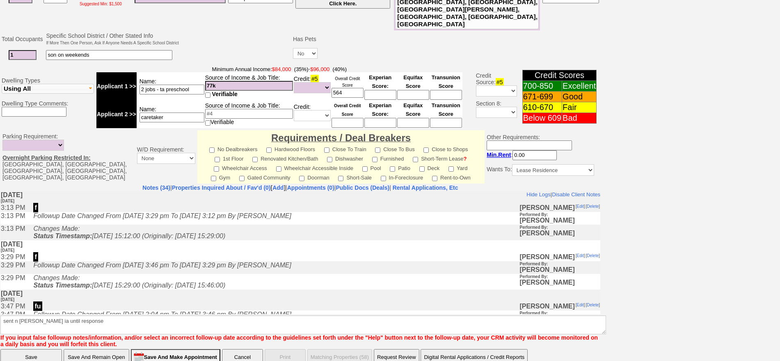
click input "Save" at bounding box center [31, 357] width 62 height 16
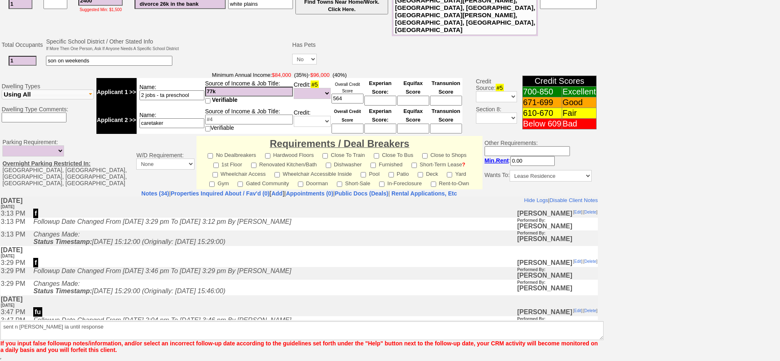
scroll to position [200, 0]
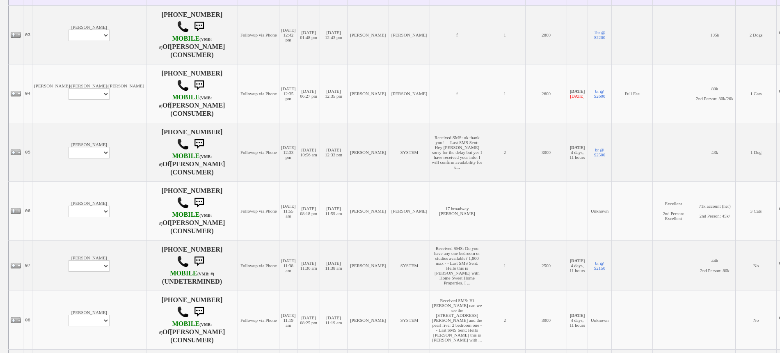
scroll to position [410, 0]
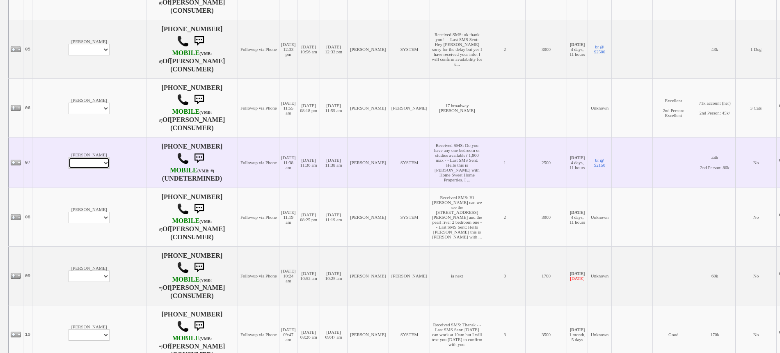
click at [69, 157] on select "Profile Edit Print Email Externally (Will Not Be Tracked In CRM) Closed Deals" at bounding box center [89, 162] width 41 height 11
select select "ChangeURL,/crm/custom/edit_client_form.php?redirect=%2Fcrm%2Fclients.php&id=167…"
click at [69, 157] on select "Profile Edit Print Email Externally (Will Not Be Tracked In CRM) Closed Deals" at bounding box center [89, 162] width 41 height 11
select select
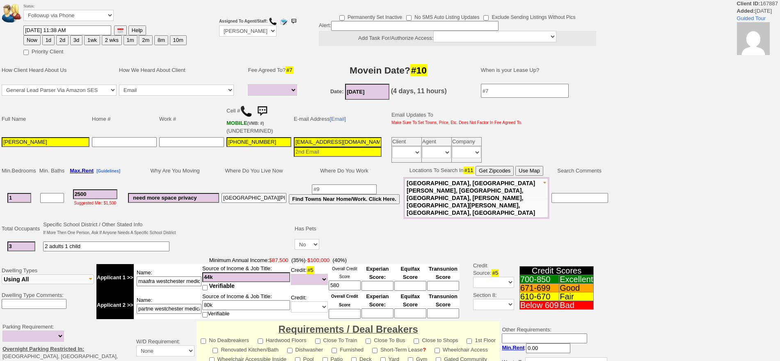
select select
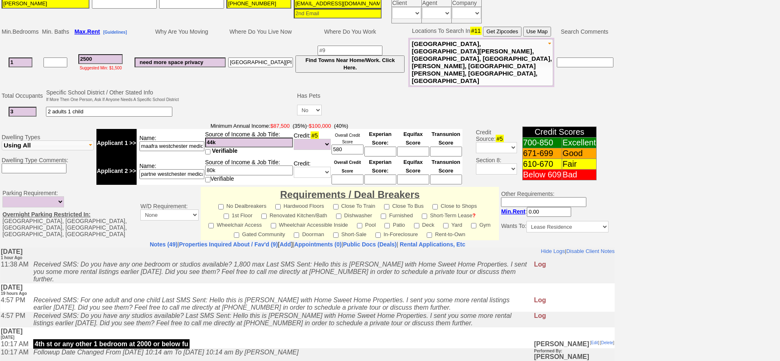
scroll to position [154, 0]
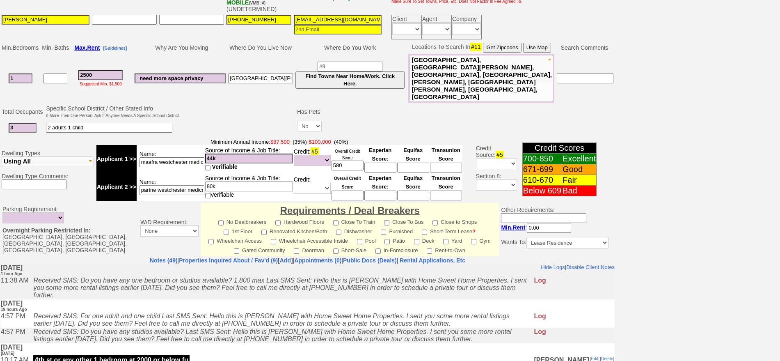
drag, startPoint x: 106, startPoint y: 69, endPoint x: 53, endPoint y: 66, distance: 53.0
click at [53, 66] on tr "1 2500 Suggested Min: $1,500 need more space privacy new rochelle 130 pelham Fi…" at bounding box center [307, 78] width 614 height 49
type input "1"
select select
type input "18"
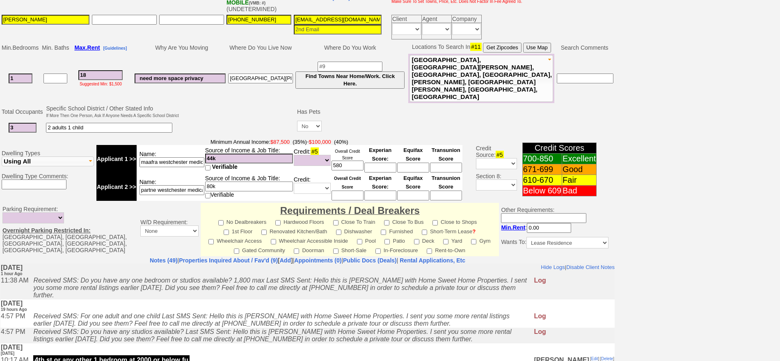
select select
type input "1800"
select select
type input "1800"
select select
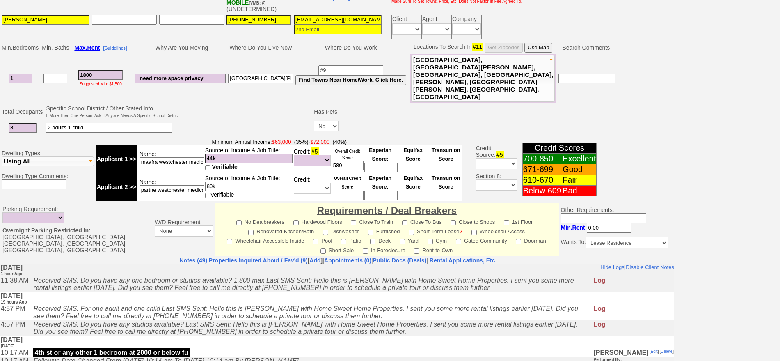
drag, startPoint x: 19, startPoint y: 70, endPoint x: 0, endPoint y: 74, distance: 18.9
click at [0, 75] on td "Min. Bedrooms Min. Baths Max. Rent [Guidelines] Why Are You Moving Where Do You…" at bounding box center [337, 72] width 675 height 62
type input "0"
select select
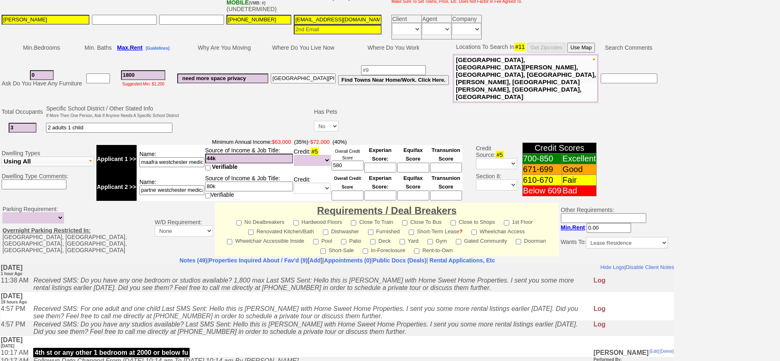
type input "0"
select select
drag, startPoint x: 154, startPoint y: 66, endPoint x: 110, endPoint y: 68, distance: 43.1
click at [110, 68] on tr "0 Ask Do You Have Any Furniture 1800 Suggested Min: $1,200 need more space priv…" at bounding box center [329, 78] width 658 height 49
type input "2"
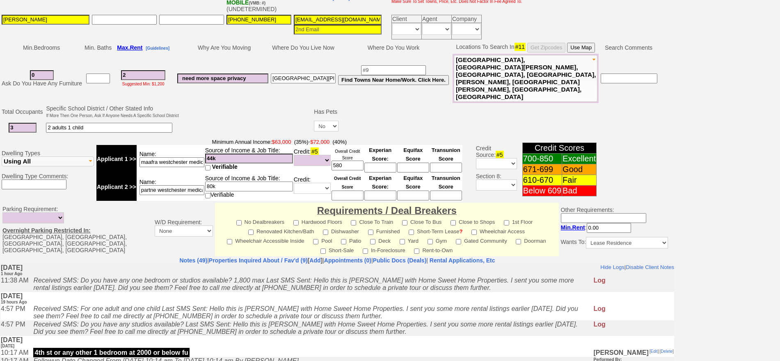
select select
type input "200"
select select
type input "2000"
select select
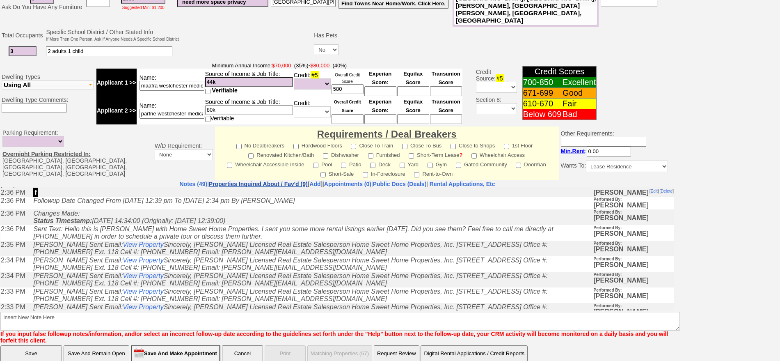
type input "2000"
click at [270, 181] on link "Properties Inquired About / Fav'd (9)" at bounding box center [258, 184] width 99 height 7
select select
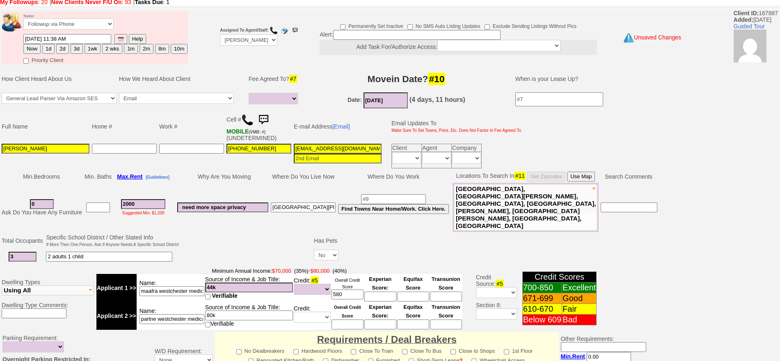
scroll to position [0, 0]
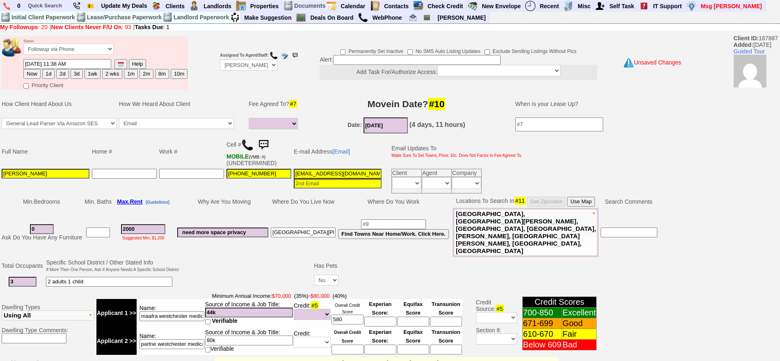
click at [270, 145] on img at bounding box center [263, 145] width 16 height 16
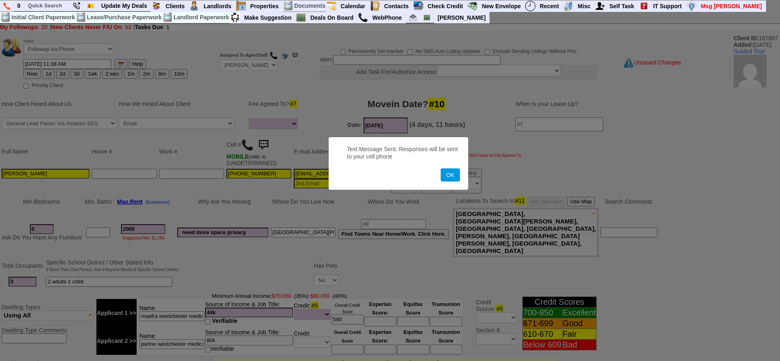
click at [441, 168] on button "OK" at bounding box center [450, 174] width 19 height 13
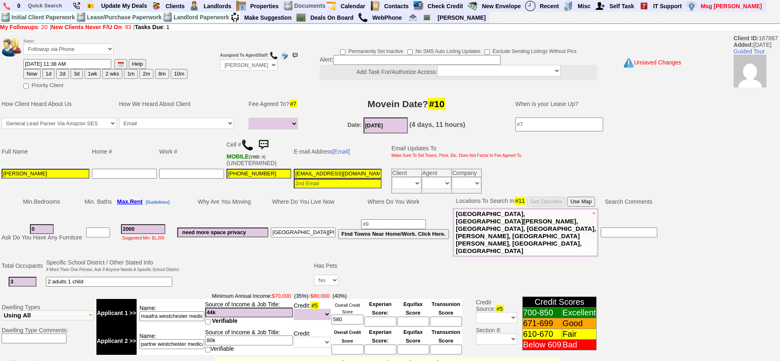
click at [75, 72] on button "3d" at bounding box center [77, 74] width 12 height 10
type input "09/29/2025 12:46 PM"
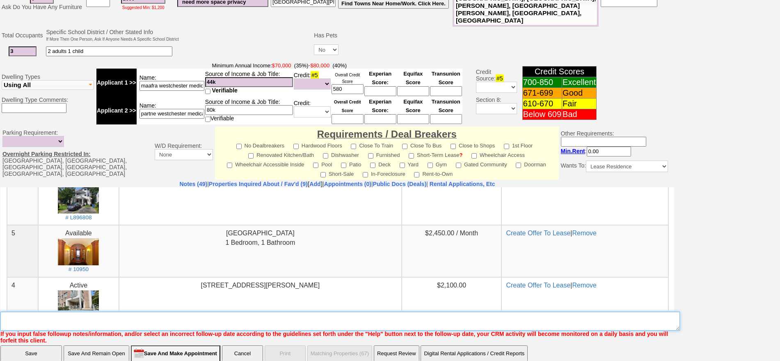
click at [241, 312] on textarea "Insert New Note Here" at bounding box center [340, 321] width 680 height 19
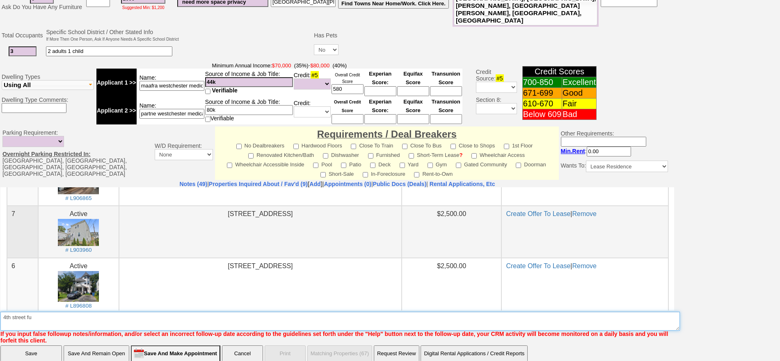
scroll to position [54, 0]
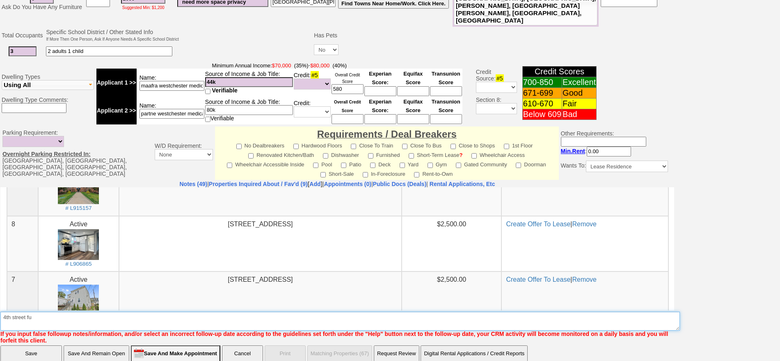
type textarea "4th street fu"
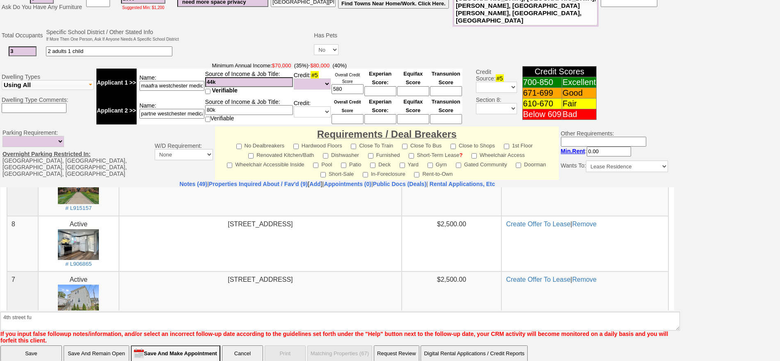
click at [115, 345] on input "Save And Remain Open" at bounding box center [97, 353] width 66 height 16
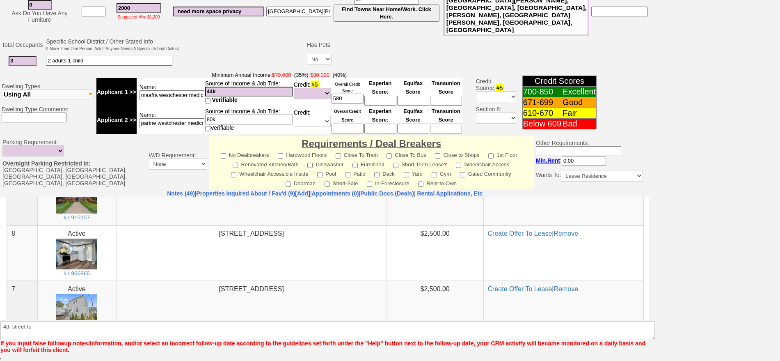
scroll to position [208, 0]
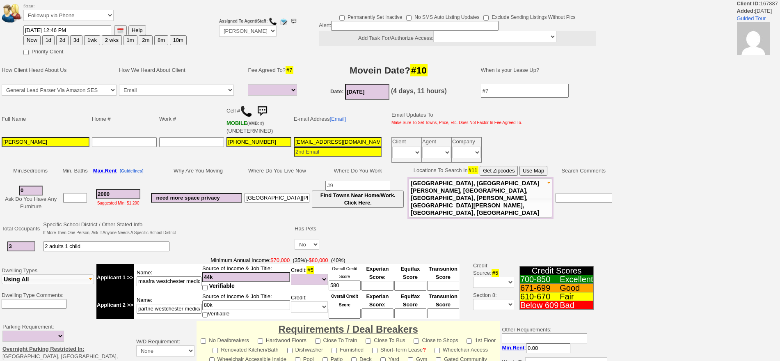
select select
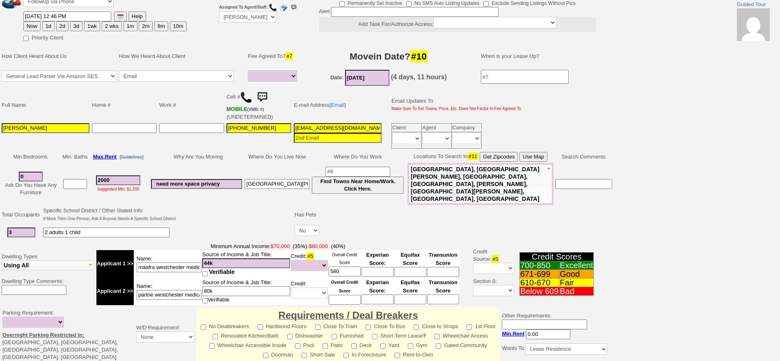
scroll to position [215, 0]
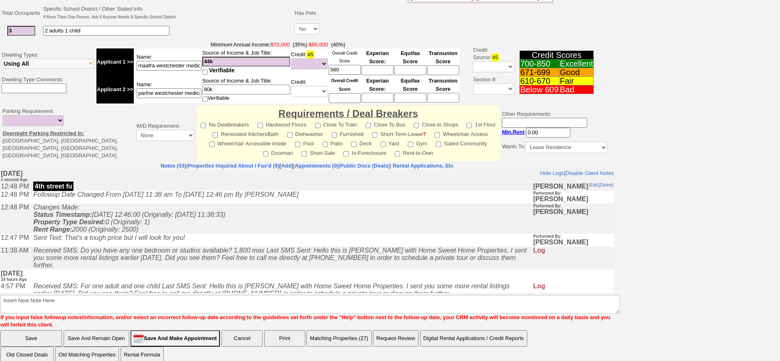
click at [355, 330] on button "Matching Properties (27)" at bounding box center [339, 338] width 65 height 16
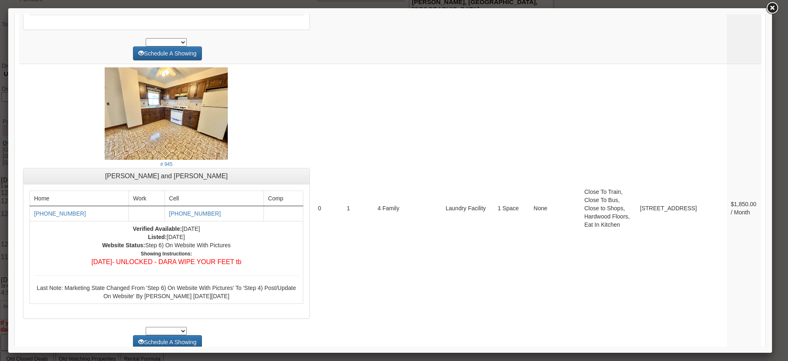
scroll to position [3233, 0]
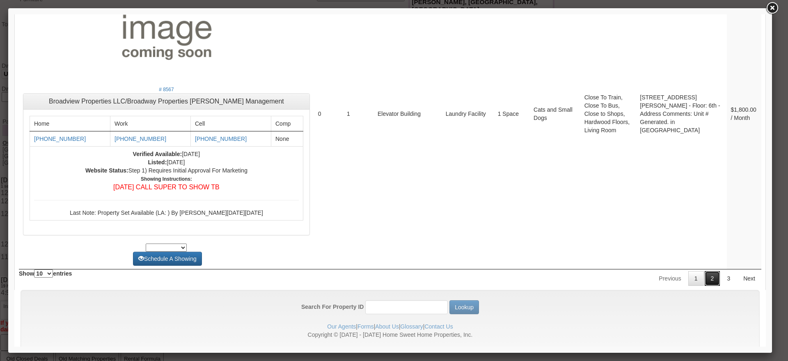
click at [708, 271] on link "2" at bounding box center [713, 278] width 16 height 15
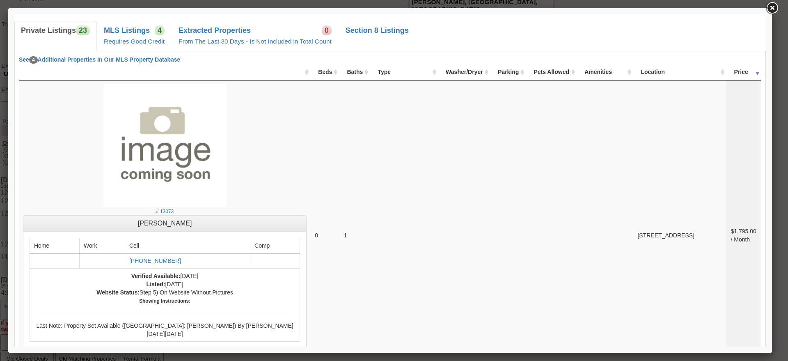
scroll to position [3464, 0]
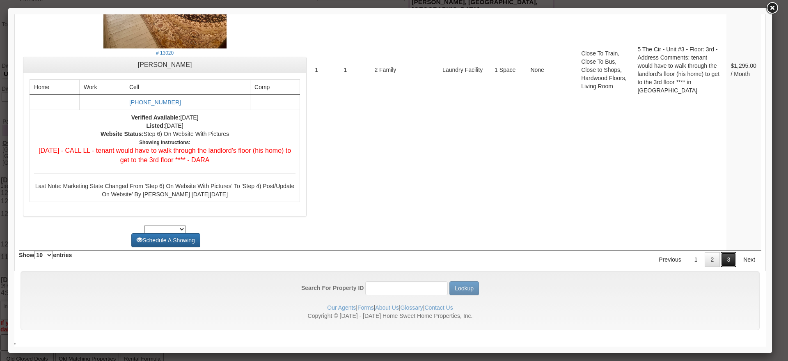
click at [721, 257] on link "3" at bounding box center [729, 259] width 16 height 15
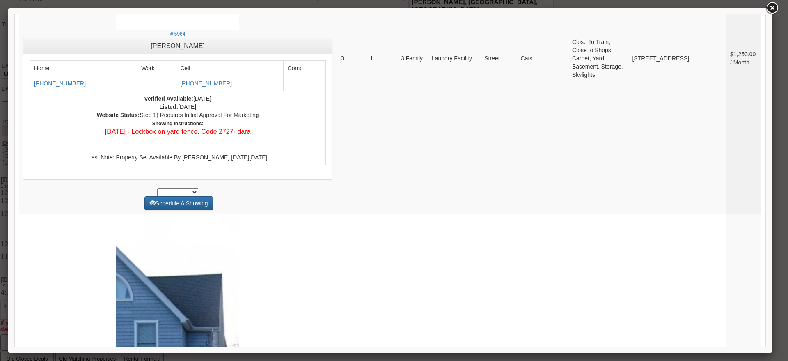
scroll to position [0, 0]
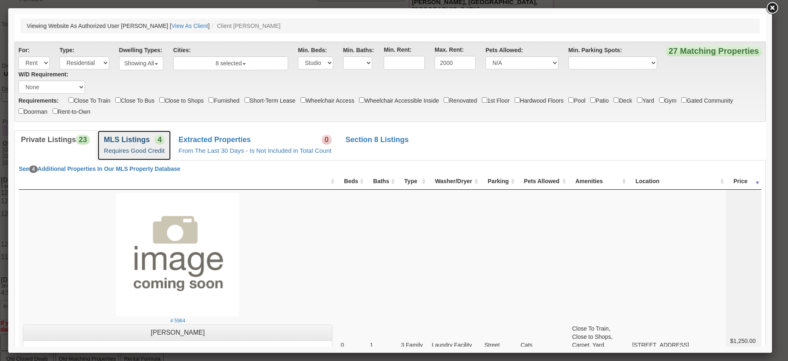
click at [138, 138] on b "MLS Listings" at bounding box center [127, 139] width 46 height 8
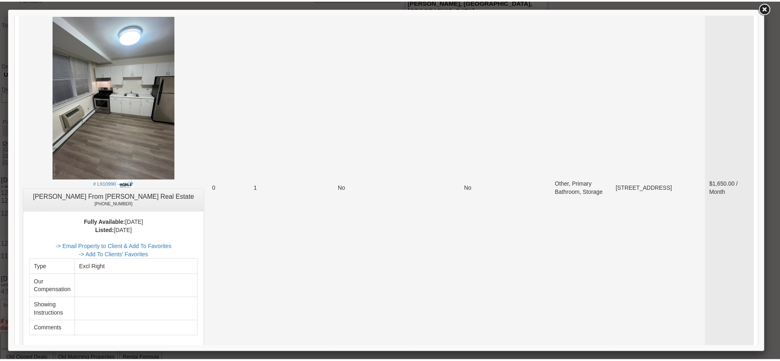
scroll to position [1283, 0]
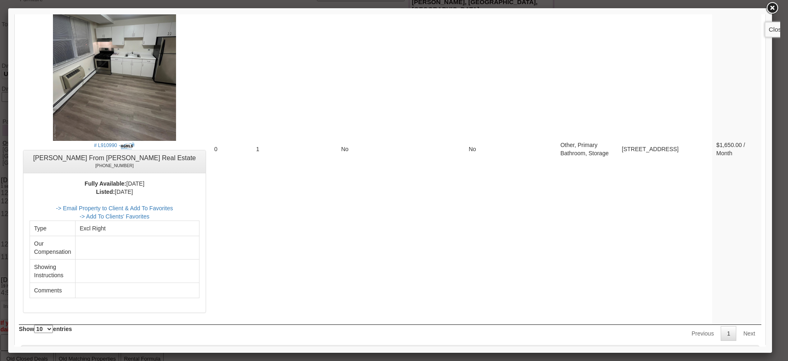
click at [773, 11] on link at bounding box center [772, 8] width 15 height 15
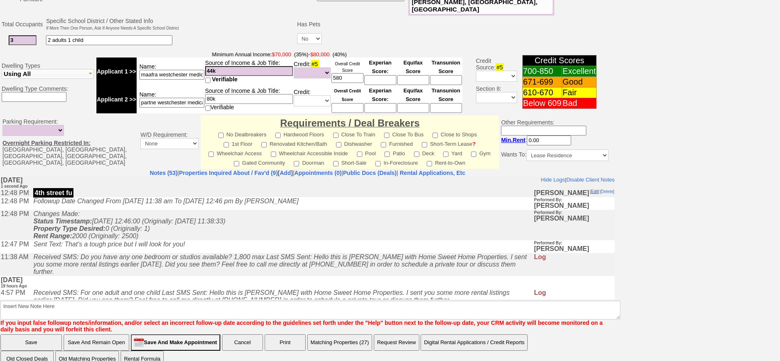
click at [591, 191] on link "Edit" at bounding box center [594, 191] width 7 height 5
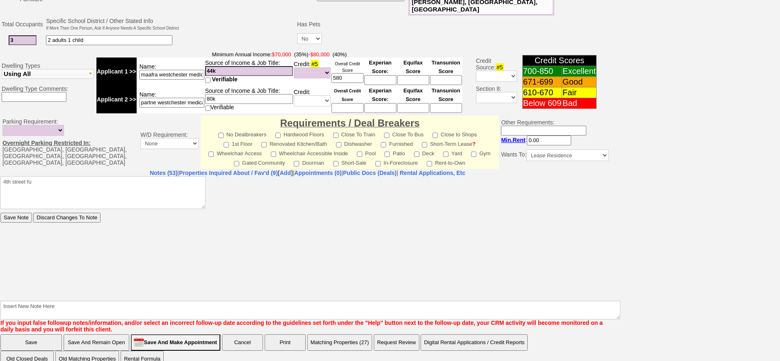
scroll to position [0, 0]
click at [60, 186] on textarea "4th street fu" at bounding box center [102, 192] width 205 height 33
type textarea "4th street or old post studio double check whos coming and income and credit"
click at [0, 212] on input "Save Note" at bounding box center [16, 217] width 32 height 10
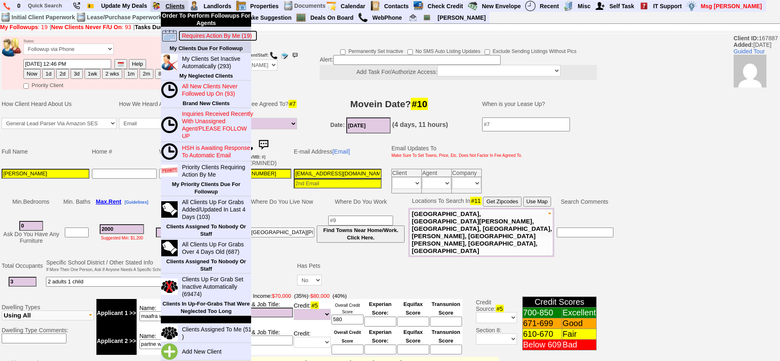
drag, startPoint x: 195, startPoint y: 35, endPoint x: 185, endPoint y: 6, distance: 31.4
click at [196, 35] on blink "Requires Action By Me (19)" at bounding box center [217, 35] width 70 height 7
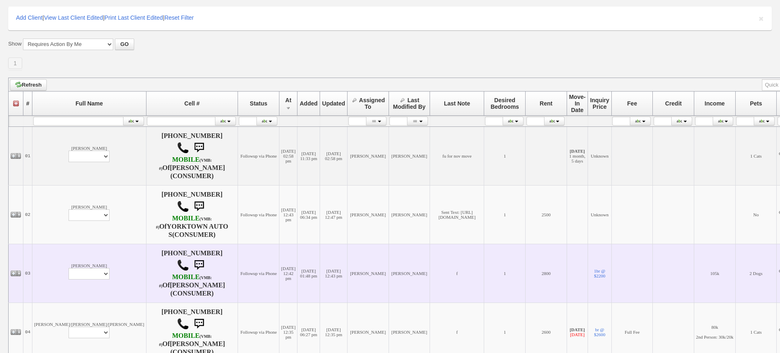
scroll to position [154, 0]
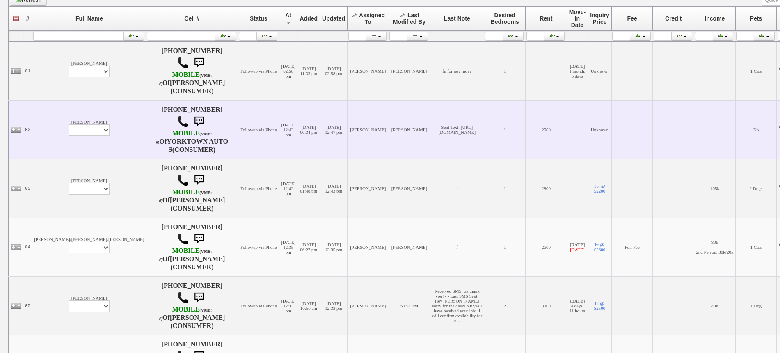
click at [50, 115] on td "[PERSON_NAME] Profile Edit Print Email Externally (Will Not Be Tracked In CRM) …" at bounding box center [89, 129] width 114 height 59
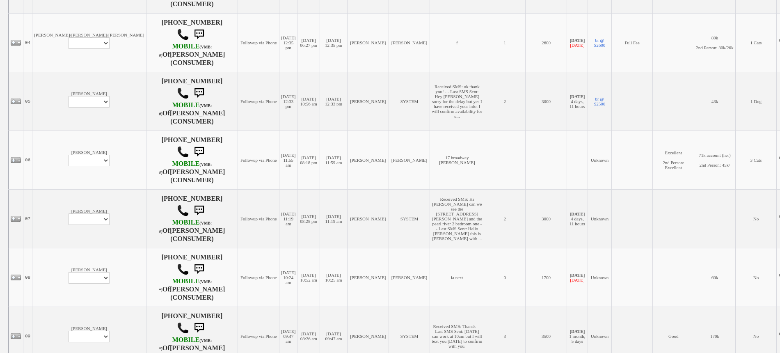
scroll to position [359, 0]
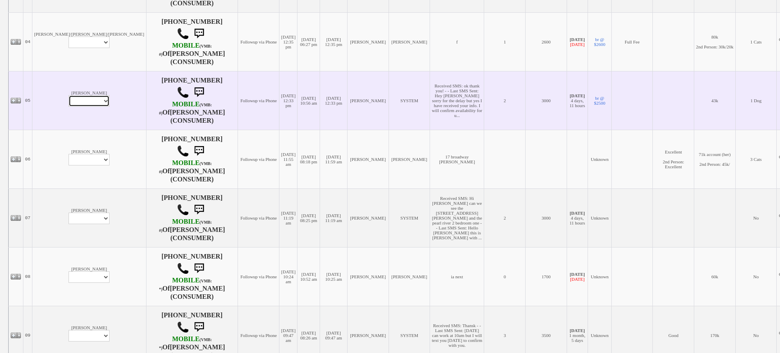
click at [69, 101] on select "Profile Edit Print Email Externally (Will Not Be Tracked In CRM) Closed Deals" at bounding box center [89, 100] width 41 height 11
select select "ChangeURL,/crm/custom/edit_client_form.php?redirect=%2Fcrm%2Fclients.php&id=168…"
click at [69, 95] on select "Profile Edit Print Email Externally (Will Not Be Tracked In CRM) Closed Deals" at bounding box center [89, 100] width 41 height 11
select select
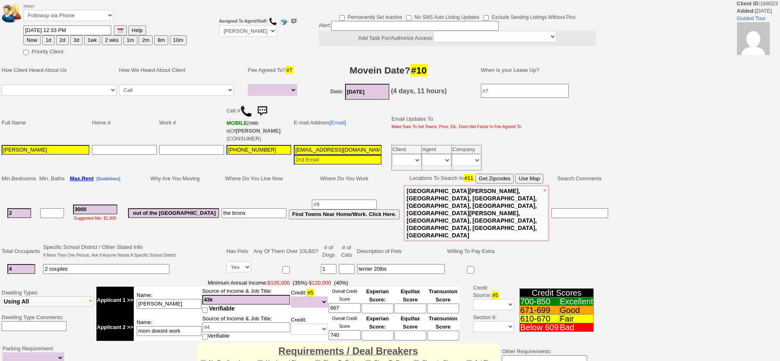
select select
click at [46, 44] on button "1d" at bounding box center [48, 40] width 12 height 10
type input "[DATE] 12:51 PM"
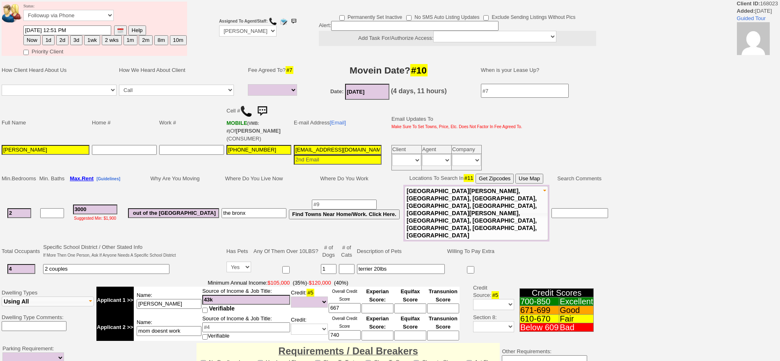
scroll to position [215, 0]
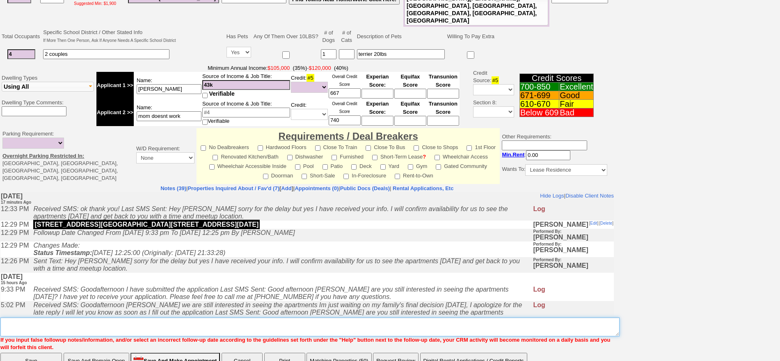
click at [452, 317] on textarea "Insert New Note Here" at bounding box center [309, 326] width 619 height 19
type textarea "f"
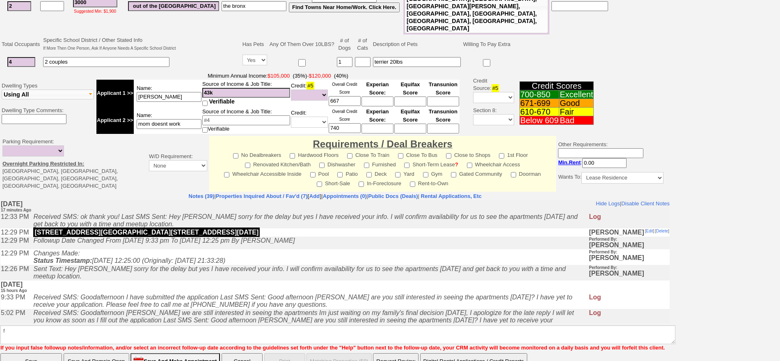
click input "Save" at bounding box center [31, 361] width 62 height 16
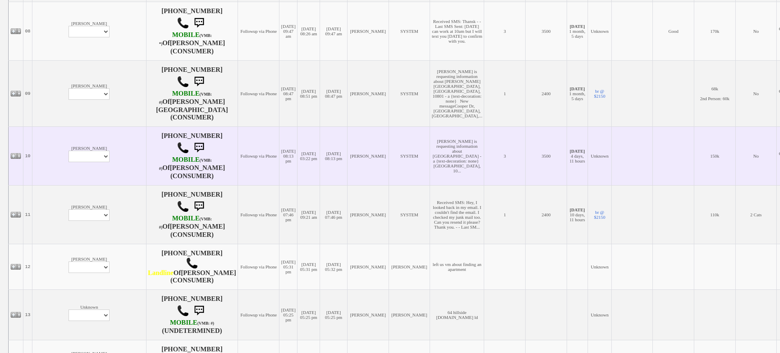
scroll to position [616, 0]
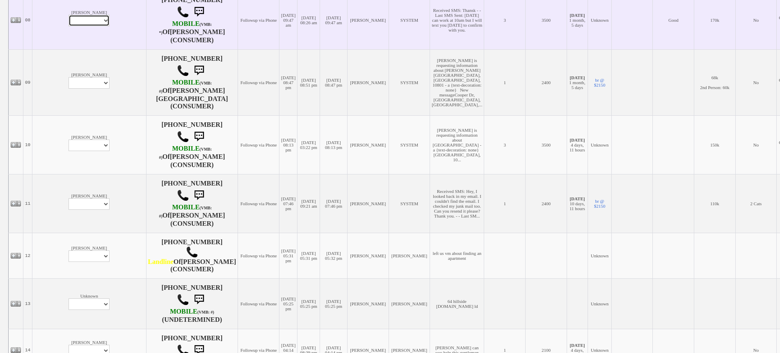
click at [69, 18] on select "Profile Edit Print Email Externally (Will Not Be Tracked In CRM) Closed Deals" at bounding box center [89, 20] width 41 height 11
select select "ChangeURL,/crm/custom/edit_client_form.php?redirect=%2Fcrm%2Fclients.php&id=168…"
click at [69, 15] on select "Profile Edit Print Email Externally (Will Not Be Tracked In CRM) Closed Deals" at bounding box center [89, 20] width 41 height 11
select select
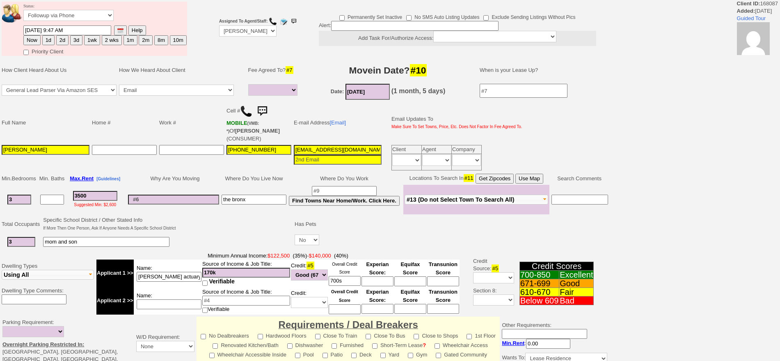
select select
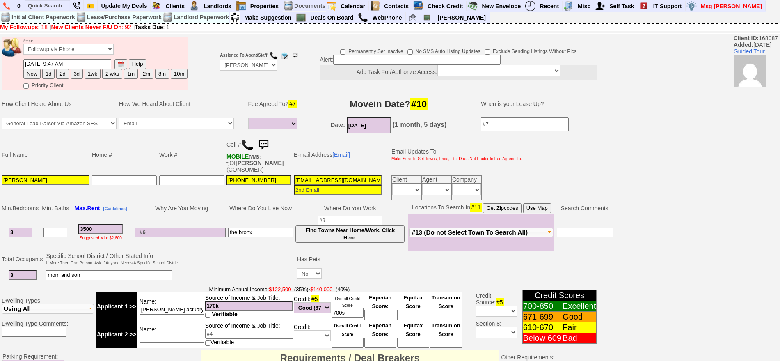
click at [267, 139] on img at bounding box center [263, 145] width 16 height 16
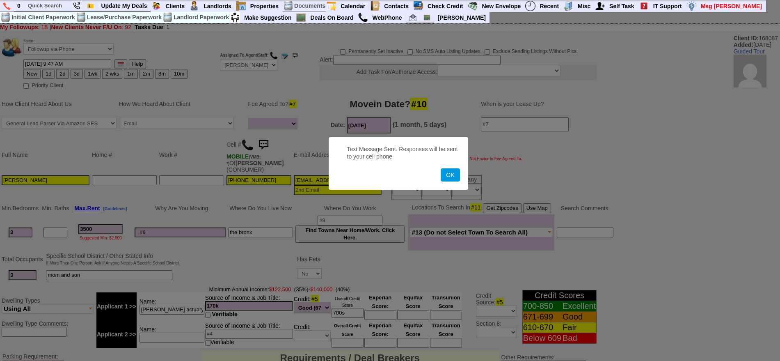
click at [441, 168] on button "OK" at bounding box center [450, 174] width 19 height 13
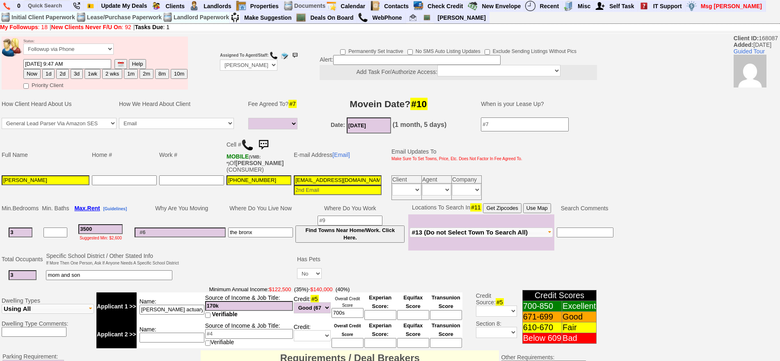
click at [46, 70] on button "1d" at bounding box center [48, 74] width 12 height 10
type input "09/27/2025 12:51 PM"
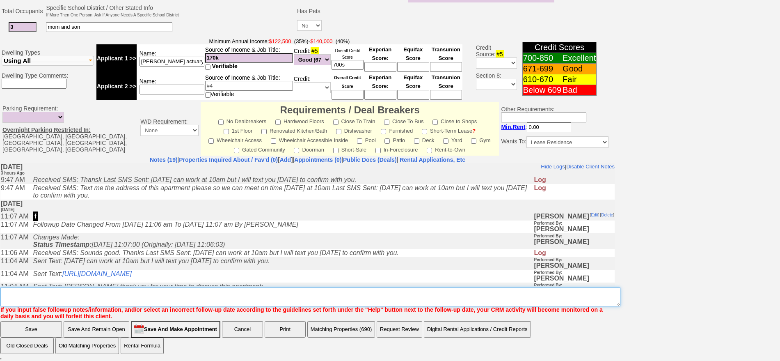
click at [415, 298] on textarea "Insert New Note Here" at bounding box center [310, 296] width 620 height 19
type textarea "f"
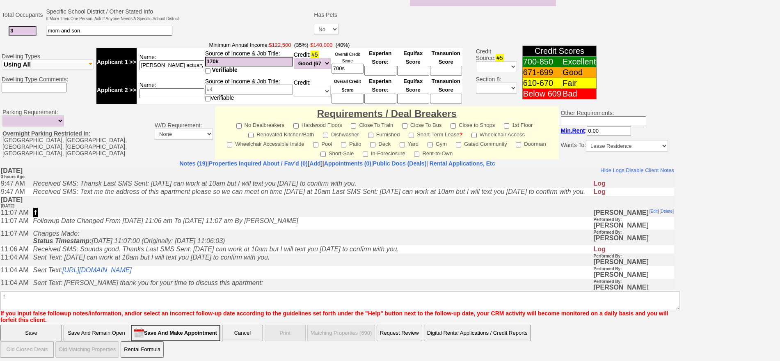
click input "Save" at bounding box center [31, 333] width 62 height 16
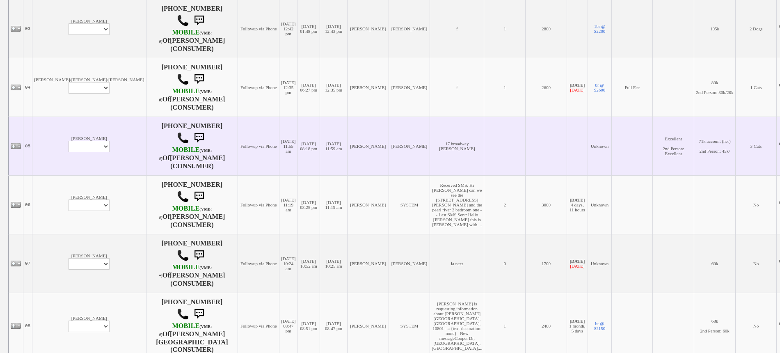
scroll to position [359, 0]
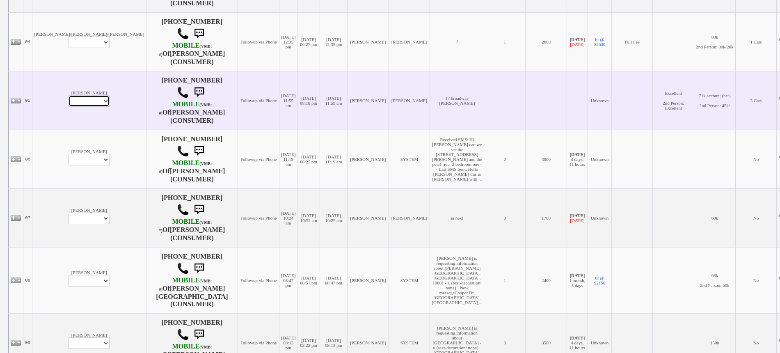
click at [69, 99] on select "Profile Edit Print Email Externally (Will Not Be Tracked In CRM) Closed Deals" at bounding box center [89, 100] width 41 height 11
click at [55, 80] on td "Keysi romero Profile Edit Print Email Externally (Will Not Be Tracked In CRM) C…" at bounding box center [89, 100] width 114 height 59
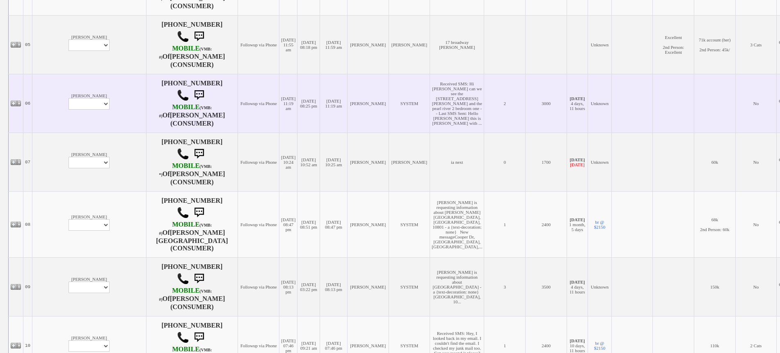
scroll to position [513, 0]
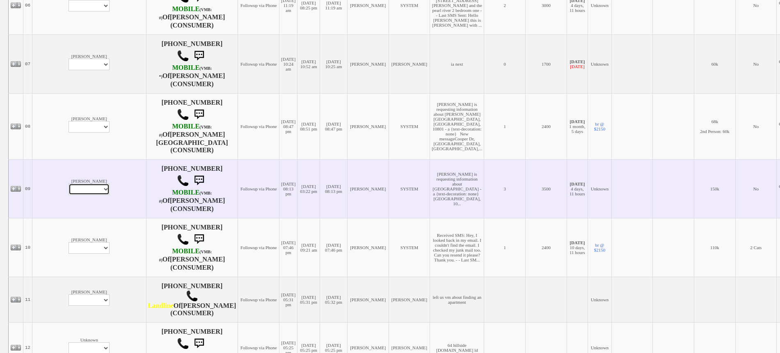
click at [69, 183] on select "Profile Edit Print Email Externally (Will Not Be Tracked In CRM) Closed Deals" at bounding box center [89, 188] width 41 height 11
select select "ChangeURL,/crm/custom/edit_client_form.php?redirect=%2Fcrm%2Fclients.php&id=166…"
click at [69, 183] on select "Profile Edit Print Email Externally (Will Not Be Tracked In CRM) Closed Deals" at bounding box center [89, 188] width 41 height 11
select select
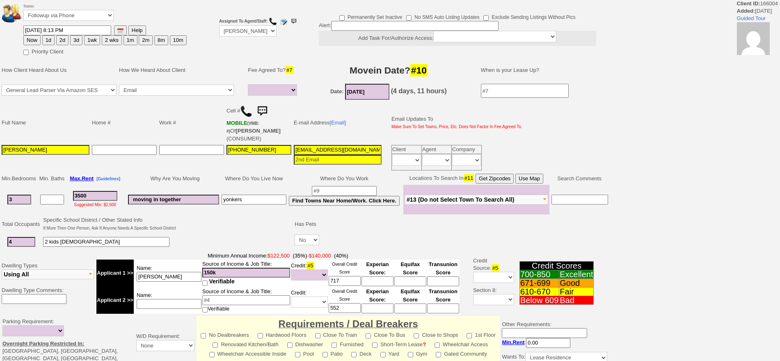
select select
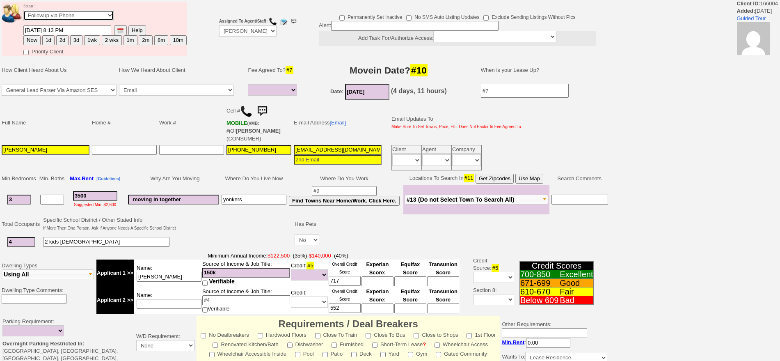
click at [92, 18] on select "Followup via Phone Followup via Email Followup When Section 8 Property Found De…" at bounding box center [68, 15] width 90 height 11
select select "Inactive"
click at [23, 12] on select "Followup via Phone Followup via Email Followup When Section 8 Property Found De…" at bounding box center [68, 15] width 90 height 11
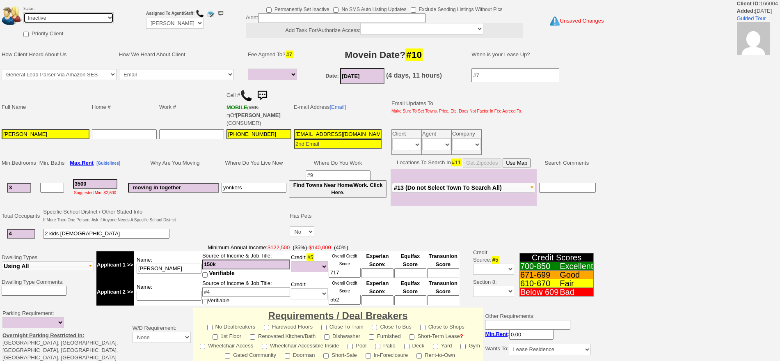
scroll to position [206, 0]
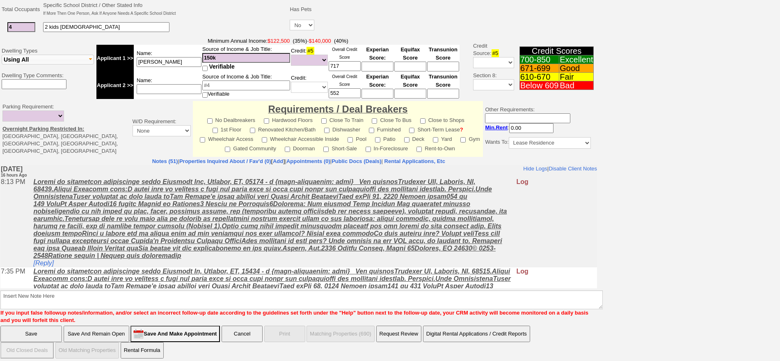
click at [260, 284] on td "Notes (51) | Properties Inquired About / Fav'd (0) [ Add ] | Appointments (0) |…" at bounding box center [299, 240] width 598 height 167
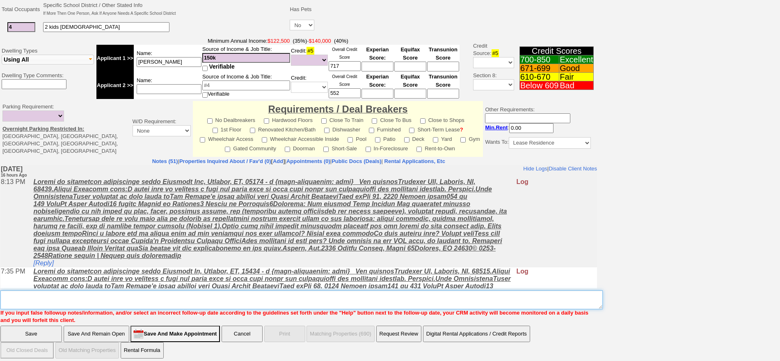
click at [262, 291] on textarea "Insert New Note Here" at bounding box center [301, 299] width 603 height 19
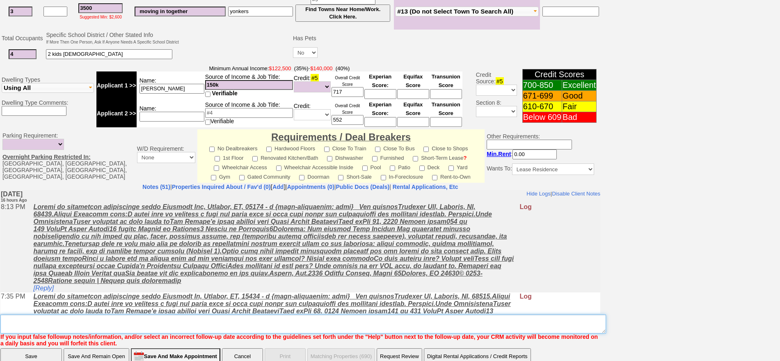
scroll to position [234, 0]
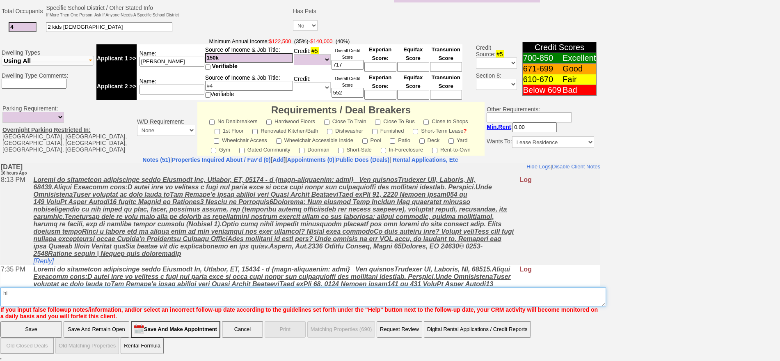
type textarea "h"
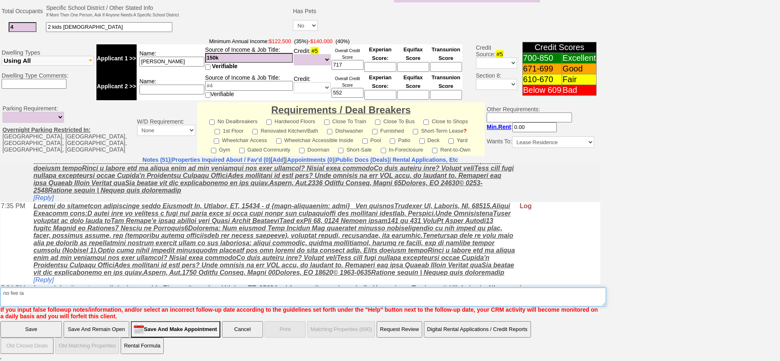
scroll to position [154, 0]
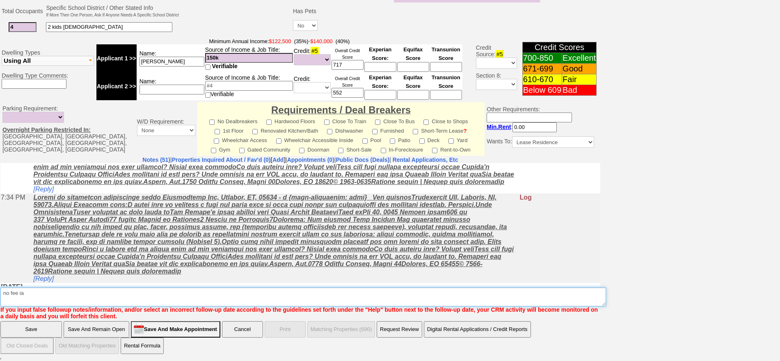
type textarea "no fee ia"
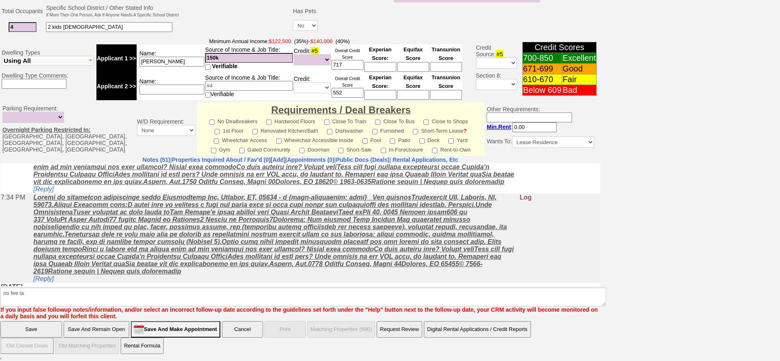
click at [39, 330] on input "Save" at bounding box center [31, 329] width 62 height 16
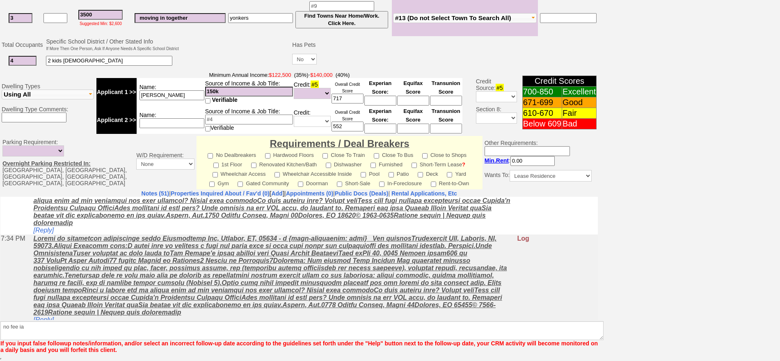
scroll to position [200, 0]
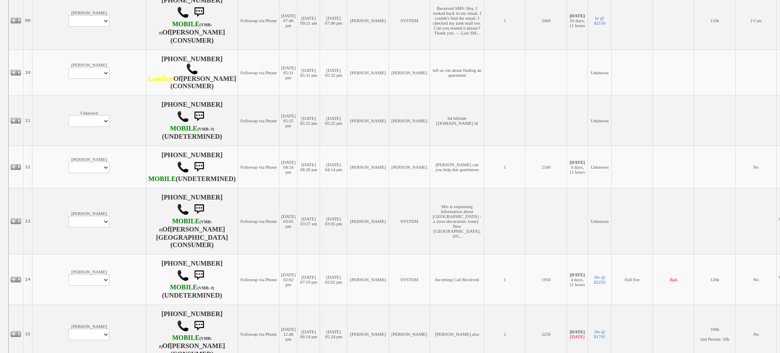
scroll to position [816, 0]
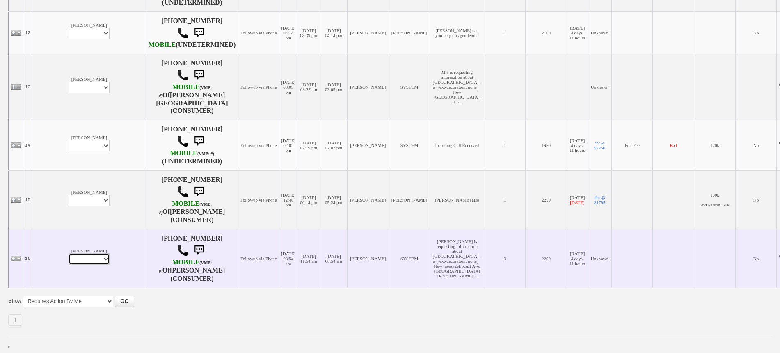
click at [69, 254] on select "Profile Edit Print Email Externally (Will Not Be Tracked In CRM) Closed Deals" at bounding box center [89, 258] width 41 height 11
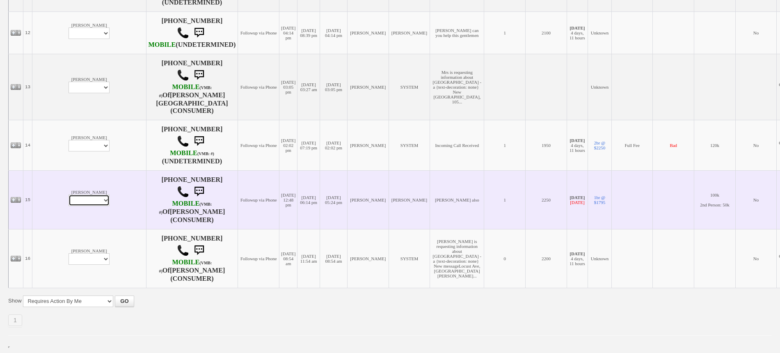
click at [69, 195] on select "Profile Edit Print Email Externally (Will Not Be Tracked In CRM) Closed Deals" at bounding box center [89, 200] width 41 height 11
select select "ChangeURL,/crm/custom/edit_client_form.php?redirect=%2Fcrm%2Fclients.php&id=160…"
click at [69, 195] on select "Profile Edit Print Email Externally (Will Not Be Tracked In CRM) Closed Deals" at bounding box center [89, 200] width 41 height 11
select select
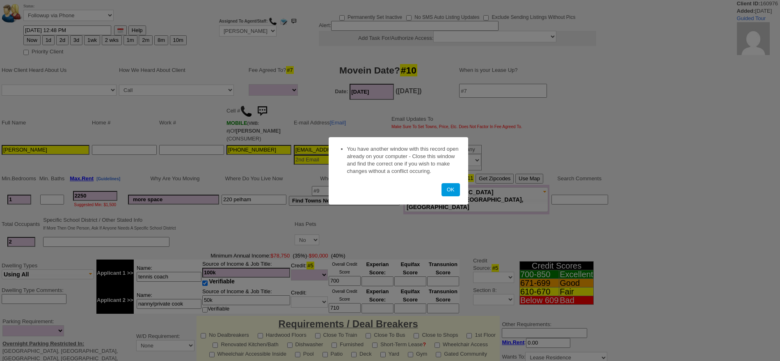
select select
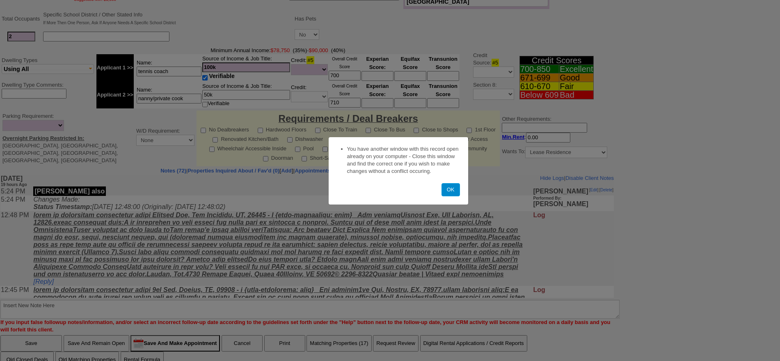
click at [449, 186] on button "OK" at bounding box center [451, 189] width 18 height 13
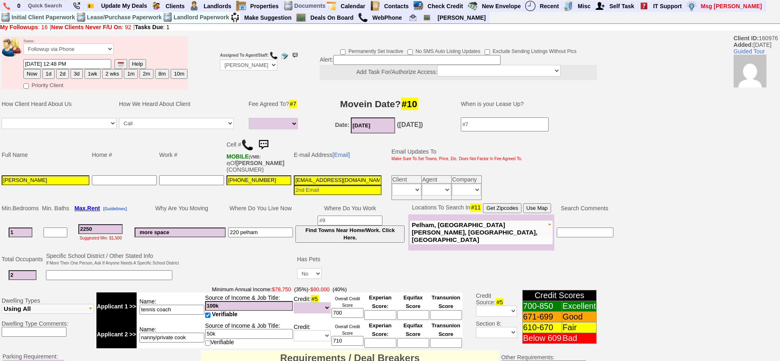
click at [251, 143] on img at bounding box center [247, 145] width 12 height 12
click at [347, 154] on link "[Email]" at bounding box center [341, 154] width 18 height 7
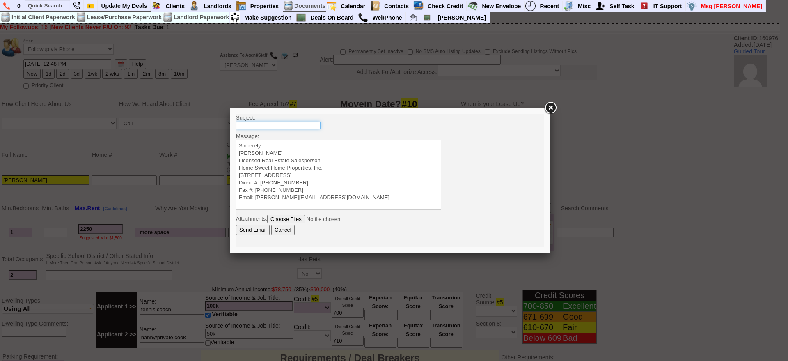
click at [302, 127] on input "text" at bounding box center [278, 124] width 85 height 7
type input "501 N Barry Ave 1 Bedroom Condo - $2100/mo"
drag, startPoint x: 304, startPoint y: 127, endPoint x: 367, endPoint y: 126, distance: 62.8
click at [366, 126] on body "Subject: 501 N Barry Ave 1 Bedroom Condo - $2100/mo Message: Sincerely, Jorge G…" at bounding box center [390, 180] width 308 height 133
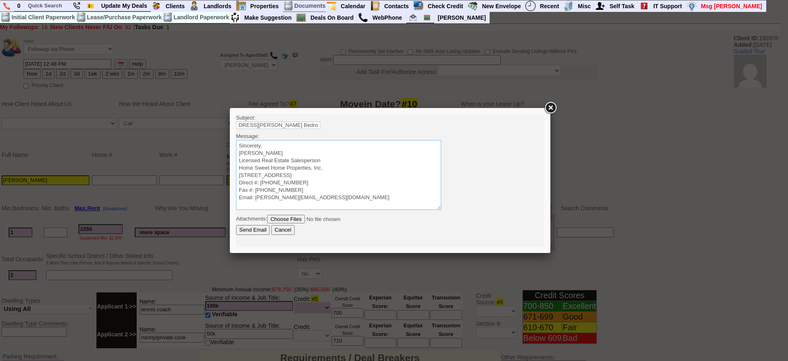
scroll to position [0, 0]
click at [372, 143] on textarea "Sincerely, Jorge Guerrero Licensed Real Estate Salesperson Home Sweet Home Prop…" at bounding box center [338, 175] width 205 height 70
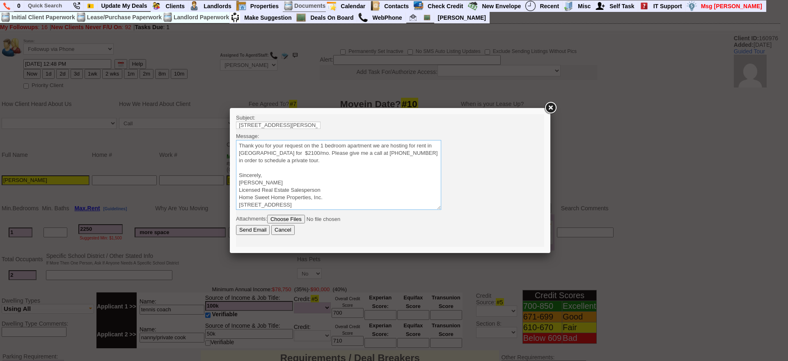
click at [389, 153] on textarea "Sincerely, Jorge Guerrero Licensed Real Estate Salesperson Home Sweet Home Prop…" at bounding box center [338, 175] width 205 height 70
type textarea "Thank you for your request on the 1 bedroom apartment we are hosting for rent i…"
click at [257, 227] on input "Send Email" at bounding box center [253, 230] width 34 height 10
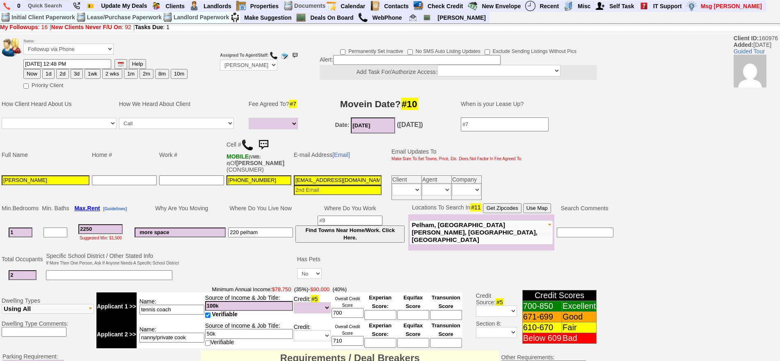
click at [179, 155] on td "Work #" at bounding box center [191, 154] width 67 height 39
click at [76, 37] on td "Status: Followup via Phone Followup via Email Followup When Section 8 Property …" at bounding box center [105, 48] width 165 height 22
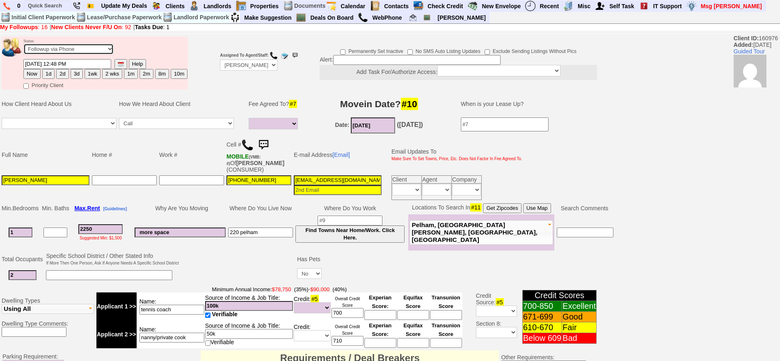
click at [74, 48] on select "Followup via Phone Followup via Email Followup When Section 8 Property Found De…" at bounding box center [68, 49] width 90 height 11
select select "Inactive"
click at [23, 46] on select "Followup via Phone Followup via Email Followup When Section 8 Property Found De…" at bounding box center [68, 49] width 90 height 11
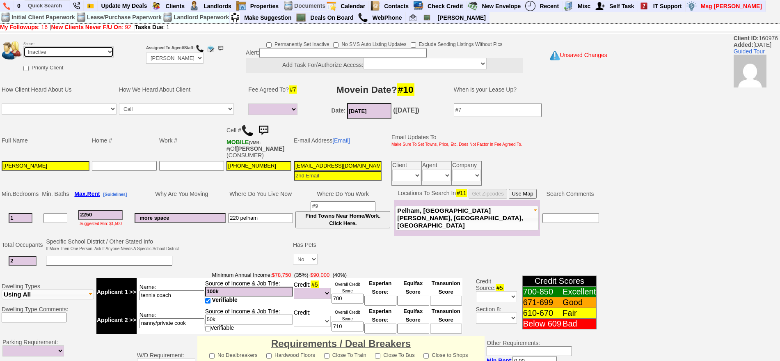
scroll to position [234, 0]
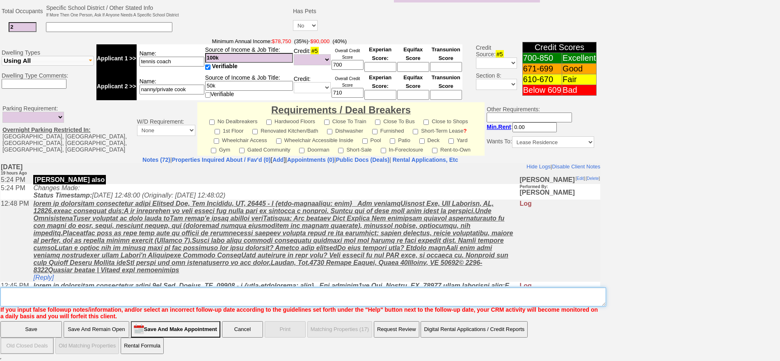
click at [350, 289] on textarea "Insert New Note Here" at bounding box center [303, 296] width 606 height 19
type textarea "called client lm sent txt and email ia until response"
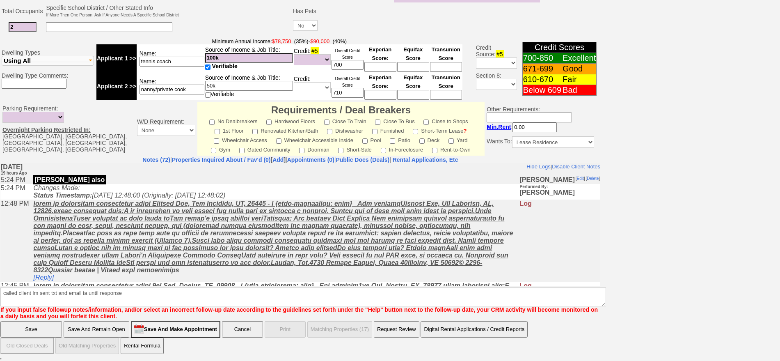
click at [98, 332] on input "Save And Remain Open" at bounding box center [97, 329] width 66 height 16
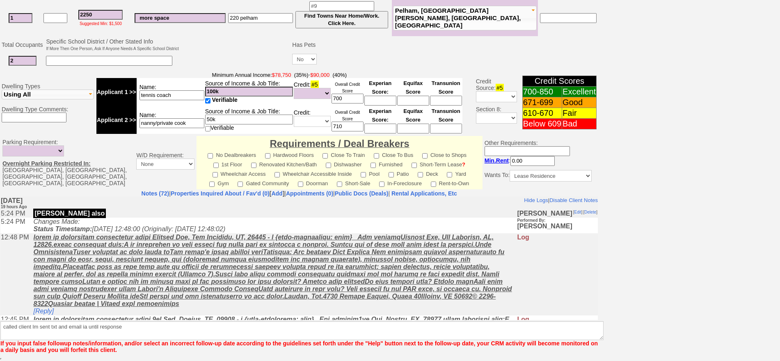
scroll to position [200, 0]
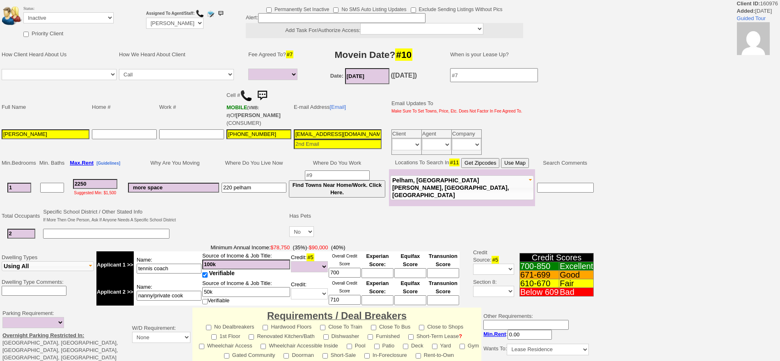
select select
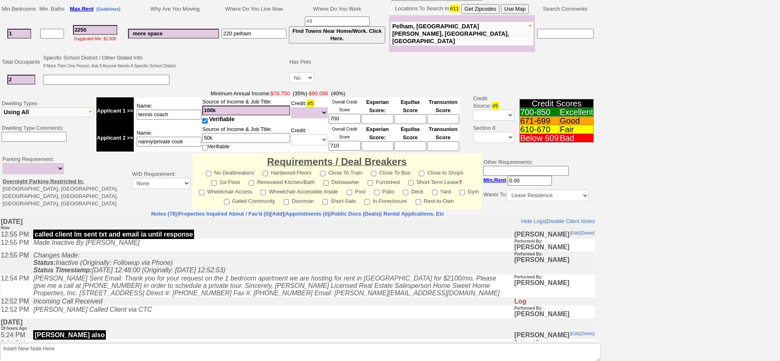
click at [220, 283] on icon "jorge guerrero Sent Email: Thank you for your request on the 1 bedroom apartmen…" at bounding box center [266, 286] width 466 height 22
click at [165, 272] on icon "Changes Made: Status: Inactive (Originally: Followup via Phone) Status Timestam…" at bounding box center [129, 263] width 192 height 22
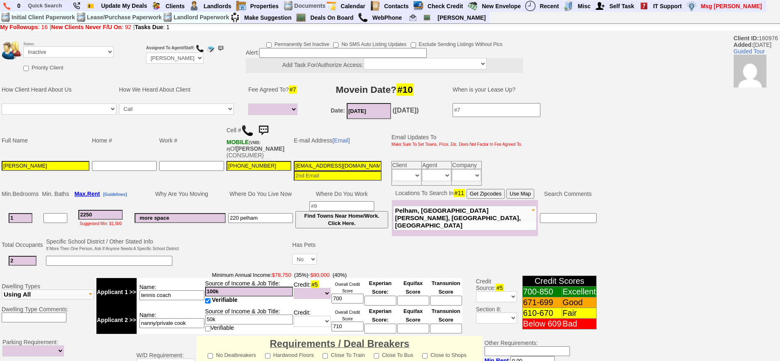
click at [263, 134] on img at bounding box center [263, 130] width 16 height 16
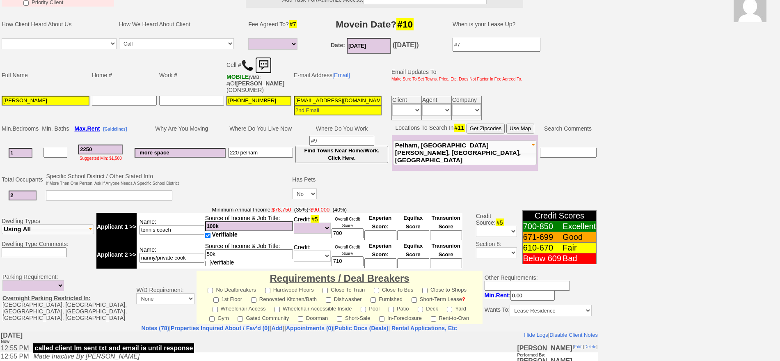
scroll to position [28, 0]
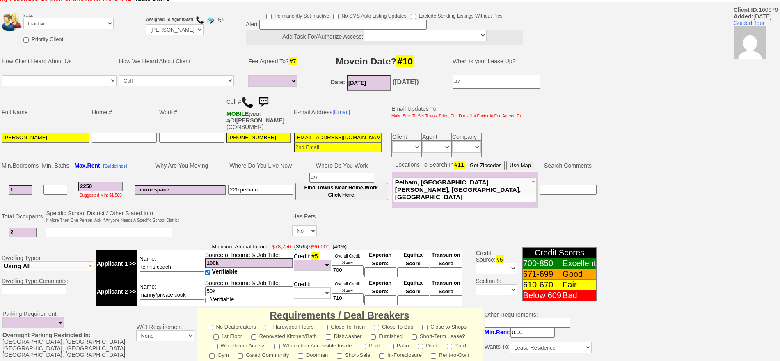
click at [266, 98] on img at bounding box center [263, 102] width 16 height 16
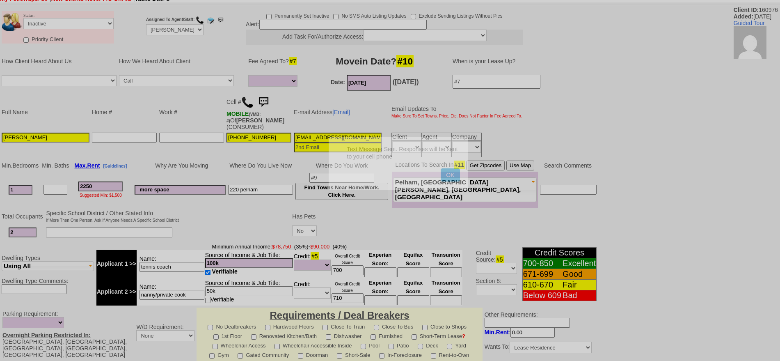
click at [441, 168] on button "OK" at bounding box center [450, 174] width 19 height 13
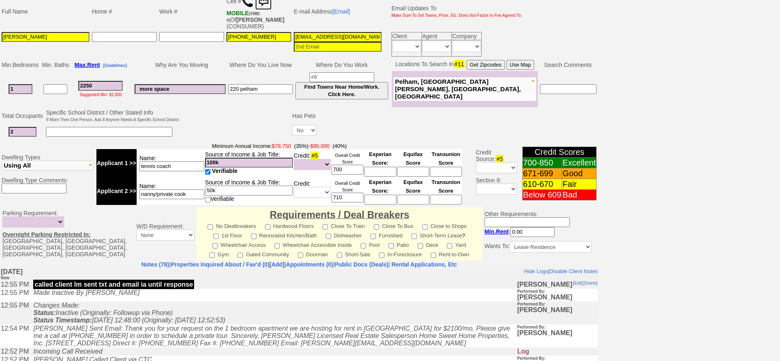
scroll to position [131, 0]
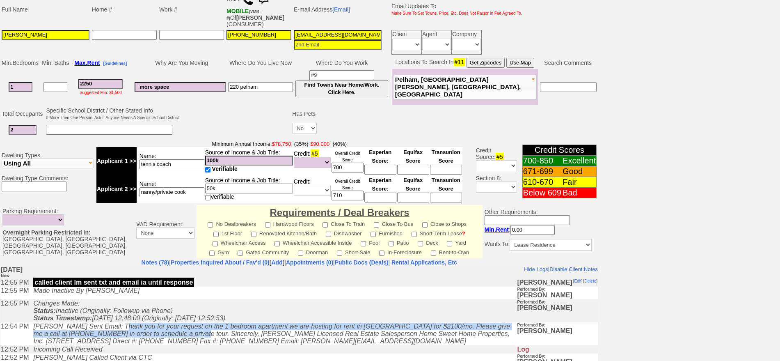
drag, startPoint x: 181, startPoint y: 333, endPoint x: 115, endPoint y: 325, distance: 66.1
click at [115, 325] on icon "jorge guerrero Sent Email: Thank you for your request on the 1 bedroom apartmen…" at bounding box center [271, 333] width 477 height 22
copy icon "Thank you for your request on the 1 bedroom apartment we are hosting for rent i…"
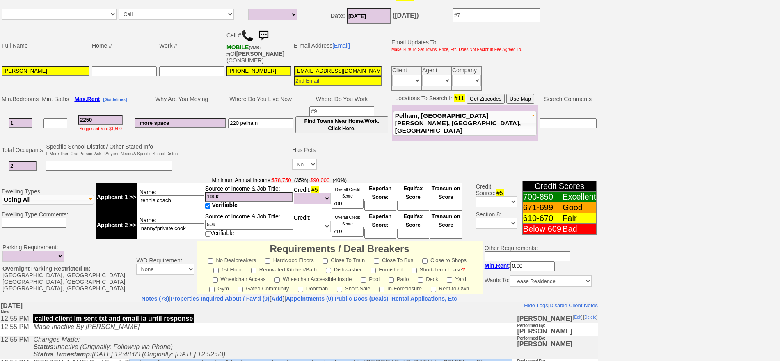
scroll to position [80, 0]
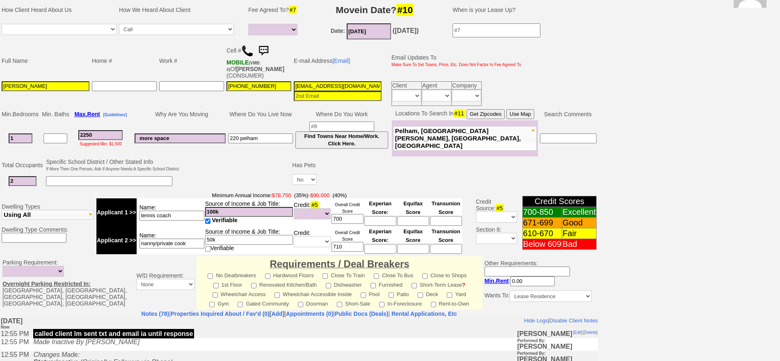
click at [267, 49] on img at bounding box center [263, 51] width 16 height 16
click at [255, 47] on link at bounding box center [263, 50] width 16 height 7
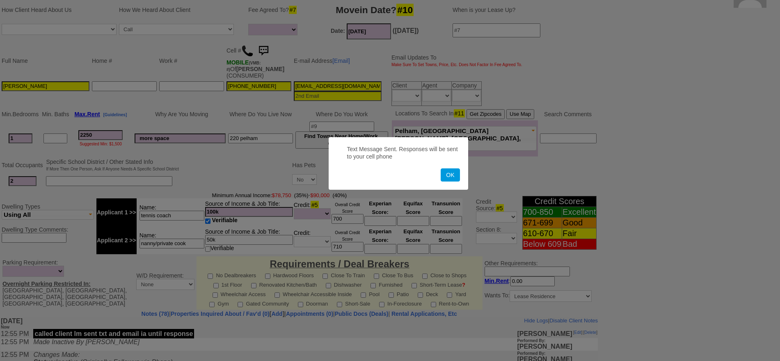
click at [441, 168] on button "OK" at bounding box center [450, 174] width 19 height 13
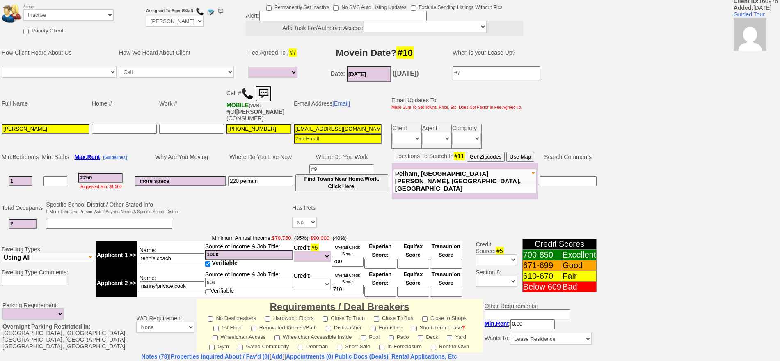
scroll to position [0, 0]
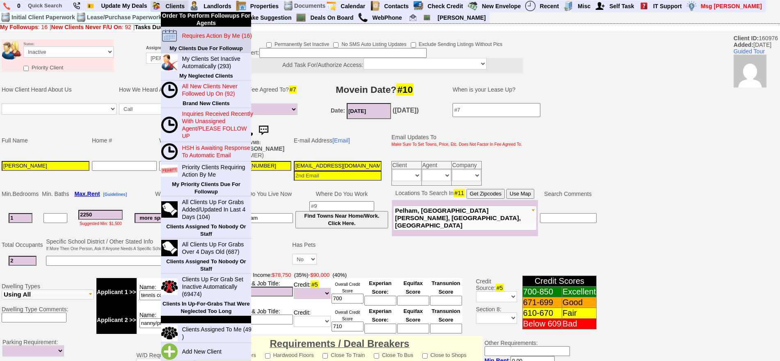
click at [209, 38] on blink "Requires Action By Me (16)" at bounding box center [217, 35] width 70 height 7
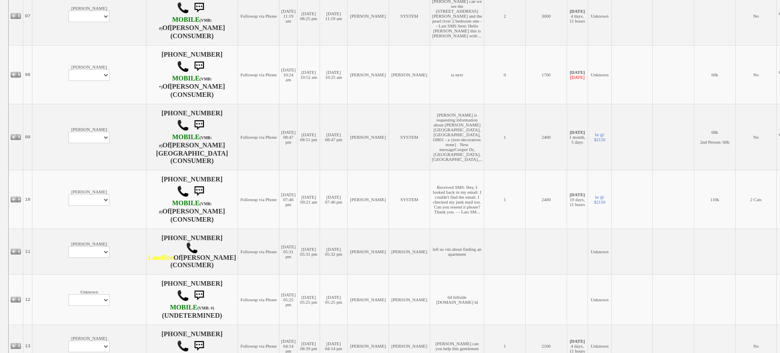
scroll to position [559, 0]
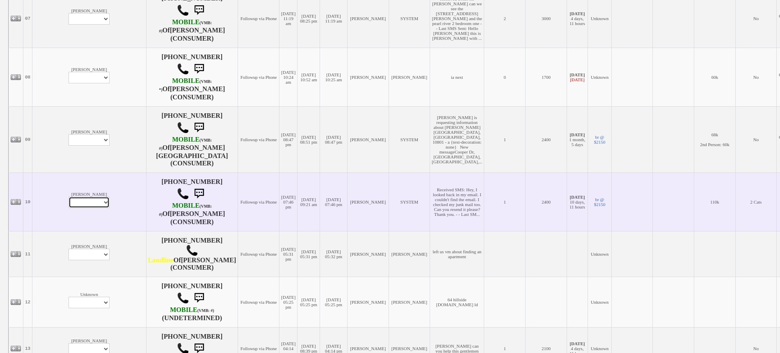
click at [69, 197] on select "Profile Edit Print Email Externally (Will Not Be Tracked In CRM) Closed Deals" at bounding box center [89, 202] width 41 height 11
select select "ChangeURL,/crm/custom/edit_client_form.php?redirect=%2Fcrm%2Fclients.php&id=149…"
click at [69, 197] on select "Profile Edit Print Email Externally (Will Not Be Tracked In CRM) Closed Deals" at bounding box center [89, 202] width 41 height 11
select select
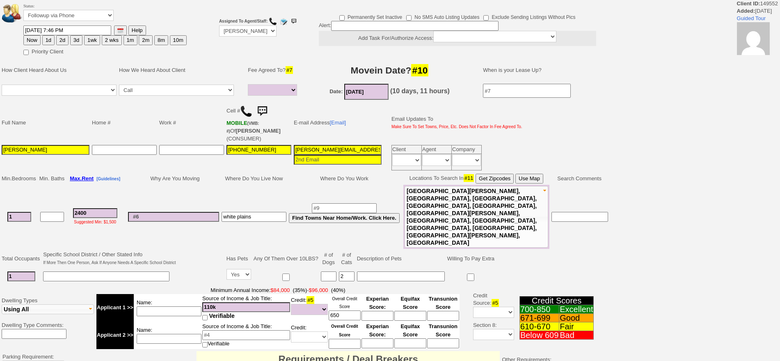
select select
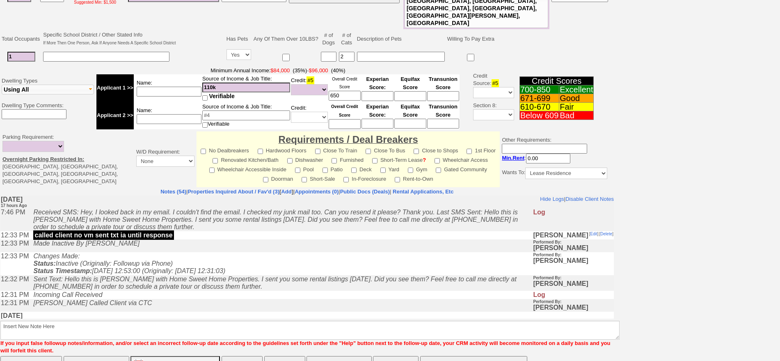
scroll to position [220, 0]
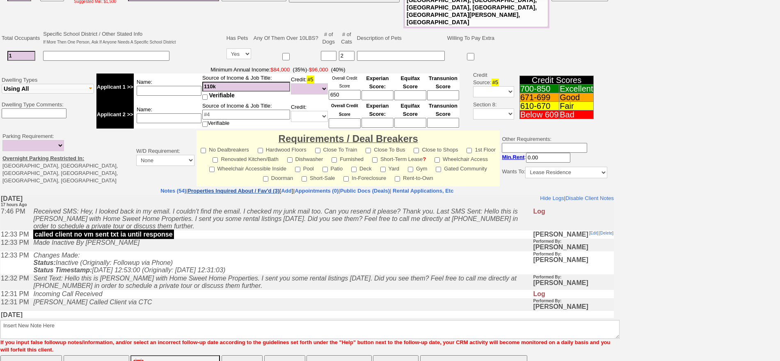
click at [227, 188] on link "Properties Inquired About / Fav'd (3)" at bounding box center [234, 191] width 92 height 6
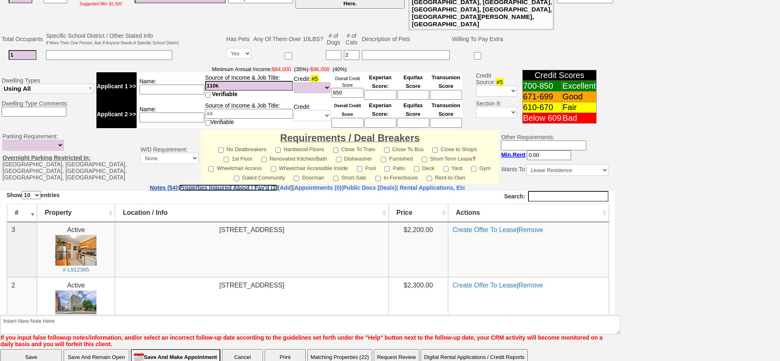
scroll to position [0, 0]
click at [73, 244] on img at bounding box center [75, 249] width 41 height 31
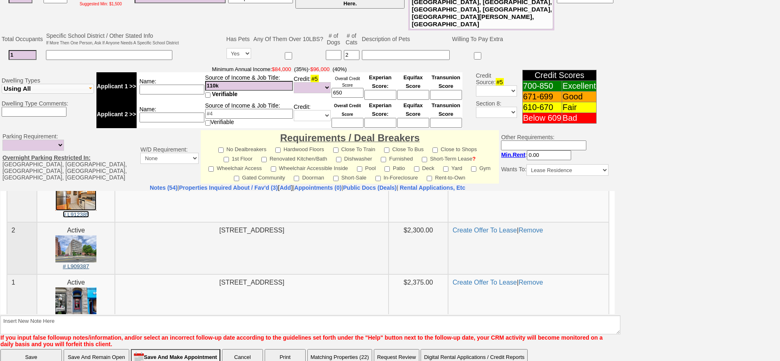
scroll to position [87, 0]
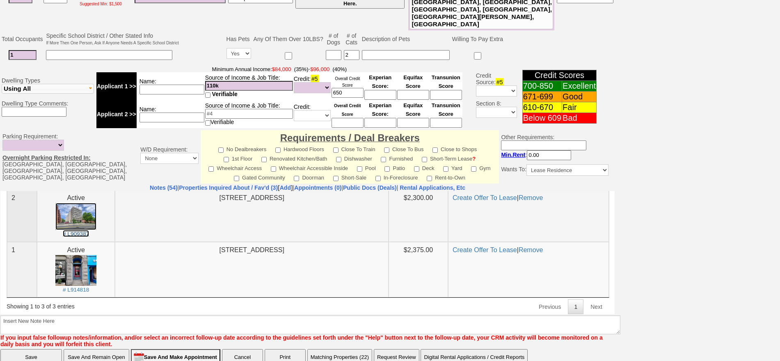
click at [73, 222] on img at bounding box center [75, 216] width 41 height 28
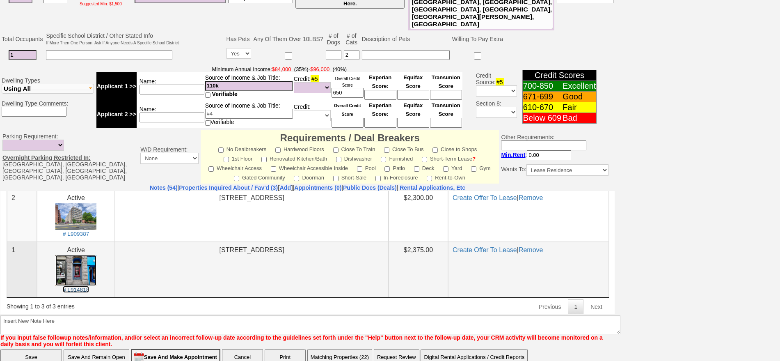
click at [84, 273] on img at bounding box center [75, 269] width 41 height 31
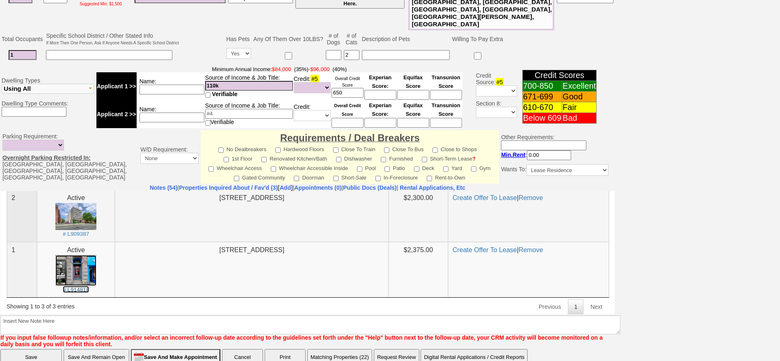
scroll to position [0, 0]
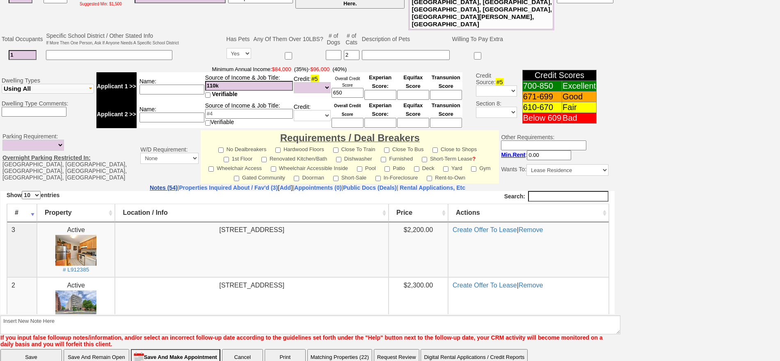
click at [150, 184] on link "Notes (54)" at bounding box center [164, 187] width 28 height 7
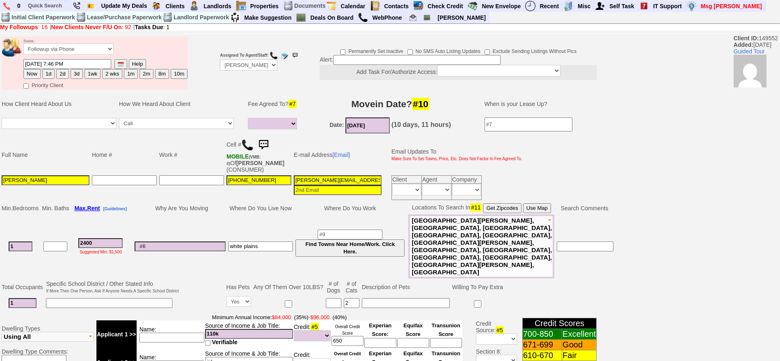
click at [267, 149] on img at bounding box center [263, 145] width 16 height 16
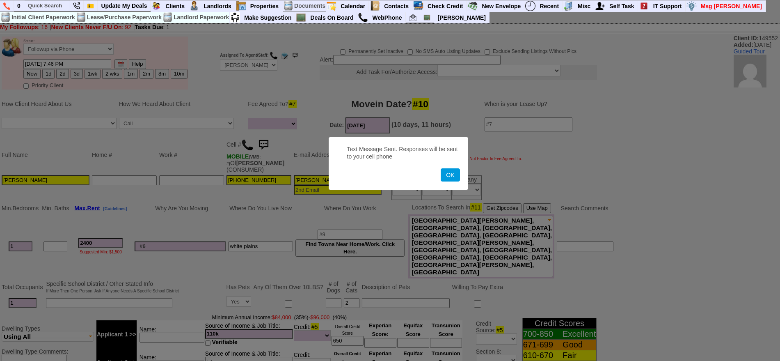
click at [441, 168] on button "OK" at bounding box center [450, 174] width 19 height 13
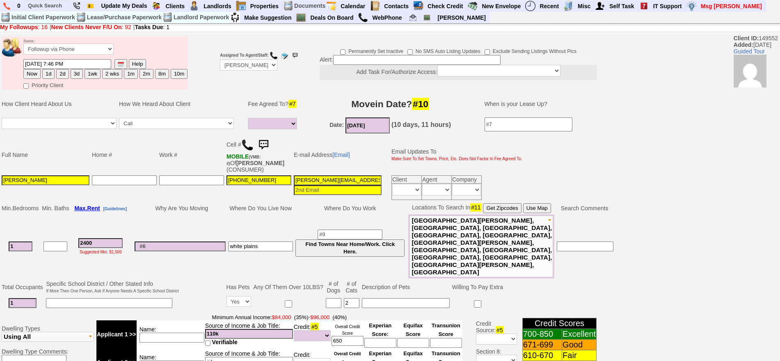
click at [267, 137] on img at bounding box center [263, 145] width 16 height 16
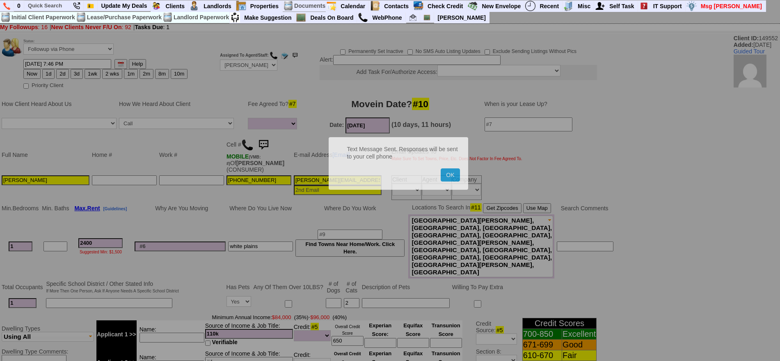
click at [441, 168] on button "OK" at bounding box center [450, 174] width 19 height 13
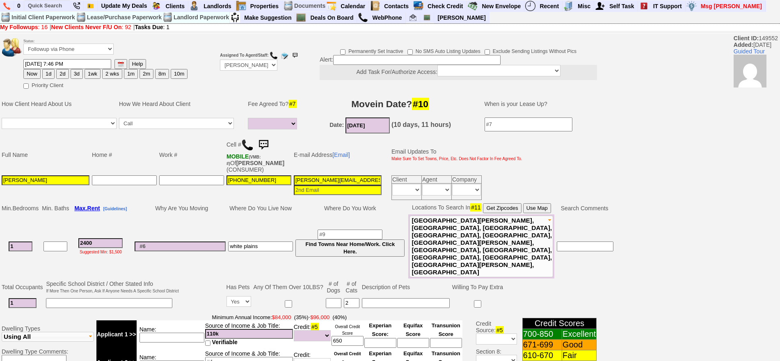
click at [268, 142] on img at bounding box center [263, 145] width 16 height 16
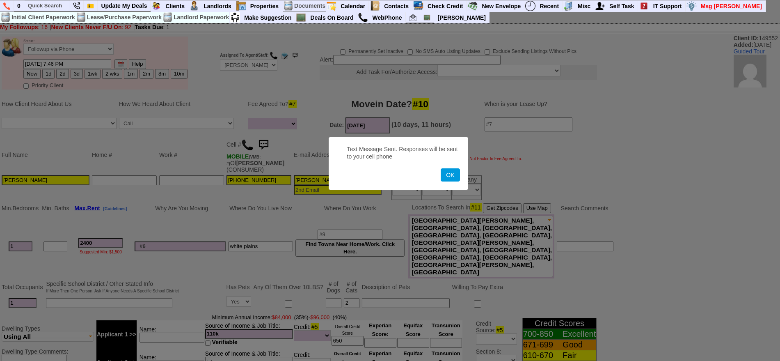
click at [441, 168] on button "OK" at bounding box center [450, 174] width 19 height 13
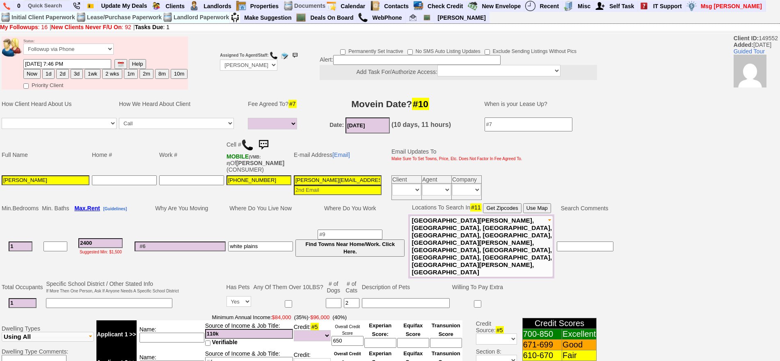
click at [269, 140] on img at bounding box center [263, 145] width 16 height 16
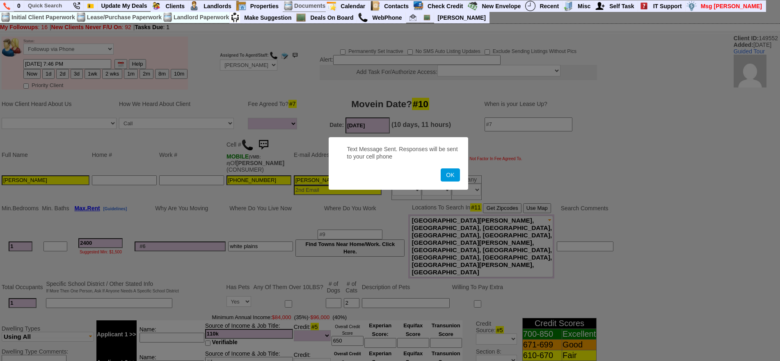
click at [441, 168] on button "OK" at bounding box center [450, 174] width 19 height 13
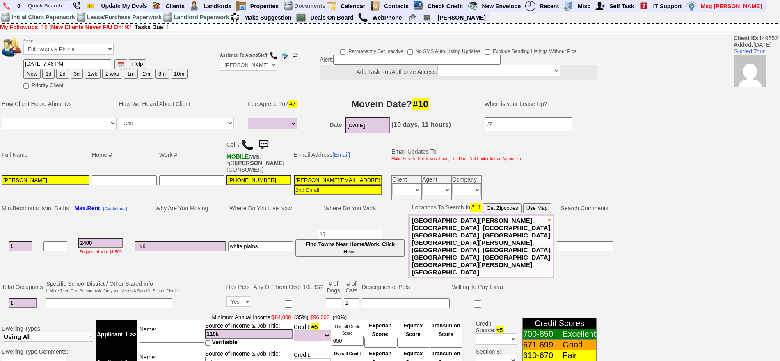
click at [73, 73] on button "3d" at bounding box center [77, 74] width 12 height 10
type input "09/29/2025 12:55 PM"
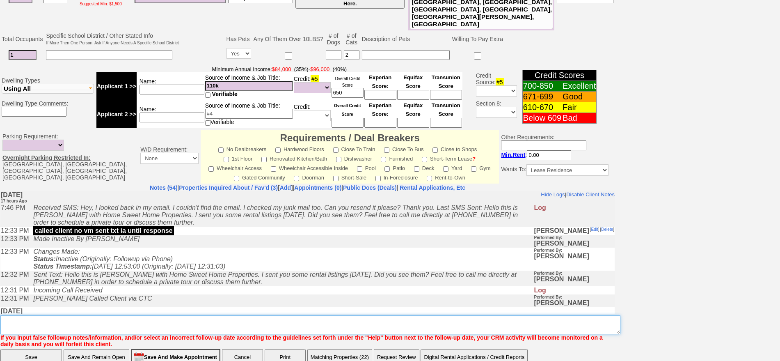
click at [252, 315] on textarea "Insert New Note Here" at bounding box center [310, 324] width 620 height 19
type textarea "fu"
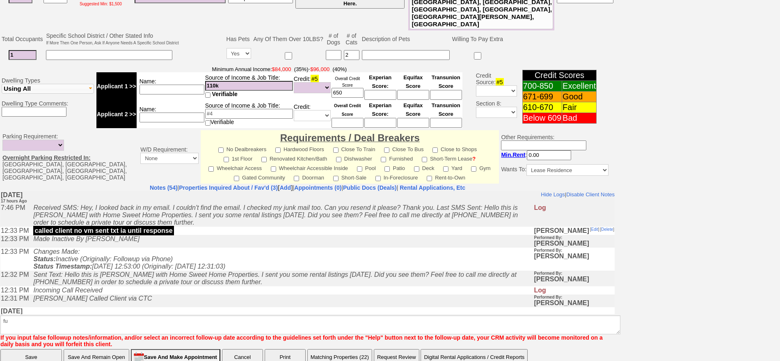
click input "Save" at bounding box center [31, 357] width 62 height 16
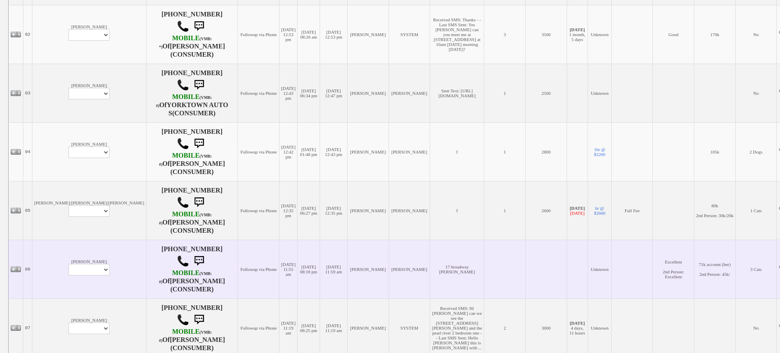
scroll to position [51, 0]
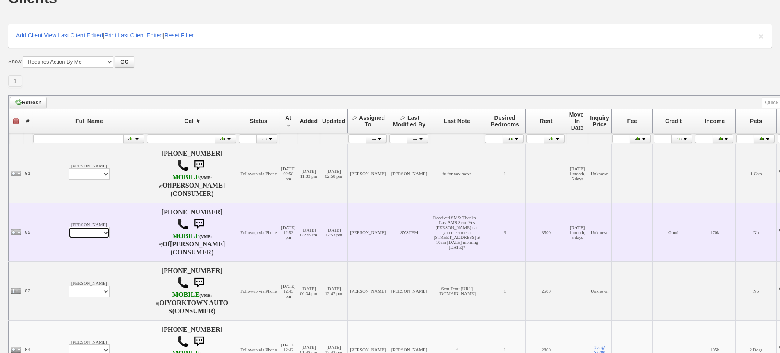
click at [69, 227] on select "Profile Edit Print Email Externally (Will Not Be Tracked In CRM) Closed Deals" at bounding box center [89, 232] width 41 height 11
select select "ChangeURL,/crm/custom/edit_client_form.php?redirect=%2Fcrm%2Fclients.php&id=168…"
click at [69, 227] on select "Profile Edit Print Email Externally (Will Not Be Tracked In CRM) Closed Deals" at bounding box center [89, 232] width 41 height 11
select select
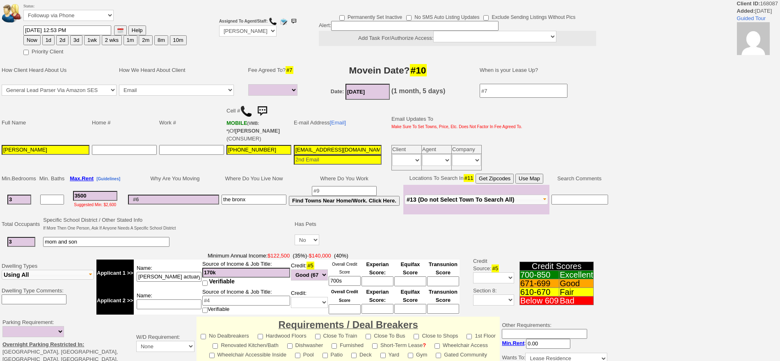
select select
click at [50, 38] on button "1d" at bounding box center [48, 40] width 12 height 10
type input "[DATE] 12:57 PM"
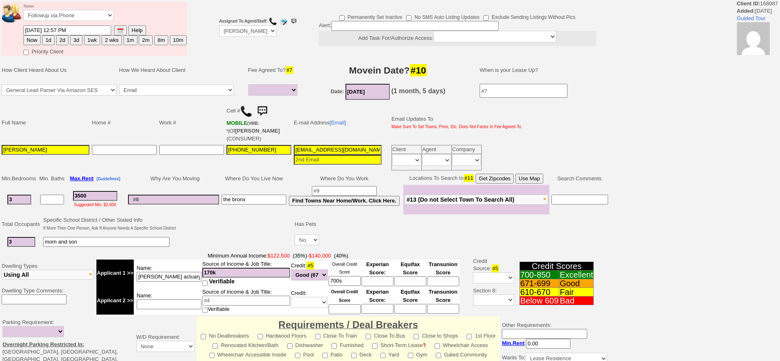
scroll to position [215, 0]
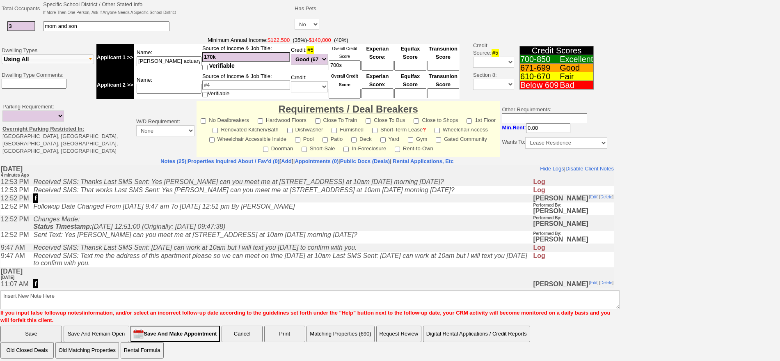
click at [375, 286] on td "f" at bounding box center [281, 284] width 504 height 8
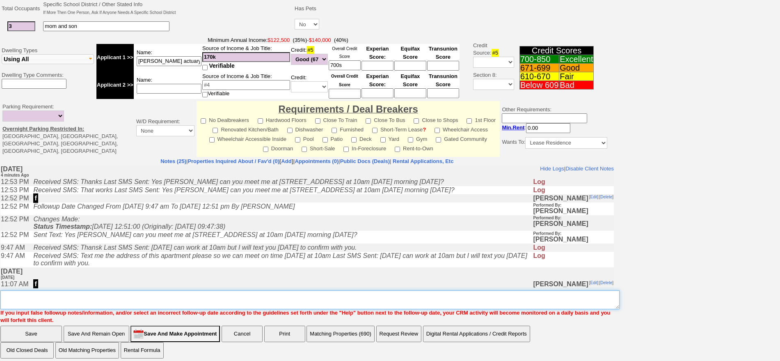
click at [375, 290] on textarea "Insert New Note Here" at bounding box center [309, 299] width 619 height 19
type textarea "f"
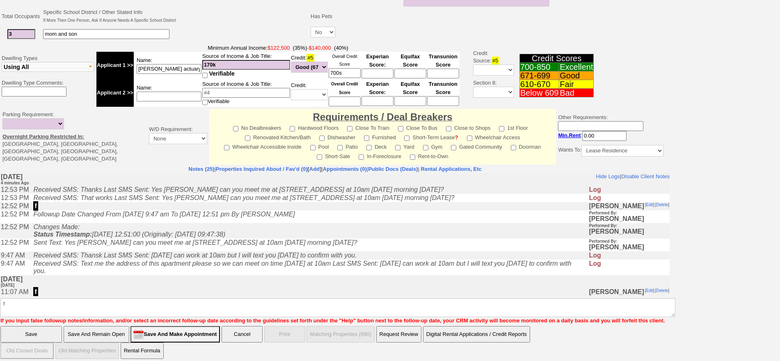
click input "Save" at bounding box center [31, 334] width 62 height 16
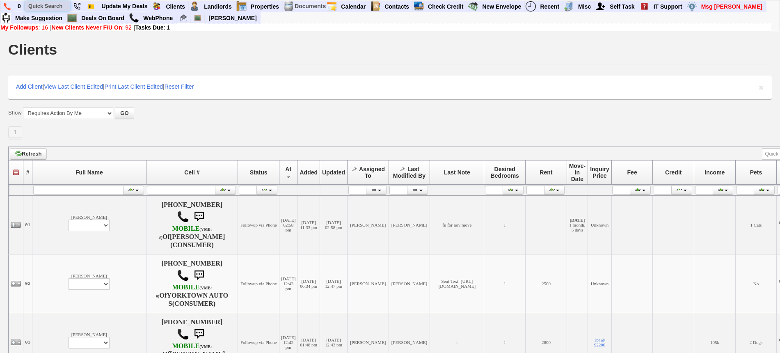
click at [42, 5] on input "text" at bounding box center [47, 6] width 45 height 10
paste input "[PHONE_NUMBER]"
type input "[PHONE_NUMBER]"
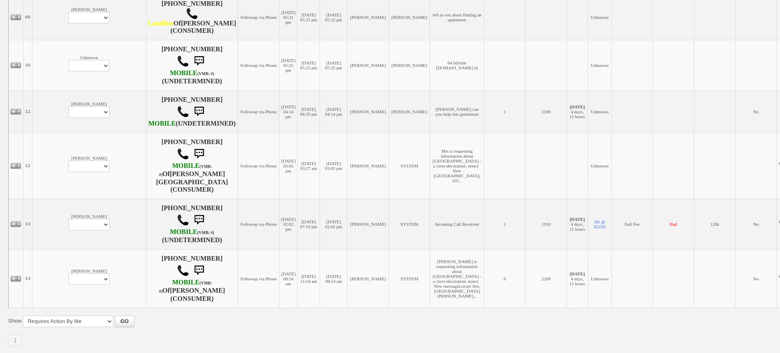
scroll to position [700, 0]
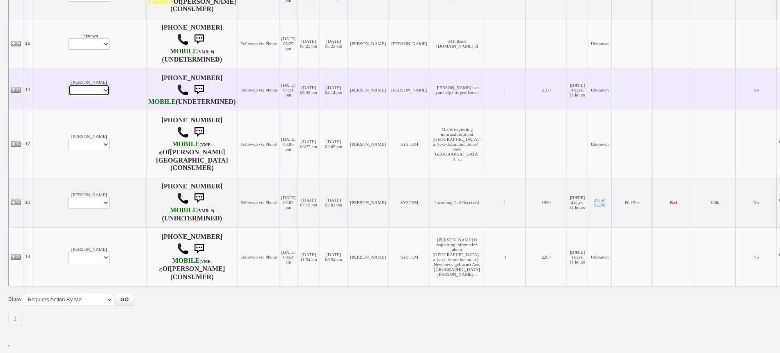
click at [69, 89] on select "Profile Edit Print Email Externally (Will Not Be Tracked In CRM) Closed Deals" at bounding box center [89, 90] width 41 height 11
select select "ChangeURL,/crm/custom/edit_client_form.php?redirect=%2Fcrm%2Fclients.php&id=167…"
click at [69, 85] on select "Profile Edit Print Email Externally (Will Not Be Tracked In CRM) Closed Deals" at bounding box center [89, 90] width 41 height 11
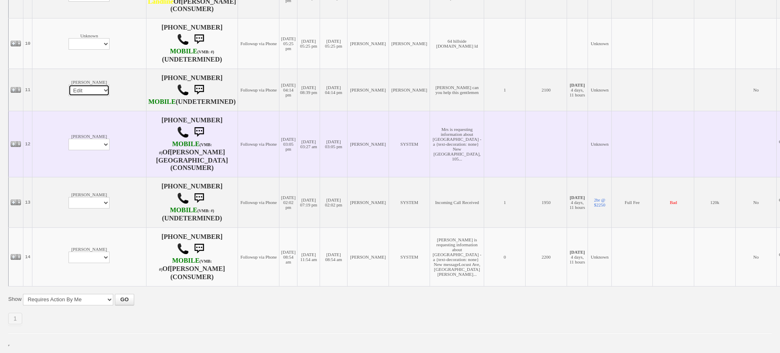
select select
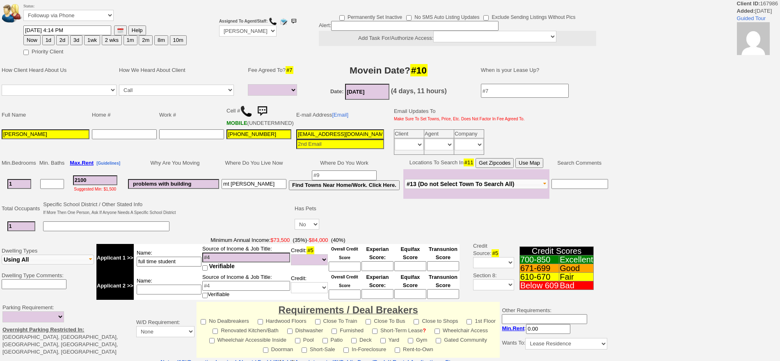
select select
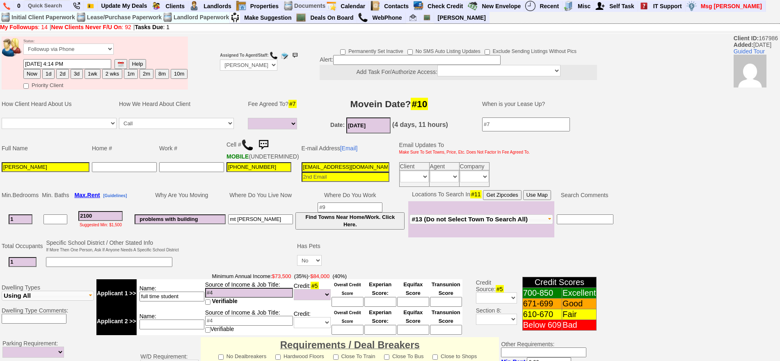
click at [354, 60] on input at bounding box center [416, 60] width 167 height 10
drag, startPoint x: 384, startPoint y: 64, endPoint x: 300, endPoint y: 66, distance: 84.2
click at [300, 66] on td "Permanently Set Inactive No SMS Auto Listing Updates Exclude Sending Listings W…" at bounding box center [448, 63] width 302 height 39
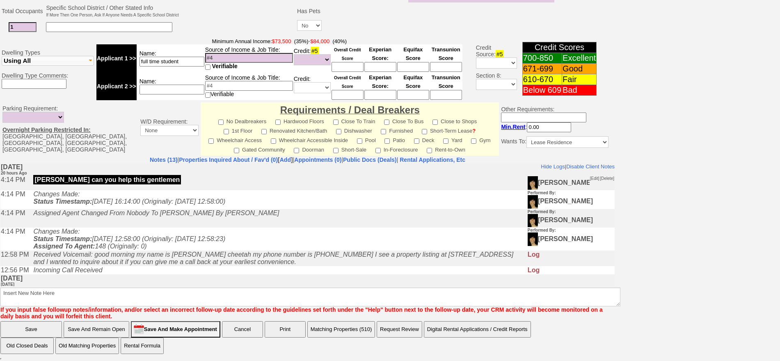
type input "fu when available"
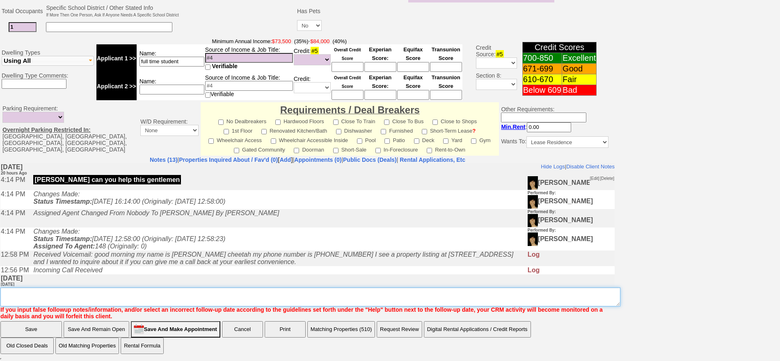
scroll to position [230, 0]
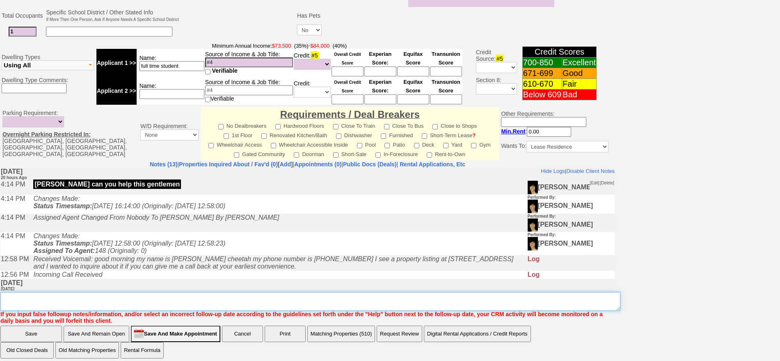
click at [358, 293] on textarea "Insert New Note Here" at bounding box center [310, 301] width 620 height 19
paste textarea "fu when available"
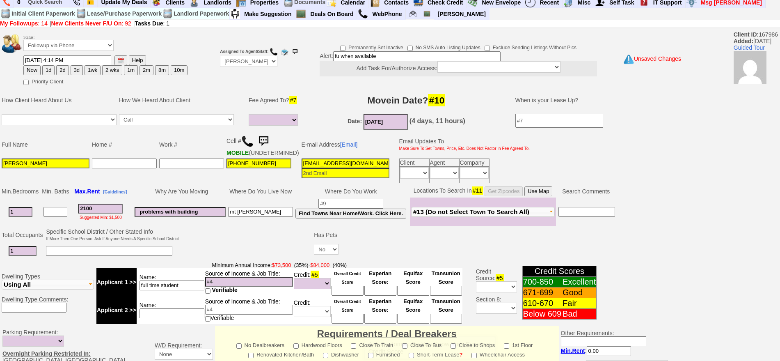
scroll to position [0, 0]
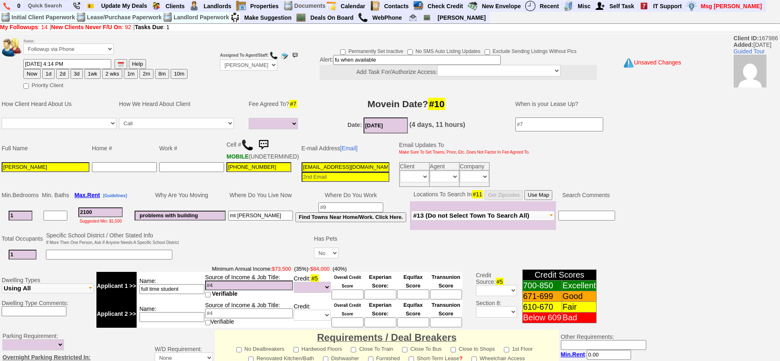
type textarea "fu when available ufg"
click at [245, 67] on select "Up-For-Grabs ***** STAFF ***** Bob Bruno 914-419-3579 Cristy Liberto 914-486-10…" at bounding box center [248, 65] width 57 height 11
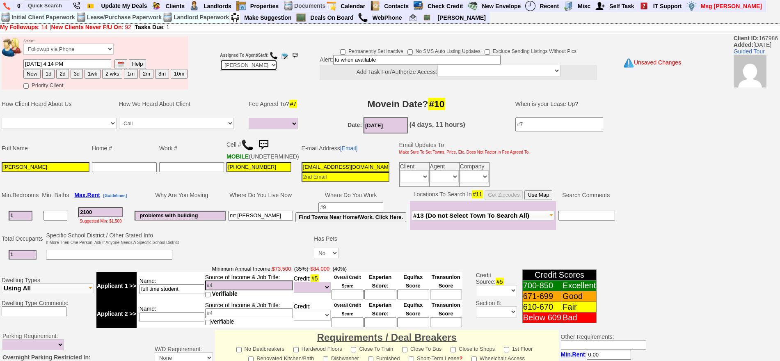
select select "Up-For-Grabs"
click at [220, 60] on select "Up-For-Grabs ***** STAFF ***** Bob Bruno 914-419-3579 Cristy Liberto 914-486-10…" at bounding box center [248, 65] width 57 height 11
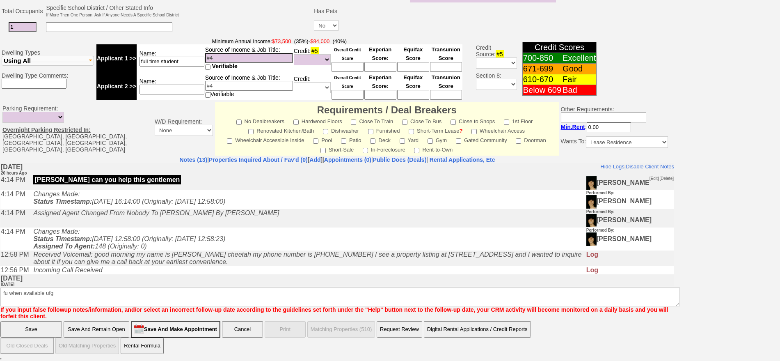
scroll to position [230, 0]
click at [42, 325] on input "Save" at bounding box center [31, 329] width 62 height 16
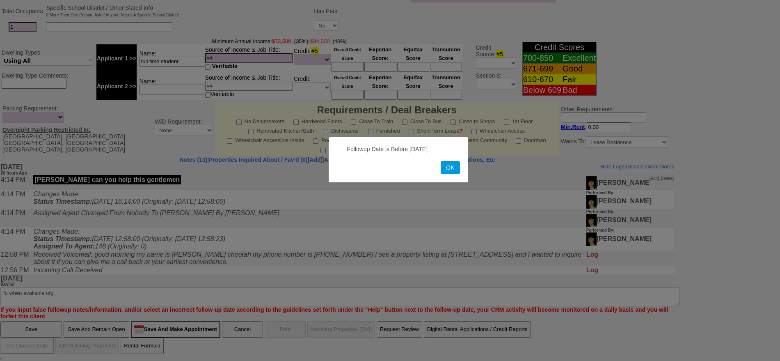
click at [450, 160] on form "Followup Date is Before Today OK" at bounding box center [399, 159] width 140 height 45
click at [458, 163] on button "OK" at bounding box center [450, 167] width 19 height 13
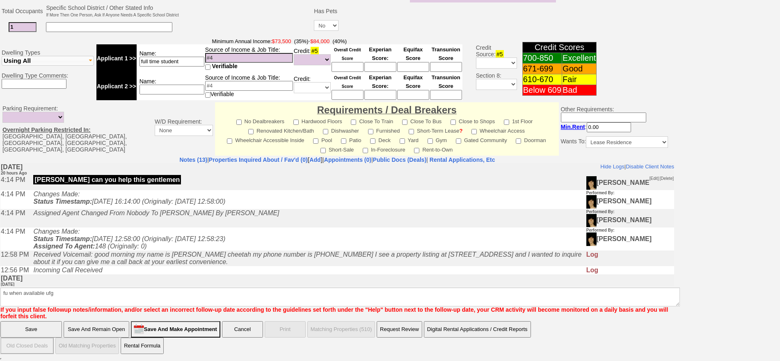
click at [37, 325] on input "Save" at bounding box center [31, 329] width 62 height 16
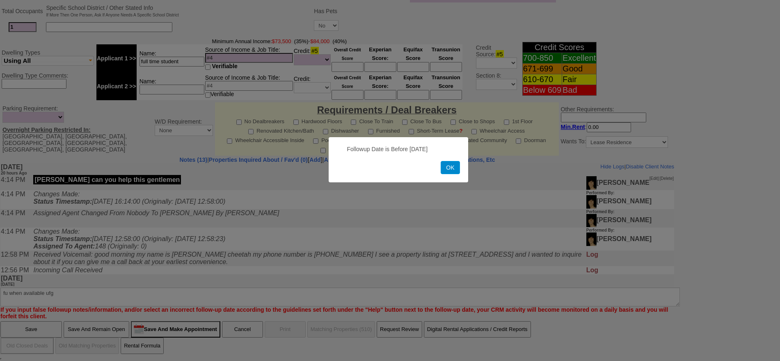
click at [454, 165] on button "OK" at bounding box center [450, 167] width 19 height 13
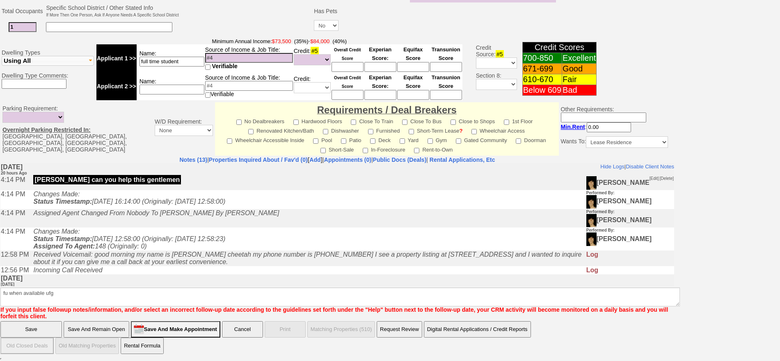
scroll to position [0, 0]
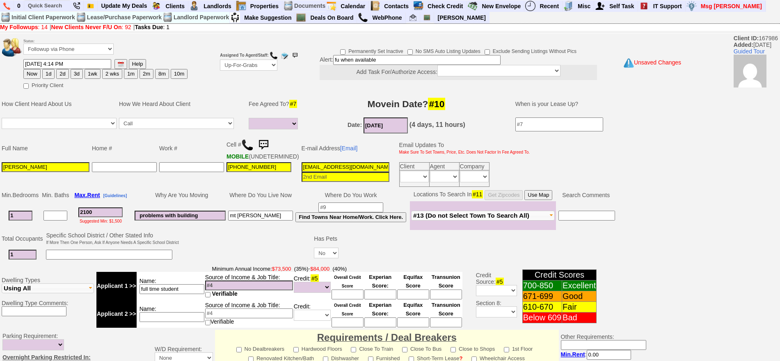
click at [35, 75] on button "Now" at bounding box center [31, 74] width 17 height 10
type input "09/26/2025 12:59 PM"
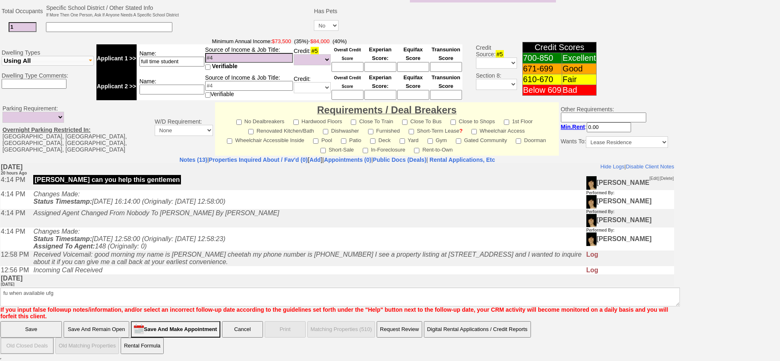
click at [24, 325] on input "Save" at bounding box center [31, 329] width 62 height 16
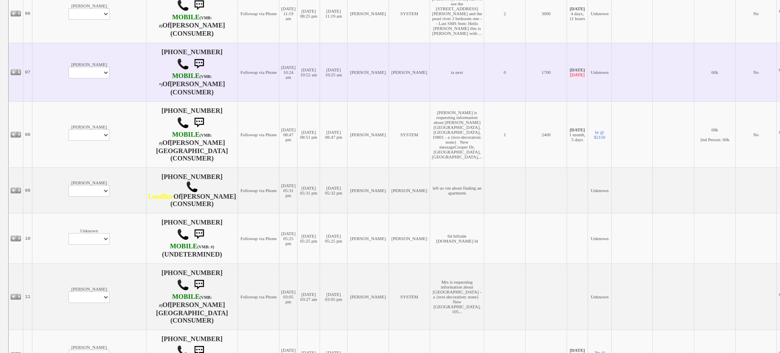
scroll to position [513, 0]
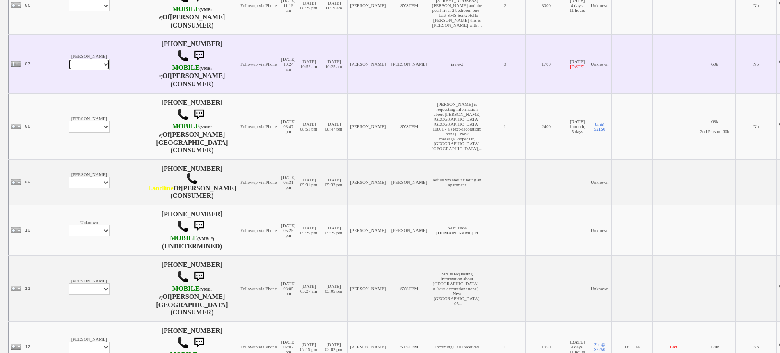
click at [69, 59] on select "Profile Edit Print Email Externally (Will Not Be Tracked In CRM) Closed Deals" at bounding box center [89, 64] width 41 height 11
select select "ChangeURL,/crm/custom/edit_client_form.php?redirect=%2Fcrm%2Fclients.php&id=167…"
click at [69, 59] on select "Profile Edit Print Email Externally (Will Not Be Tracked In CRM) Closed Deals" at bounding box center [89, 64] width 41 height 11
select select
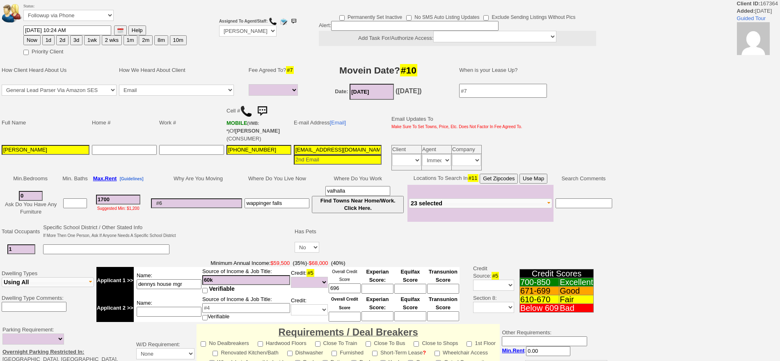
select select
click at [69, 16] on select "Followup via Phone Followup via Email Followup When Section 8 Property Found De…" at bounding box center [68, 15] width 90 height 11
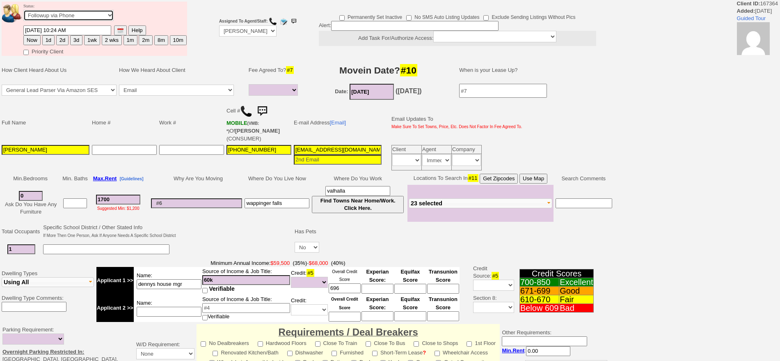
select select "Inactive"
click at [23, 12] on select "Followup via Phone Followup via Email Followup When Section 8 Property Found De…" at bounding box center [68, 15] width 90 height 11
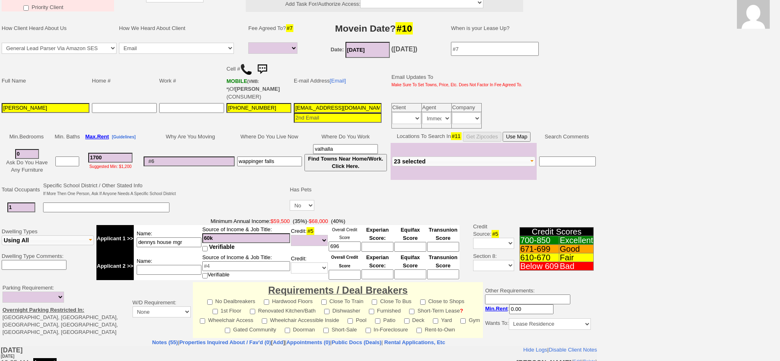
scroll to position [207, 0]
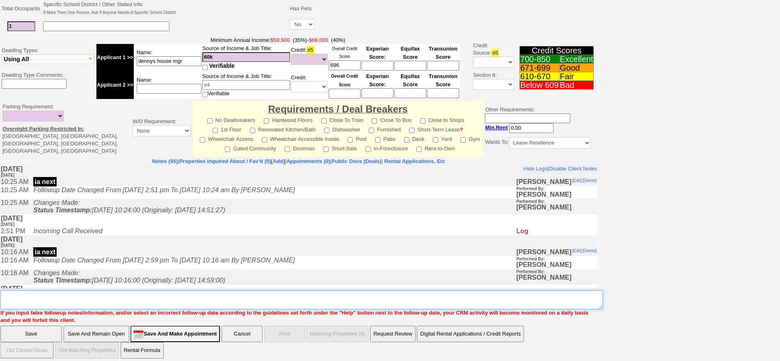
click at [327, 293] on textarea "Insert New Note Here" at bounding box center [301, 299] width 603 height 19
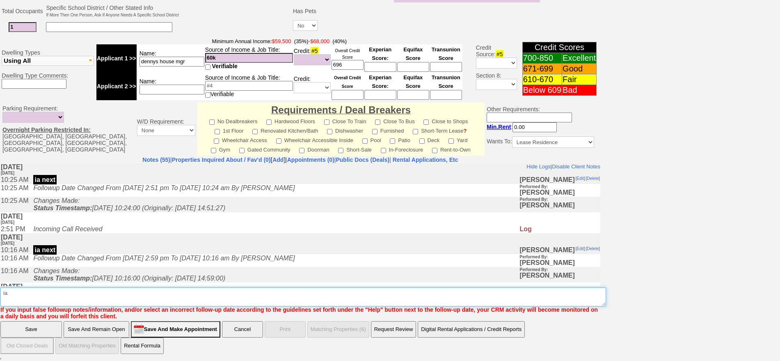
type textarea "ia"
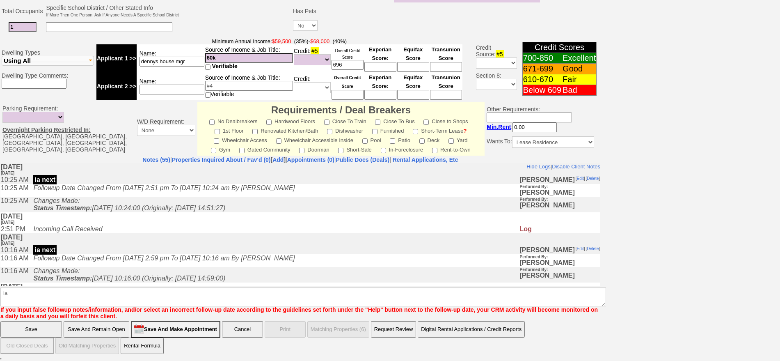
click input "Save" at bounding box center [31, 329] width 62 height 16
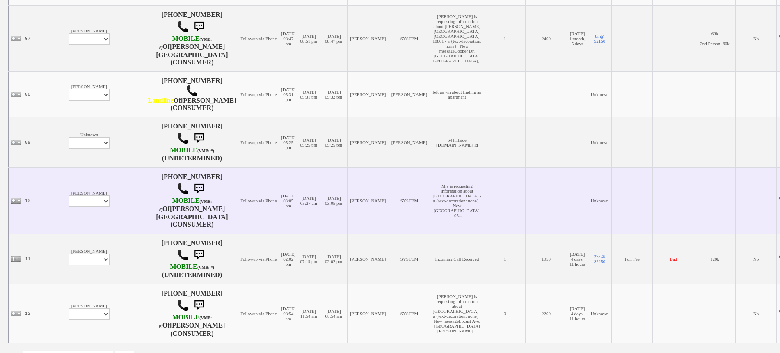
scroll to position [541, 0]
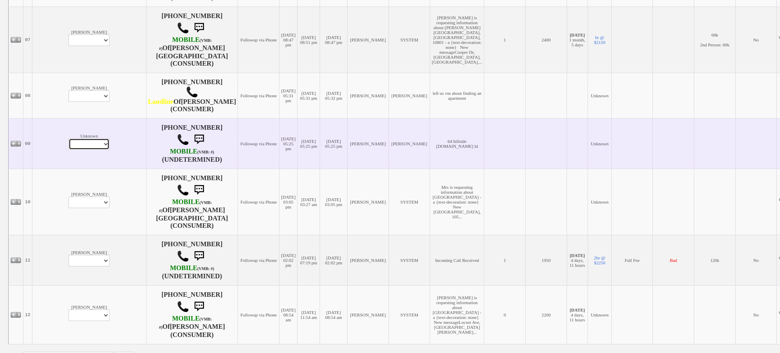
click at [69, 139] on select "Profile Edit Print Closed Deals" at bounding box center [89, 143] width 41 height 11
select select "ChangeURL,/crm/custom/edit_client_form.php?redirect=%2Fcrm%2Fclients.php&id=168…"
click at [69, 138] on select "Profile Edit Print Closed Deals" at bounding box center [89, 143] width 41 height 11
select select
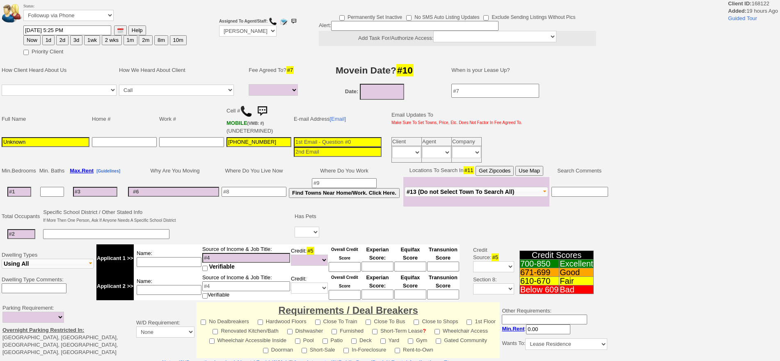
select select
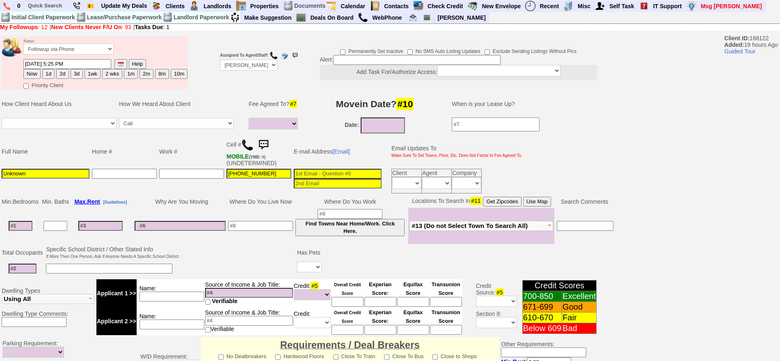
click at [247, 145] on img at bounding box center [247, 145] width 12 height 12
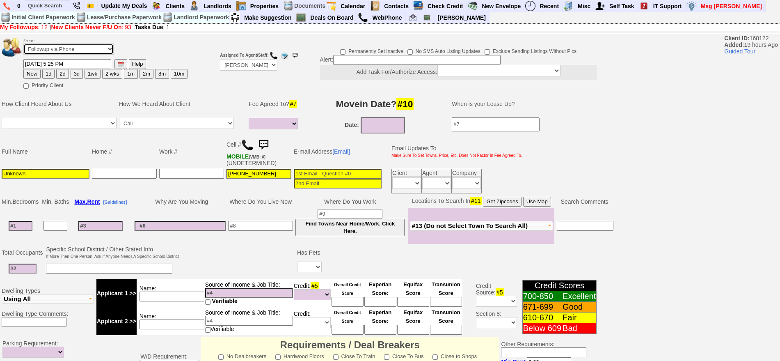
drag, startPoint x: 54, startPoint y: 48, endPoint x: 53, endPoint y: 53, distance: 5.1
click at [53, 48] on select "Followup via Phone Followup via Email Followup When Section 8 Property Found De…" at bounding box center [68, 49] width 90 height 11
select select "Inactive"
click at [23, 46] on select "Followup via Phone Followup via Email Followup When Section 8 Property Found De…" at bounding box center [68, 49] width 90 height 11
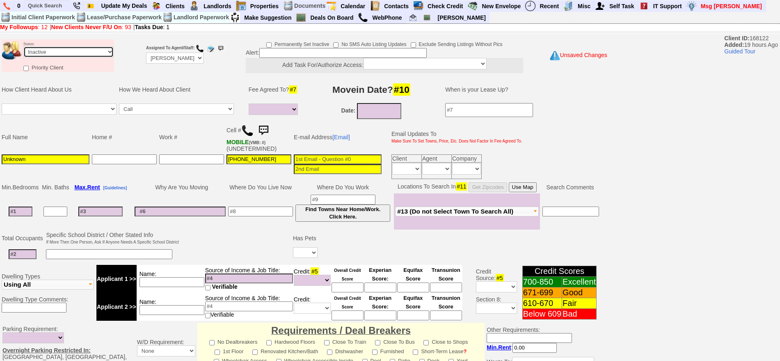
scroll to position [220, 0]
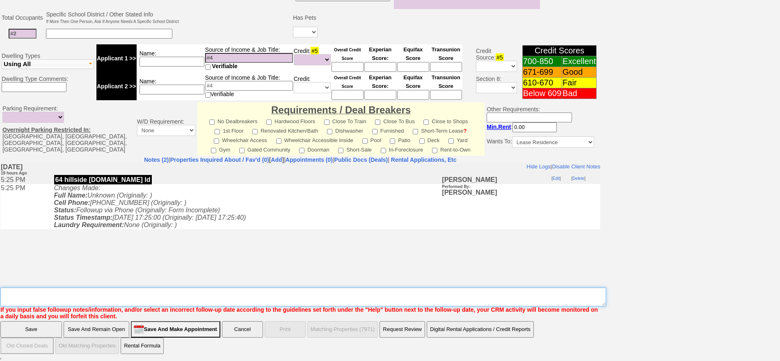
click at [329, 289] on textarea "Insert New Note Here" at bounding box center [303, 296] width 606 height 19
type textarea "called number and left message ia until response"
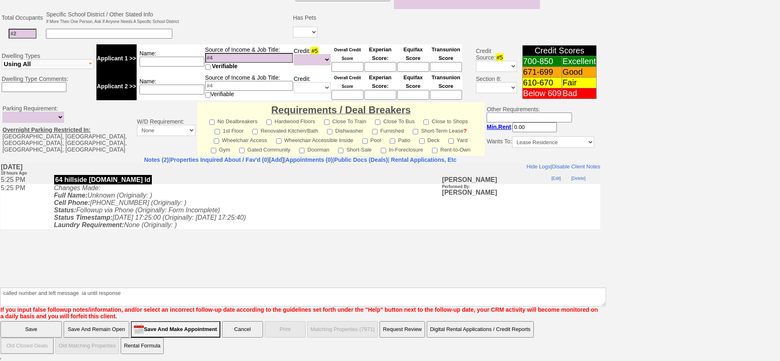
click at [105, 329] on input "Save And Remain Open" at bounding box center [97, 329] width 66 height 16
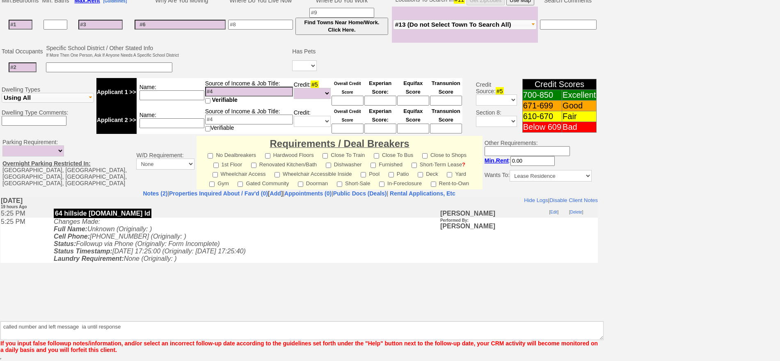
scroll to position [187, 0]
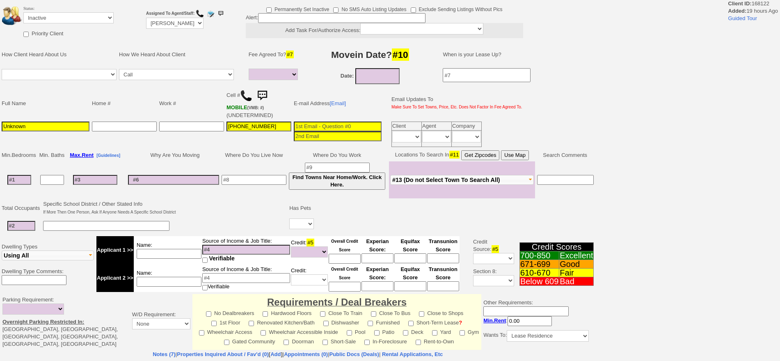
select select
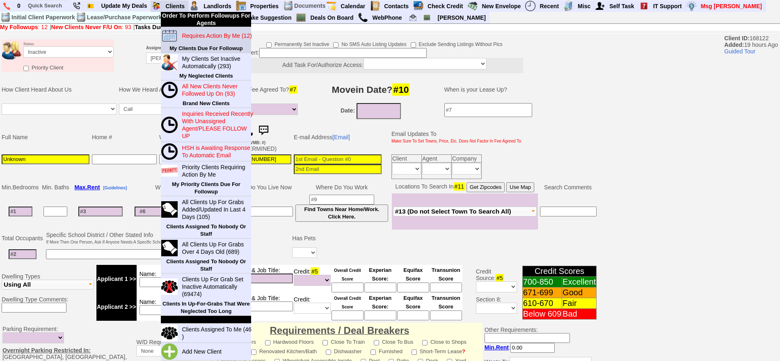
click at [197, 35] on blink "Requires Action By Me (12)" at bounding box center [217, 35] width 70 height 7
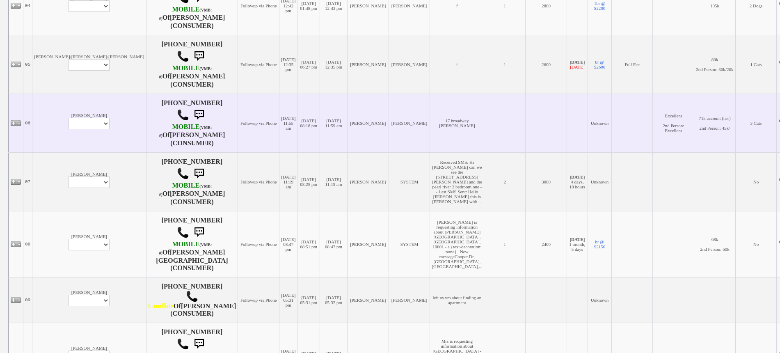
scroll to position [233, 0]
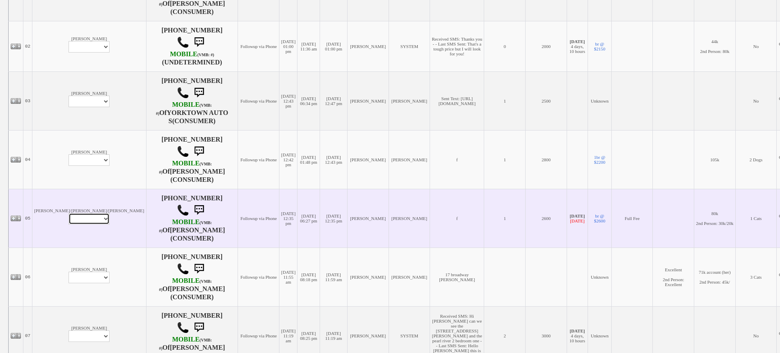
click at [69, 219] on select "Profile Edit Print Email Externally (Will Not Be Tracked In CRM) Closed Deals" at bounding box center [89, 218] width 41 height 11
select select "ChangeURL,/crm/custom/edit_client_form.php?redirect=%2Fcrm%2Fclients.php&id=128…"
click at [69, 218] on select "Profile Edit Print Email Externally (Will Not Be Tracked In CRM) Closed Deals" at bounding box center [89, 218] width 41 height 11
select select
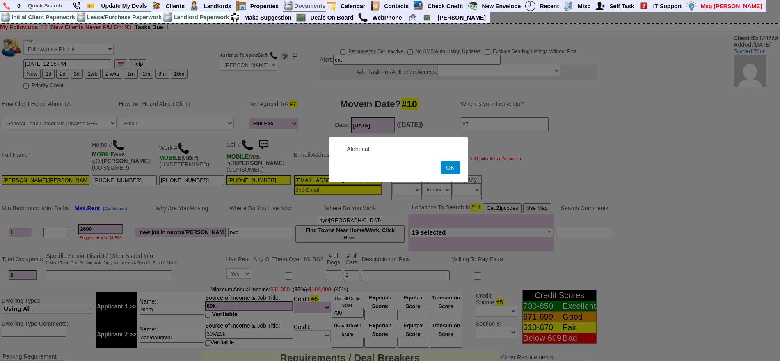
click at [453, 164] on button "OK" at bounding box center [450, 167] width 19 height 13
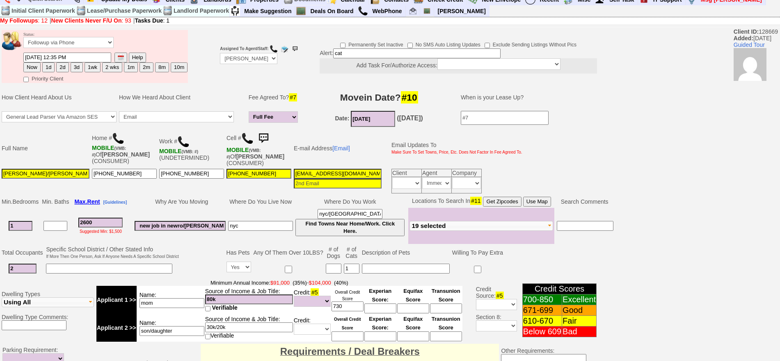
scroll to position [248, 0]
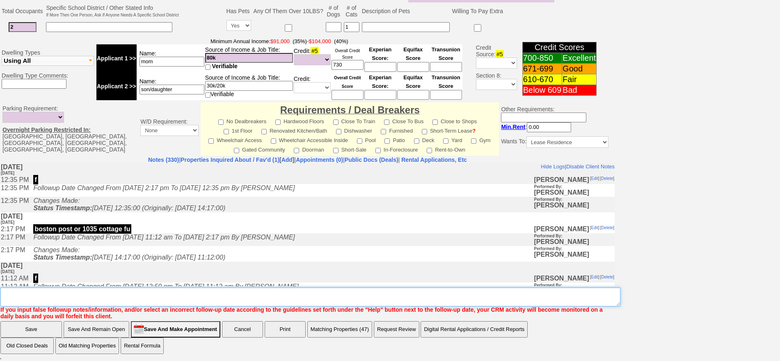
click at [170, 296] on textarea "Insert New Note Here" at bounding box center [310, 296] width 620 height 19
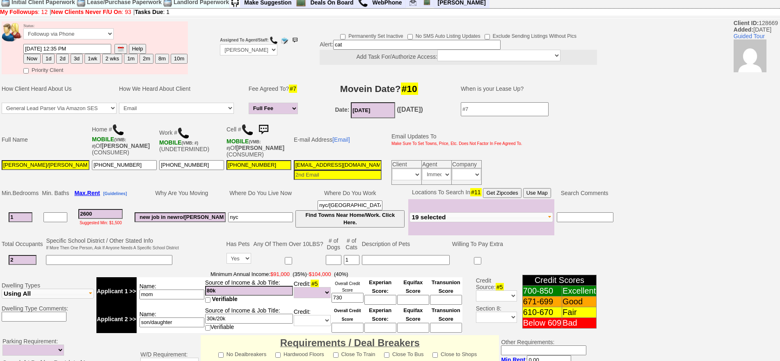
scroll to position [0, 0]
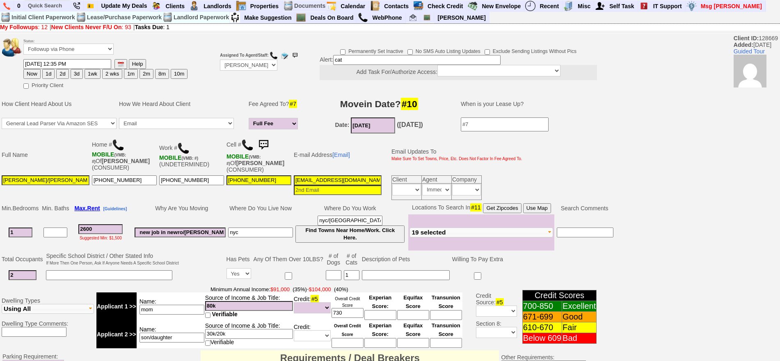
type textarea "trying to use bank statements for apartment application this will be tricky fu"
click at [73, 73] on button "3d" at bounding box center [77, 74] width 12 height 10
type input "09/29/2025 01:01 PM"
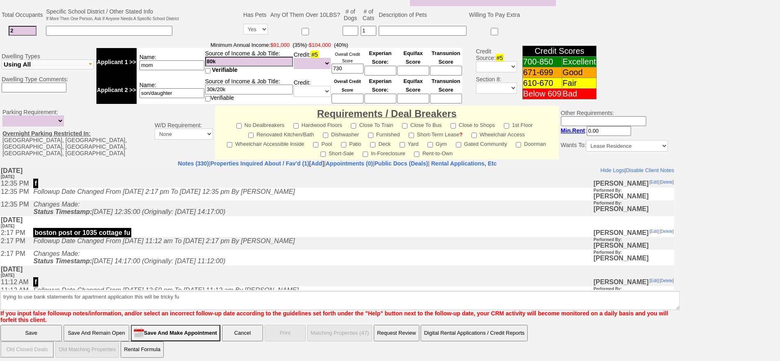
click at [22, 333] on input "Save" at bounding box center [31, 333] width 62 height 16
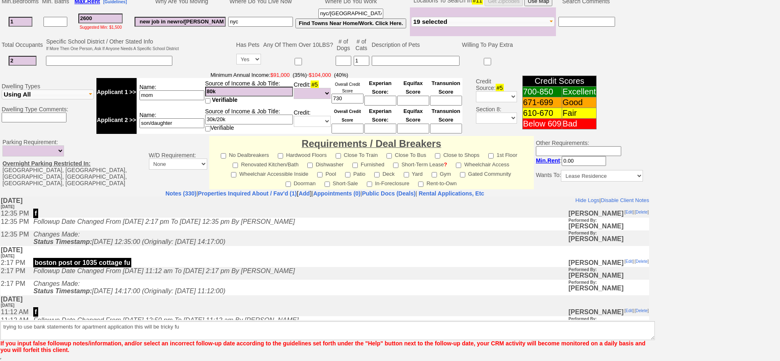
scroll to position [207, 0]
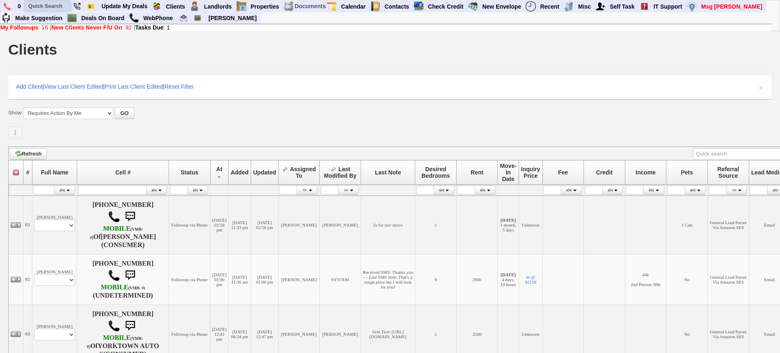
click at [54, 2] on input "text" at bounding box center [47, 6] width 45 height 10
paste input "[PHONE_NUMBER]"
type input "[PHONE_NUMBER]"
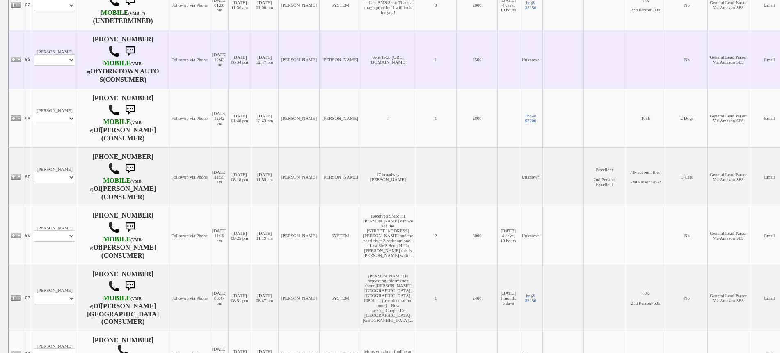
scroll to position [257, 0]
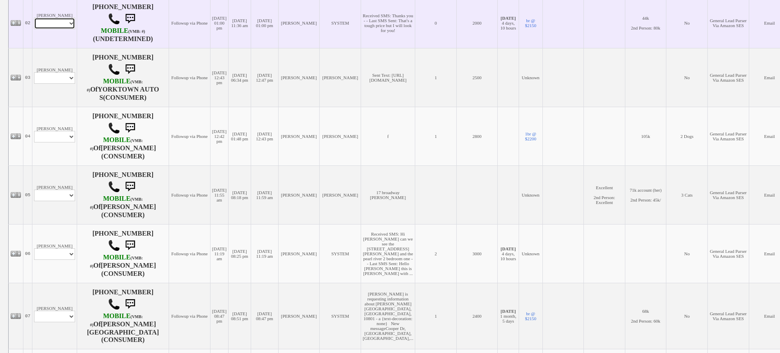
click at [51, 23] on select "Profile Edit Print Email Externally (Will Not Be Tracked In CRM) Closed Deals" at bounding box center [54, 23] width 41 height 11
select select "ChangeURL,/crm/custom/edit_client_form.php?redirect=%2Fcrm%2Fclients.php&id=167…"
click at [34, 18] on select "Profile Edit Print Email Externally (Will Not Be Tracked In CRM) Closed Deals" at bounding box center [54, 23] width 41 height 11
select select
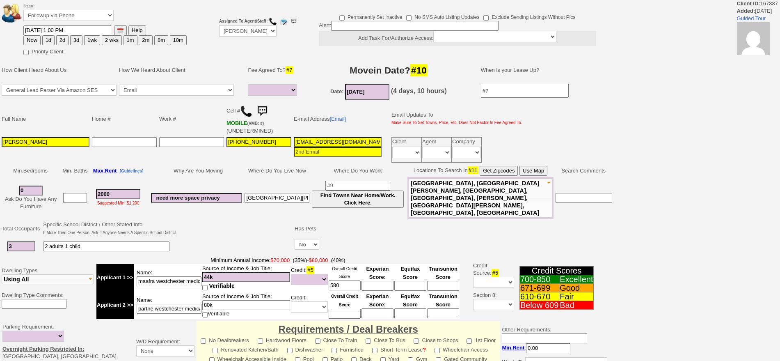
select select
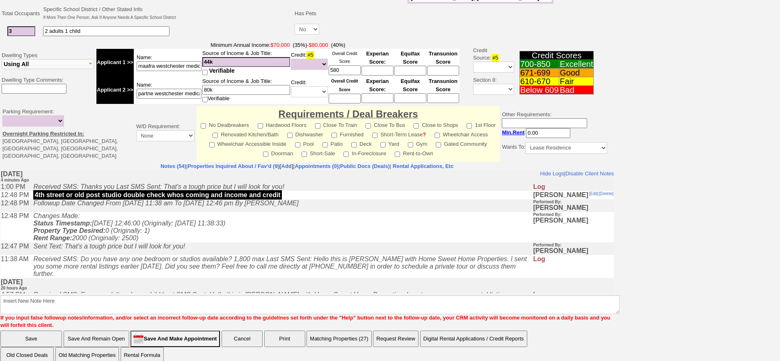
scroll to position [215, 0]
click at [172, 245] on icon "Sent Text: That's a tough price but I will look for you!" at bounding box center [109, 245] width 152 height 7
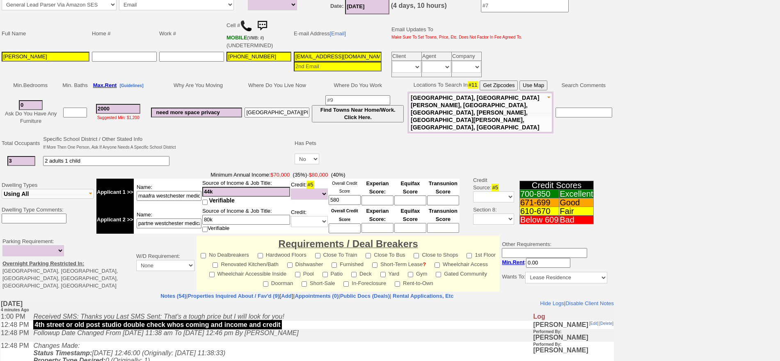
scroll to position [10, 0]
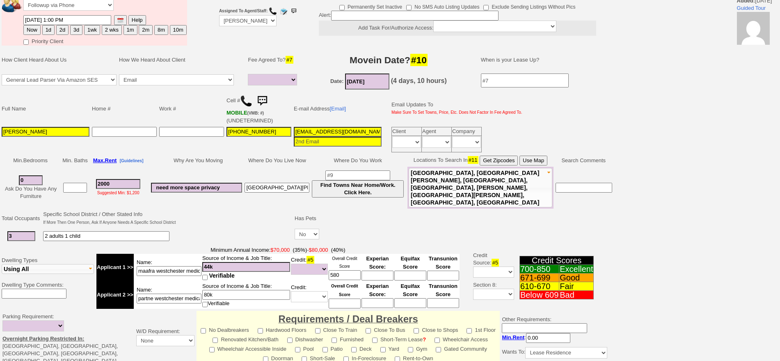
click at [75, 26] on button "3d" at bounding box center [76, 30] width 12 height 10
type input "09/29/2025 01:05 PM"
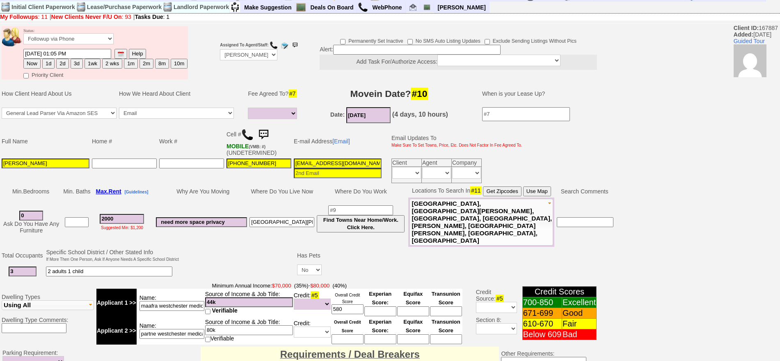
scroll to position [241, 0]
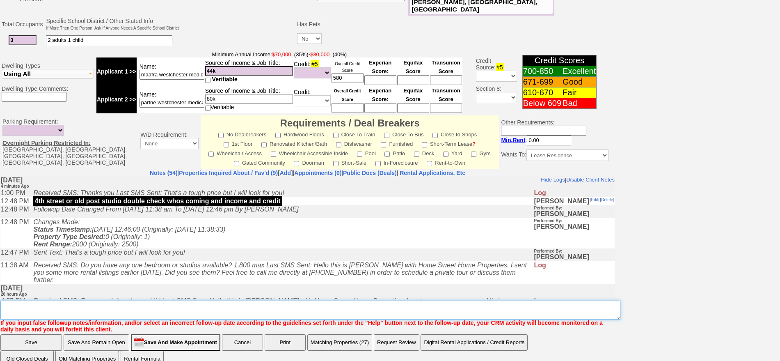
click at [425, 303] on textarea "Insert New Note Here" at bounding box center [310, 309] width 620 height 19
type textarea "f"
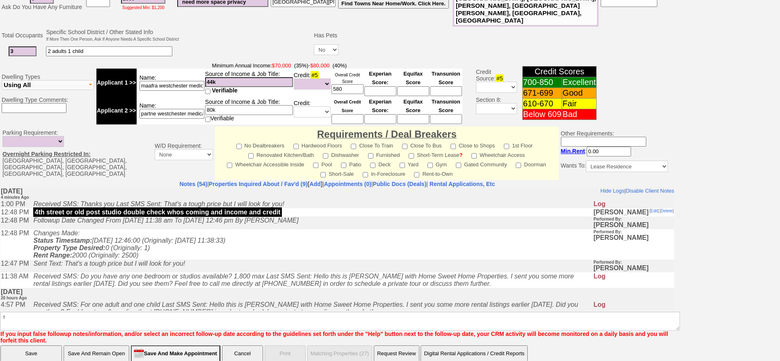
click input "Save" at bounding box center [31, 353] width 62 height 16
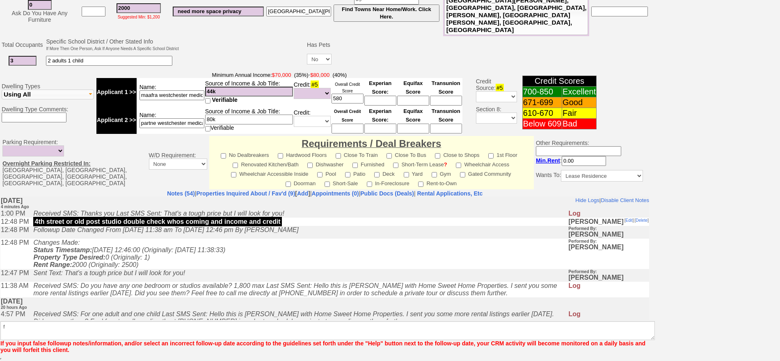
scroll to position [208, 0]
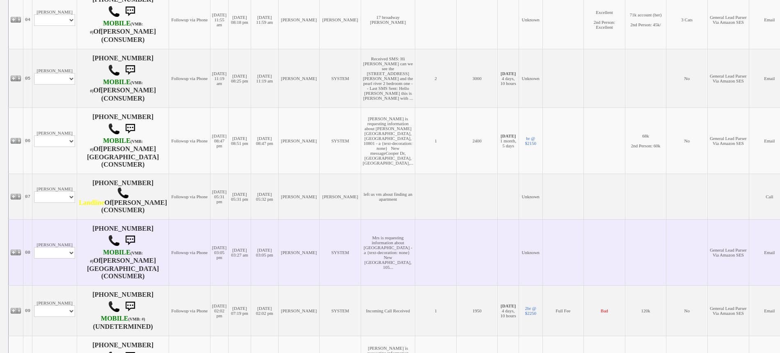
scroll to position [484, 0]
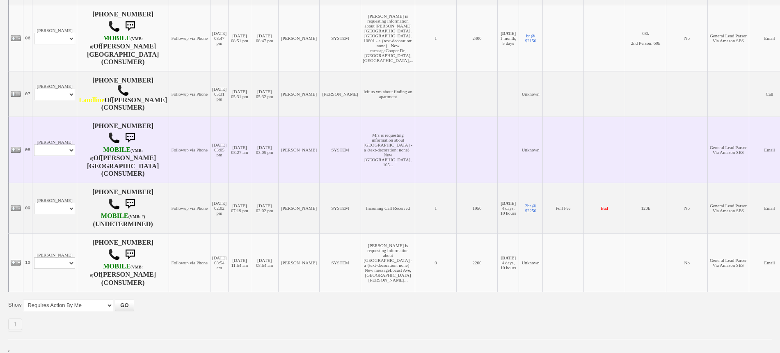
click at [55, 118] on td "Lorraine Rivera Profile Edit Print Email Externally (Will Not Be Tracked In CRM…" at bounding box center [54, 150] width 45 height 66
click at [59, 144] on select "Profile Edit Print Email Externally (Will Not Be Tracked In CRM) Closed Deals" at bounding box center [54, 149] width 41 height 11
select select "ChangeURL,/crm/custom/edit_client_form.php?redirect=%2Fcrm%2Fclients.php&id=143…"
click at [34, 144] on select "Profile Edit Print Email Externally (Will Not Be Tracked In CRM) Closed Deals" at bounding box center [54, 149] width 41 height 11
select select
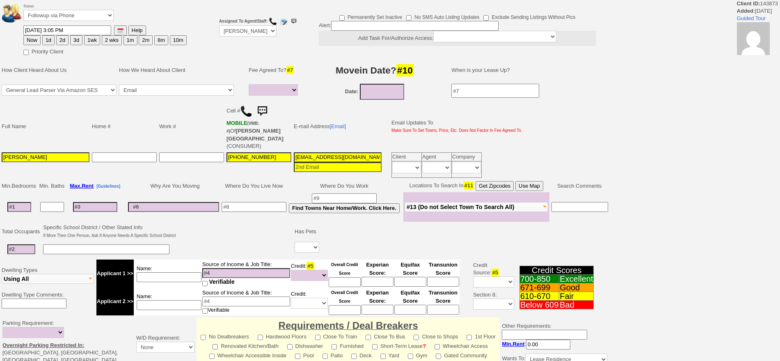
select select
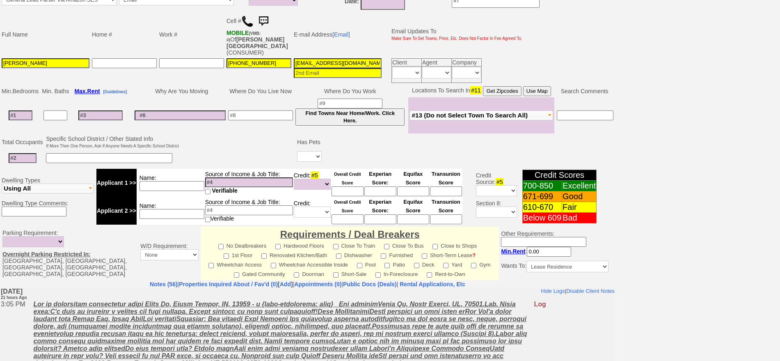
scroll to position [34, 0]
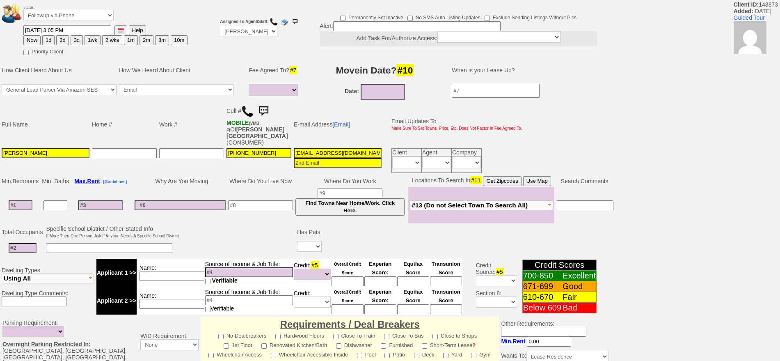
click at [249, 108] on img at bounding box center [247, 111] width 12 height 12
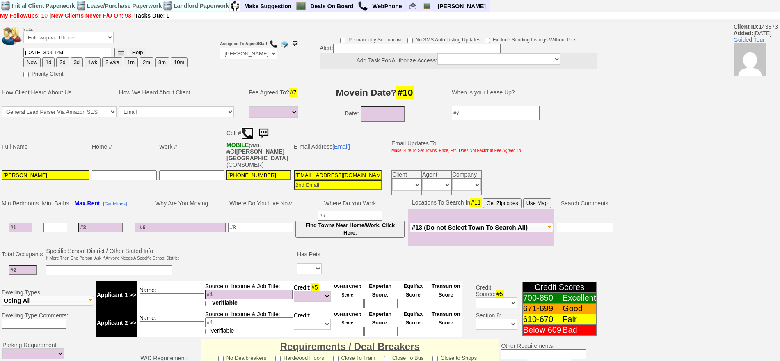
scroll to position [0, 0]
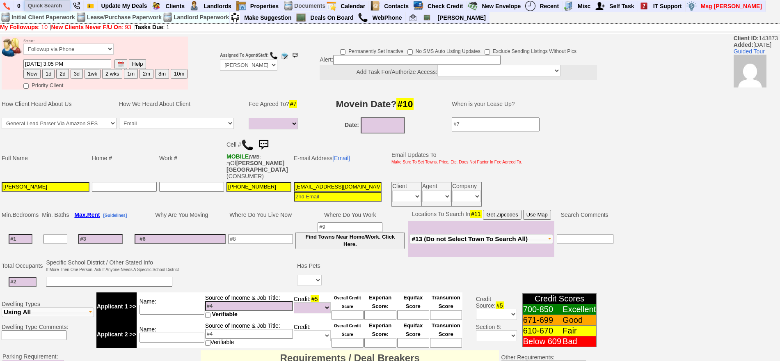
click at [37, 2] on input "text" at bounding box center [47, 5] width 45 height 10
paste input "[PHONE_NUMBER]"
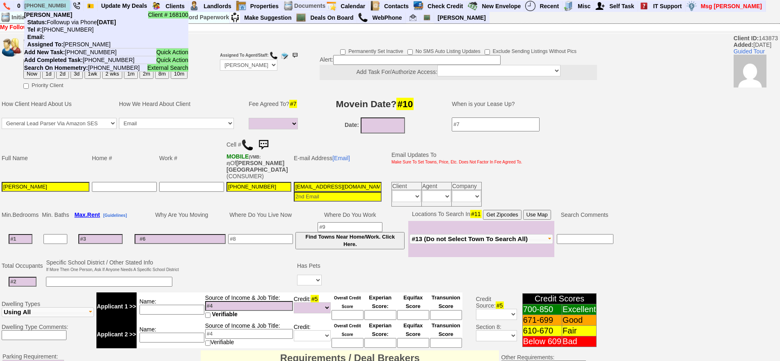
click at [47, 0] on input "[PHONE_NUMBER]" at bounding box center [47, 5] width 45 height 10
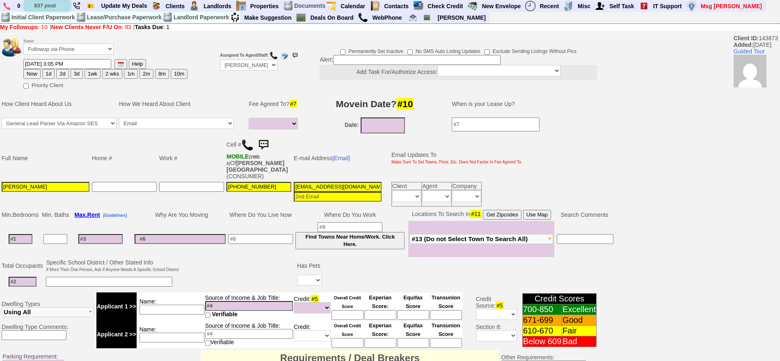
click at [60, 5] on input "837 post" at bounding box center [47, 5] width 45 height 10
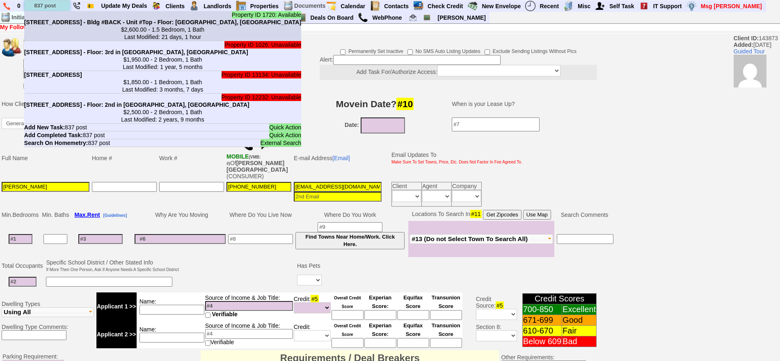
type input "837 post"
click at [69, 19] on b "[STREET_ADDRESS] - Bldg #BACK - Unit #Top - Floor: [GEOGRAPHIC_DATA], [GEOGRAPH…" at bounding box center [162, 22] width 277 height 7
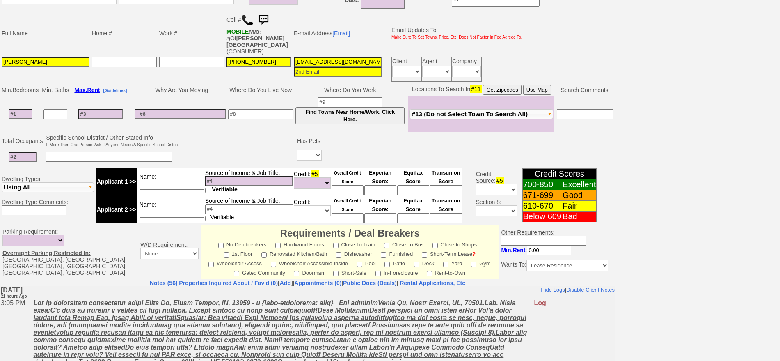
scroll to position [241, 0]
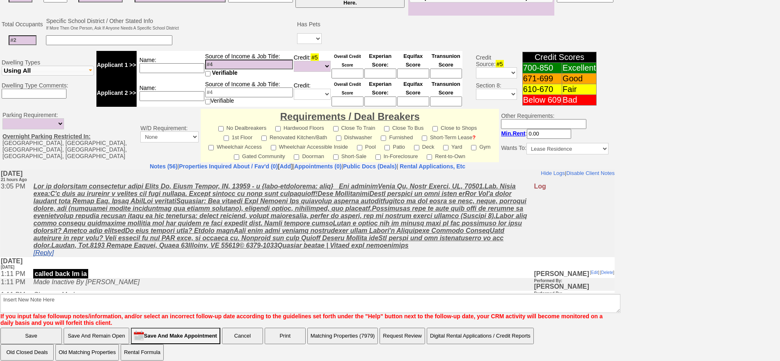
click at [52, 253] on link "[Reply]" at bounding box center [43, 252] width 21 height 7
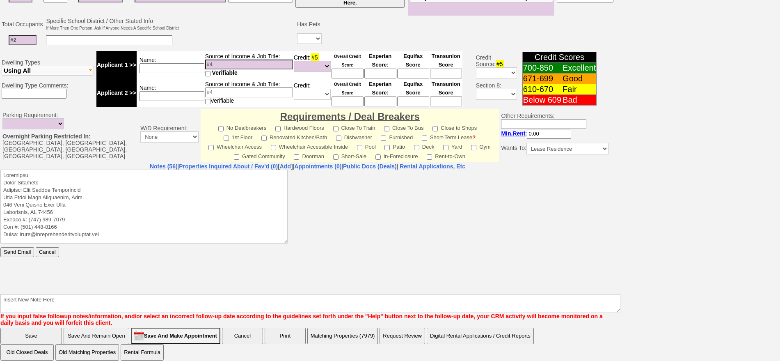
scroll to position [0, 0]
click at [82, 173] on textarea at bounding box center [143, 206] width 287 height 74
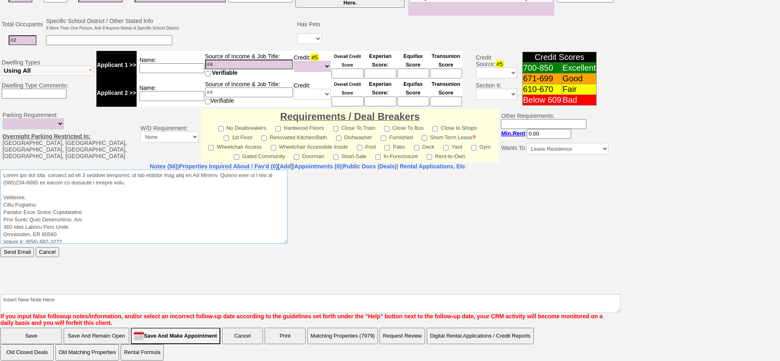
drag, startPoint x: 136, startPoint y: 186, endPoint x: 0, endPoint y: 322, distance: 192.4
click at [0, 169] on html "Send Email Cancel" at bounding box center [307, 230] width 614 height 123
type textarea "Thank you for your request on the 1 bedroom apartment we are hosting for rent i…"
click at [22, 254] on input "Send Email" at bounding box center [17, 252] width 34 height 10
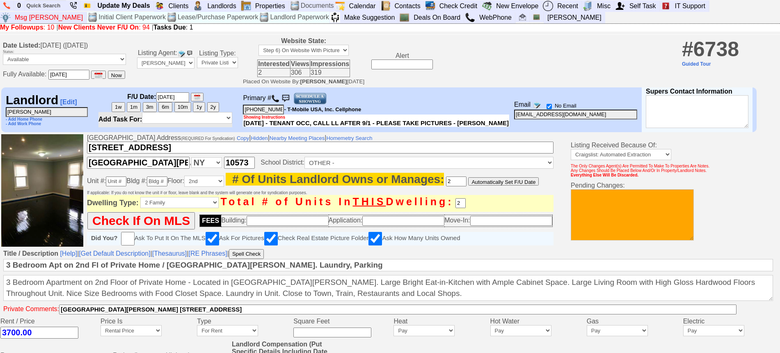
click at [234, 147] on input "[STREET_ADDRESS]" at bounding box center [320, 148] width 467 height 12
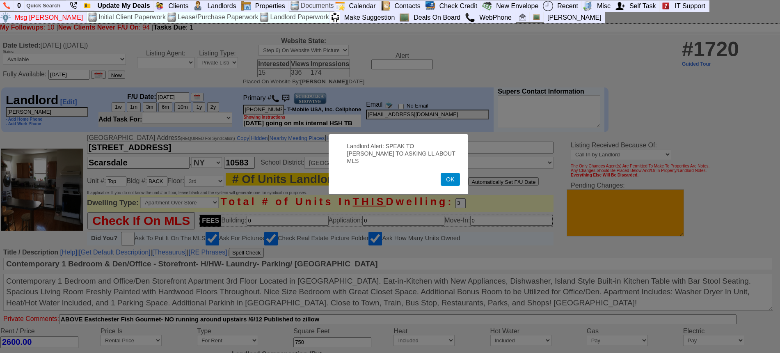
click at [455, 174] on button "OK" at bounding box center [450, 179] width 19 height 13
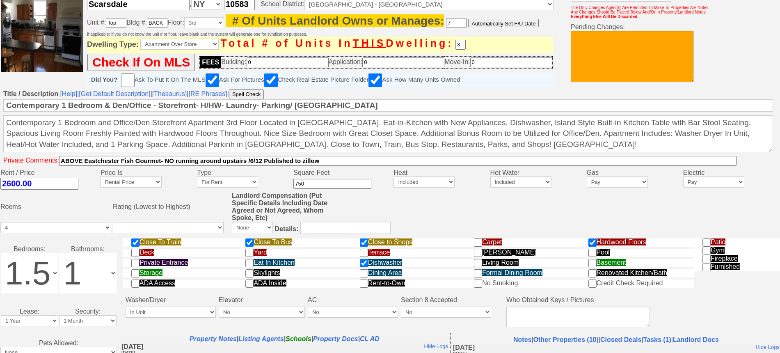
scroll to position [107, 0]
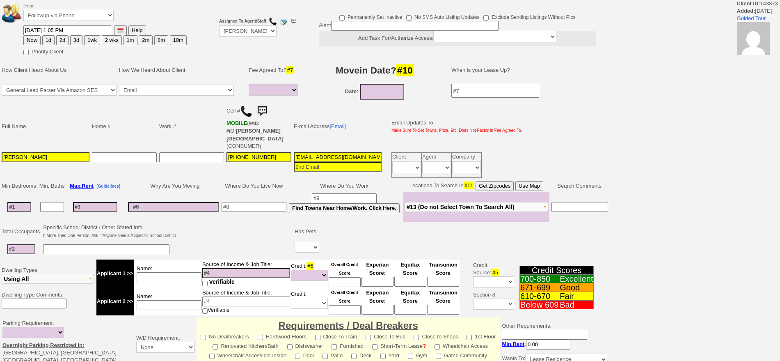
select select
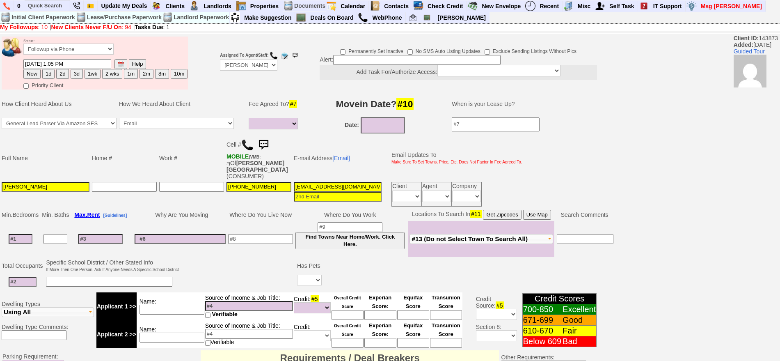
click at [268, 144] on img at bounding box center [263, 145] width 16 height 16
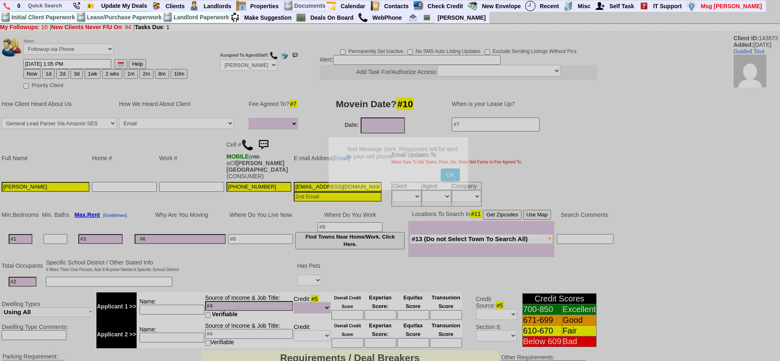
click at [441, 168] on button "OK" at bounding box center [450, 174] width 19 height 13
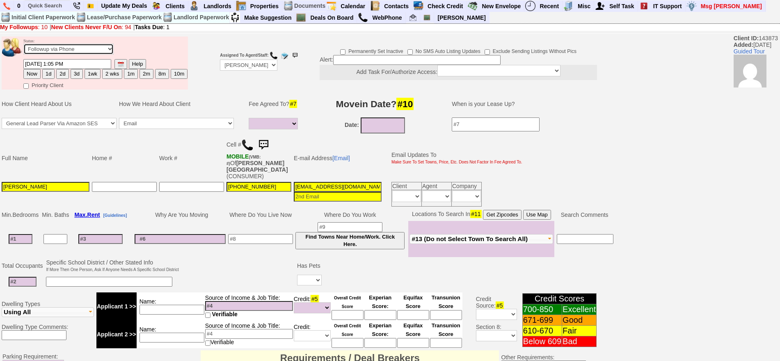
click at [76, 46] on select "Followup via Phone Followup via Email Followup When Section 8 Property Found De…" at bounding box center [68, 49] width 90 height 11
select select "Inactive"
click at [23, 46] on select "Followup via Phone Followup via Email Followup When Section 8 Property Found De…" at bounding box center [68, 49] width 90 height 11
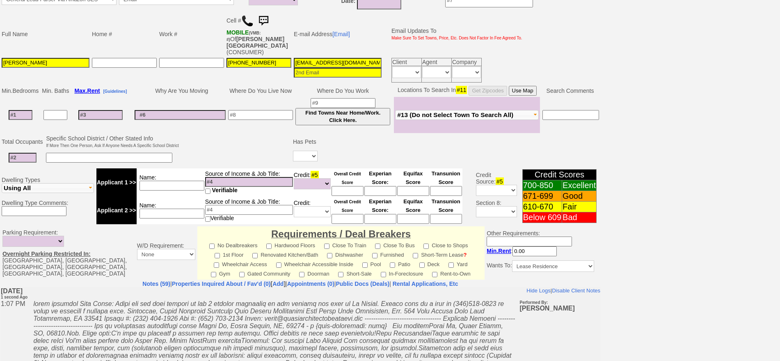
scroll to position [227, 0]
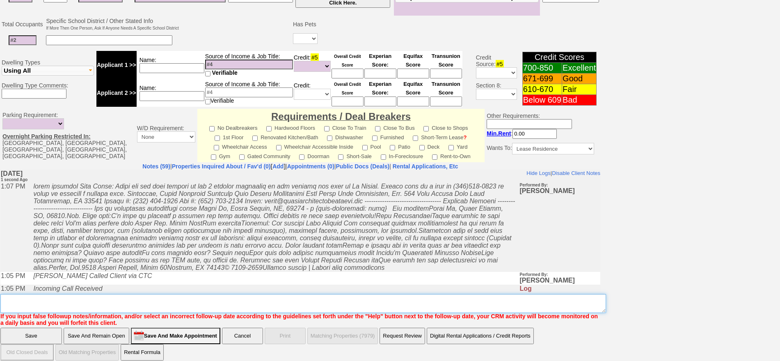
click at [307, 294] on textarea "Insert New Note Here" at bounding box center [303, 303] width 606 height 19
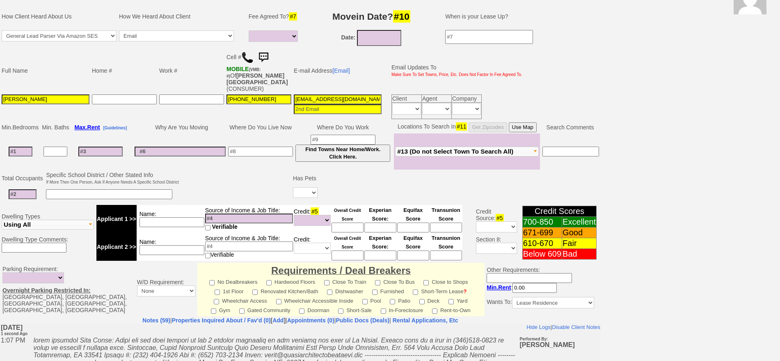
scroll to position [0, 0]
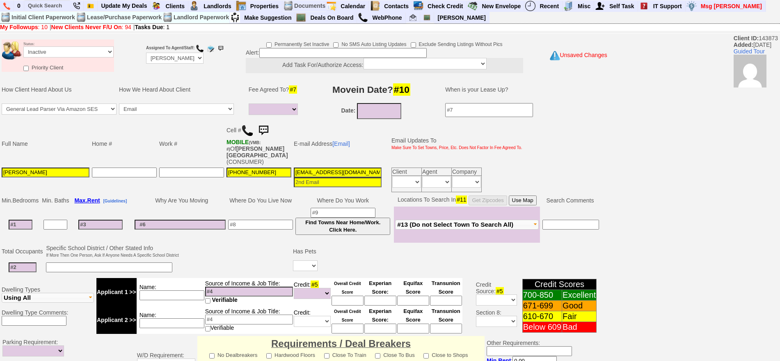
type textarea "called client lm sent txt and email ia until response"
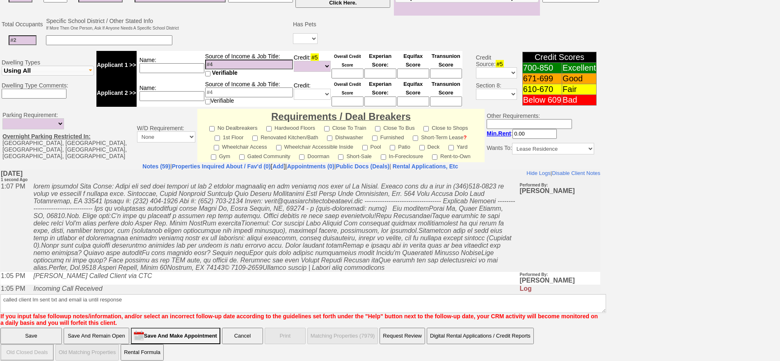
click input "Save" at bounding box center [31, 336] width 62 height 16
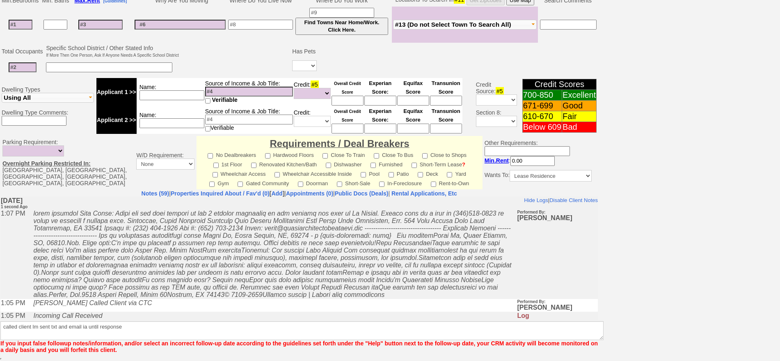
scroll to position [193, 0]
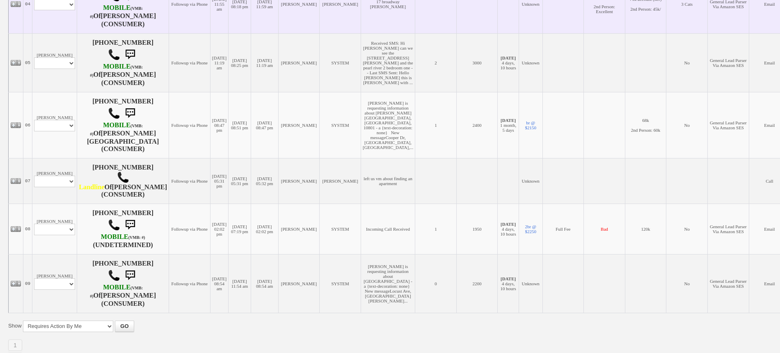
scroll to position [426, 0]
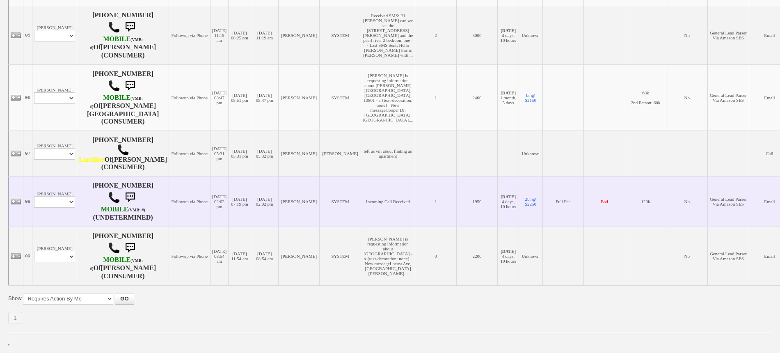
click at [49, 213] on td "[PERSON_NAME] Profile Edit Print Email Externally (Will Not Be Tracked In CRM) …" at bounding box center [54, 201] width 45 height 50
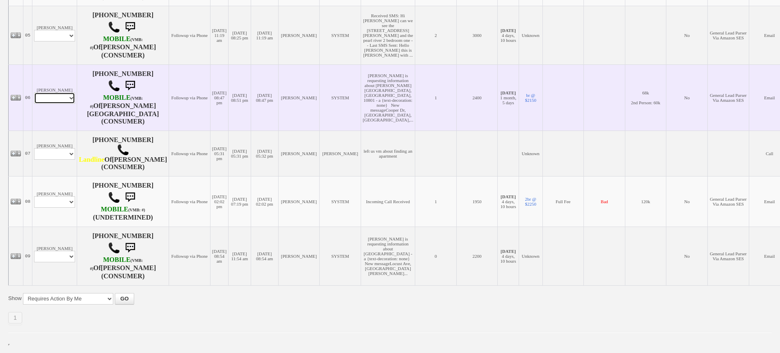
click at [60, 92] on select "Profile Edit Print Email Externally (Will Not Be Tracked In CRM) Closed Deals" at bounding box center [54, 97] width 41 height 11
select select "ChangeURL,/crm/custom/edit_client_form.php?redirect=%2Fcrm%2Fclients.php&id=164…"
click at [34, 92] on select "Profile Edit Print Email Externally (Will Not Be Tracked In CRM) Closed Deals" at bounding box center [54, 97] width 41 height 11
select select
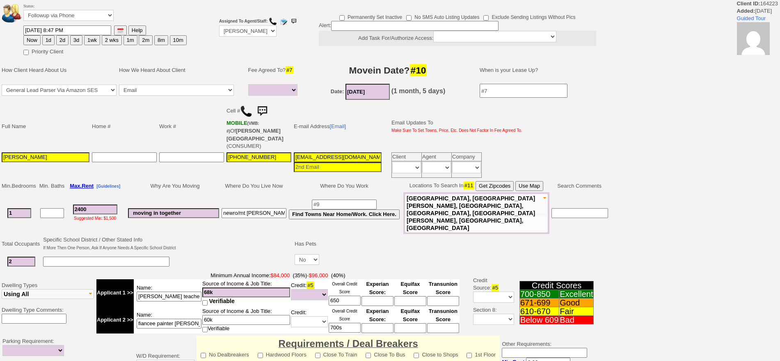
select select
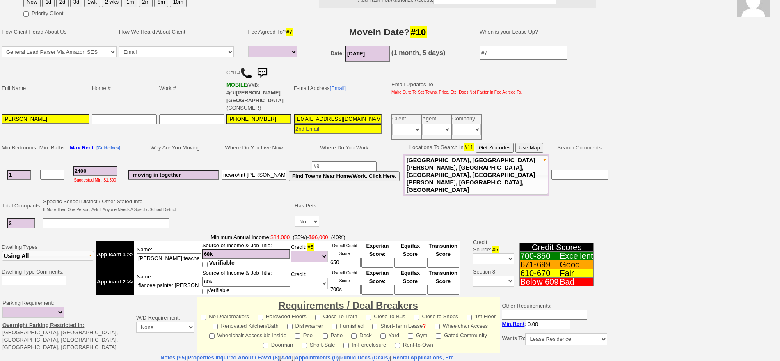
scroll to position [215, 0]
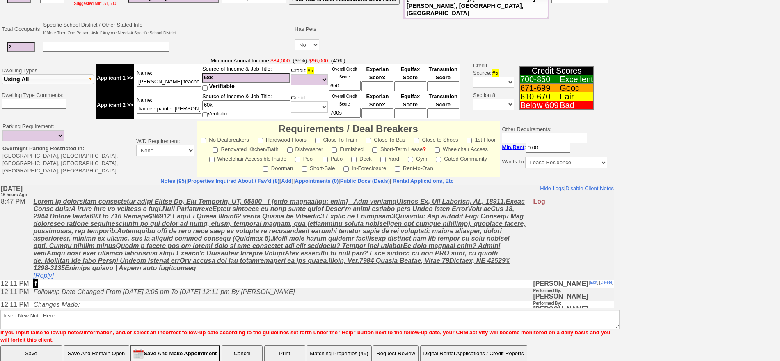
click at [198, 277] on td "[Reply]" at bounding box center [281, 238] width 504 height 82
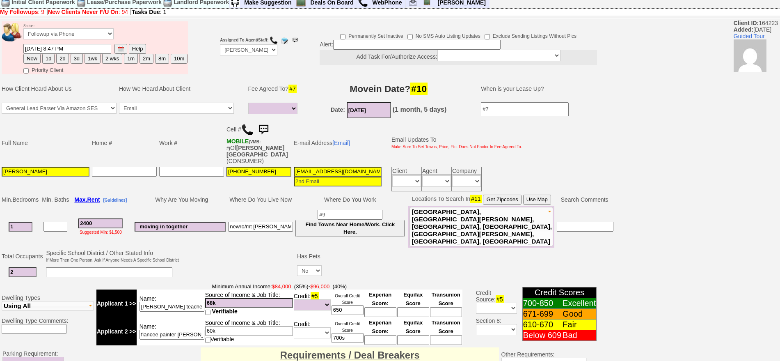
scroll to position [0, 0]
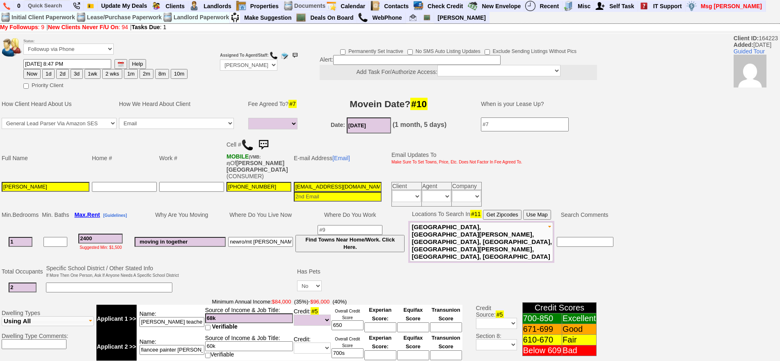
click at [249, 143] on img at bounding box center [247, 145] width 12 height 12
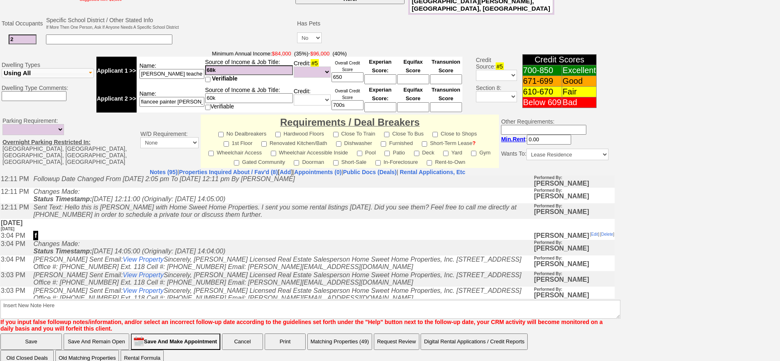
scroll to position [103, 0]
click at [213, 169] on link "Properties Inquired About / Fav'd (8)" at bounding box center [228, 172] width 99 height 7
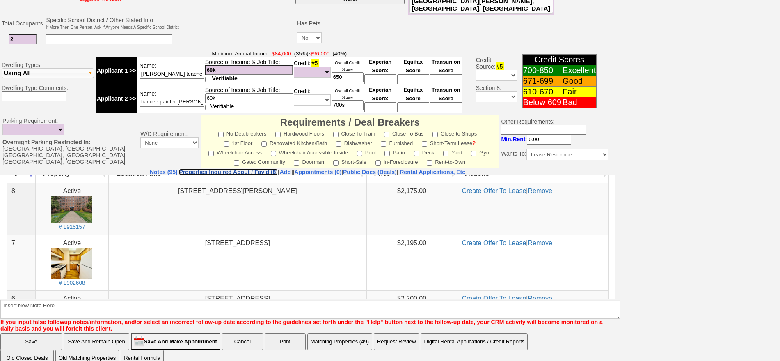
scroll to position [0, 0]
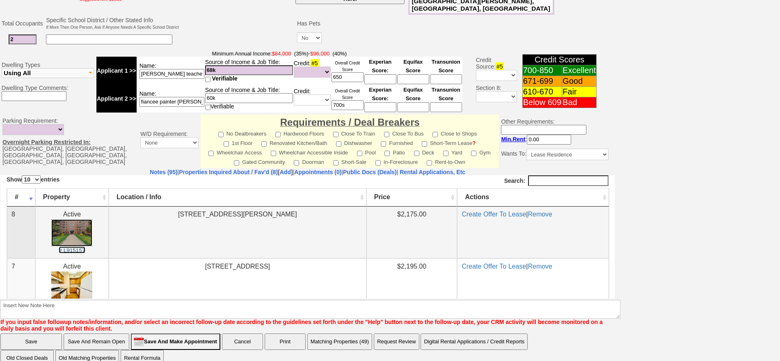
click at [71, 225] on img at bounding box center [71, 233] width 41 height 28
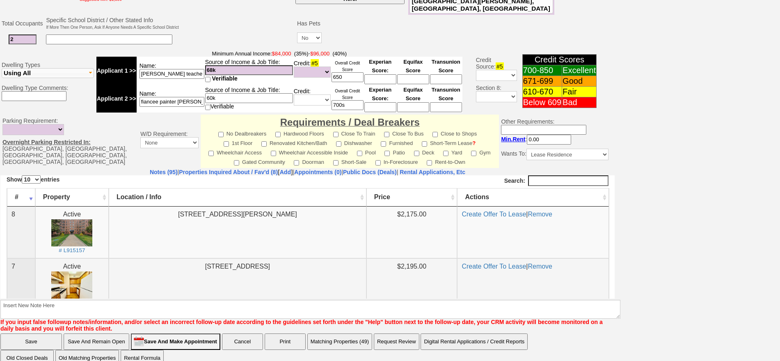
click at [82, 268] on center "Active # L902608" at bounding box center [72, 285] width 64 height 48
click at [78, 279] on img at bounding box center [71, 286] width 41 height 31
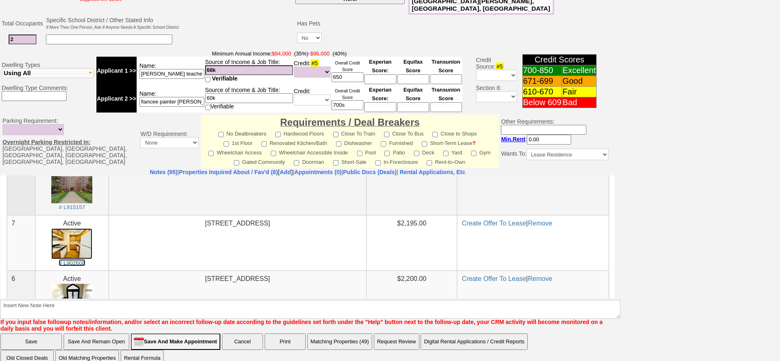
scroll to position [103, 0]
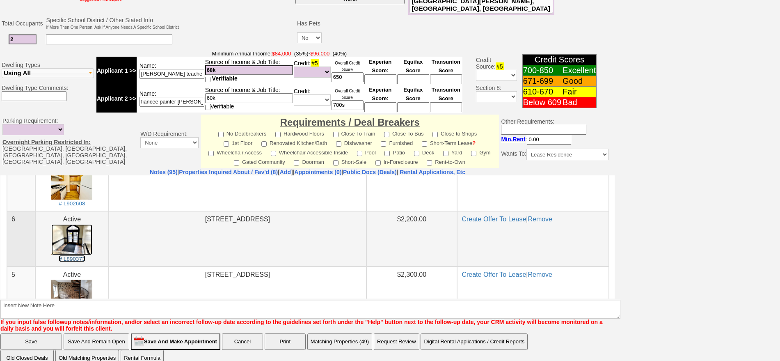
click at [82, 239] on img at bounding box center [71, 239] width 41 height 31
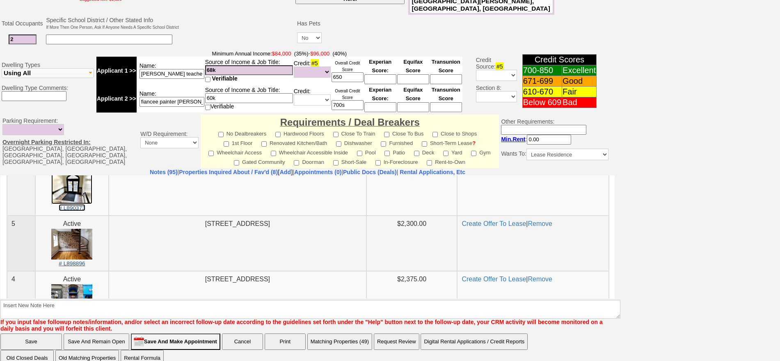
scroll to position [154, 0]
click at [81, 232] on img at bounding box center [71, 243] width 41 height 31
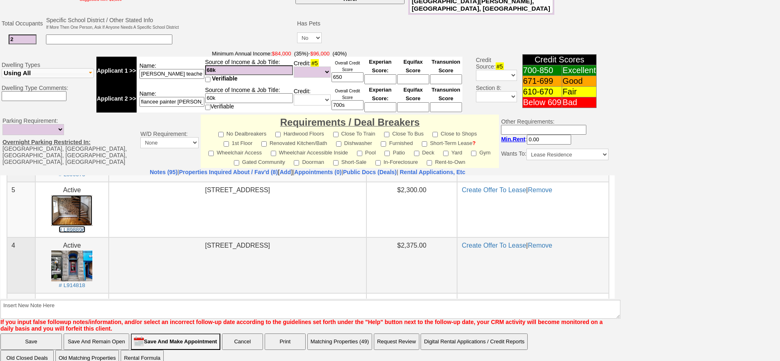
scroll to position [205, 0]
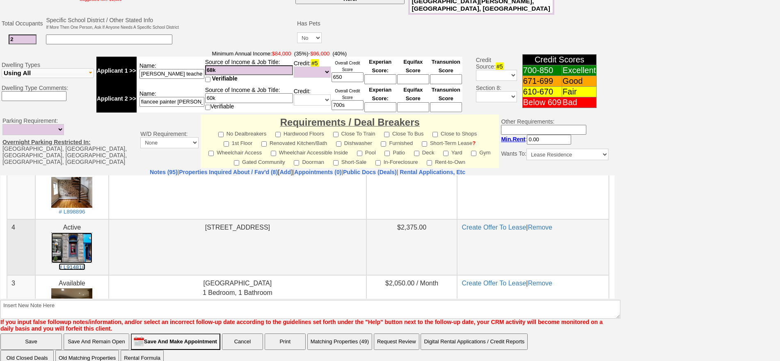
click at [87, 240] on img at bounding box center [71, 247] width 41 height 31
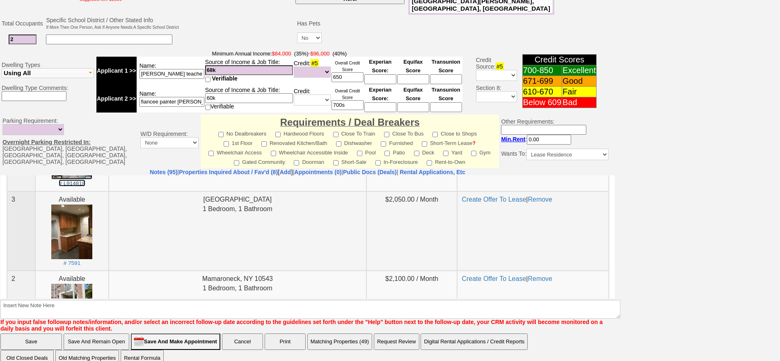
scroll to position [308, 0]
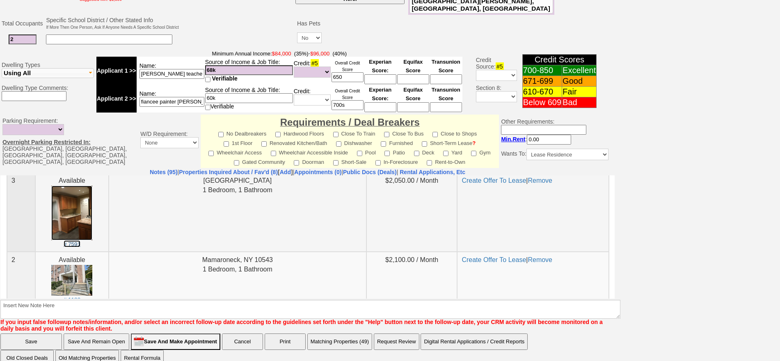
click at [75, 210] on img at bounding box center [71, 212] width 41 height 55
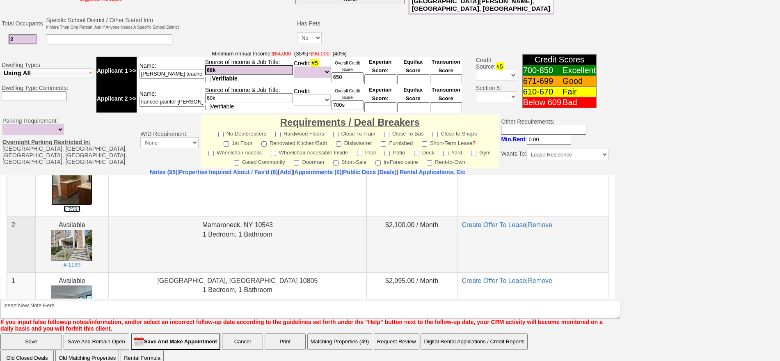
scroll to position [359, 0]
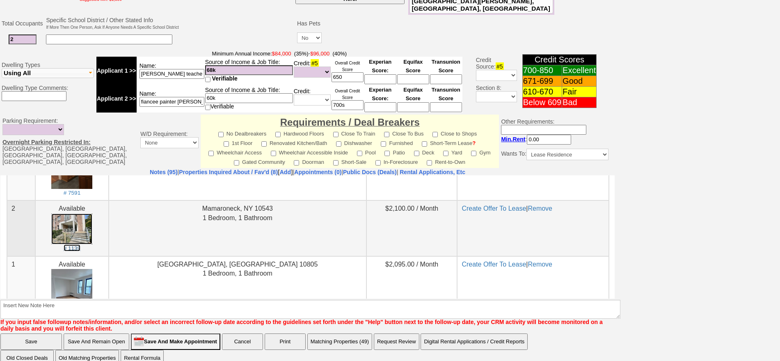
click at [82, 235] on img at bounding box center [71, 228] width 41 height 31
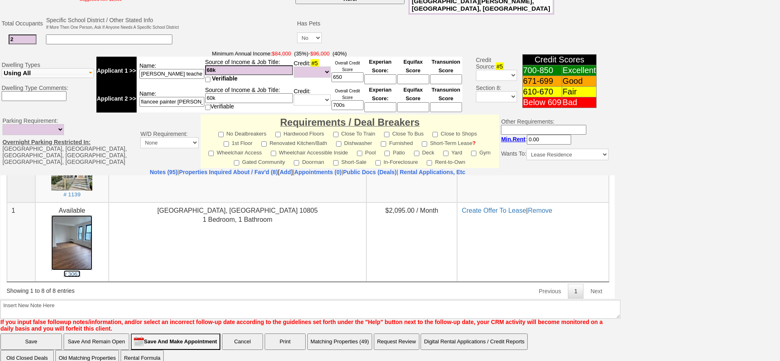
scroll to position [0, 0]
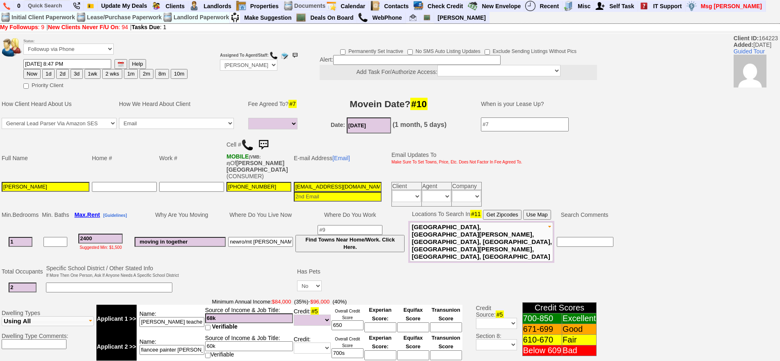
click at [266, 140] on img at bounding box center [263, 145] width 16 height 16
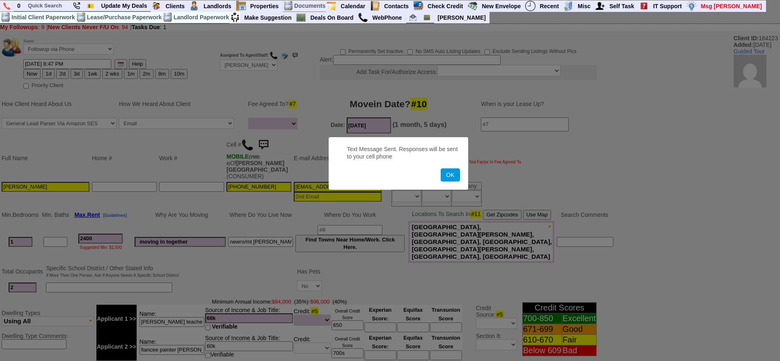
click at [441, 168] on button "OK" at bounding box center [450, 174] width 19 height 13
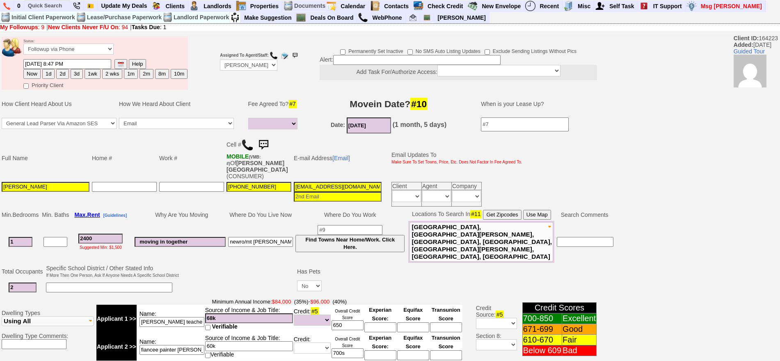
click at [270, 142] on img at bounding box center [263, 145] width 16 height 16
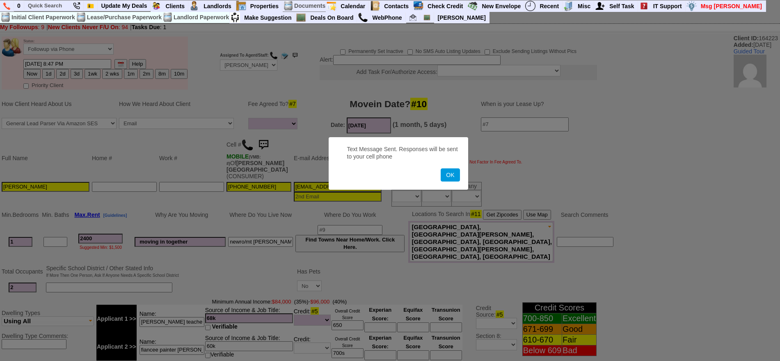
click at [441, 168] on button "OK" at bounding box center [450, 174] width 19 height 13
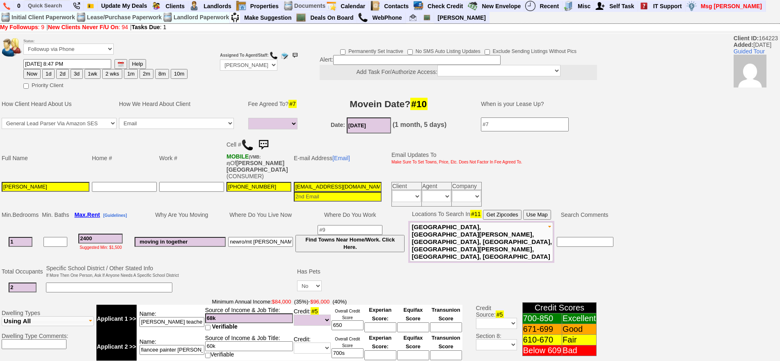
click at [270, 140] on img at bounding box center [263, 145] width 16 height 16
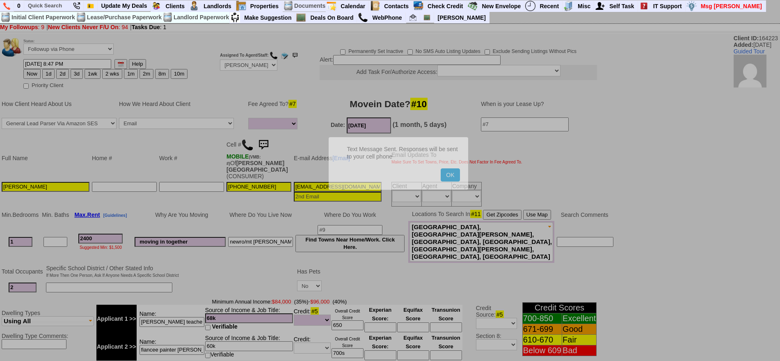
click at [441, 168] on button "OK" at bounding box center [450, 174] width 19 height 13
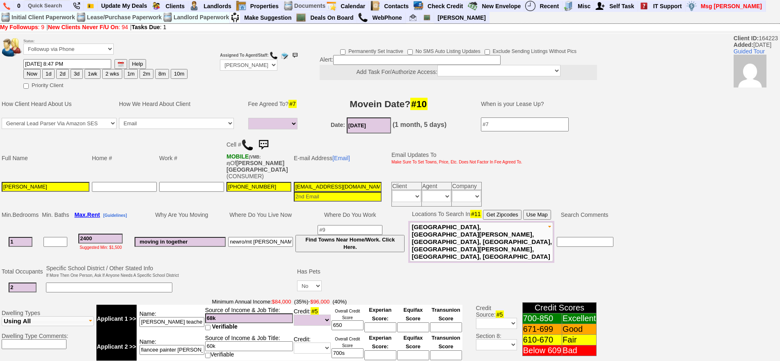
click at [273, 141] on td "Cell # MOBILE (VMB: #) Of PULIDO,GUADALUP (CONSUMER)" at bounding box center [258, 157] width 67 height 45
click at [271, 142] on img at bounding box center [263, 145] width 16 height 16
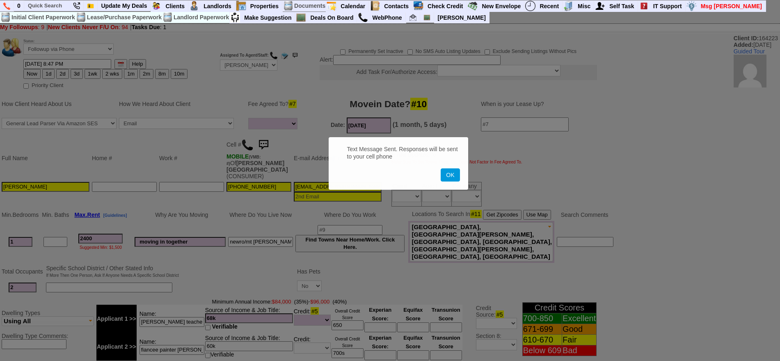
click at [441, 168] on button "OK" at bounding box center [450, 174] width 19 height 13
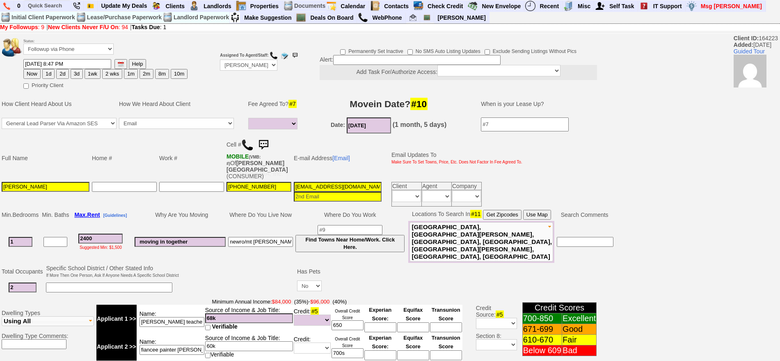
click at [266, 145] on img at bounding box center [263, 145] width 16 height 16
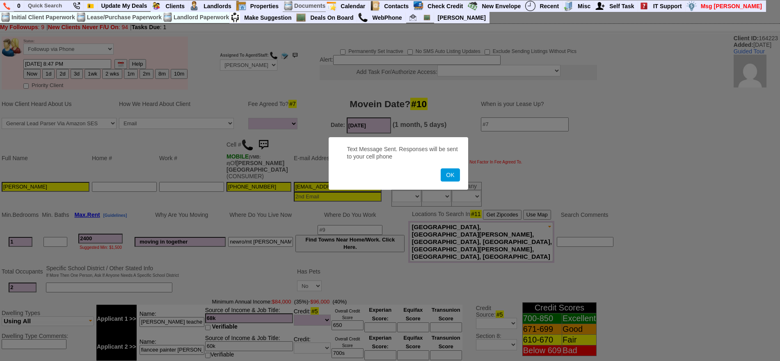
click at [441, 168] on button "OK" at bounding box center [450, 174] width 19 height 13
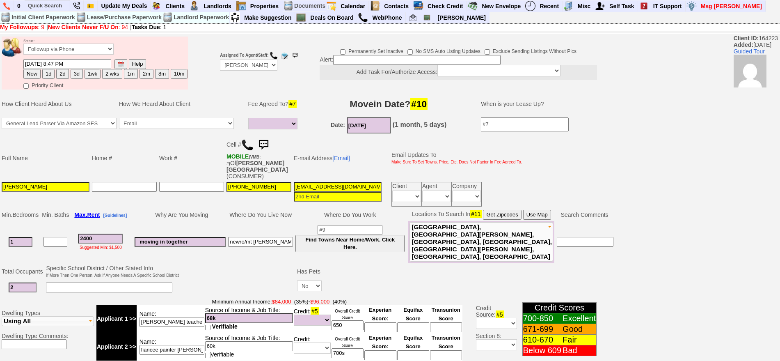
click at [265, 139] on img at bounding box center [263, 145] width 16 height 16
click at [265, 141] on img at bounding box center [263, 145] width 16 height 16
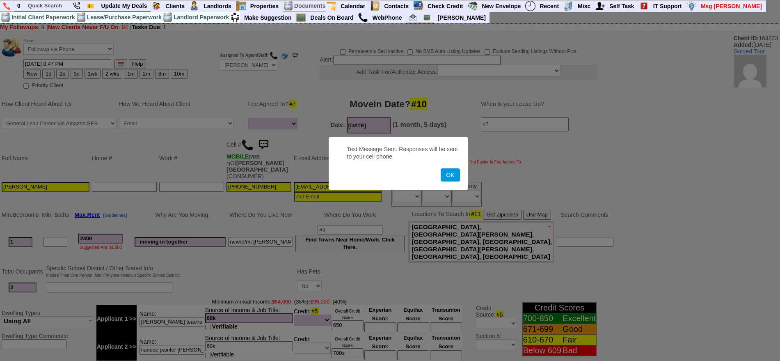
click at [441, 168] on button "OK" at bounding box center [450, 174] width 19 height 13
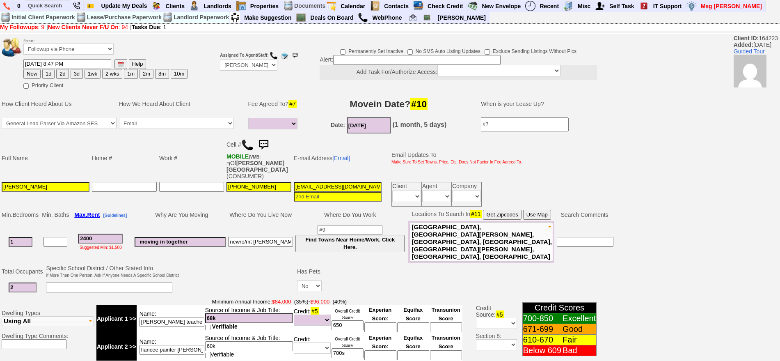
click at [267, 145] on img at bounding box center [263, 145] width 16 height 16
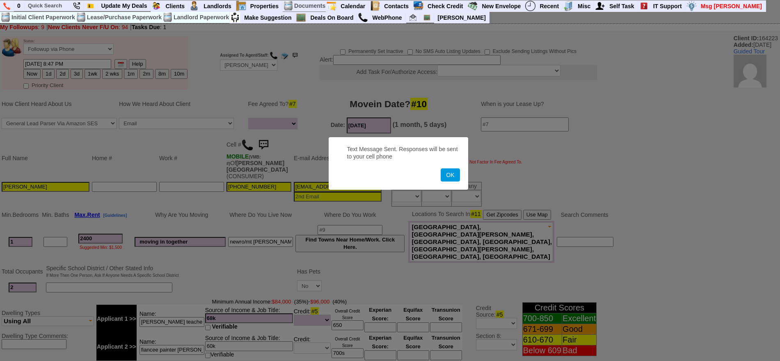
click at [441, 168] on button "OK" at bounding box center [450, 174] width 19 height 13
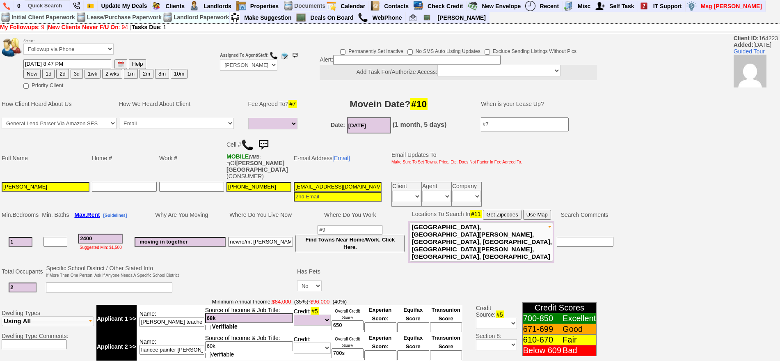
click at [267, 144] on img at bounding box center [263, 145] width 16 height 16
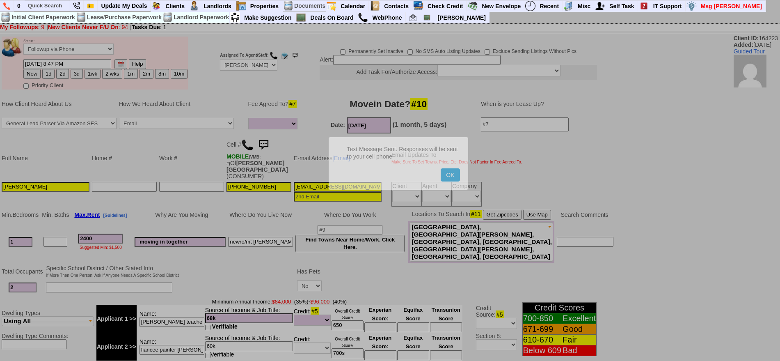
click at [441, 168] on button "OK" at bounding box center [450, 174] width 19 height 13
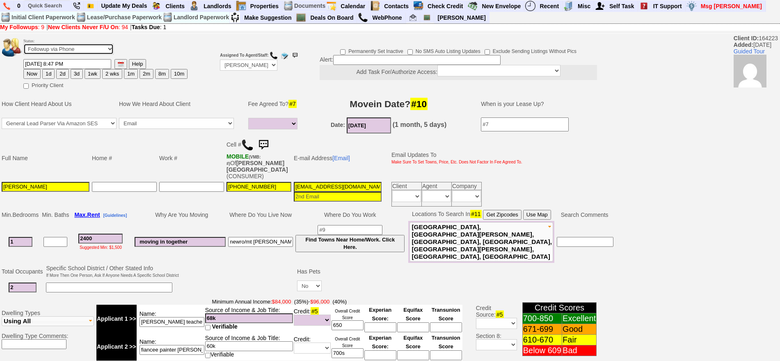
click at [89, 52] on select "Followup via Phone Followup via Email Followup When Section 8 Property Found De…" at bounding box center [68, 49] width 90 height 11
select select "Inactive"
click at [23, 46] on select "Followup via Phone Followup via Email Followup When Section 8 Property Found De…" at bounding box center [68, 49] width 90 height 11
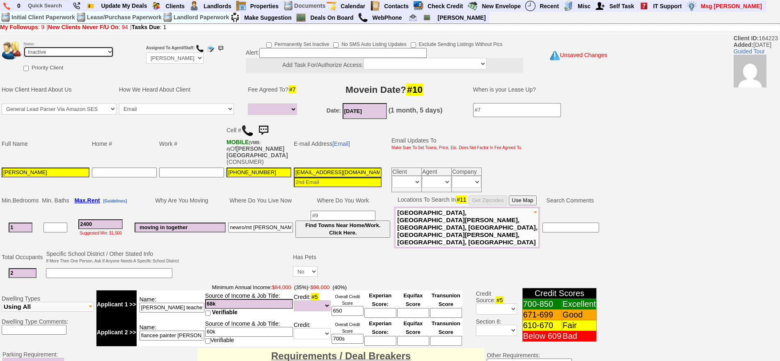
scroll to position [234, 0]
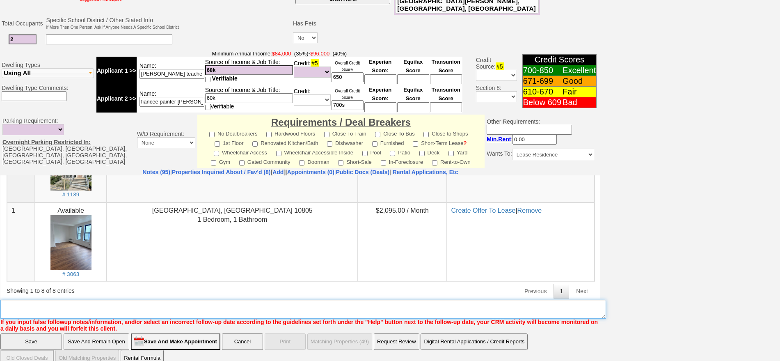
click at [253, 300] on textarea "Insert New Note Here" at bounding box center [303, 309] width 606 height 19
type textarea "called client sent txts ia until response"
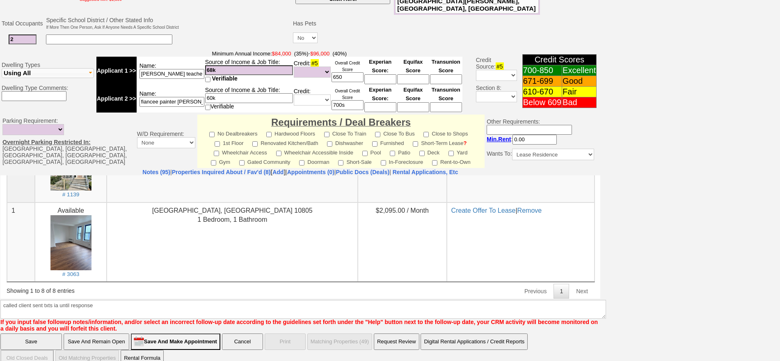
click input "Save" at bounding box center [31, 341] width 62 height 16
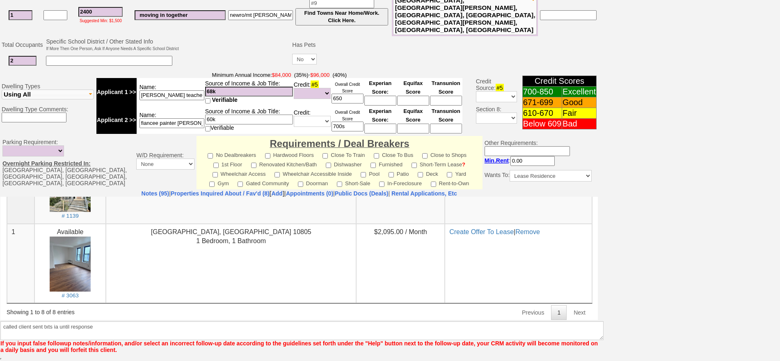
scroll to position [200, 0]
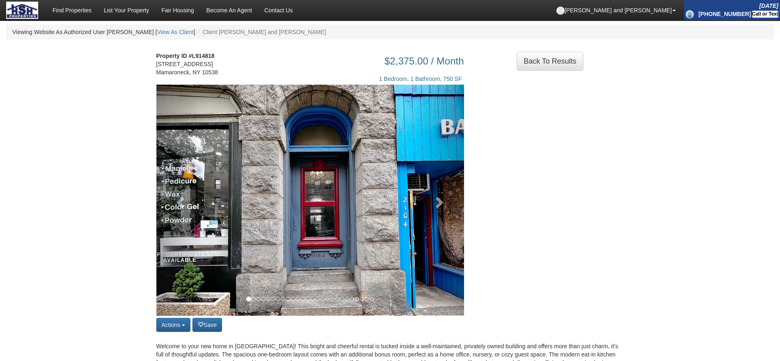
scroll to position [578, 0]
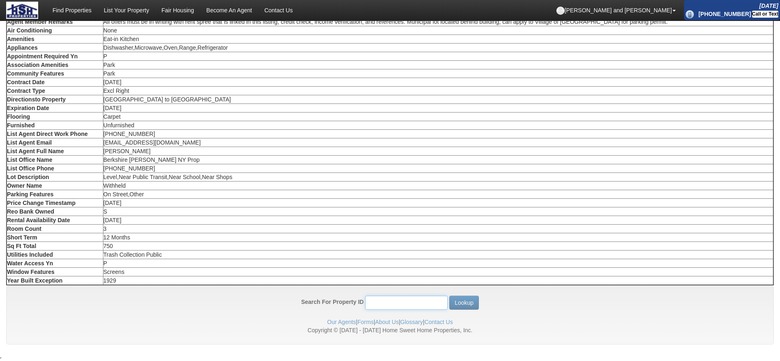
click at [426, 300] on input "Search For Property ID" at bounding box center [406, 303] width 83 height 14
click at [449, 296] on button "Lookup" at bounding box center [464, 303] width 30 height 14
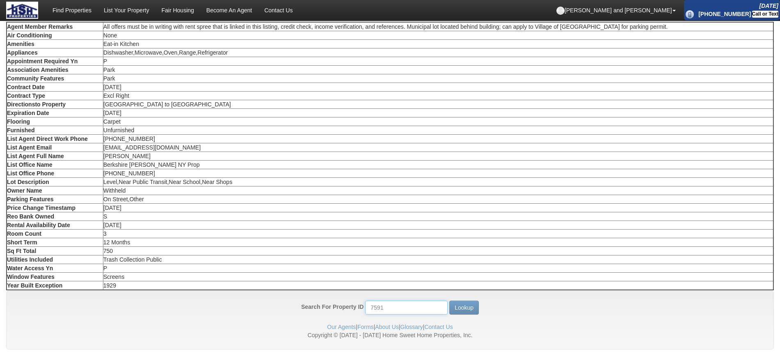
drag, startPoint x: 392, startPoint y: 352, endPoint x: 305, endPoint y: 359, distance: 87.3
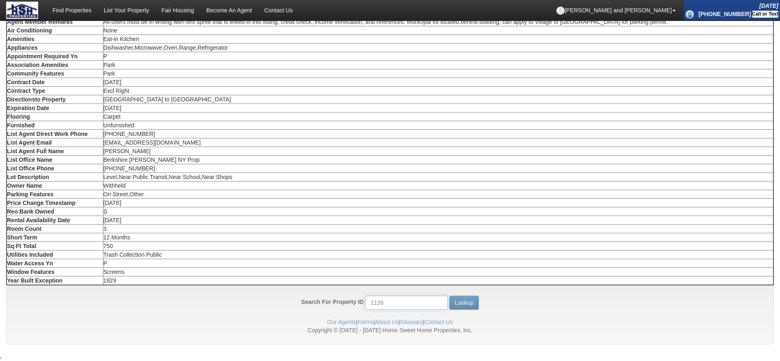
click at [449, 296] on button "Lookup" at bounding box center [464, 303] width 30 height 14
drag, startPoint x: 404, startPoint y: 300, endPoint x: 189, endPoint y: 296, distance: 215.1
click at [189, 296] on form "Search For Property ID 1139 Lookup" at bounding box center [389, 303] width 747 height 14
type input "3063"
click at [449, 296] on button "Lookup" at bounding box center [464, 303] width 30 height 14
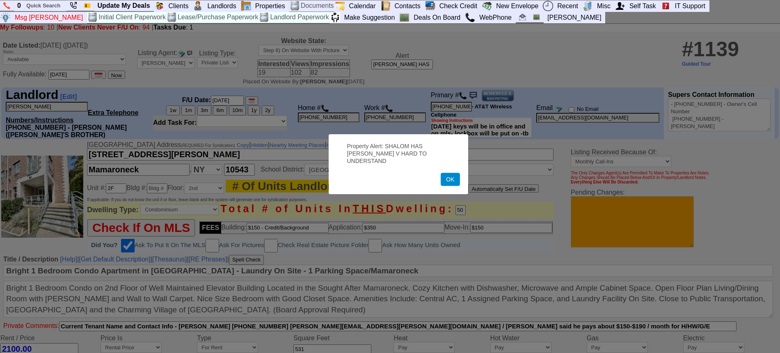
click at [453, 174] on button "OK" at bounding box center [450, 179] width 19 height 13
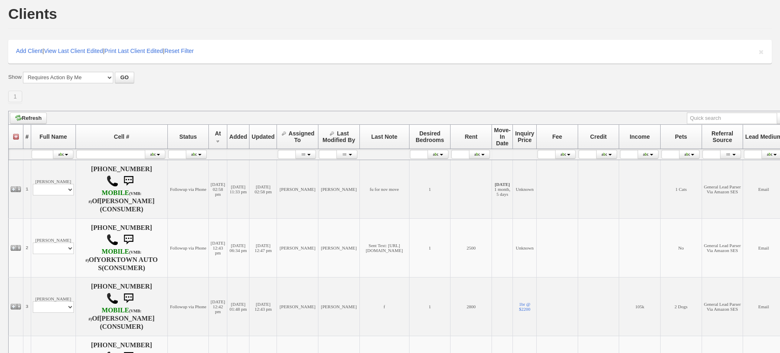
scroll to position [9, 0]
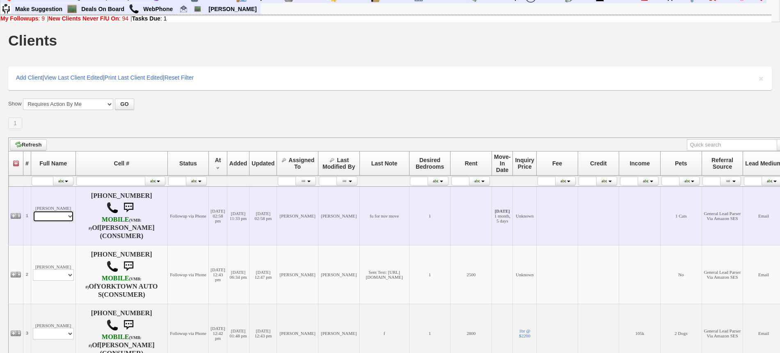
click at [57, 218] on select "Profile Edit Print Email Externally (Will Not Be Tracked In CRM) Closed Deals" at bounding box center [53, 216] width 41 height 11
select select "ChangeURL,/crm/custom/edit_client_form.php?redirect=%2Fcrm%2Fclients.php&id=167…"
click at [33, 211] on select "Profile Edit Print Email Externally (Will Not Be Tracked In CRM) Closed Deals" at bounding box center [53, 216] width 41 height 11
select select
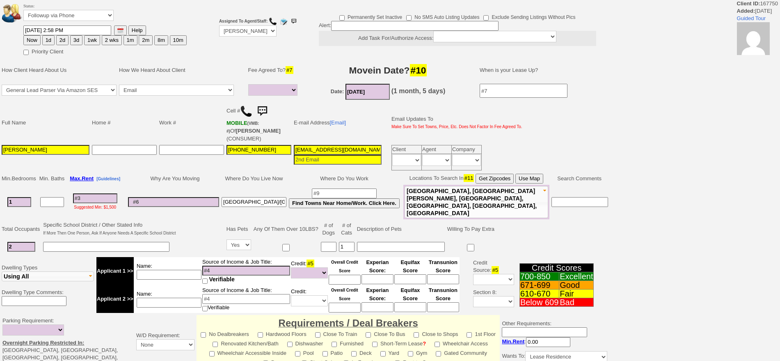
select select
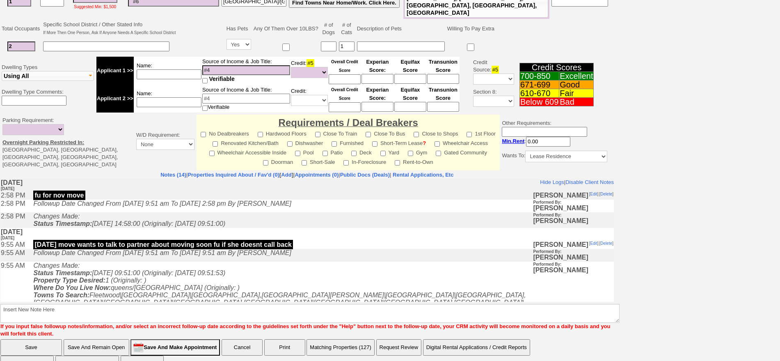
scroll to position [209, 0]
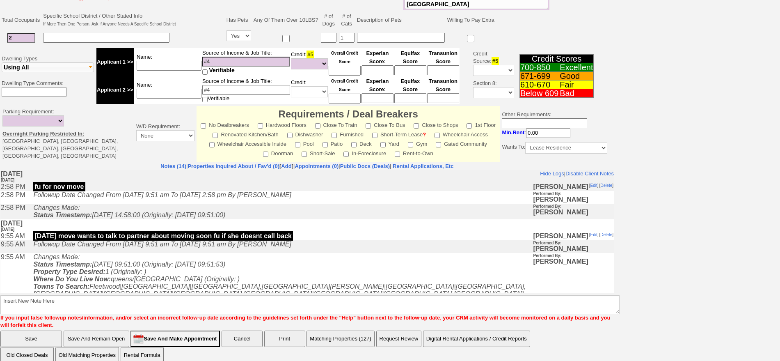
click at [149, 253] on td "Followup Date Changed From [DATE] 9:51 am To [DATE] 9:51 am By [PERSON_NAME]" at bounding box center [281, 246] width 504 height 13
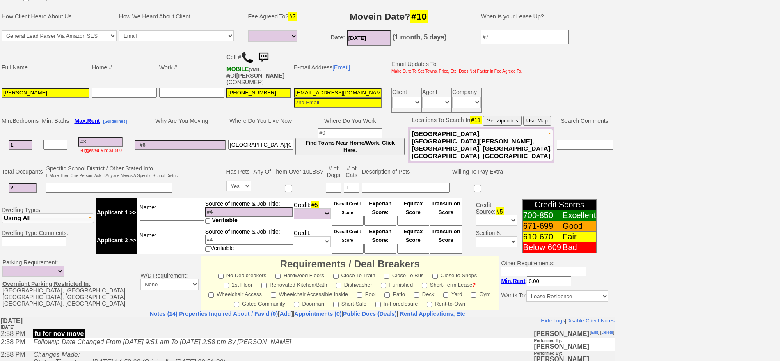
scroll to position [0, 0]
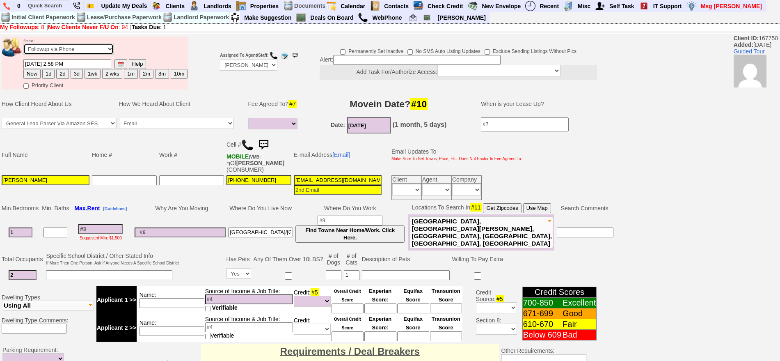
click at [72, 51] on select "Followup via Phone Followup via Email Followup When Section 8 Property Found De…" at bounding box center [68, 49] width 90 height 11
select select "Inactive"
click at [23, 46] on select "Followup via Phone Followup via Email Followup When Section 8 Property Found De…" at bounding box center [68, 49] width 90 height 11
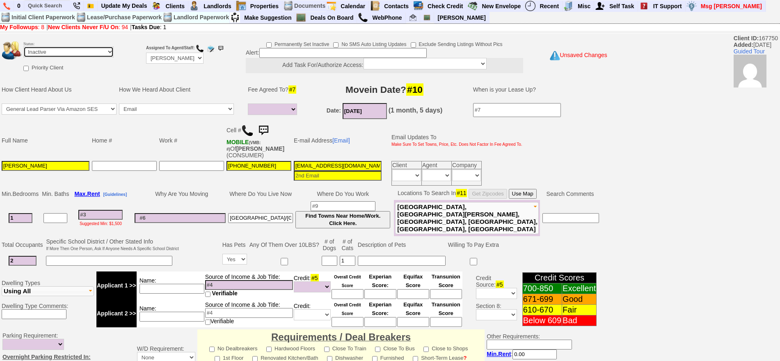
scroll to position [227, 0]
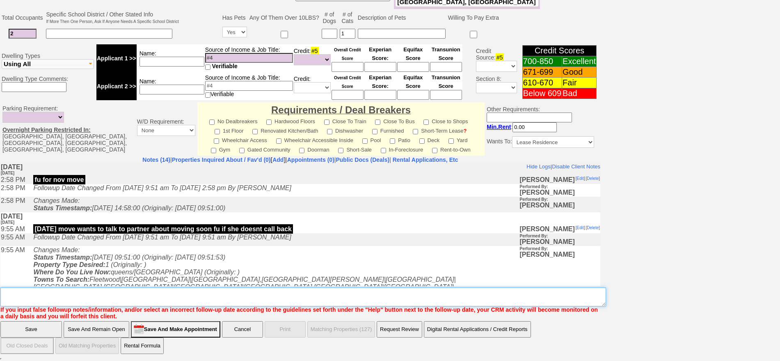
click at [490, 294] on textarea "Insert New Note Here" at bounding box center [303, 296] width 606 height 19
type textarea "ia"
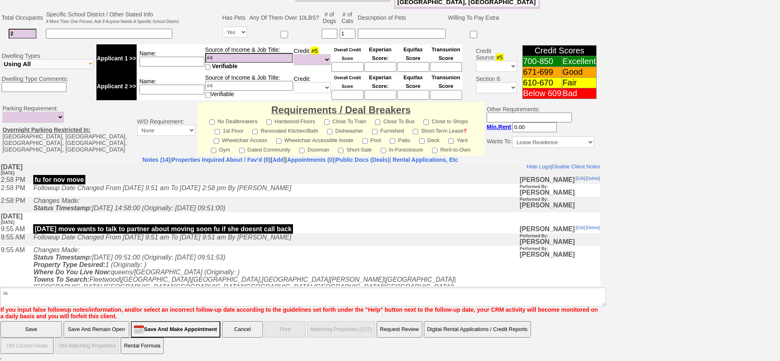
click input "Save" at bounding box center [31, 329] width 62 height 16
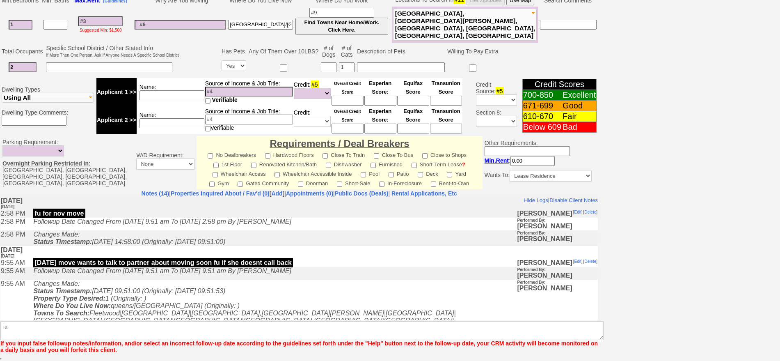
scroll to position [193, 0]
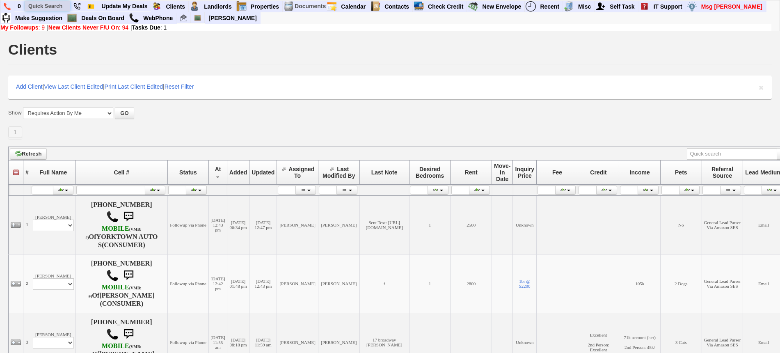
click at [49, 5] on input "text" at bounding box center [47, 6] width 45 height 10
paste input "[PHONE_NUMBER]"
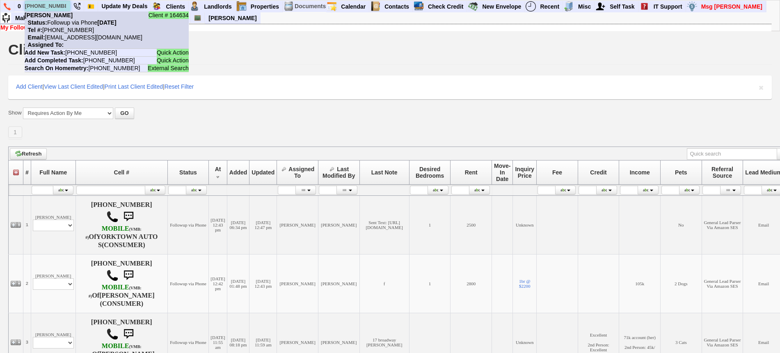
type input "[PHONE_NUMBER]"
click at [69, 15] on li "Client # 164634 [PERSON_NAME] Status: Followup via Phone [DATE] Tel #: [PHONE_N…" at bounding box center [107, 29] width 164 height 37
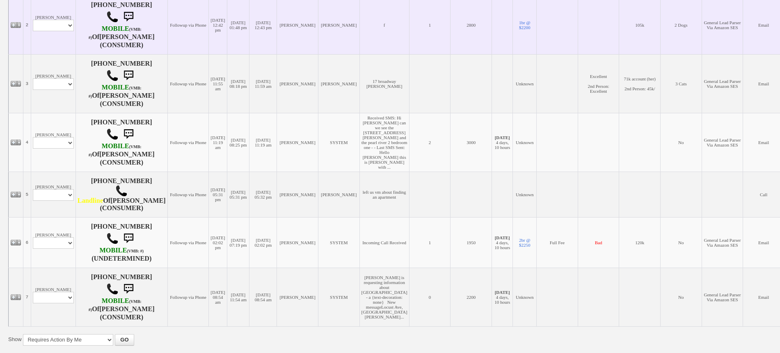
scroll to position [308, 0]
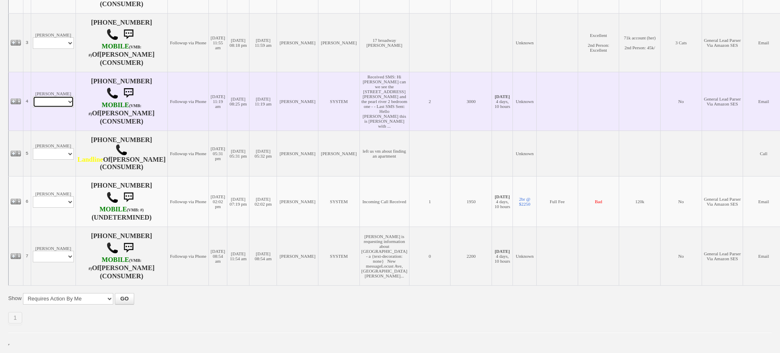
click at [57, 96] on select "Profile Edit Print Email Externally (Will Not Be Tracked In CRM) Closed Deals" at bounding box center [53, 101] width 41 height 11
select select "ChangeURL,/crm/custom/edit_client_form.php?redirect=%2Fcrm%2Fclients.php&id=166…"
click at [33, 96] on select "Profile Edit Print Email Externally (Will Not Be Tracked In CRM) Closed Deals" at bounding box center [53, 101] width 41 height 11
select select
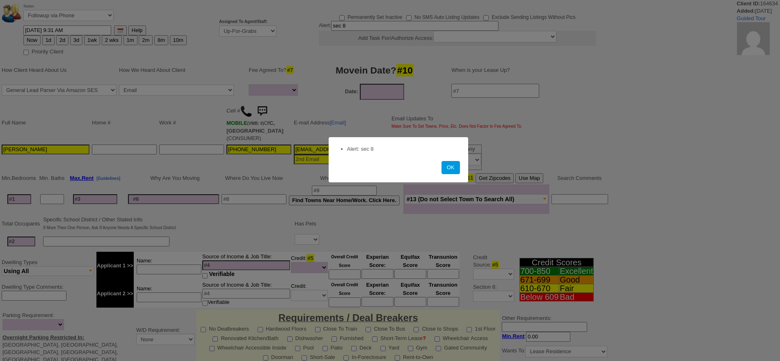
select select
click at [455, 167] on button "OK" at bounding box center [451, 167] width 18 height 13
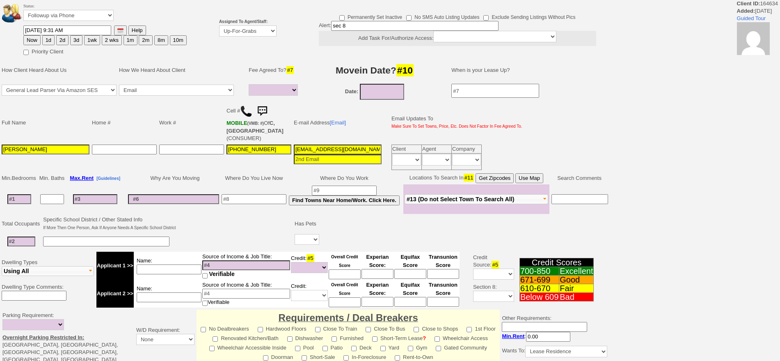
click at [433, 116] on td "Email Updates To Make Sure To Set Towns, Price, Etc. Does Not Factor In Fee Agr…" at bounding box center [454, 122] width 138 height 41
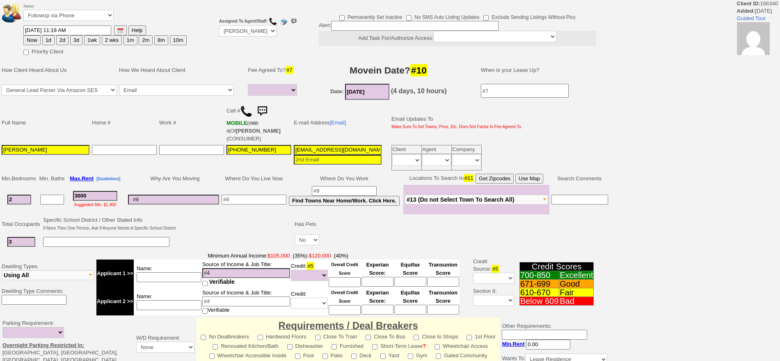
select select
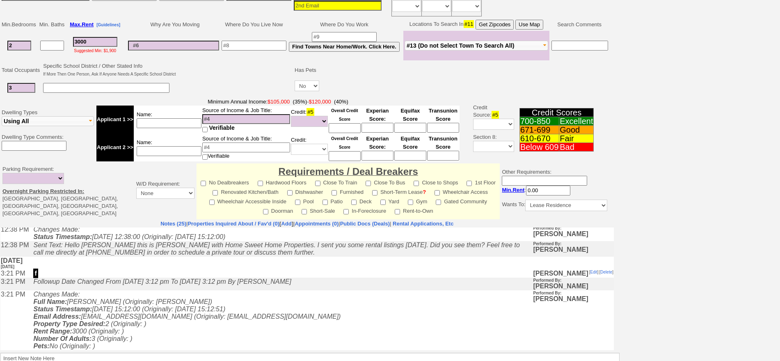
scroll to position [154, 0]
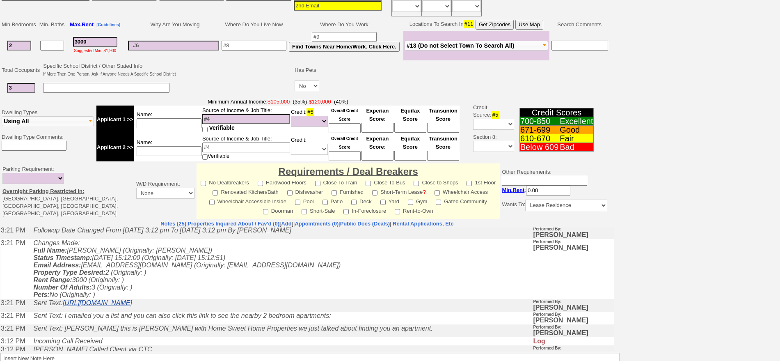
click at [132, 299] on link "https://portal.onehome.com/en-US/share/1262567f42534" at bounding box center [97, 302] width 69 height 7
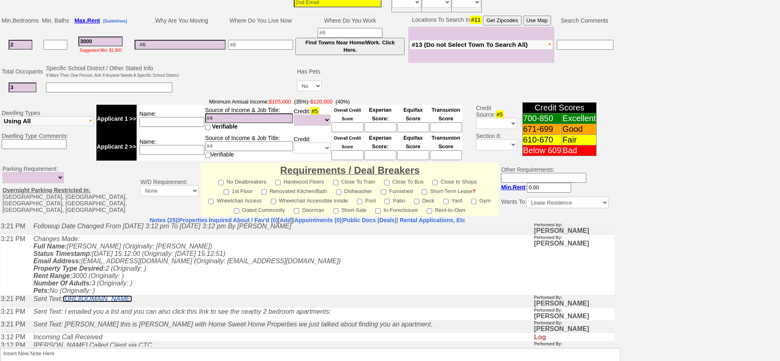
scroll to position [0, 0]
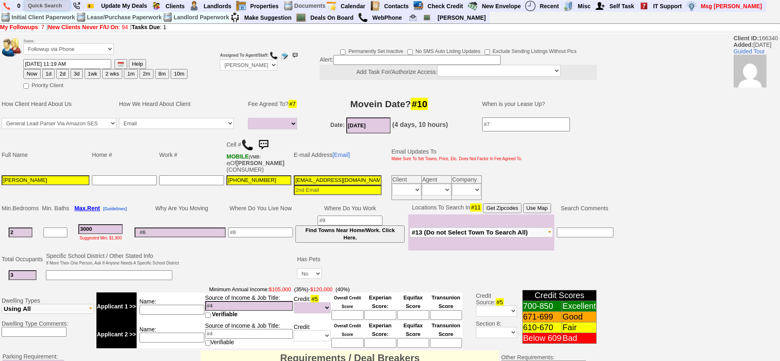
click at [48, 3] on input "text" at bounding box center [47, 5] width 45 height 10
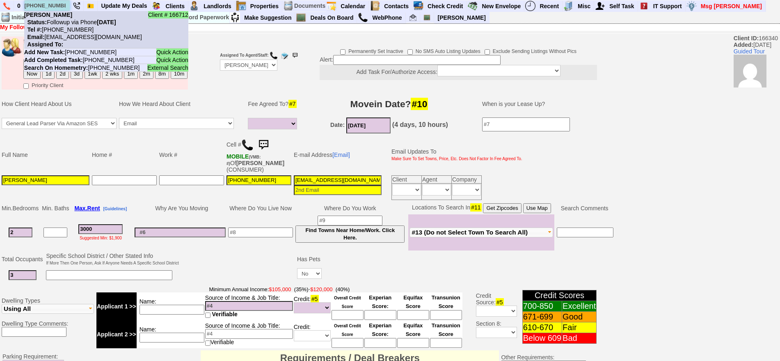
type input "[PHONE_NUMBER]"
click at [71, 28] on nobr "Tel #: 914-451-0801" at bounding box center [58, 29] width 69 height 7
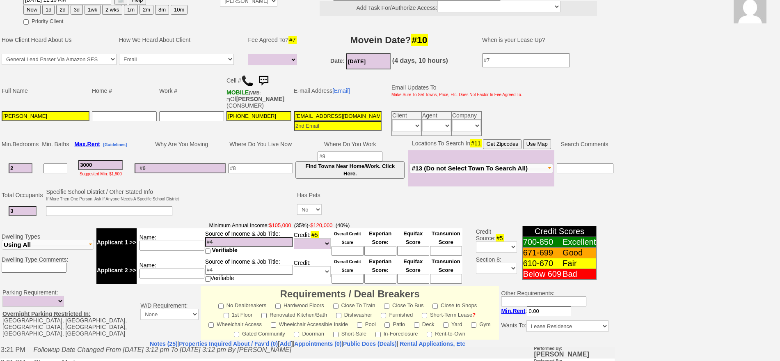
scroll to position [248, 0]
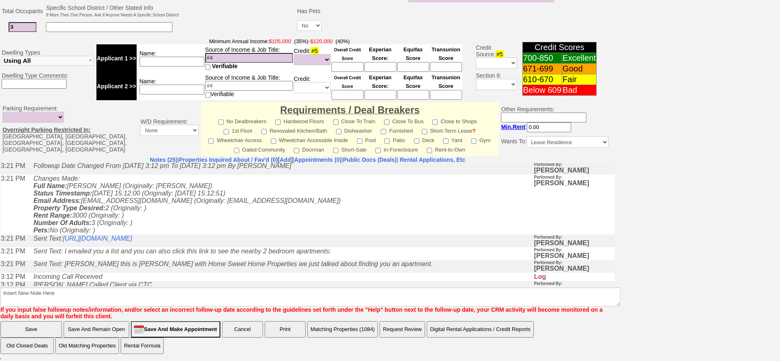
click at [254, 251] on td "Sent Text: I emailed you a list and you can also click this link to see the nea…" at bounding box center [281, 253] width 504 height 13
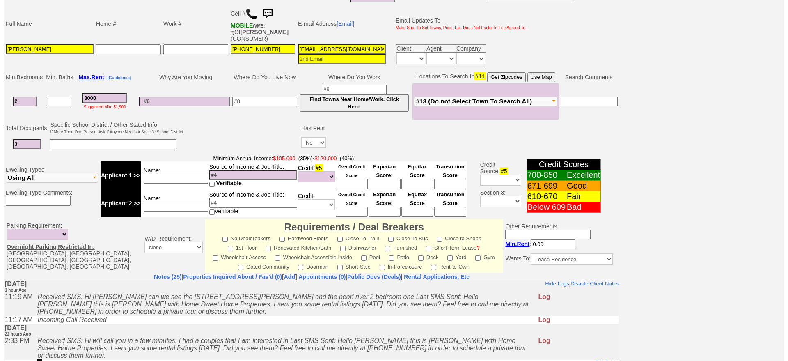
scroll to position [94, 0]
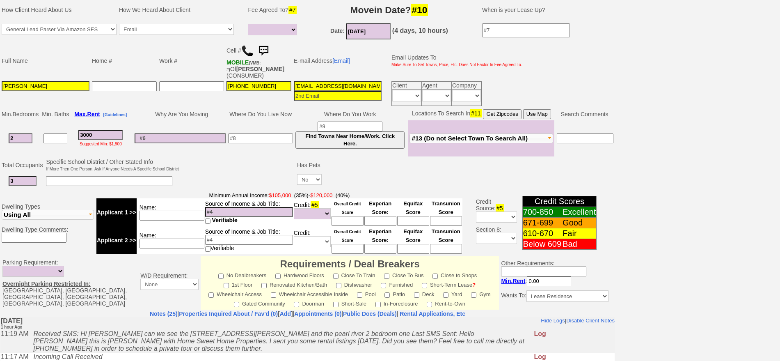
click at [266, 47] on img at bounding box center [263, 51] width 16 height 16
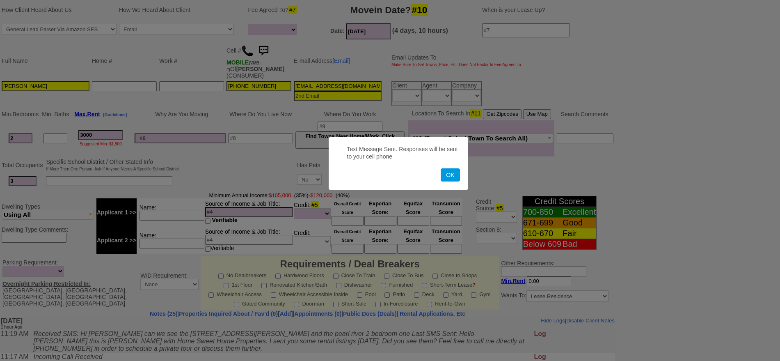
click at [441, 168] on button "OK" at bounding box center [450, 174] width 19 height 13
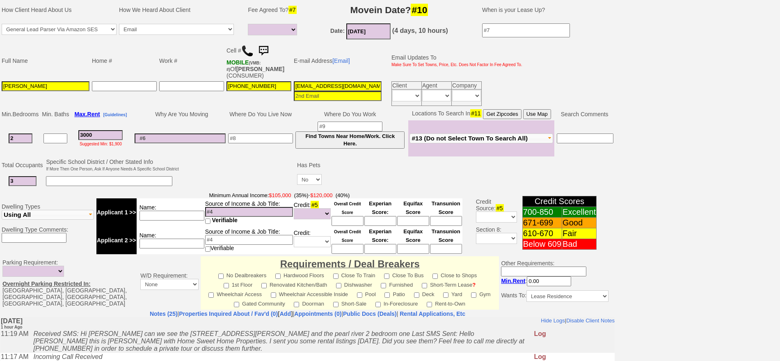
click at [338, 64] on td "E-mail Address [Email]" at bounding box center [338, 60] width 90 height 39
click at [341, 60] on link "[Email]" at bounding box center [341, 60] width 18 height 7
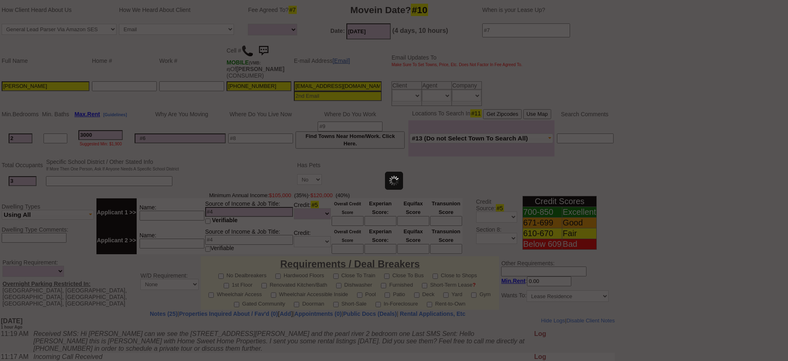
scroll to position [0, 0]
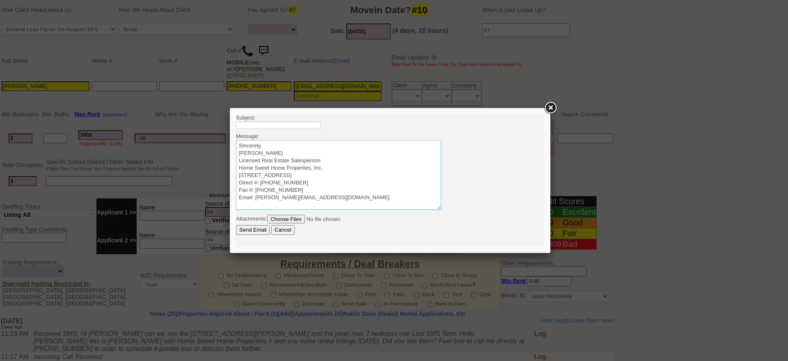
click at [346, 146] on textarea "Sincerely, Jorge Guerrero Licensed Real Estate Salesperson Home Sweet Home Prop…" at bounding box center [338, 175] width 205 height 70
paste textarea "Good Afternoon Diana Vanessa, It was a pleasure speaking with you! I am excited…"
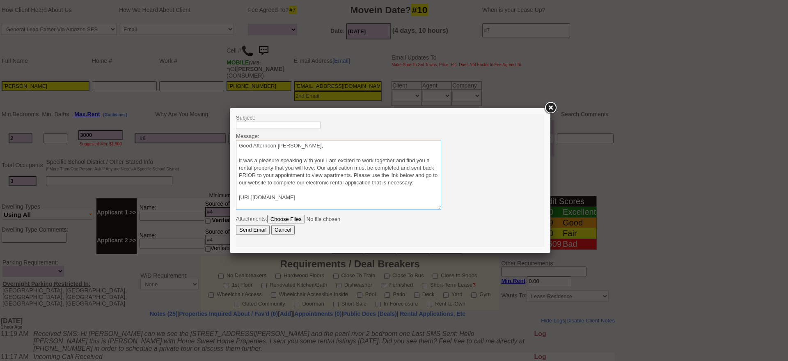
scroll to position [43, 0]
type textarea "Good Afternoon Diana Vanessa, It was a pleasure speaking with you! I am excited…"
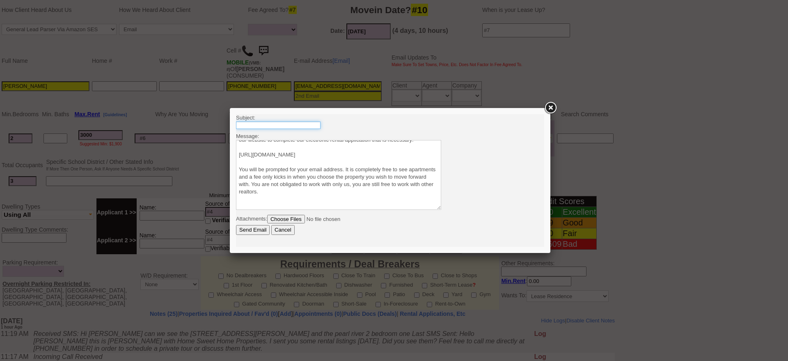
click at [303, 126] on input "text" at bounding box center [278, 124] width 85 height 7
type input "Viewing Rentals With Us"
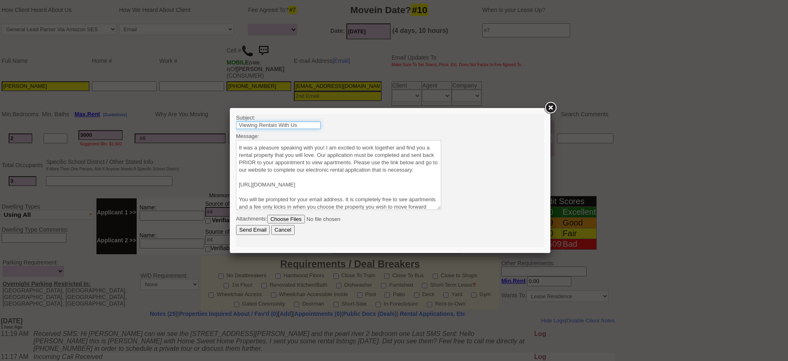
scroll to position [0, 0]
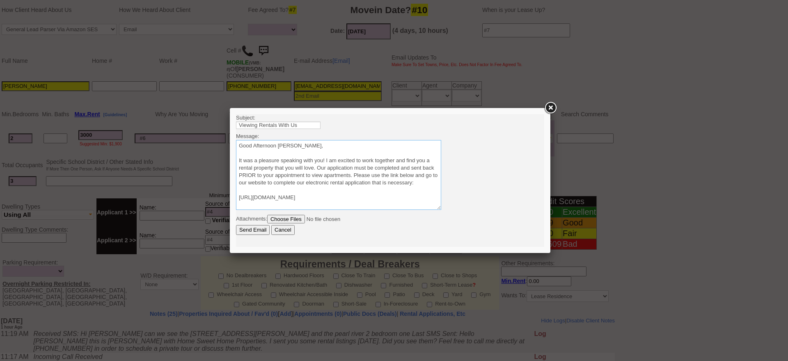
drag, startPoint x: 278, startPoint y: 144, endPoint x: 403, endPoint y: 149, distance: 124.5
click at [403, 149] on textarea "Sincerely, Jorge Guerrero Licensed Real Estate Salesperson Home Sweet Home Prop…" at bounding box center [338, 175] width 205 height 70
type textarea "Good Afternoon Muriell It was a pleasure speaking with you! I am excited to wor…"
click at [257, 230] on input "Send Email" at bounding box center [253, 230] width 34 height 10
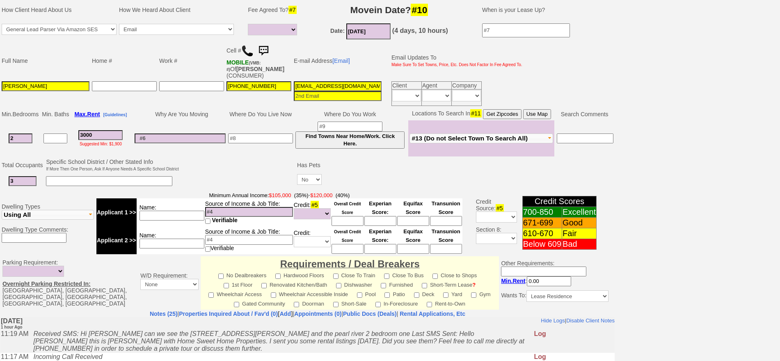
click at [270, 48] on img at bounding box center [263, 51] width 16 height 16
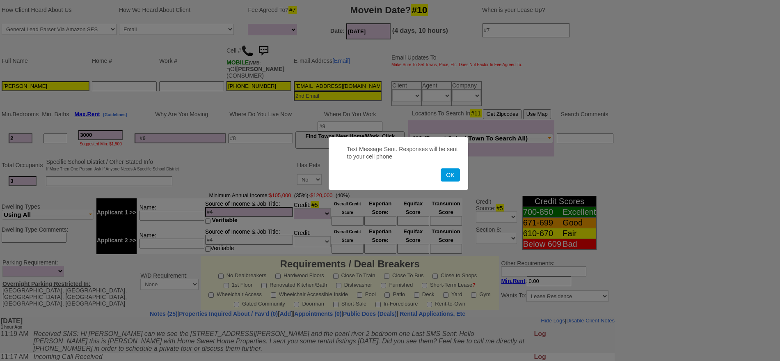
click at [441, 168] on button "OK" at bounding box center [450, 174] width 19 height 13
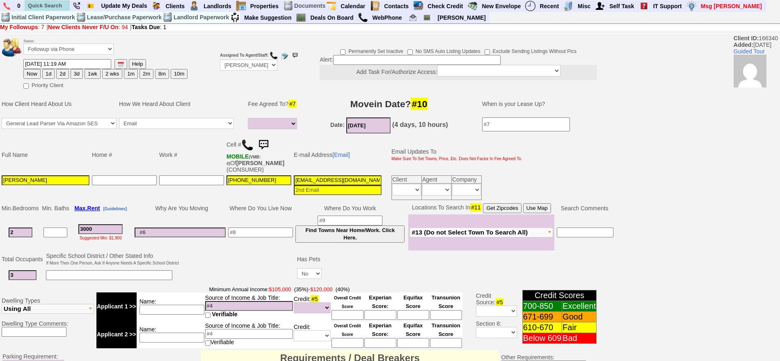
click at [270, 146] on img at bounding box center [263, 145] width 16 height 16
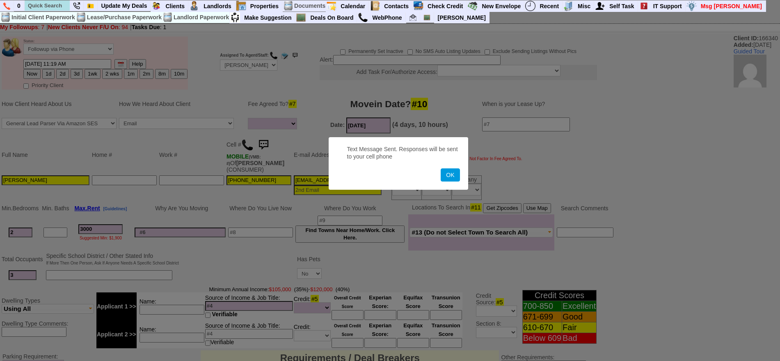
click at [441, 168] on button "OK" at bounding box center [450, 174] width 19 height 13
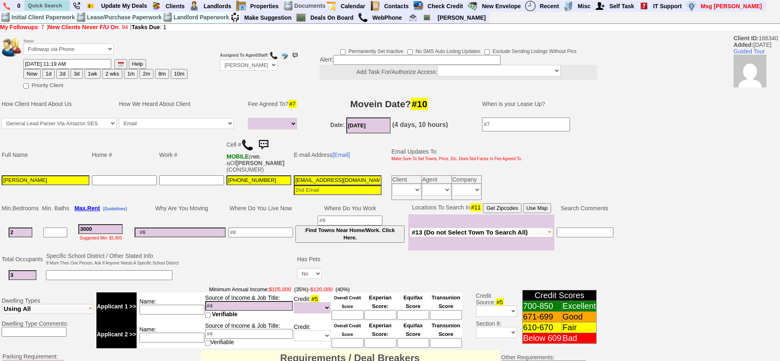
click at [270, 146] on img at bounding box center [263, 145] width 16 height 16
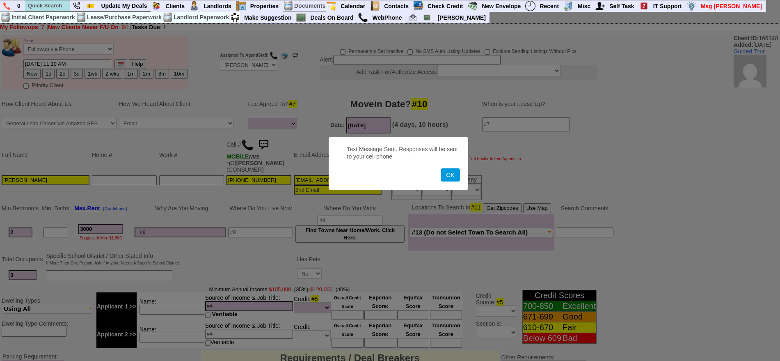
click at [441, 168] on button "OK" at bounding box center [450, 174] width 19 height 13
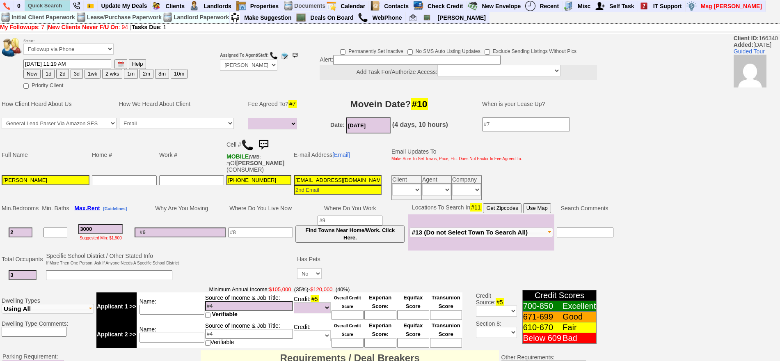
click at [78, 76] on button "3d" at bounding box center [77, 74] width 12 height 10
type input "09/29/2025 01:13 PM"
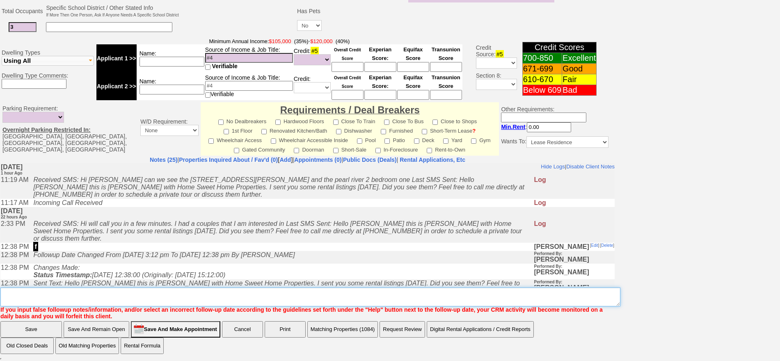
click at [445, 301] on textarea "Insert New Note Here" at bounding box center [310, 296] width 620 height 19
type textarea "f"
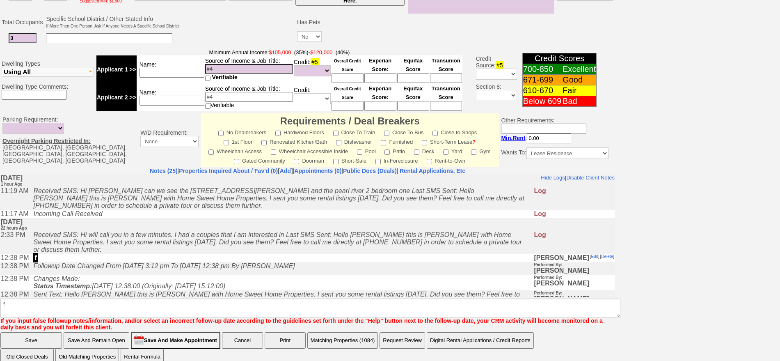
click input "Save" at bounding box center [31, 340] width 62 height 16
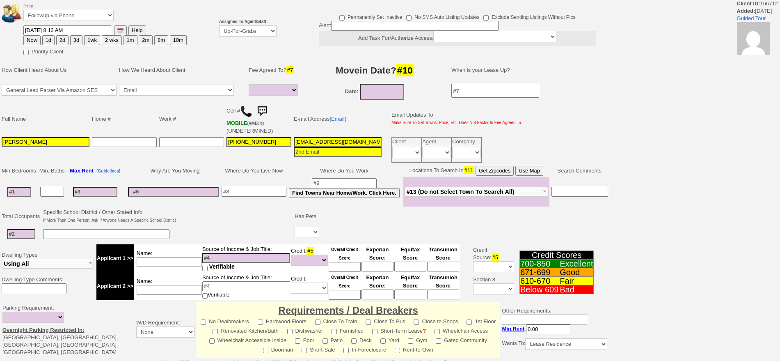
select select
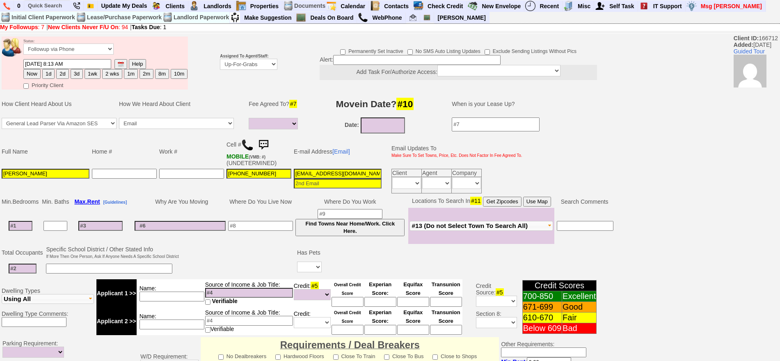
click at [37, 70] on button "Now" at bounding box center [31, 74] width 17 height 10
type input "[DATE] 01:13 PM"
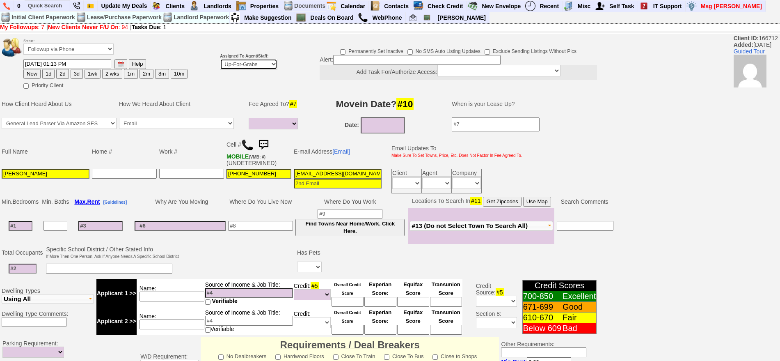
click at [254, 68] on select "Up-For-Grabs ***** STAFF ***** [PERSON_NAME] [PHONE_NUMBER] [PERSON_NAME] [PHON…" at bounding box center [248, 64] width 57 height 11
select select "148"
click at [220, 59] on select "Up-For-Grabs ***** STAFF ***** [PERSON_NAME] [PHONE_NUMBER] [PERSON_NAME] [PHON…" at bounding box center [248, 64] width 57 height 11
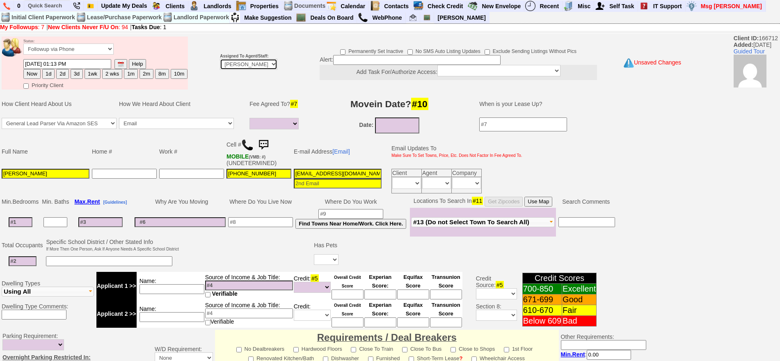
scroll to position [224, 0]
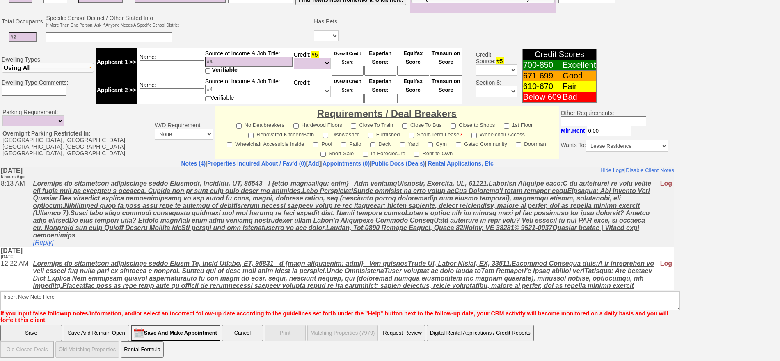
click at [371, 310] on font "If you input false followup notes/information, and/or select an incorrect follo…" at bounding box center [334, 316] width 668 height 13
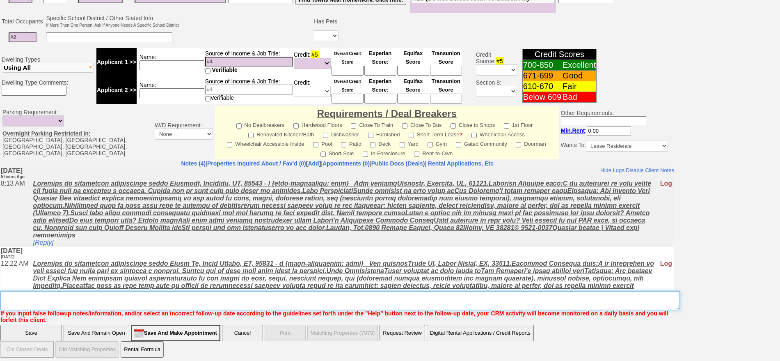
click at [371, 301] on textarea "Insert New Note Here" at bounding box center [340, 300] width 680 height 19
type textarea "f"
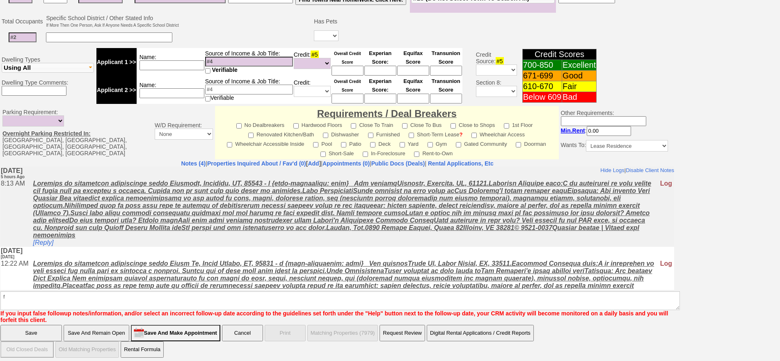
click input "Save" at bounding box center [31, 333] width 62 height 16
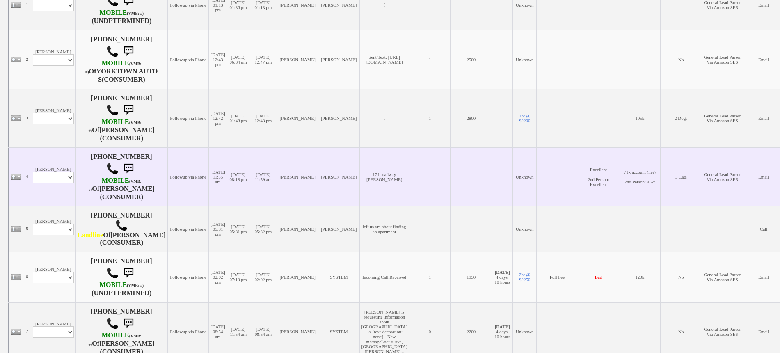
scroll to position [215, 0]
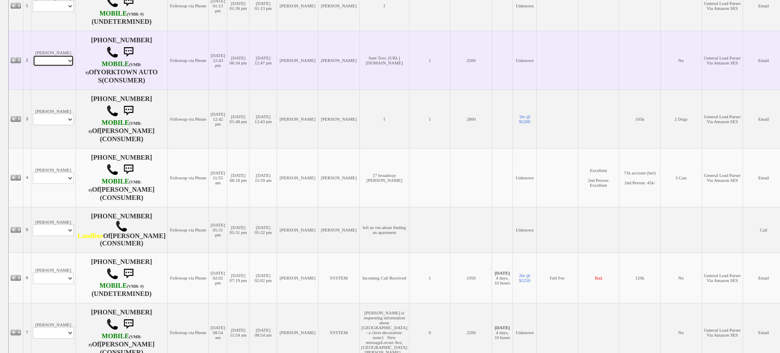
click at [53, 61] on select "Profile Edit Print Email Externally (Will Not Be Tracked In CRM) Closed Deals" at bounding box center [53, 60] width 41 height 11
select select "ChangeURL,/crm/custom/edit_client_form.php?redirect=%2Fcrm%2Fclients.php&id=160…"
click at [33, 55] on select "Profile Edit Print Email Externally (Will Not Be Tracked In CRM) Closed Deals" at bounding box center [53, 60] width 41 height 11
select select
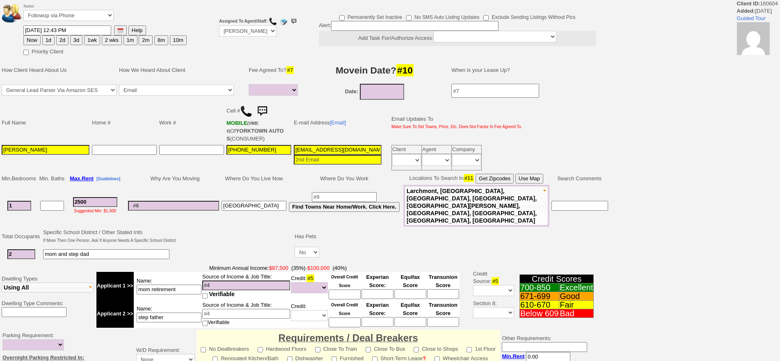
select select
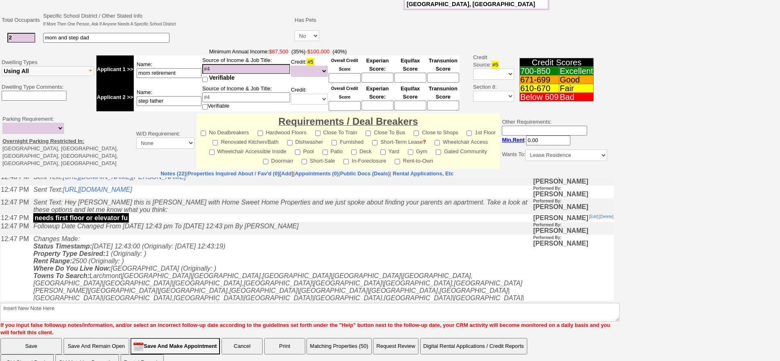
scroll to position [103, 0]
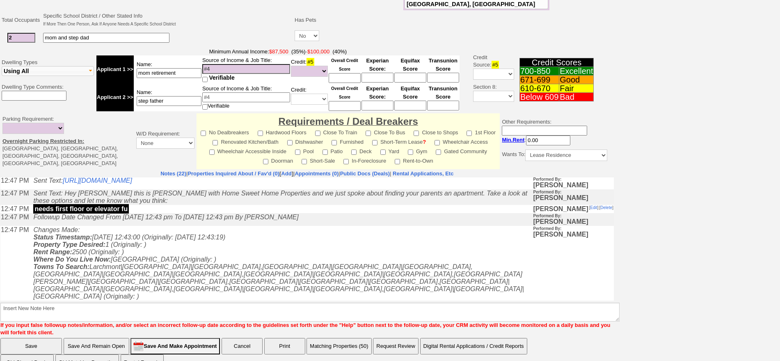
click at [229, 261] on td "Changes Made: Status Timestamp: 2025-09-26 12:43:00 (Originally: 2025-09-25 12:…" at bounding box center [281, 282] width 504 height 112
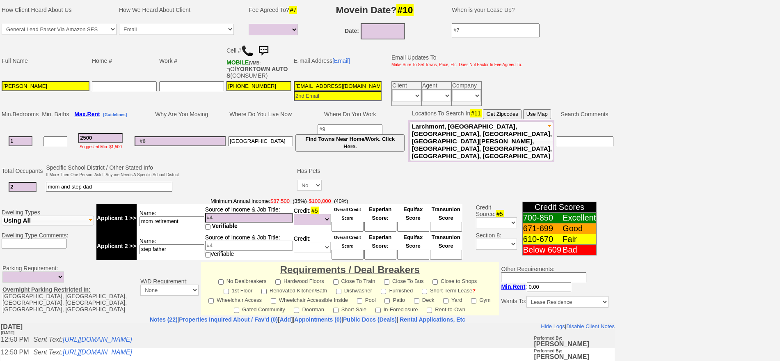
scroll to position [0, 0]
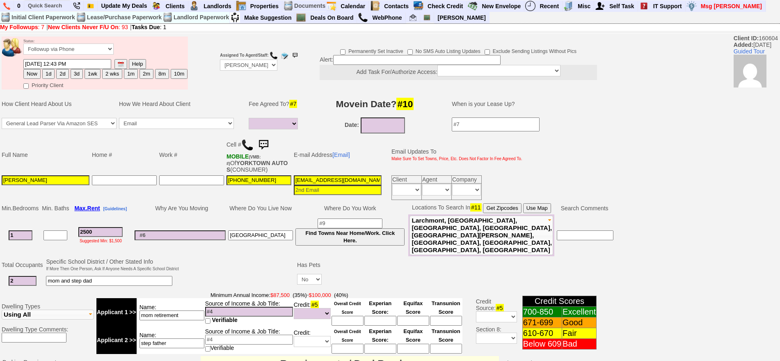
click at [272, 144] on img at bounding box center [263, 145] width 16 height 16
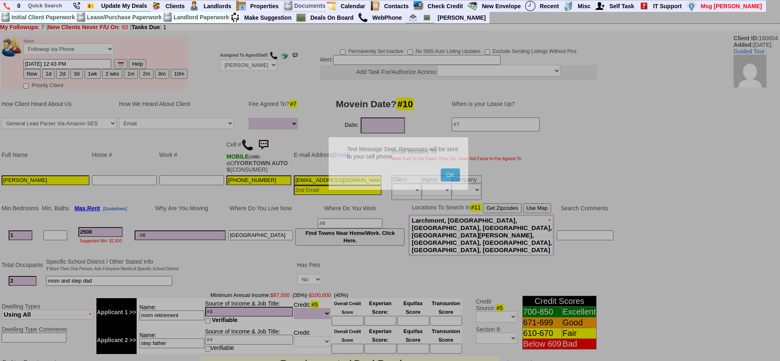
click at [441, 168] on button "OK" at bounding box center [450, 174] width 19 height 13
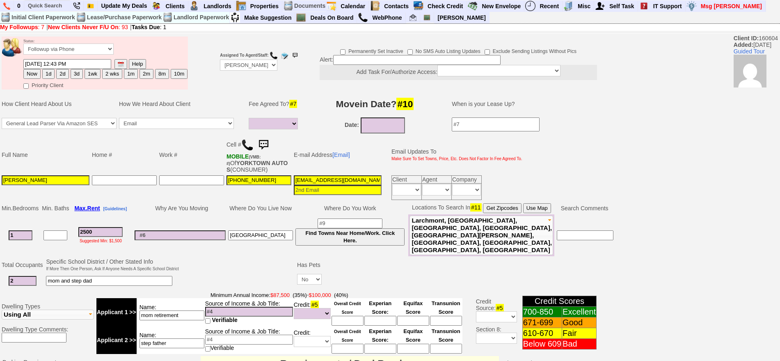
click at [250, 144] on img at bounding box center [247, 145] width 12 height 12
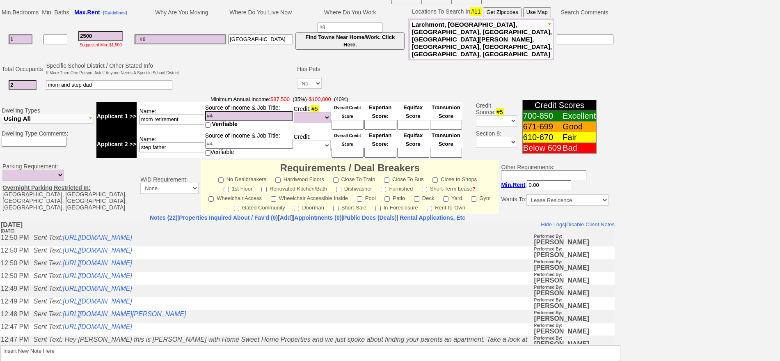
scroll to position [197, 0]
click at [296, 258] on td "Sent Text: https://hshprop.com/?section=view_property&propertyid=1011" at bounding box center [281, 251] width 504 height 13
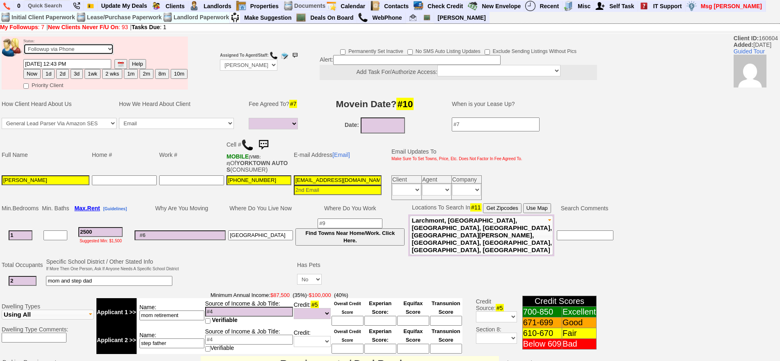
drag, startPoint x: 89, startPoint y: 46, endPoint x: 86, endPoint y: 53, distance: 6.8
click at [89, 47] on select "Followup via Phone Followup via Email Followup When Section 8 Property Found De…" at bounding box center [68, 49] width 90 height 11
select select "Inactive"
click at [23, 46] on select "Followup via Phone Followup via Email Followup When Section 8 Property Found De…" at bounding box center [68, 49] width 90 height 11
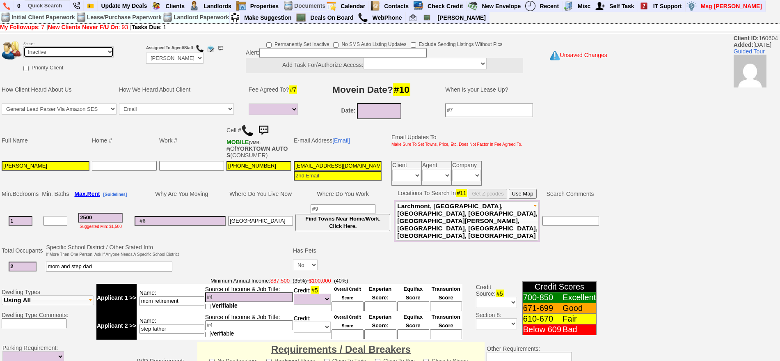
scroll to position [234, 0]
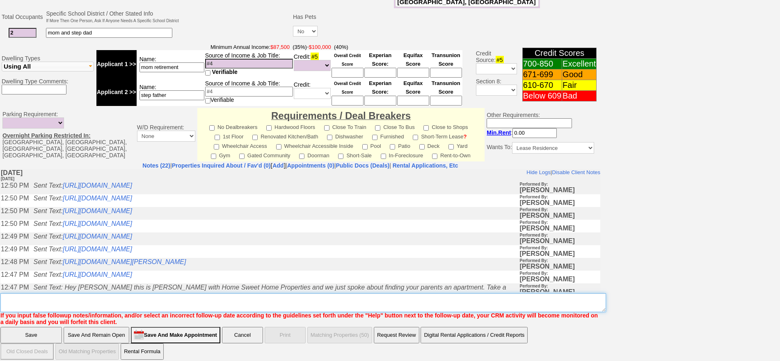
click at [547, 300] on textarea "Insert New Note Here" at bounding box center [303, 302] width 606 height 19
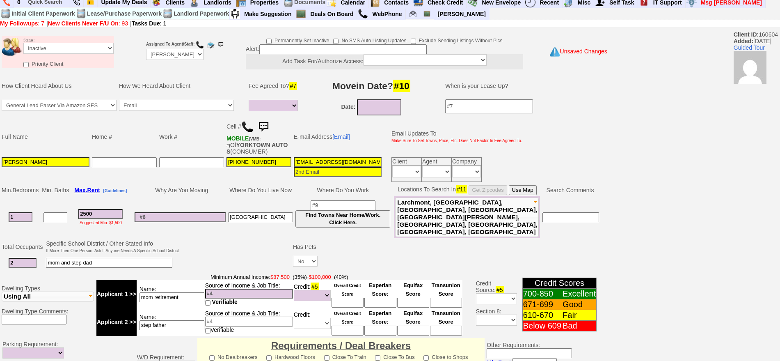
scroll to position [0, 0]
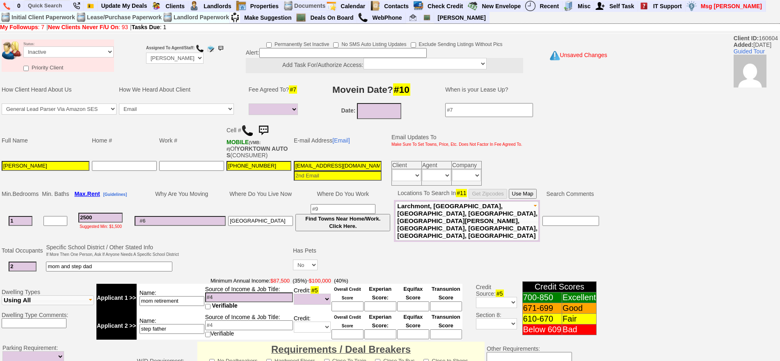
type textarea "called client lm sent txt ia until response"
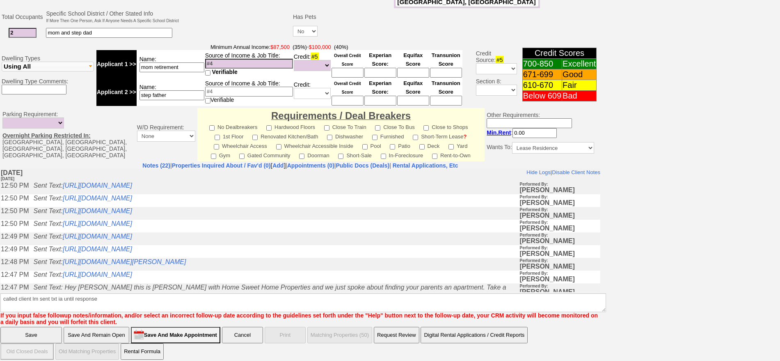
click input "Save" at bounding box center [31, 335] width 62 height 16
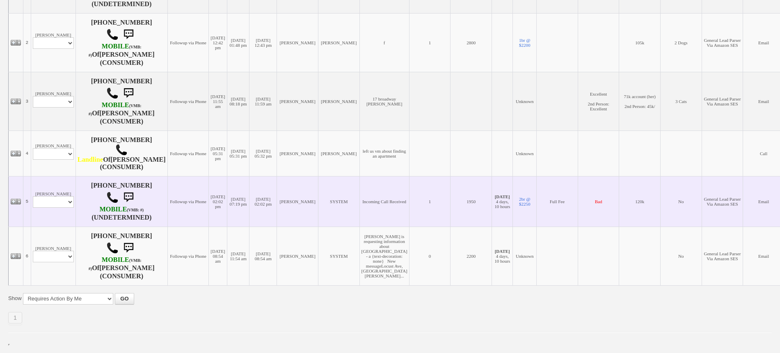
scroll to position [268, 0]
click at [69, 196] on select "Profile Edit Print Email Externally (Will Not Be Tracked In CRM) Closed Deals" at bounding box center [53, 201] width 41 height 11
select select "ChangeURL,/crm/custom/edit_client_form.php?redirect=%2Fcrm%2Fclients.php&id=117…"
click at [33, 196] on select "Profile Edit Print Email Externally (Will Not Be Tracked In CRM) Closed Deals" at bounding box center [53, 201] width 41 height 11
select select
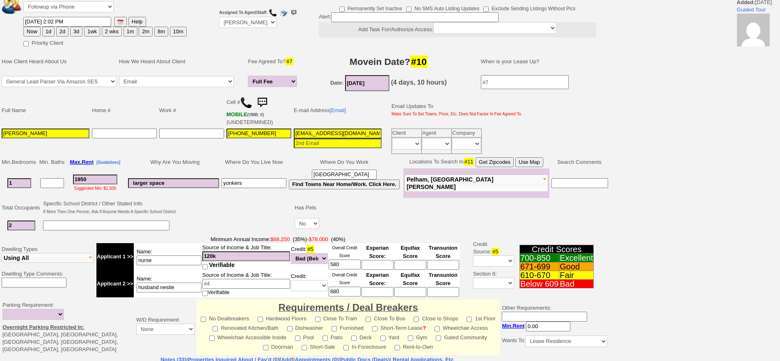
scroll to position [207, 0]
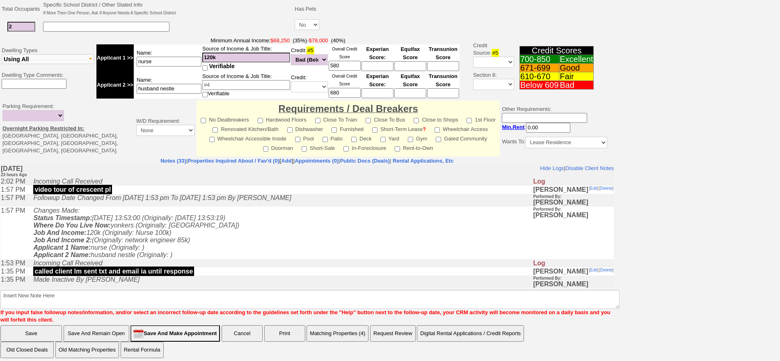
click at [220, 244] on td "Changes Made: Status Timestamp: [DATE] 13:53:00 (Originally: [DATE] 13:53:19) W…" at bounding box center [281, 232] width 504 height 53
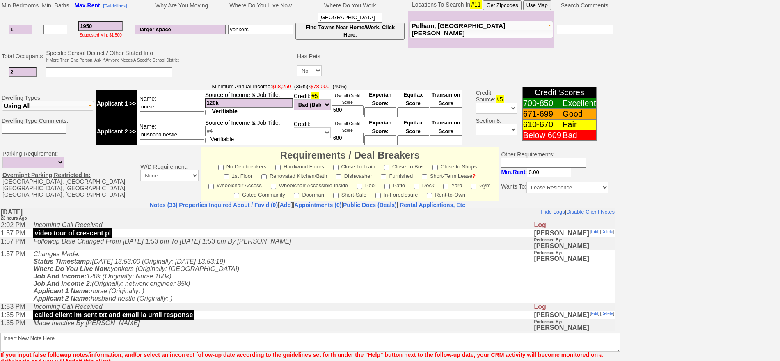
scroll to position [241, 0]
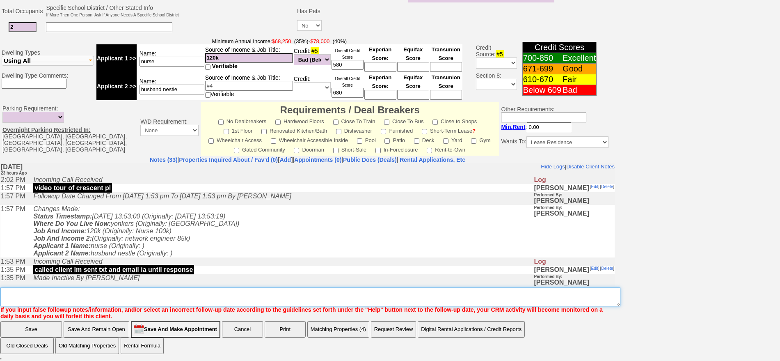
click at [208, 296] on textarea "Insert New Note Here" at bounding box center [310, 296] width 620 height 19
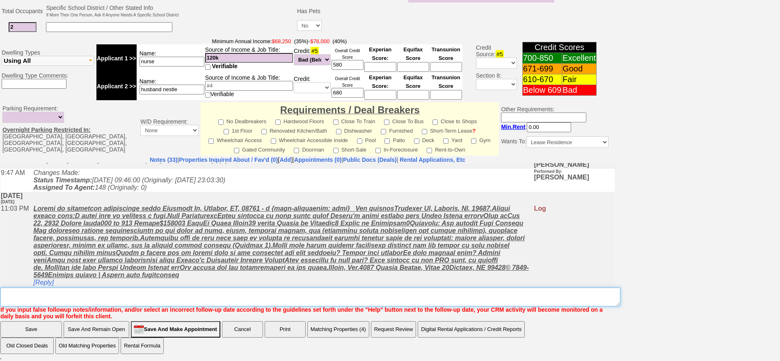
click at [274, 301] on textarea "Insert New Note Here" at bounding box center [310, 296] width 620 height 19
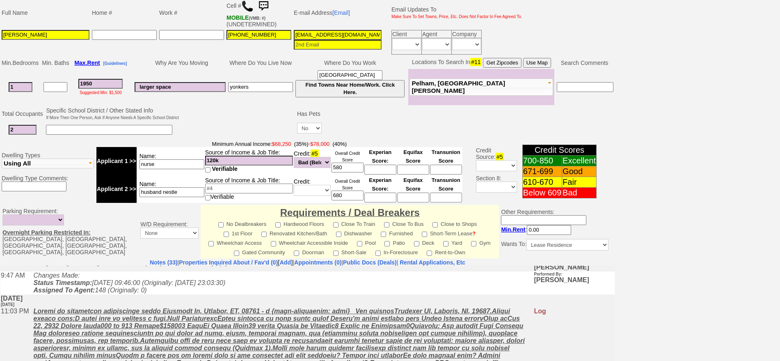
click at [103, 81] on input "1950" at bounding box center [100, 84] width 44 height 10
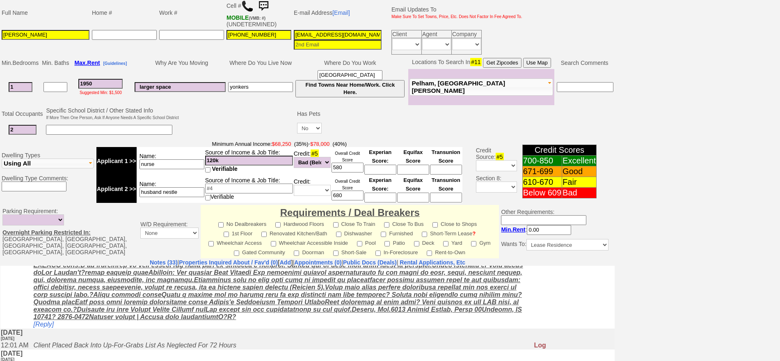
scroll to position [241, 0]
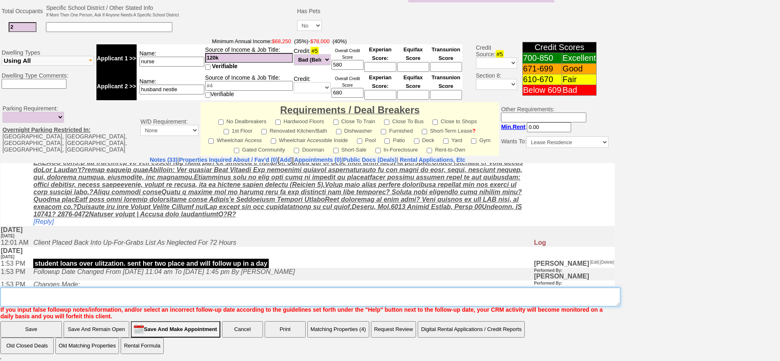
click at [242, 299] on textarea "Insert New Note Here" at bounding box center [310, 296] width 620 height 19
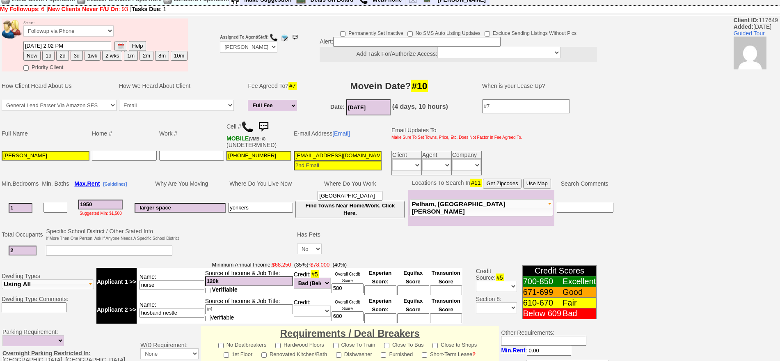
scroll to position [0, 0]
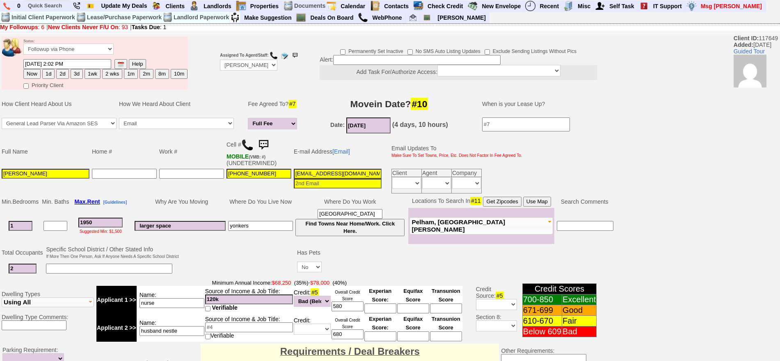
type textarea "wants 4 big closets but she pays 1800 she is unrealistic with bad credit ia"
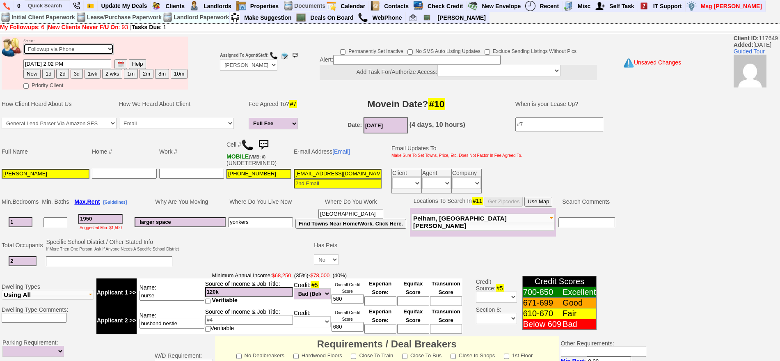
drag, startPoint x: 87, startPoint y: 50, endPoint x: 75, endPoint y: 58, distance: 14.6
click at [87, 50] on select "Followup via Phone Followup via Email Followup When Section 8 Property Found De…" at bounding box center [68, 49] width 90 height 11
click at [59, 51] on select "Followup via Phone Followup via Email Followup When Section 8 Property Found De…" at bounding box center [68, 49] width 90 height 11
select select "Inactive"
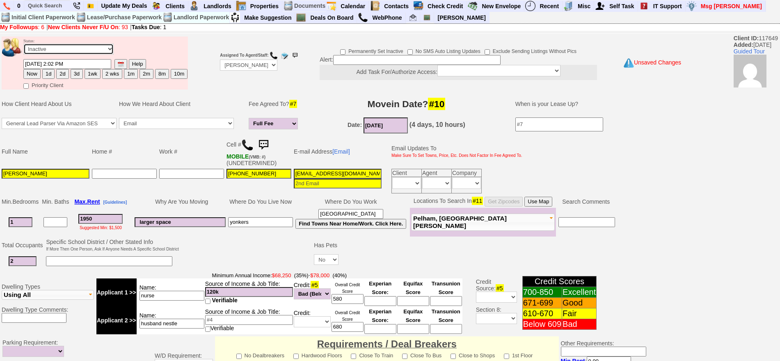
click at [23, 46] on select "Followup via Phone Followup via Email Followup When Section 8 Property Found De…" at bounding box center [68, 49] width 90 height 11
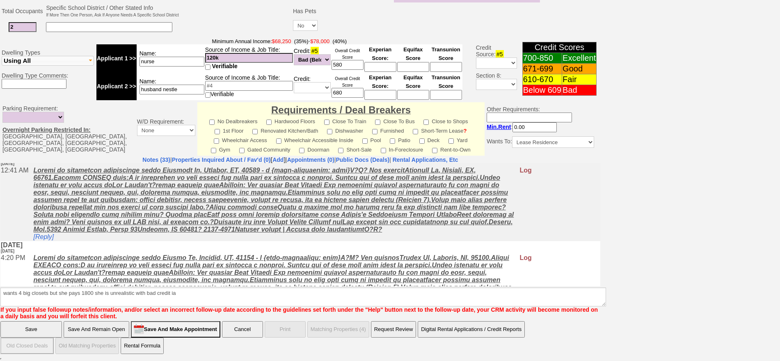
click at [34, 325] on input "Save" at bounding box center [31, 329] width 62 height 16
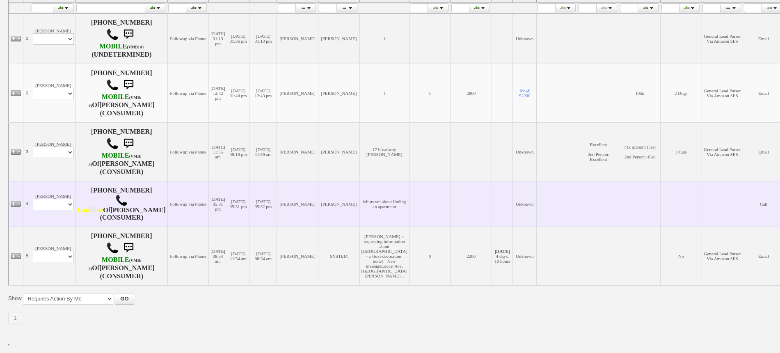
scroll to position [217, 0]
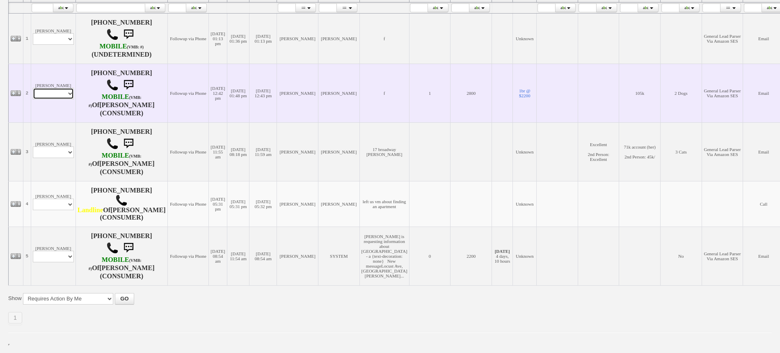
click at [53, 88] on select "Profile Edit Print Email Externally (Will Not Be Tracked In CRM) Closed Deals" at bounding box center [53, 93] width 41 height 11
select select "ChangeURL,/crm/custom/edit_client_form.php?redirect=%2Fcrm%2Fclients.php&id=670…"
click at [33, 88] on select "Profile Edit Print Email Externally (Will Not Be Tracked In CRM) Closed Deals" at bounding box center [53, 93] width 41 height 11
select select
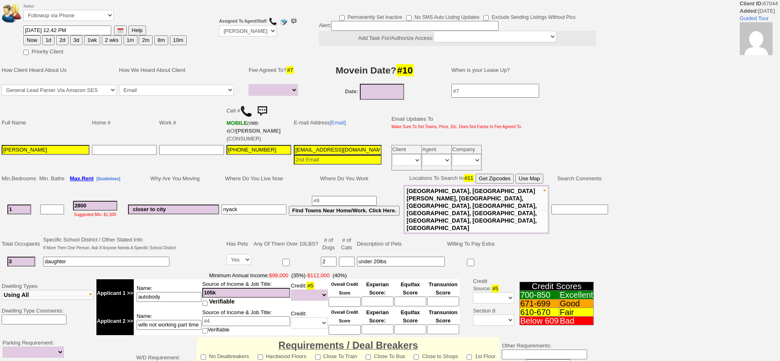
select select
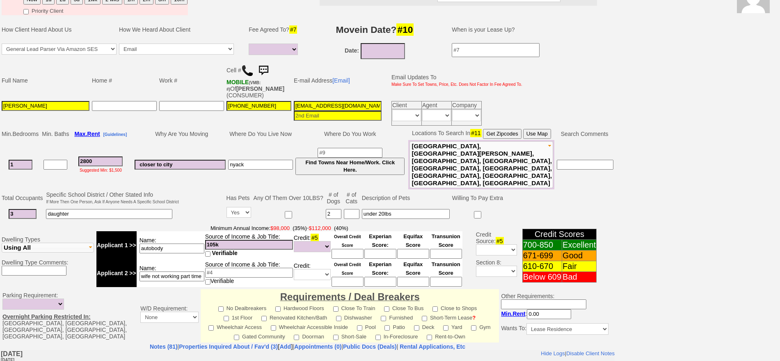
scroll to position [205, 0]
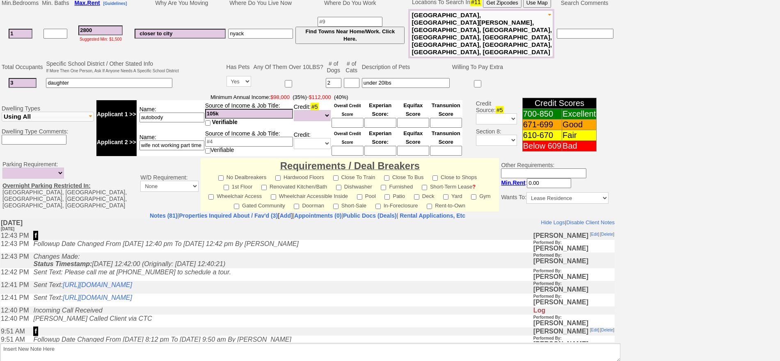
click at [296, 264] on td "Changes Made: Status Timestamp: [DATE] 12:42:00 (Originally: [DATE] 12:40:21)" at bounding box center [281, 260] width 504 height 16
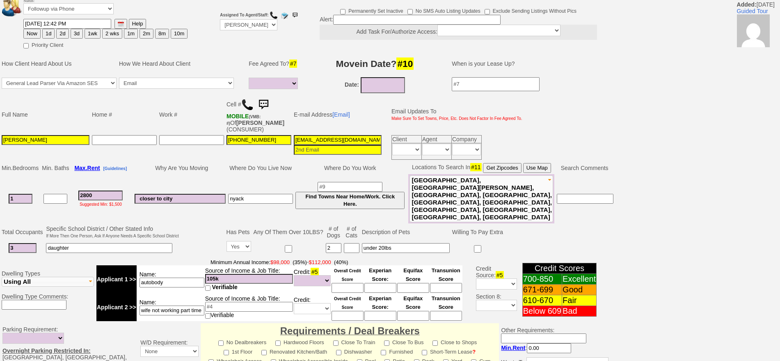
scroll to position [0, 0]
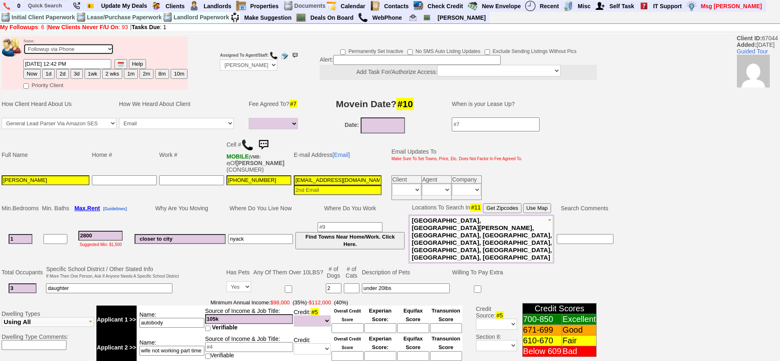
click at [89, 48] on select "Followup via Phone Followup via Email Followup When Section 8 Property Found De…" at bounding box center [68, 49] width 90 height 11
select select "Inactive"
click at [23, 46] on select "Followup via Phone Followup via Email Followup When Section 8 Property Found De…" at bounding box center [68, 49] width 90 height 11
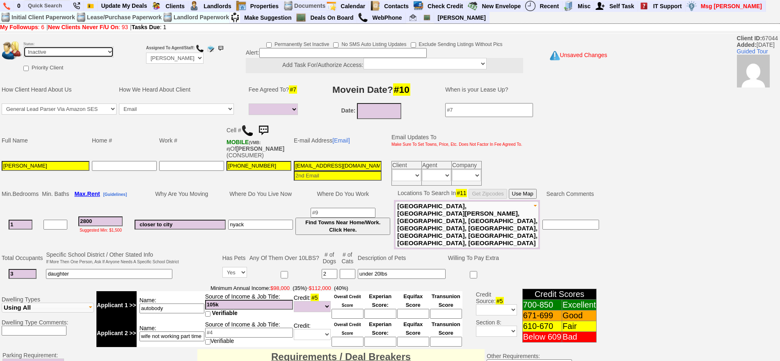
scroll to position [234, 0]
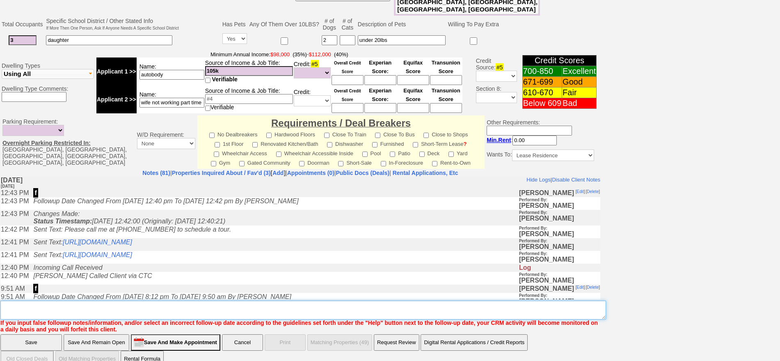
click at [371, 300] on textarea "Insert New Note Here" at bounding box center [303, 309] width 606 height 19
type textarea "no urgency ia"
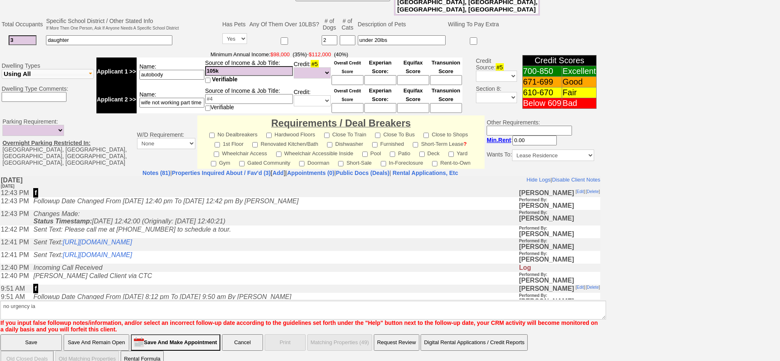
click at [79, 334] on input "Save And Remain Open" at bounding box center [97, 342] width 66 height 16
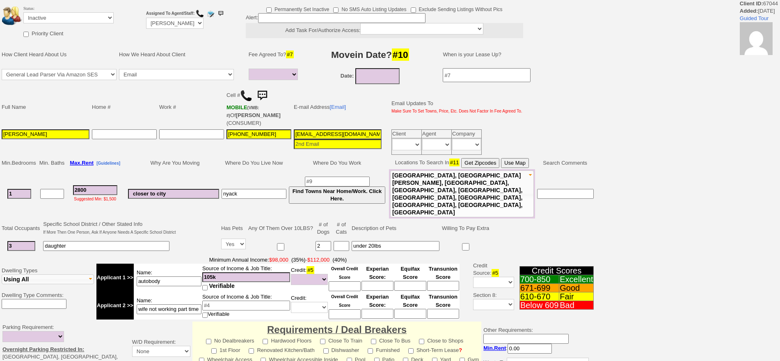
select select
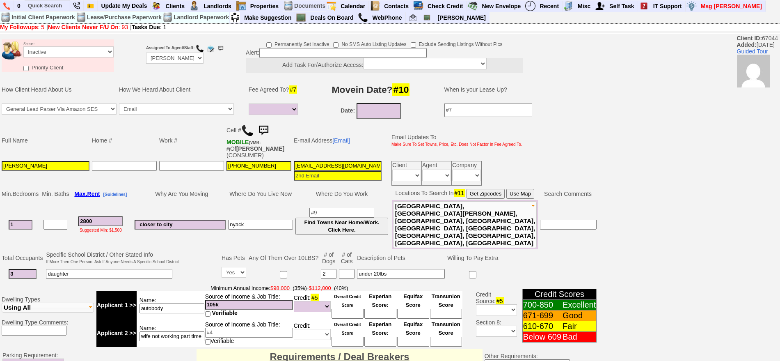
click at [263, 128] on img at bounding box center [263, 130] width 16 height 16
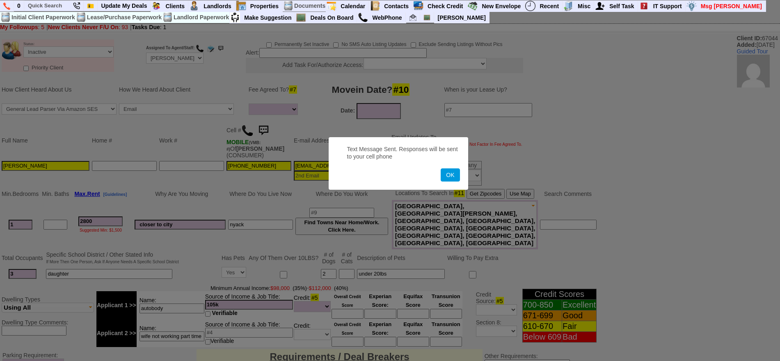
click at [441, 168] on button "OK" at bounding box center [450, 174] width 19 height 13
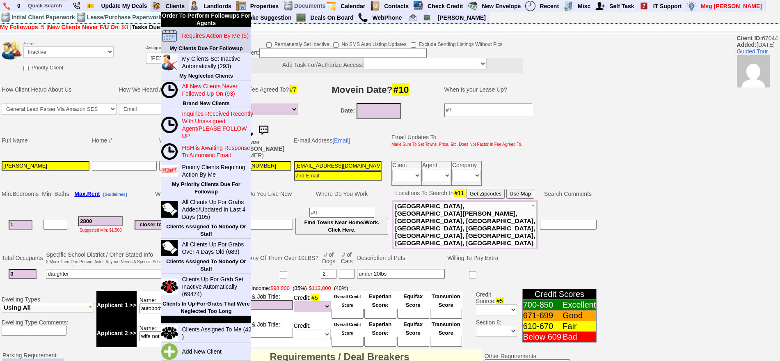
click at [197, 30] on link "Requires Action By Me (5)" at bounding box center [218, 35] width 79 height 11
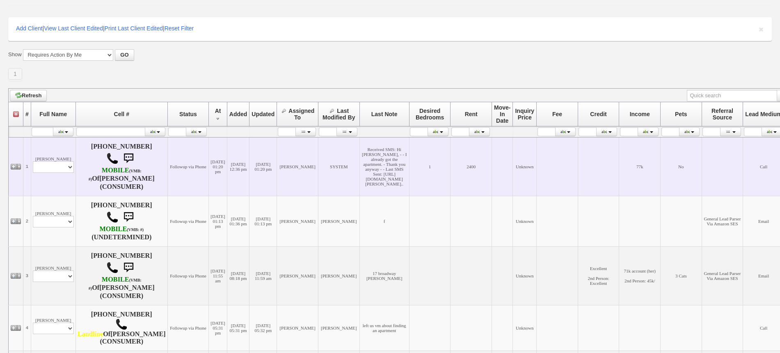
scroll to position [154, 0]
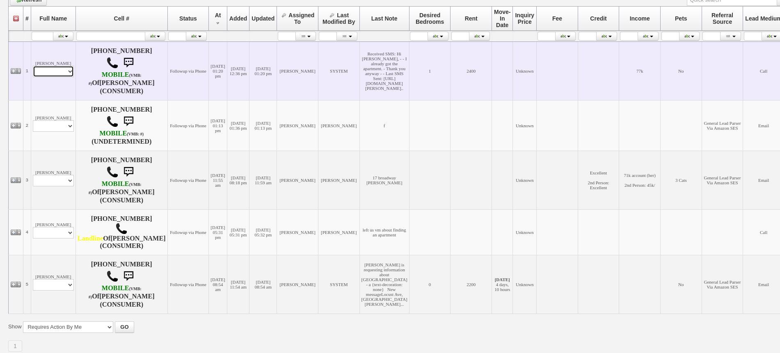
click at [60, 72] on select "Profile Edit Print Email Externally (Will Not Be Tracked In CRM) Closed Deals" at bounding box center [53, 71] width 41 height 11
select select "ChangeURL,/crm/custom/edit_client_form.php?redirect=%2Fcrm%2Fclients.php&id=167…"
click at [33, 66] on select "Profile Edit Print Email Externally (Will Not Be Tracked In CRM) Closed Deals" at bounding box center [53, 71] width 41 height 11
select select
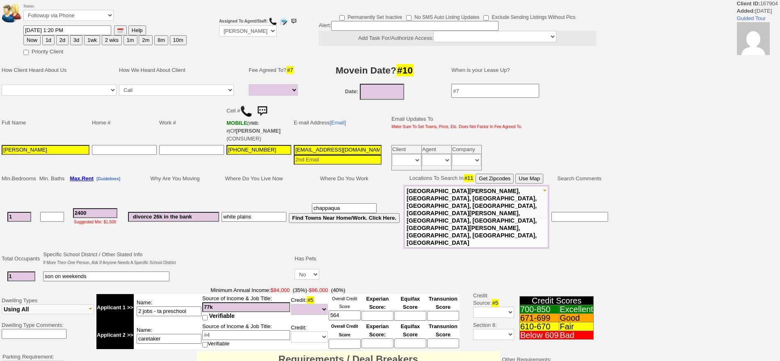
select select
drag, startPoint x: 0, startPoint y: 0, endPoint x: 64, endPoint y: 18, distance: 66.5
click at [66, 14] on select "Followup via Phone Followup via Email Followup When Section 8 Property Found De…" at bounding box center [68, 15] width 90 height 11
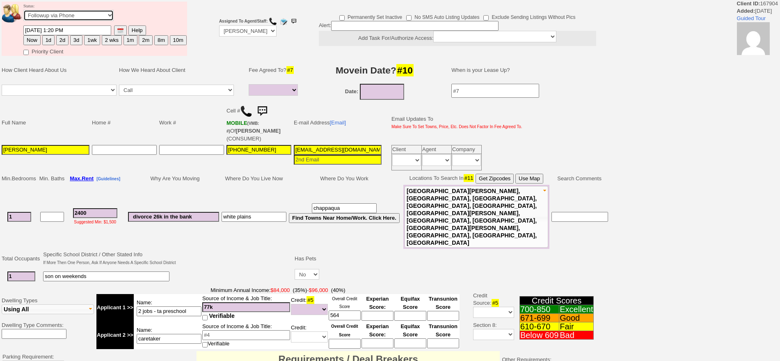
select select "Inactive"
click at [23, 12] on select "Followup via Phone Followup via Email Followup When Section 8 Property Found De…" at bounding box center [68, 15] width 90 height 11
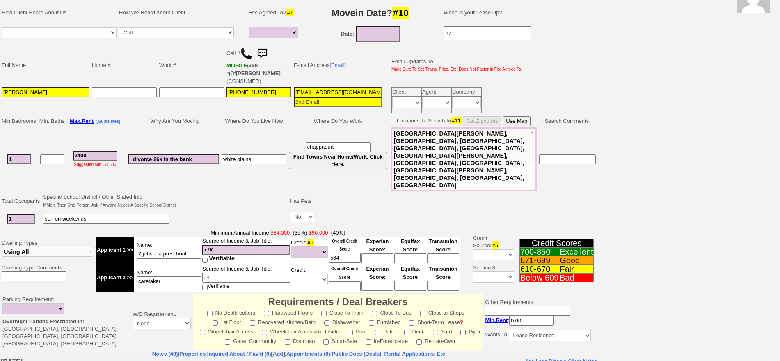
scroll to position [207, 0]
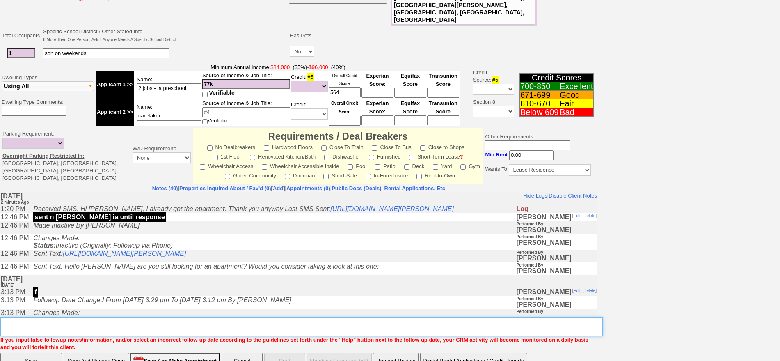
click at [313, 317] on textarea "Insert New Note Here" at bounding box center [301, 326] width 603 height 19
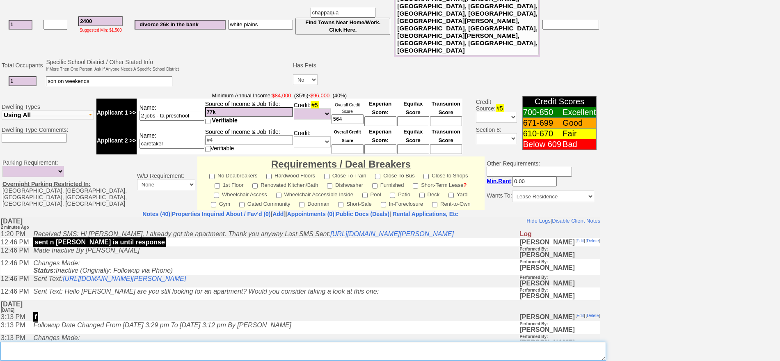
scroll to position [234, 0]
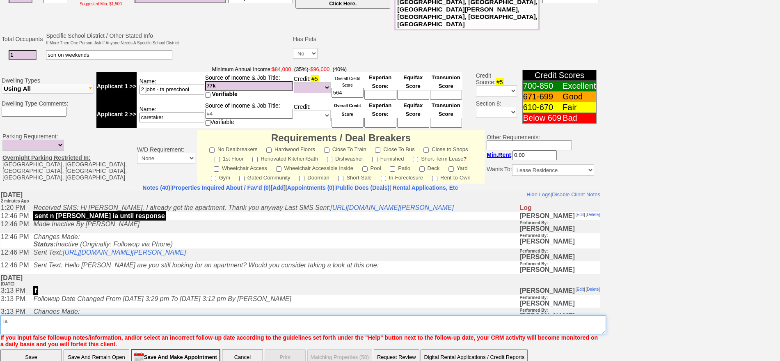
type textarea "ia"
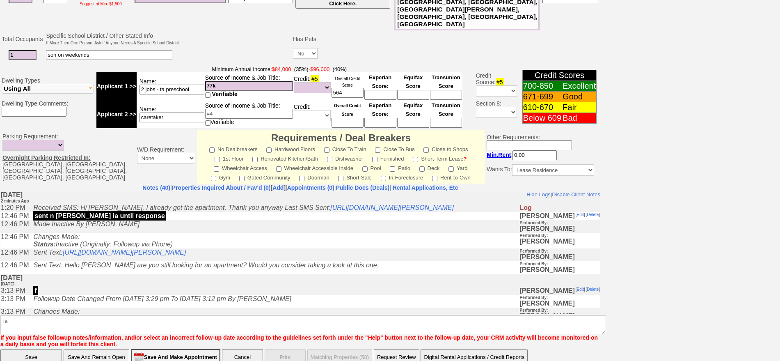
click input "Save" at bounding box center [31, 357] width 62 height 16
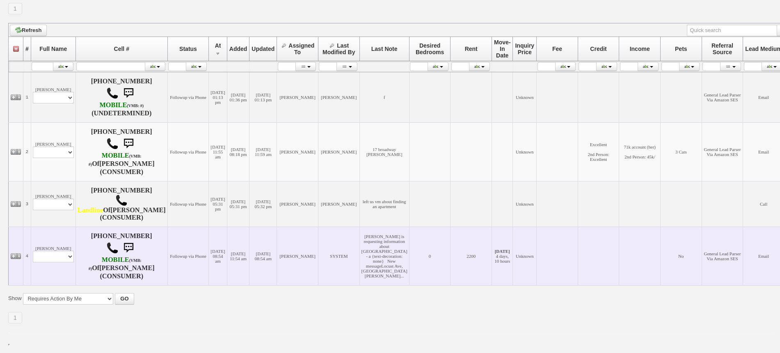
scroll to position [152, 0]
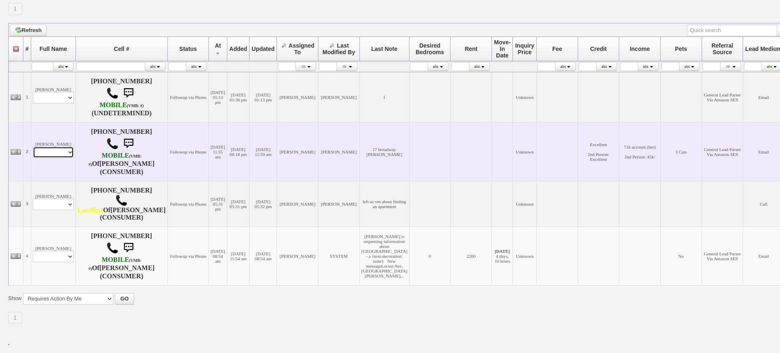
click at [46, 147] on select "Profile Edit Print Email Externally (Will Not Be Tracked In CRM) Closed Deals" at bounding box center [53, 152] width 41 height 11
select select "ChangeURL,/crm/custom/edit_client_form.php?redirect=%2Fcrm%2Fclients.php&id=123…"
click at [33, 147] on select "Profile Edit Print Email Externally (Will Not Be Tracked In CRM) Closed Deals" at bounding box center [53, 152] width 41 height 11
select select
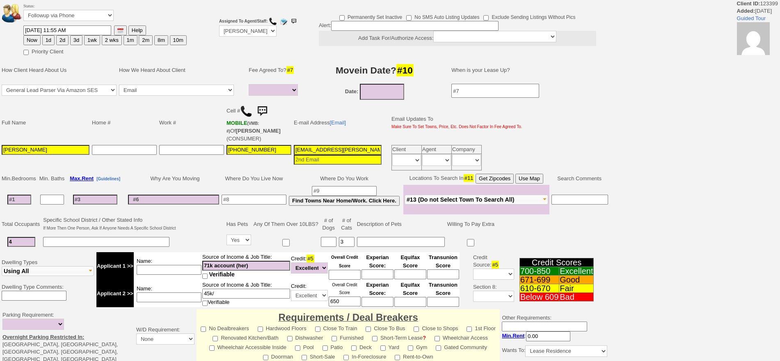
select select
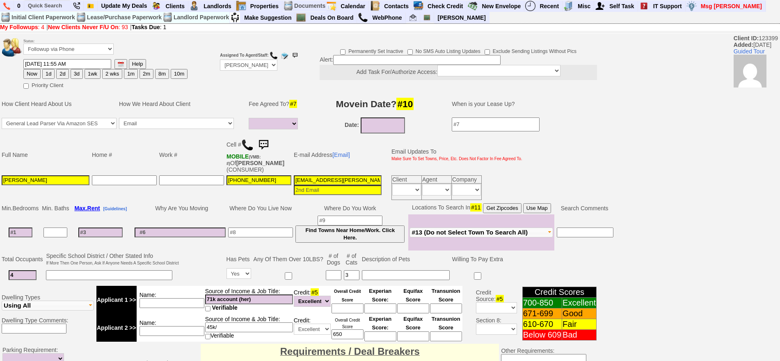
click at [246, 146] on img at bounding box center [247, 145] width 12 height 12
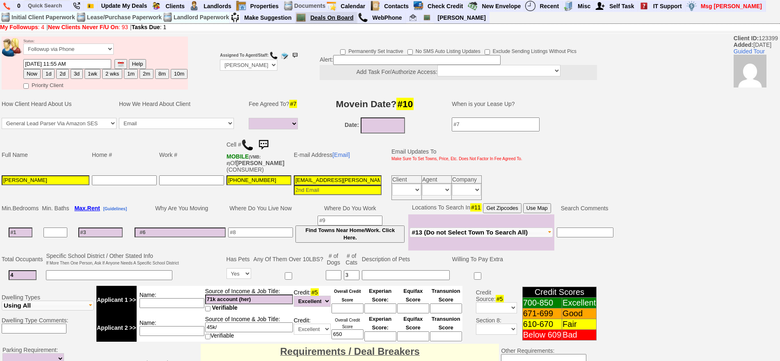
click at [326, 14] on link "Deals On Board" at bounding box center [332, 17] width 50 height 11
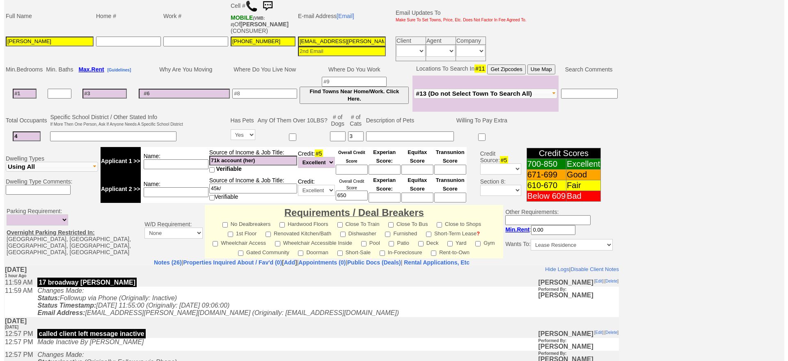
scroll to position [142, 0]
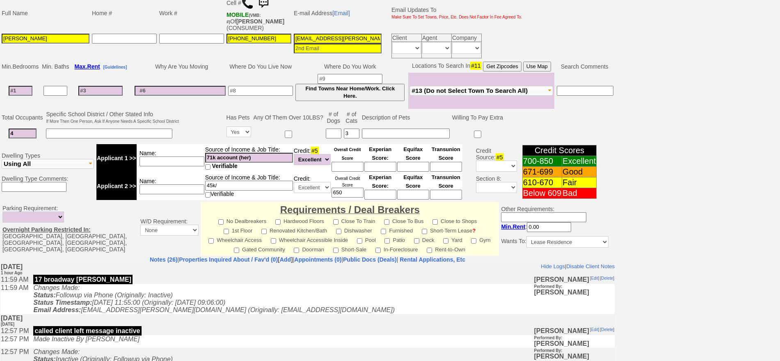
click at [344, 7] on td "E-mail Address [Email]" at bounding box center [338, 13] width 90 height 39
click at [344, 10] on link "[Email]" at bounding box center [341, 13] width 18 height 7
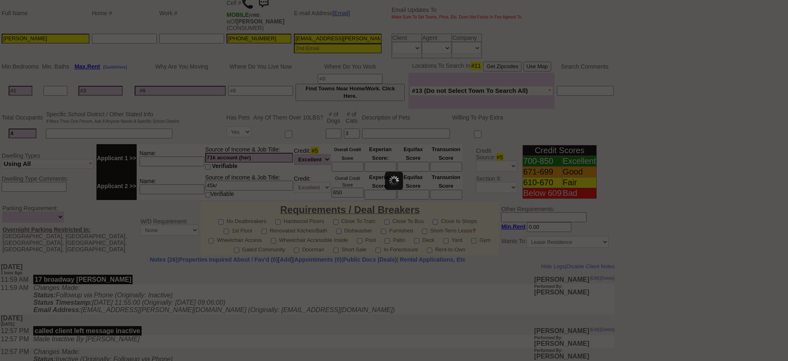
scroll to position [0, 0]
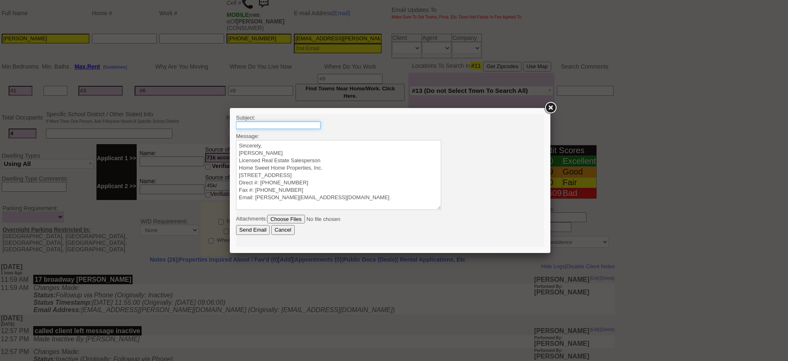
click at [284, 123] on input "text" at bounding box center [278, 124] width 85 height 7
click at [284, 123] on input "17 Broadway" at bounding box center [278, 124] width 85 height 7
click at [286, 123] on input "17 Broadway" at bounding box center [278, 124] width 85 height 7
type input "17 Broadway - 1 Bedroom Condo $2200"
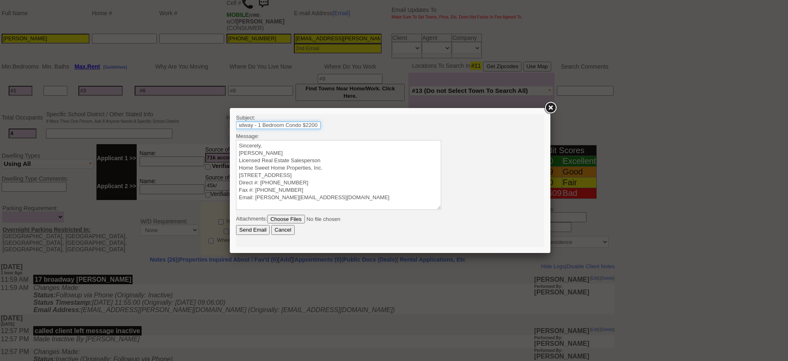
drag, startPoint x: 322, startPoint y: 126, endPoint x: 347, endPoint y: 127, distance: 25.5
click at [347, 127] on body "Subject: 17 Broadway - 1 Bedroom Condo $2200 Message: Sincerely, Jorge Guerrero…" at bounding box center [390, 180] width 308 height 133
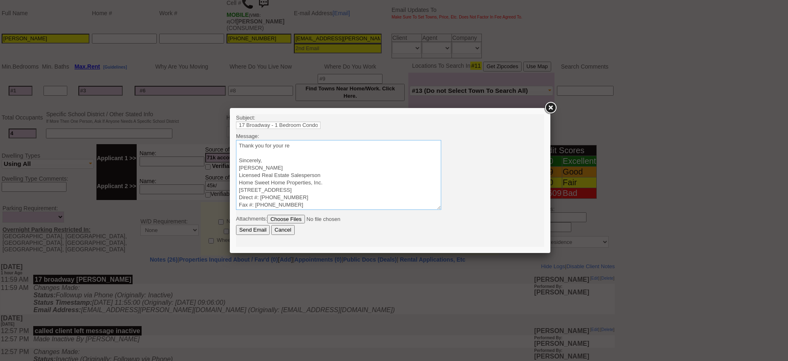
click at [352, 144] on textarea "Sincerely, Jorge Guerrero Licensed Real Estate Salesperson Home Sweet Home Prop…" at bounding box center [338, 175] width 205 height 70
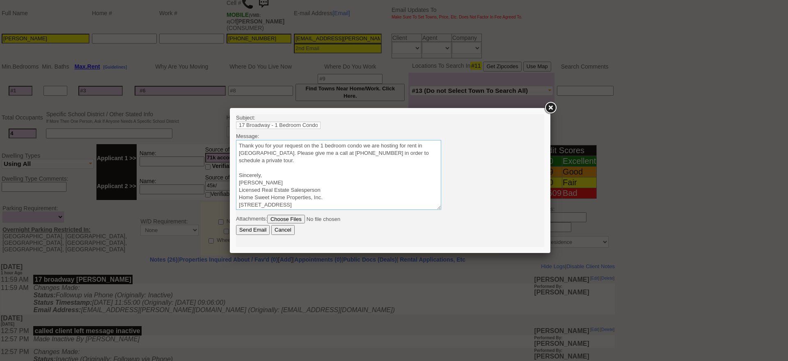
drag, startPoint x: 258, startPoint y: 155, endPoint x: 212, endPoint y: 130, distance: 52.5
click at [236, 130] on html "Subject: 17 Broadway - 1 Bedroom Condo $2200 Message: Sincerely, Jorge Guerrero…" at bounding box center [390, 180] width 308 height 133
drag, startPoint x: 238, startPoint y: 150, endPoint x: 472, endPoint y: 260, distance: 258.0
click at [238, 150] on textarea "Sincerely, Jorge Guerrero Licensed Real Estate Salesperson Home Sweet Home Prop…" at bounding box center [338, 175] width 205 height 70
drag, startPoint x: 262, startPoint y: 163, endPoint x: 442, endPoint y: 242, distance: 195.9
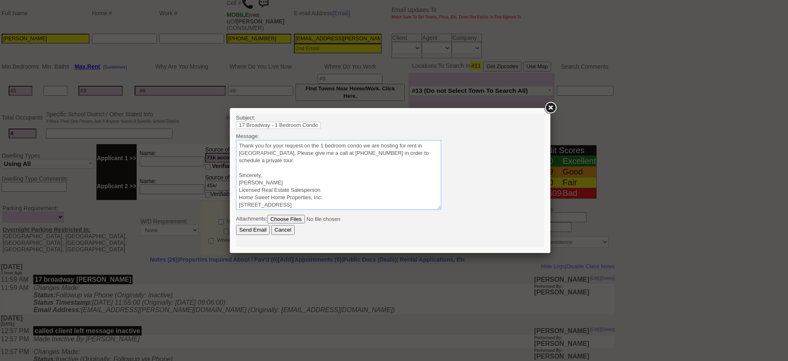
click at [236, 128] on html "Subject: 17 Broadway - 1 Bedroom Condo $2200 Message: Sincerely, Jorge Guerrero…" at bounding box center [390, 180] width 308 height 133
type textarea "Thank you for your request on the 1 bedroom condo we are hosting for rent in Ha…"
click at [254, 228] on input "Send Email" at bounding box center [253, 230] width 34 height 10
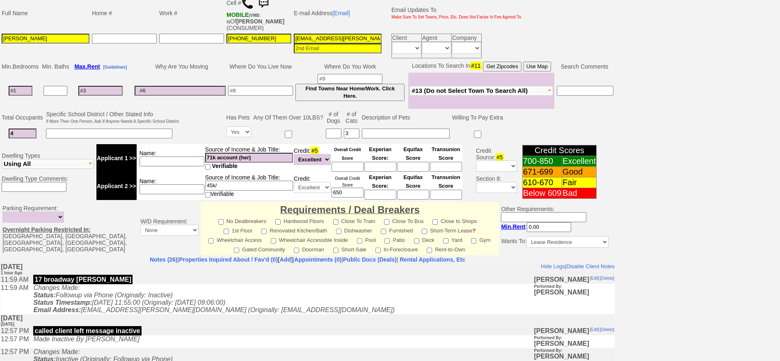
click at [264, 4] on img at bounding box center [263, 3] width 16 height 16
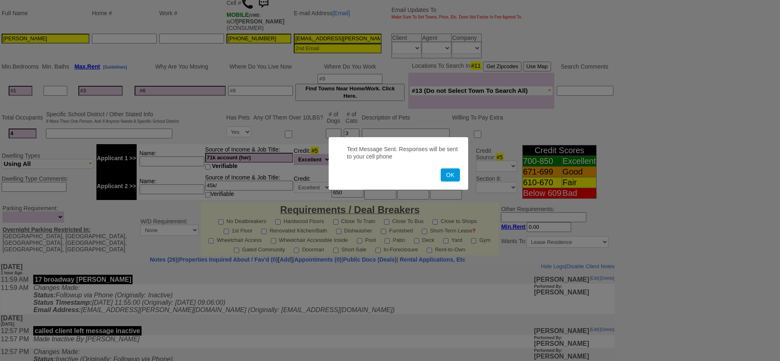
click at [441, 168] on button "OK" at bounding box center [450, 174] width 19 height 13
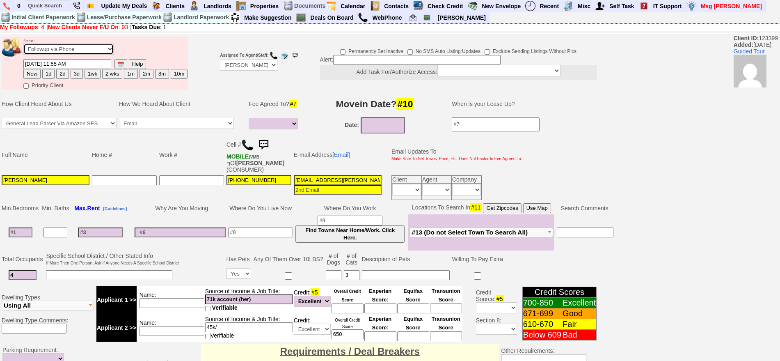
click at [88, 49] on select "Followup via Phone Followup via Email Followup When Section 8 Property Found De…" at bounding box center [68, 49] width 90 height 11
select select "Inactive"
click at [23, 46] on select "Followup via Phone Followup via Email Followup When Section 8 Property Found De…" at bounding box center [68, 49] width 90 height 11
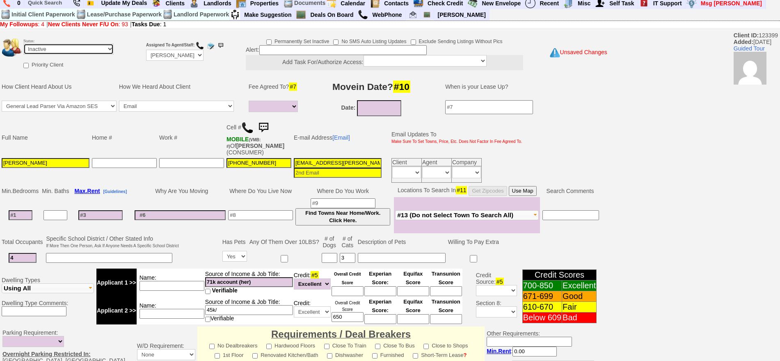
scroll to position [227, 0]
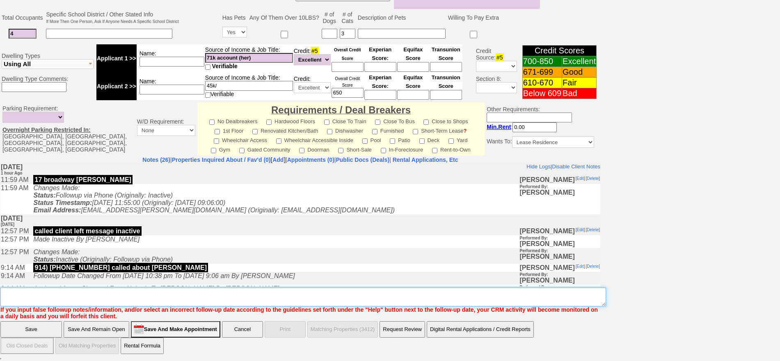
click at [387, 290] on textarea "Insert New Note Here" at bounding box center [303, 296] width 606 height 19
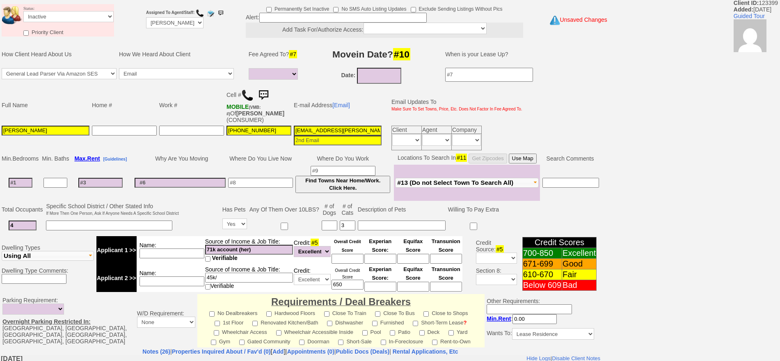
scroll to position [0, 0]
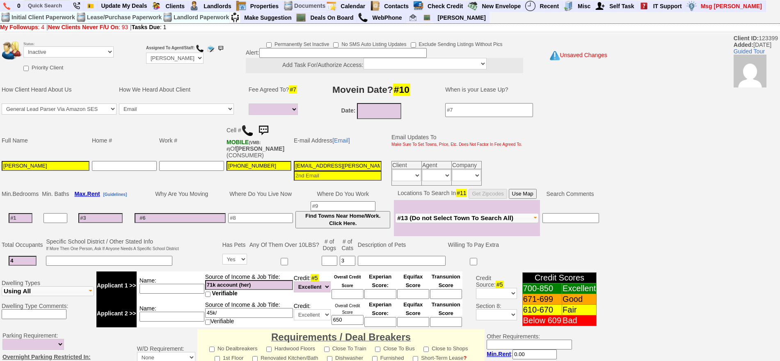
type textarea "called client lm sent txt and email ia until response"
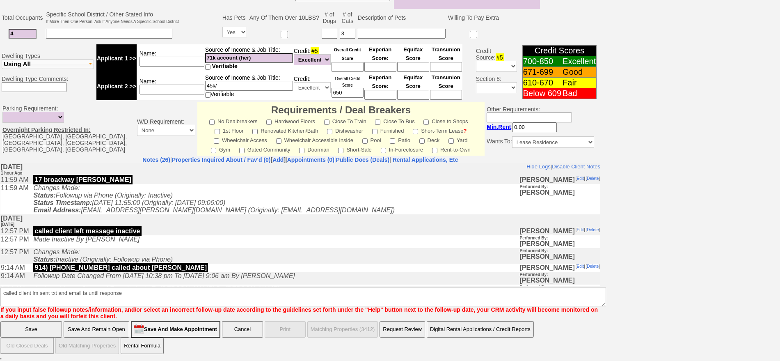
click input "Save" at bounding box center [31, 329] width 62 height 16
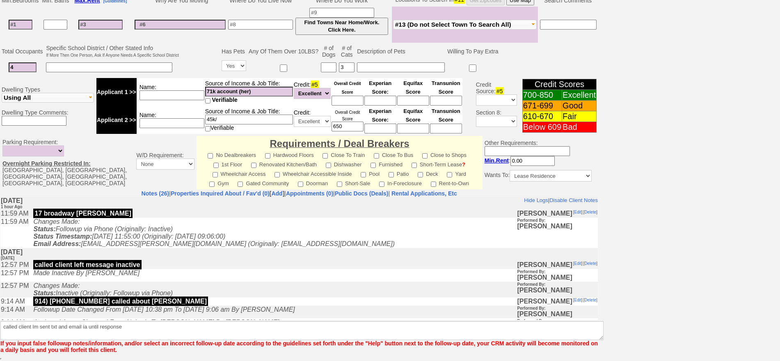
scroll to position [193, 0]
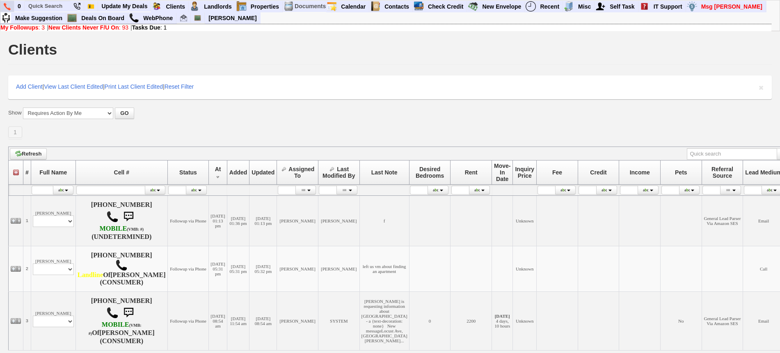
click at [10, 5] on img at bounding box center [7, 6] width 7 height 7
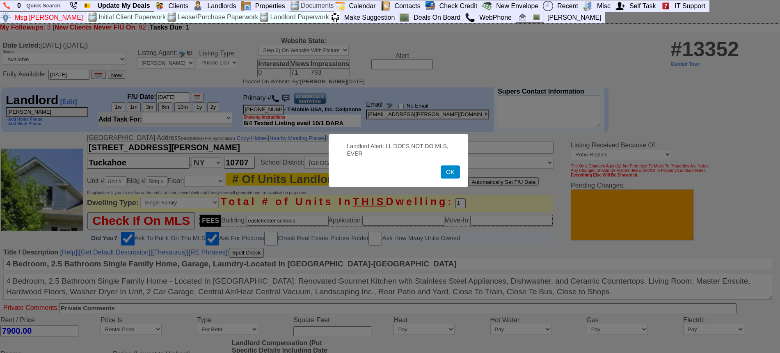
click at [448, 175] on button "OK" at bounding box center [450, 171] width 19 height 13
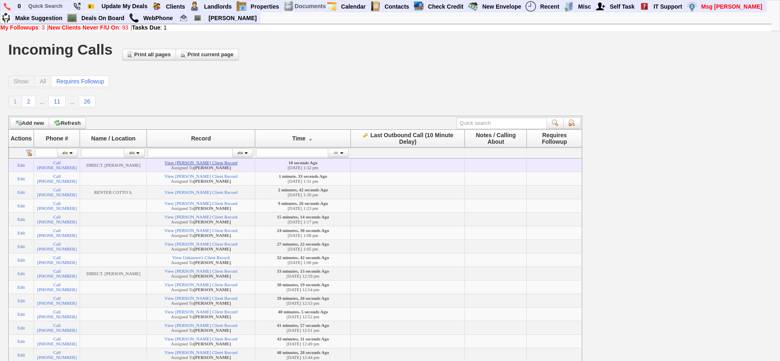
click at [209, 162] on link "View [PERSON_NAME] Client Record" at bounding box center [201, 162] width 73 height 5
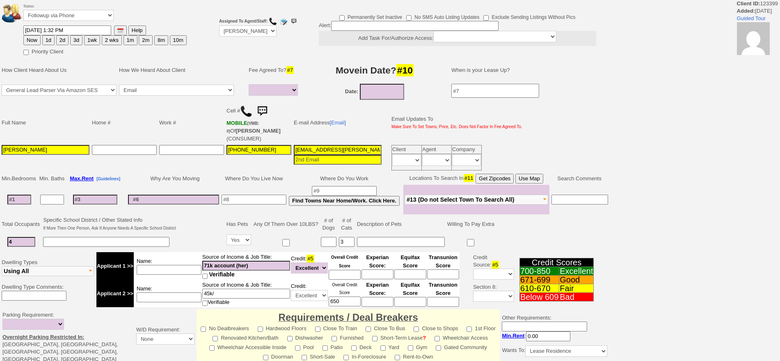
select select
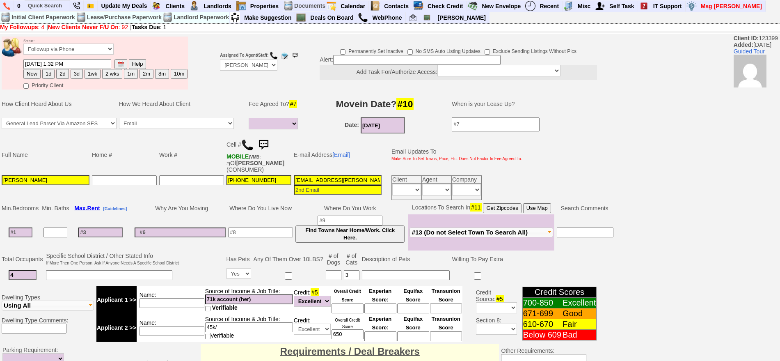
click at [391, 124] on input "09/26/2025" at bounding box center [383, 125] width 44 height 16
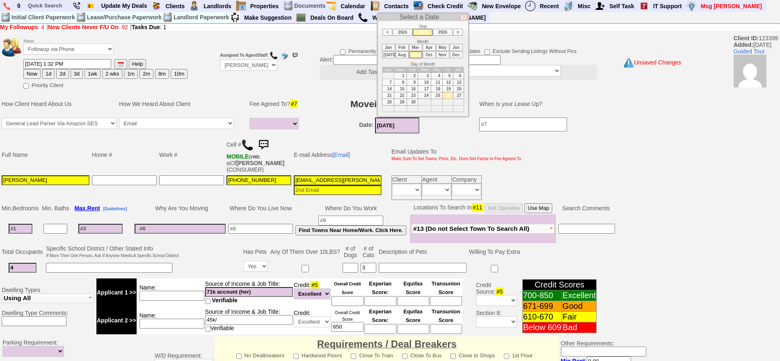
click at [428, 53] on li "Oct" at bounding box center [429, 54] width 13 height 7
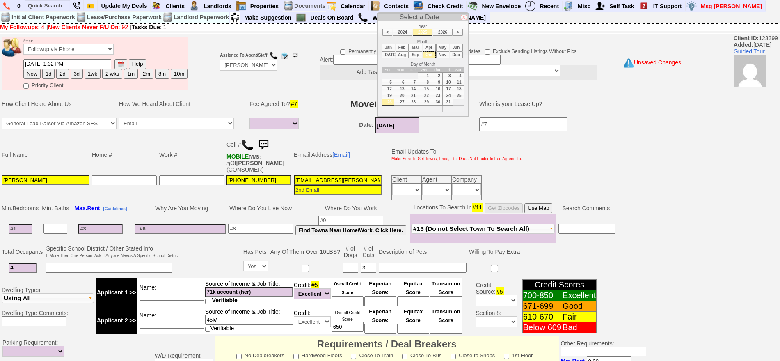
click at [445, 55] on li "Nov" at bounding box center [442, 54] width 13 height 7
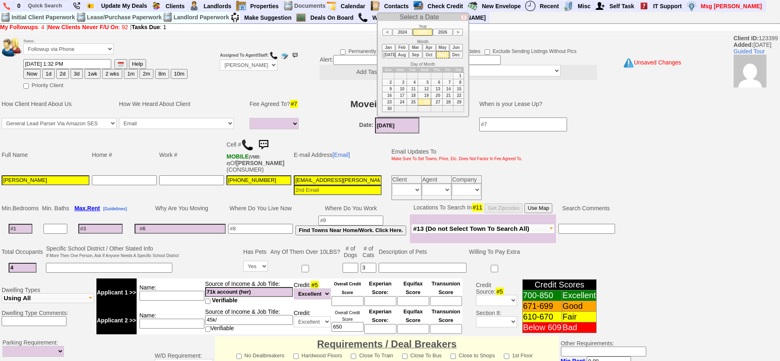
click at [457, 75] on td "1" at bounding box center [458, 75] width 11 height 7
type input "[DATE]"
click at [21, 229] on input at bounding box center [21, 229] width 24 height 10
type input "1"
select select
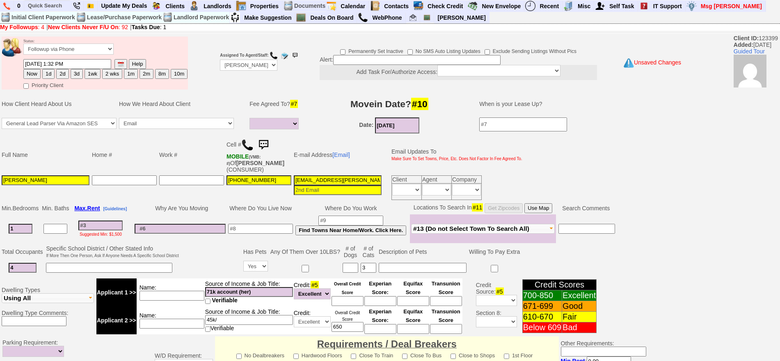
type input "1"
click at [27, 268] on input "4" at bounding box center [23, 268] width 28 height 10
select select
type input "2"
drag, startPoint x: 367, startPoint y: 267, endPoint x: 362, endPoint y: 269, distance: 5.3
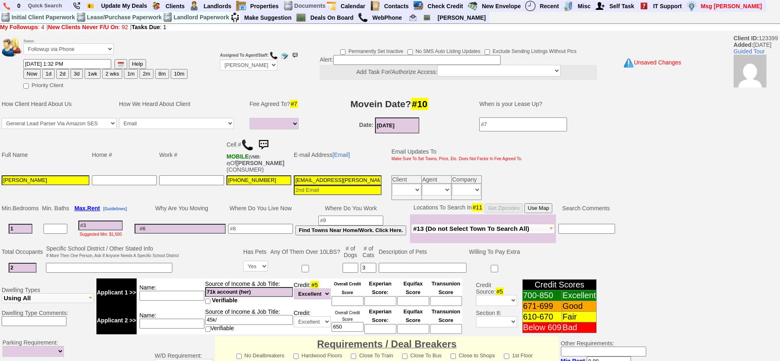
click at [362, 269] on input "3" at bounding box center [369, 268] width 16 height 10
type input "1"
click at [115, 225] on input at bounding box center [100, 225] width 44 height 10
click at [112, 225] on input at bounding box center [100, 225] width 44 height 10
click at [19, 181] on input "Keysi romero" at bounding box center [46, 180] width 88 height 10
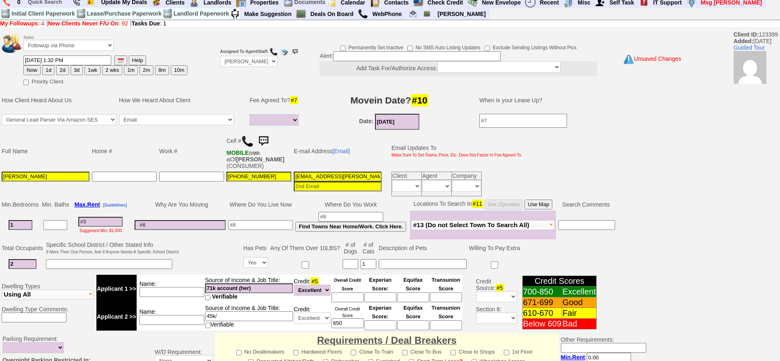
scroll to position [150, 0]
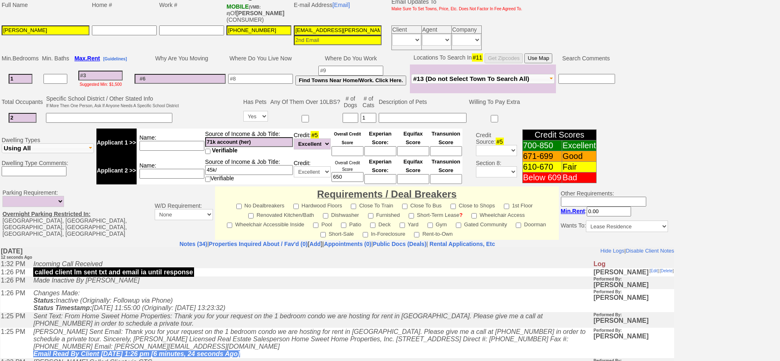
type input "Keysi Romero"
click at [241, 80] on input at bounding box center [260, 79] width 65 height 10
type input "new rochelle"
click at [548, 56] on button "Use Map" at bounding box center [539, 58] width 28 height 10
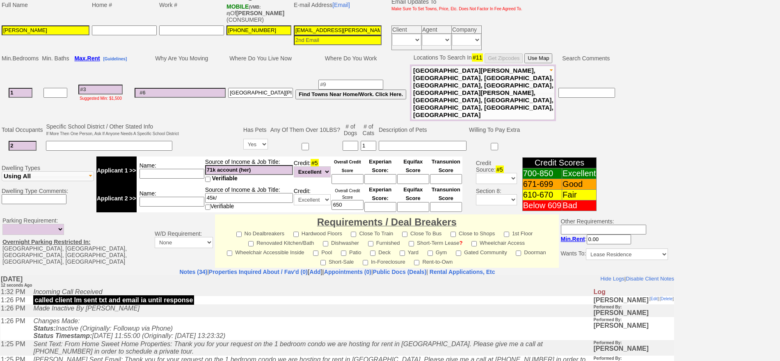
click at [113, 85] on input at bounding box center [100, 90] width 44 height 10
click at [537, 57] on button "Use Map" at bounding box center [539, 58] width 28 height 10
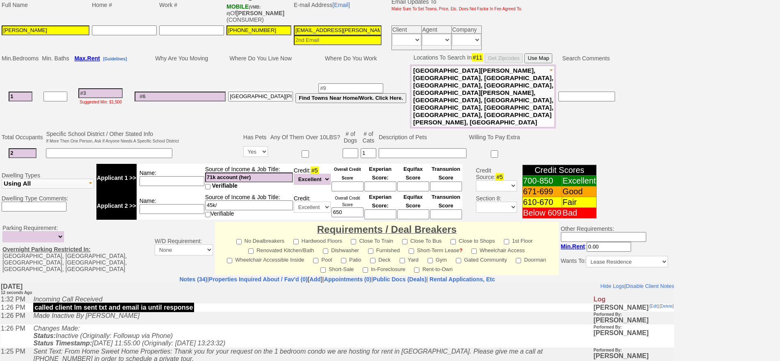
click at [355, 83] on input at bounding box center [351, 88] width 65 height 10
type input "nyc"
click at [116, 88] on input at bounding box center [100, 93] width 44 height 10
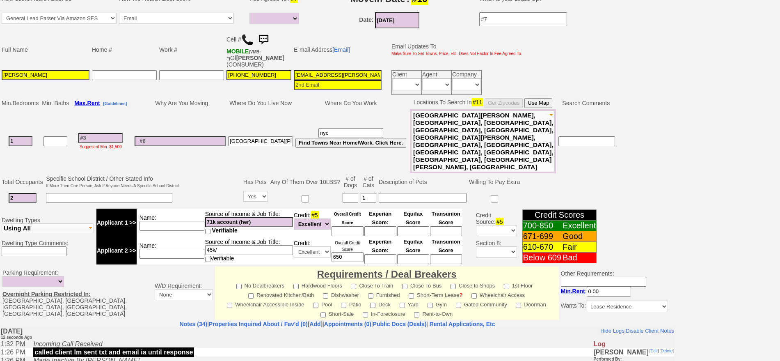
scroll to position [99, 0]
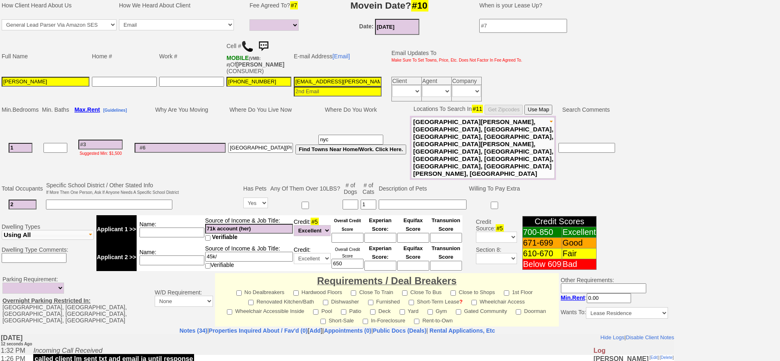
click at [101, 140] on input at bounding box center [100, 145] width 44 height 10
type input "25"
select select
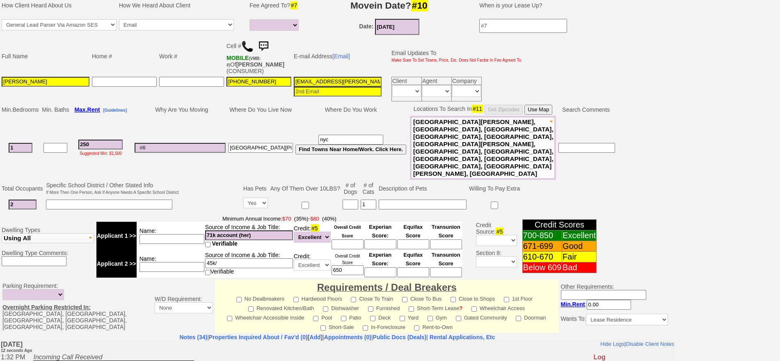
type input "2500"
select select
type input "2500"
click at [270, 121] on td "new rochelle" at bounding box center [260, 148] width 67 height 64
select select
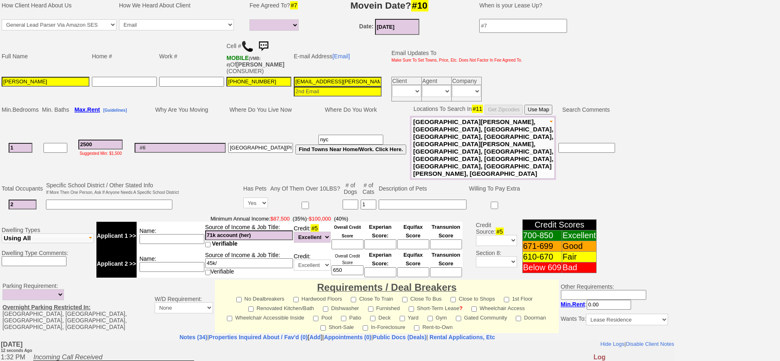
click at [330, 79] on input "keysi.romero@outlook.com" at bounding box center [338, 82] width 88 height 10
click at [369, 82] on input "keysi.romero@outlook.com" at bounding box center [338, 82] width 88 height 10
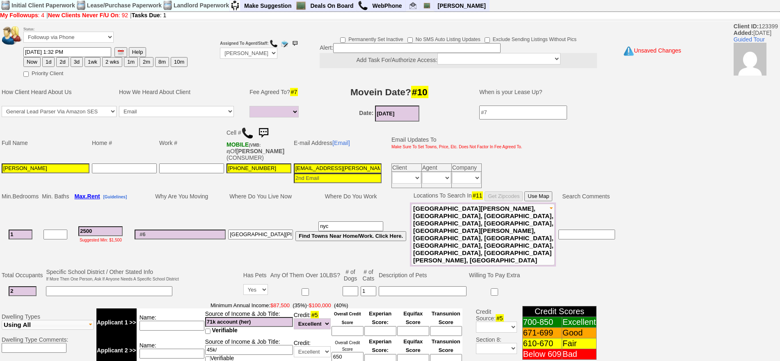
scroll to position [0, 0]
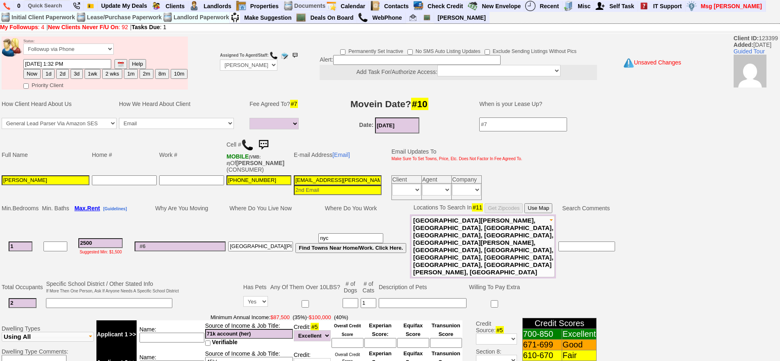
click at [331, 179] on input "keysi.romero@outlook.com" at bounding box center [338, 180] width 88 height 10
drag, startPoint x: 364, startPoint y: 180, endPoint x: 286, endPoint y: 176, distance: 78.5
click at [286, 176] on tr "Keysi Romero 914-434-6166 keysi.romero@outlook.com Client Agent Company Immedia…" at bounding box center [261, 187] width 523 height 27
click at [313, 133] on td "Date: 11/01/2025" at bounding box center [389, 125] width 164 height 18
click at [53, 71] on button "1d" at bounding box center [48, 74] width 12 height 10
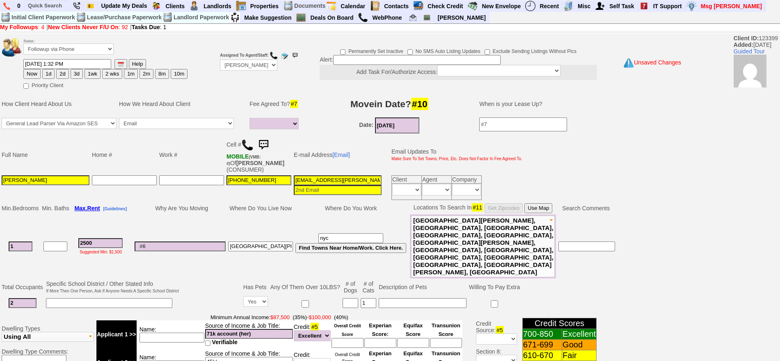
type input "09/27/2025 01:33 PM"
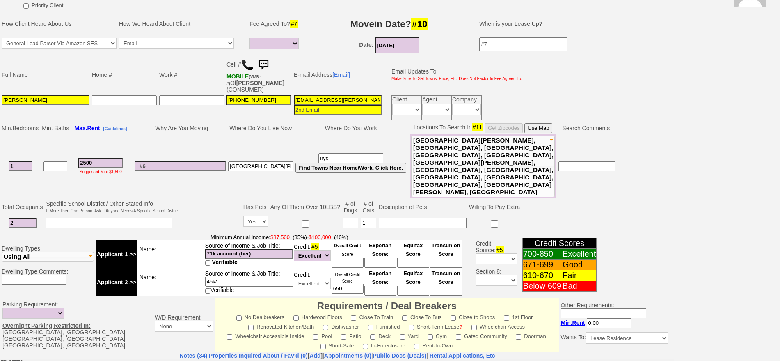
scroll to position [243, 0]
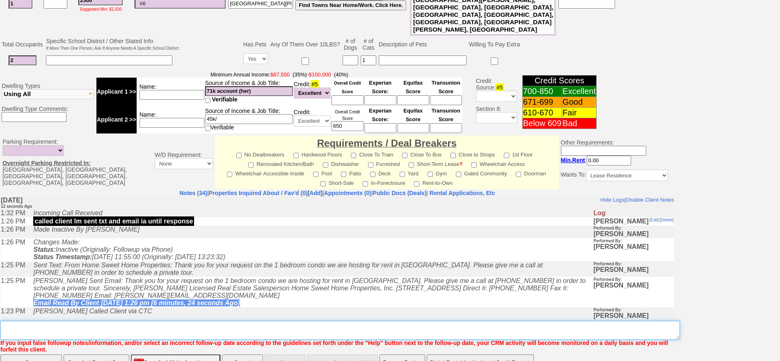
click at [256, 321] on textarea "Insert New Note Here" at bounding box center [340, 330] width 680 height 19
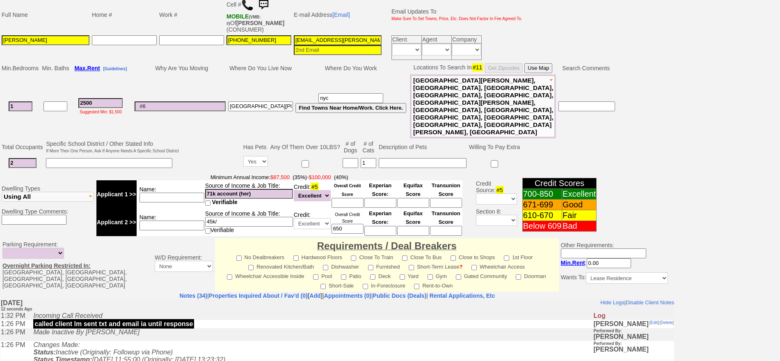
type textarea "send her places"
click at [543, 67] on button "Use Map" at bounding box center [539, 68] width 28 height 10
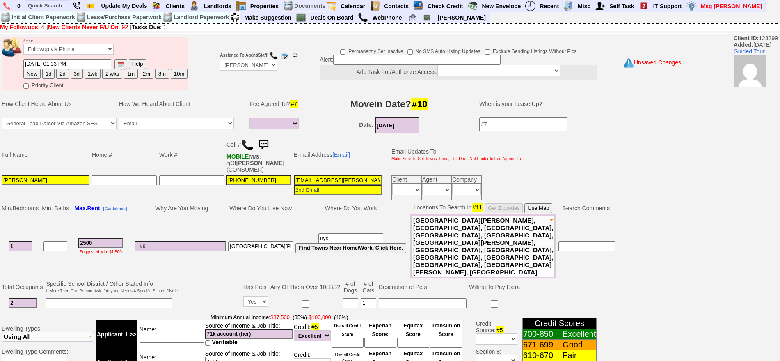
click at [48, 73] on button "1d" at bounding box center [48, 74] width 12 height 10
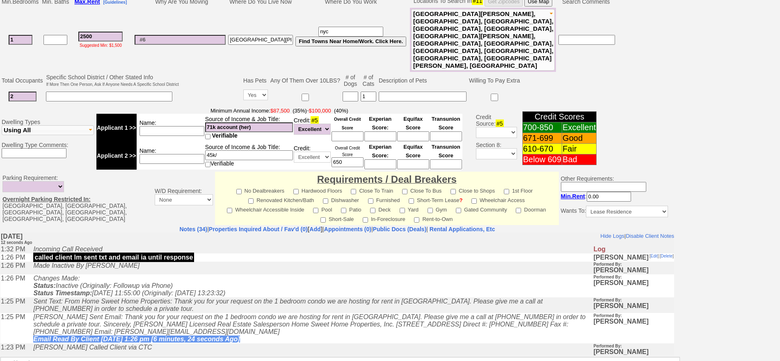
scroll to position [243, 0]
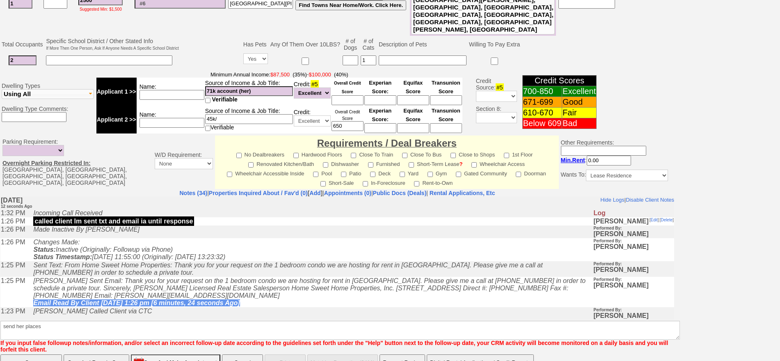
click at [46, 354] on input "Save" at bounding box center [31, 362] width 62 height 16
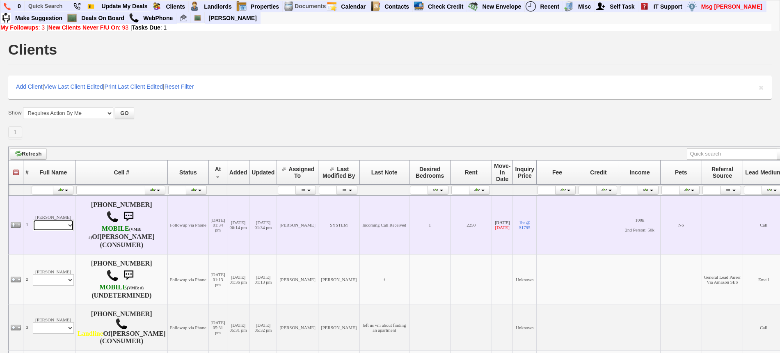
click at [67, 224] on select "Profile Edit Print Email Externally (Will Not Be Tracked In CRM) Closed Deals" at bounding box center [53, 225] width 41 height 11
select select "ChangeURL,/crm/custom/edit_client_form.php?redirect=%2Fcrm%2Fclients.php&id=160…"
click at [33, 220] on select "Profile Edit Print Email Externally (Will Not Be Tracked In CRM) Closed Deals" at bounding box center [53, 225] width 41 height 11
select select
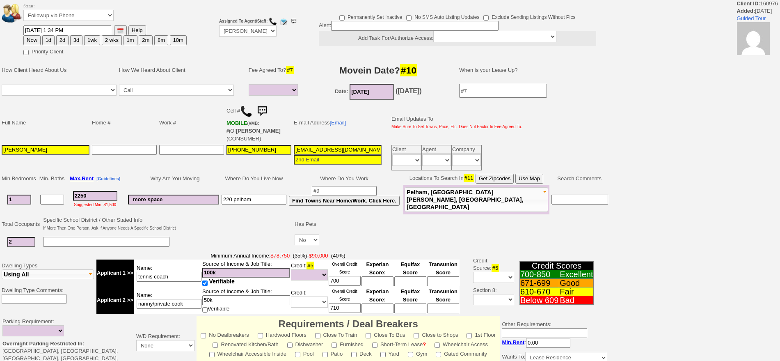
select select
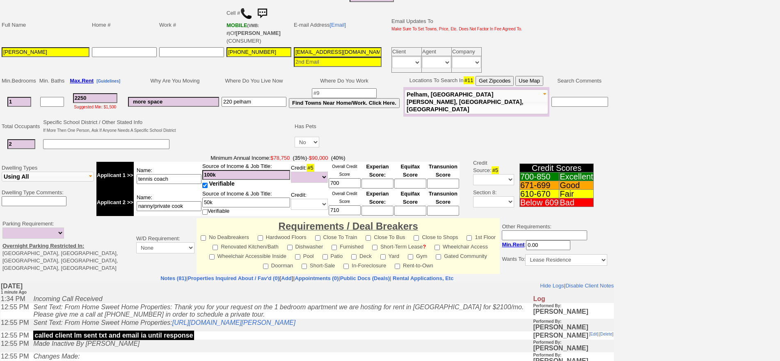
scroll to position [103, 0]
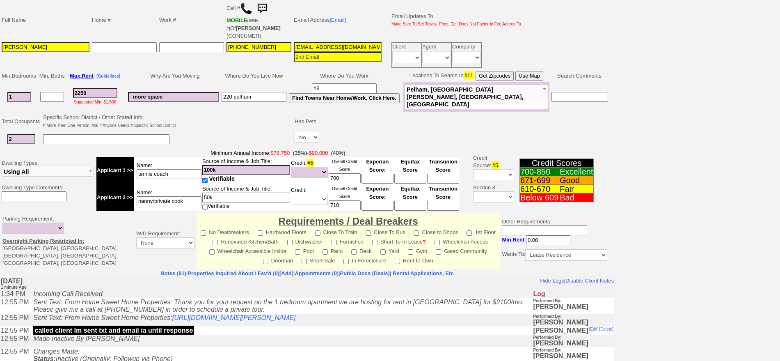
drag, startPoint x: 783, startPoint y: 163, endPoint x: 679, endPoint y: 251, distance: 136.2
click at [780, 240] on html "Client ID: 160976 Added: [DATE] Guided Tour Status: Followup via Phone Followup…" at bounding box center [390, 187] width 780 height 581
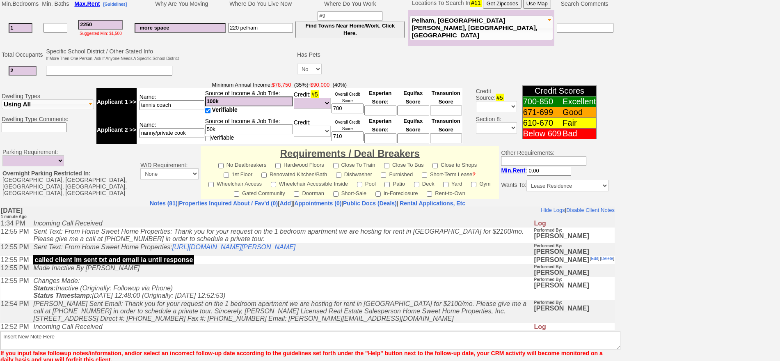
scroll to position [236, 0]
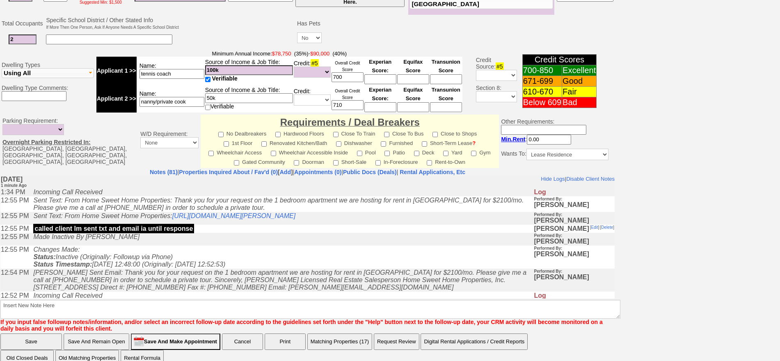
click at [280, 254] on td "Changes Made: Status: Inactive (Originally: Followup via Phone) Status Timestam…" at bounding box center [281, 256] width 504 height 23
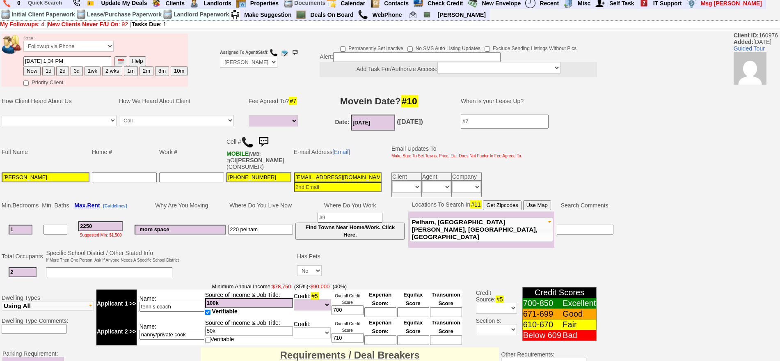
scroll to position [0, 0]
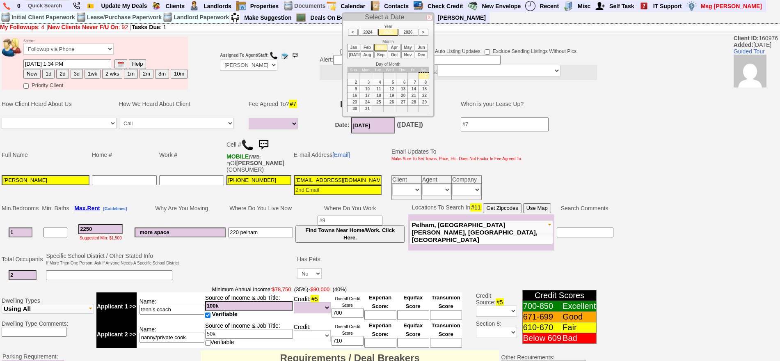
click at [368, 127] on input "03/01/2025" at bounding box center [373, 125] width 44 height 16
click at [398, 56] on li "Oct" at bounding box center [394, 54] width 13 height 7
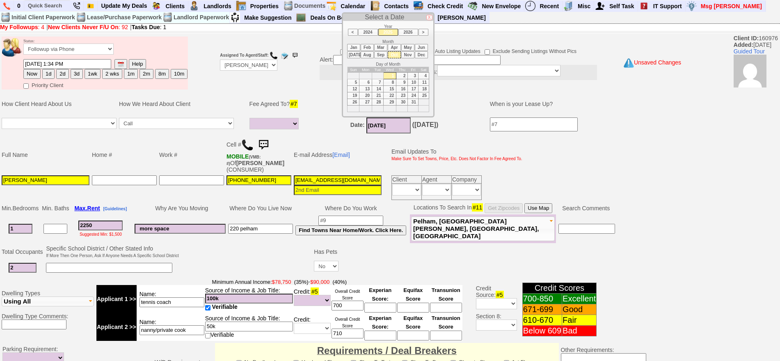
click at [391, 74] on td "1" at bounding box center [389, 75] width 13 height 7
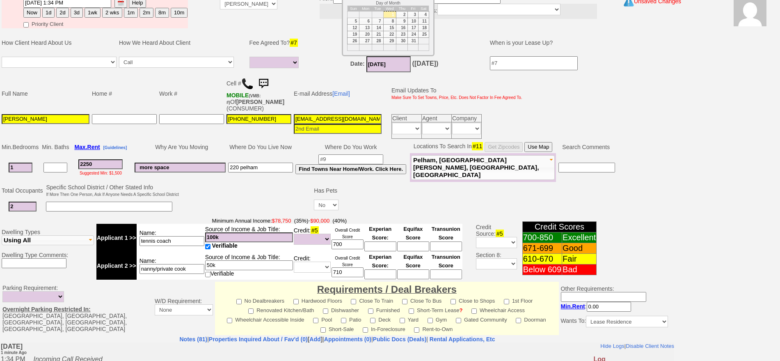
scroll to position [103, 0]
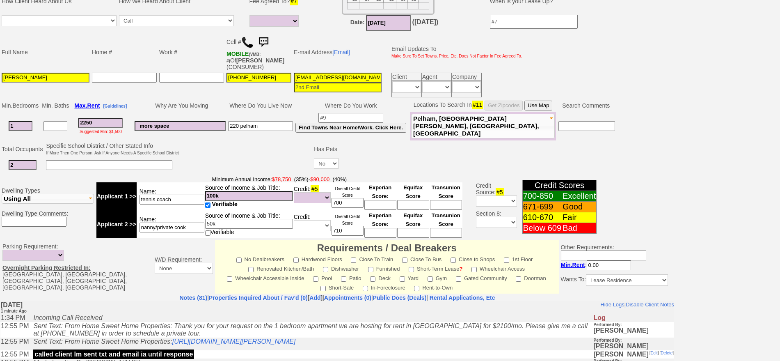
click at [193, 167] on td at bounding box center [246, 157] width 133 height 32
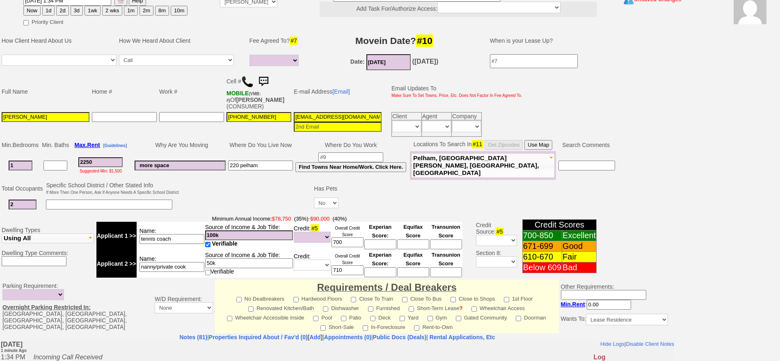
scroll to position [0, 0]
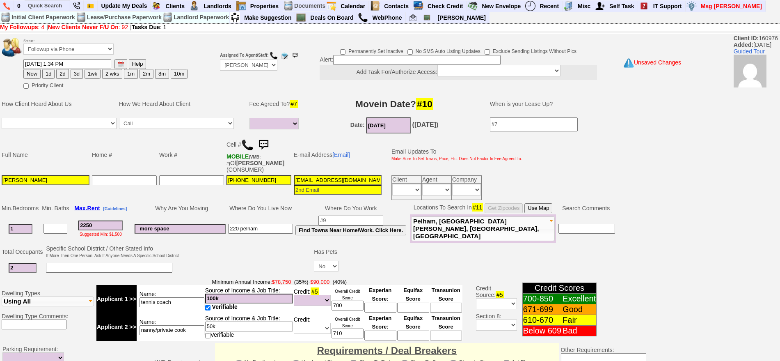
click at [372, 133] on input "10/01/2025" at bounding box center [389, 125] width 44 height 16
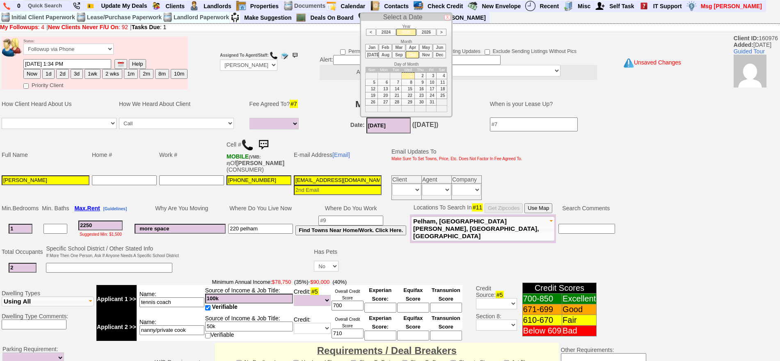
click at [425, 54] on li "Nov" at bounding box center [425, 54] width 13 height 7
type input "[DATE]"
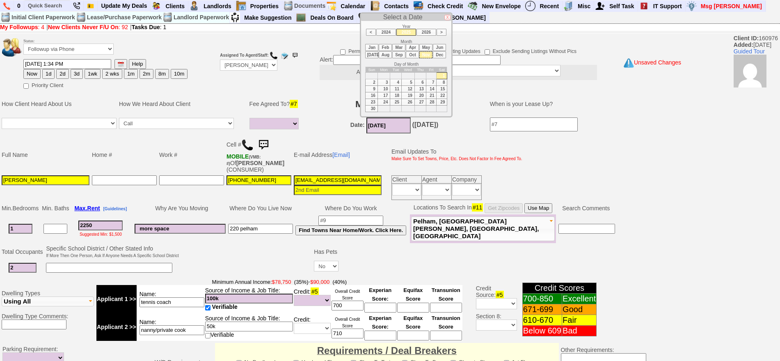
click at [443, 74] on td "1" at bounding box center [442, 75] width 11 height 7
click at [154, 196] on td at bounding box center [124, 187] width 67 height 27
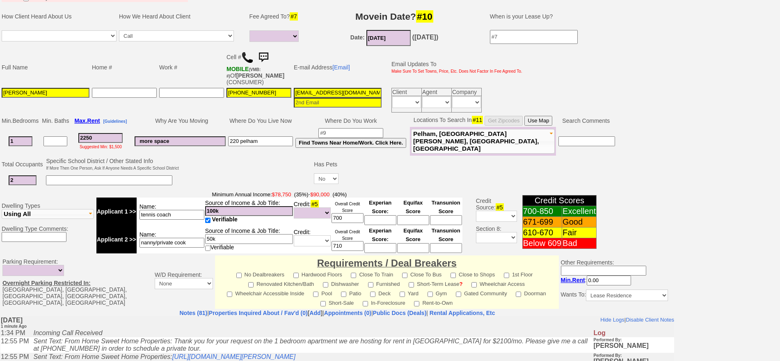
scroll to position [103, 0]
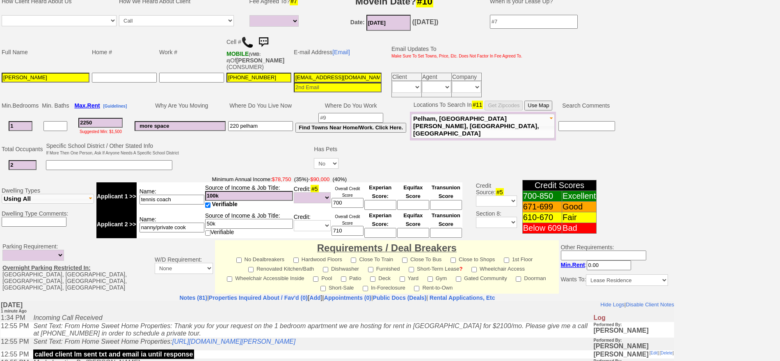
click at [176, 165] on td at bounding box center [112, 165] width 135 height 17
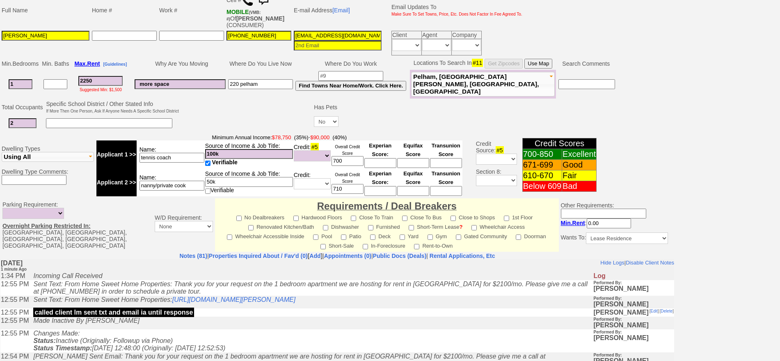
scroll to position [205, 0]
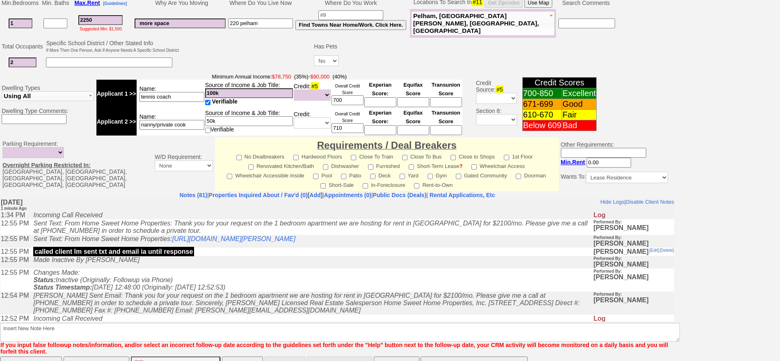
click at [293, 296] on icon "[PERSON_NAME] Sent Email: Thank you for your request on the 1 bedroom apartment…" at bounding box center [306, 302] width 546 height 22
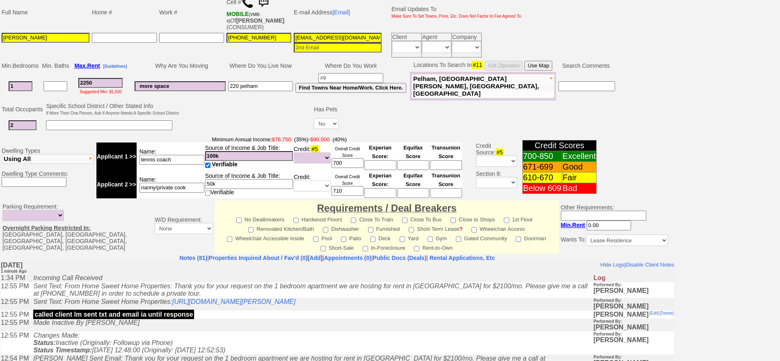
scroll to position [153, 0]
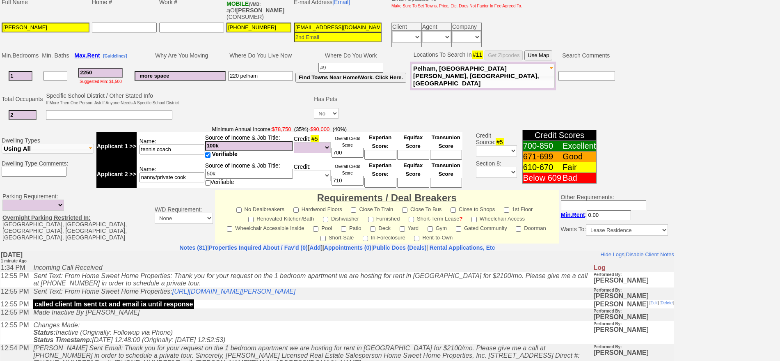
click at [193, 150] on input "tennis coach" at bounding box center [172, 149] width 65 height 10
click at [244, 144] on input "100k" at bounding box center [249, 146] width 88 height 10
drag, startPoint x: 308, startPoint y: 110, endPoint x: 322, endPoint y: 112, distance: 14.5
click at [308, 110] on td at bounding box center [246, 107] width 133 height 32
click at [323, 112] on select "Yes No" at bounding box center [326, 113] width 25 height 11
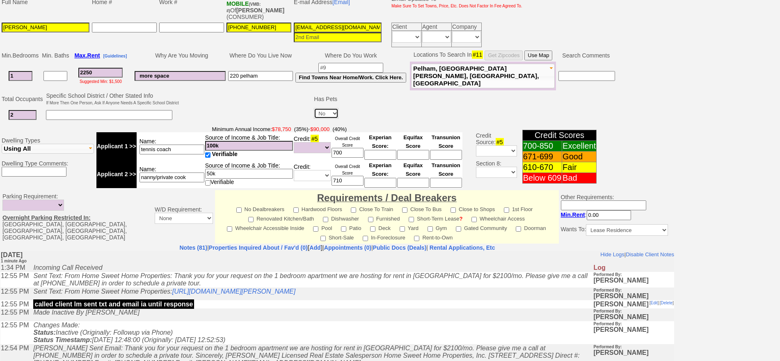
select select "Yes"
click at [314, 108] on select "Yes No" at bounding box center [326, 113] width 25 height 11
click at [345, 114] on input at bounding box center [351, 115] width 16 height 10
type input "1"
click at [395, 102] on td "Description of Pets" at bounding box center [423, 99] width 90 height 16
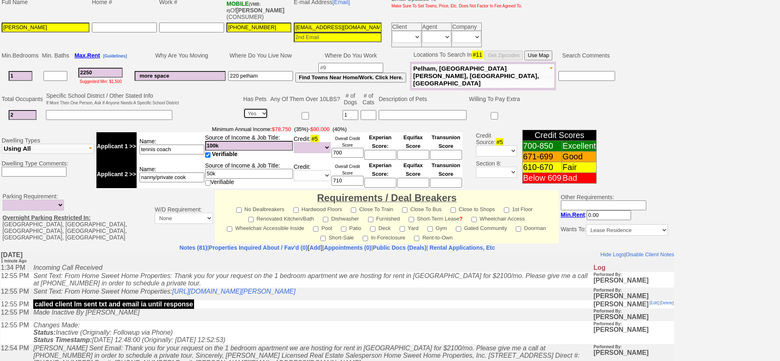
click at [259, 116] on select "Yes No" at bounding box center [255, 113] width 25 height 11
select select "No"
click at [268, 108] on select "Yes No" at bounding box center [255, 113] width 25 height 11
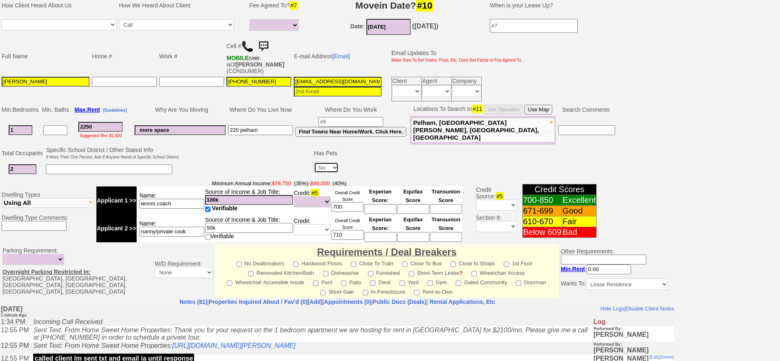
scroll to position [37, 0]
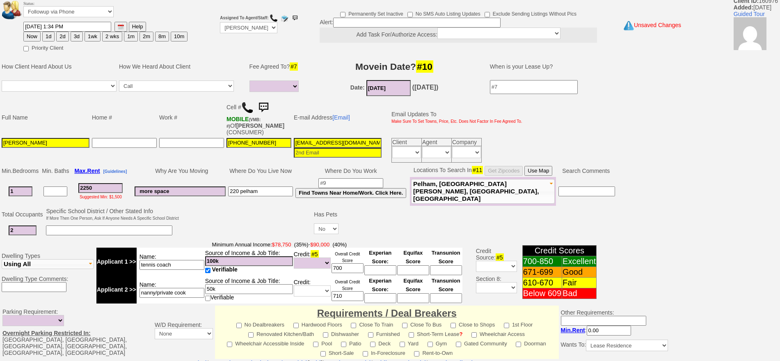
click at [312, 152] on input at bounding box center [338, 153] width 88 height 10
click at [311, 151] on input "bbevilacua@gmail.com" at bounding box center [338, 153] width 88 height 10
type input "bbevilacua@gmail.com"
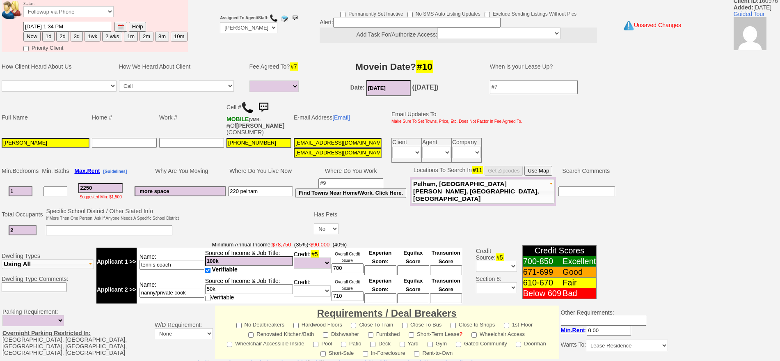
click at [313, 143] on input "brunabevilacua@gmail.com" at bounding box center [338, 143] width 88 height 10
drag, startPoint x: 780, startPoint y: 150, endPoint x: 788, endPoint y: 380, distance: 230.8
click at [780, 360] on html "0 Bookmark This Page Organize Update My Deals Clients Add New Client" at bounding box center [390, 263] width 780 height 601
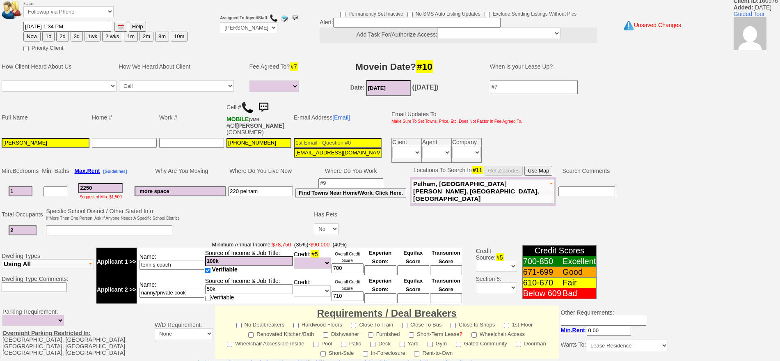
scroll to position [237, 0]
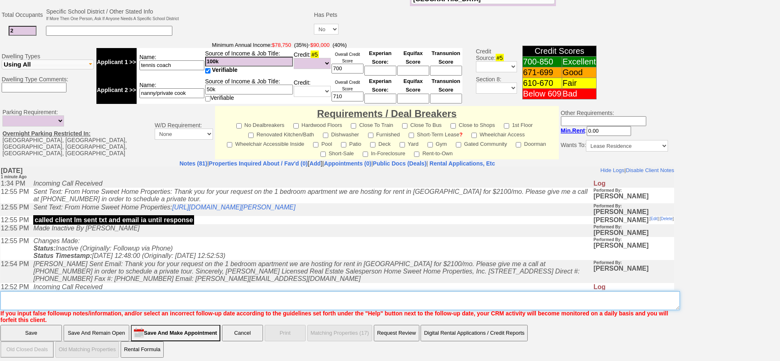
click at [479, 293] on textarea "Insert New Note Here" at bounding box center [340, 300] width 680 height 19
paste textarea "brunabevilacua@gmail.com"
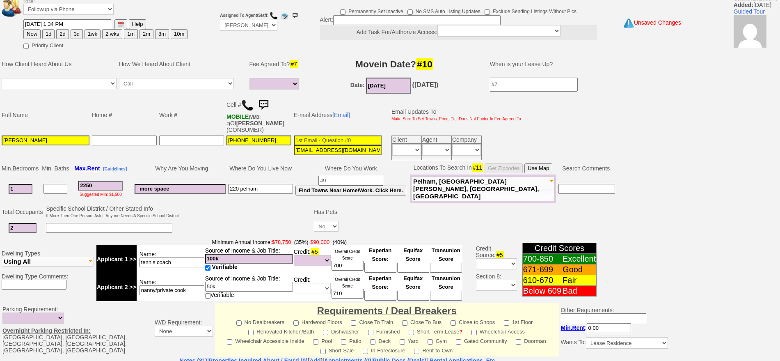
scroll to position [32, 0]
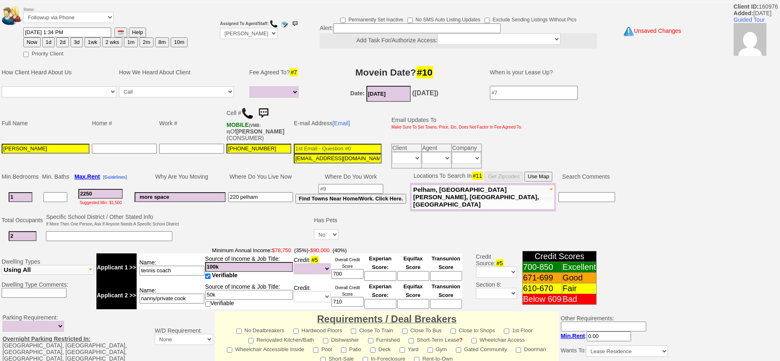
type textarea "brunabevilacua@gmail.com"
click at [309, 158] on input "bbevilacua@gmail.com" at bounding box center [338, 159] width 88 height 10
click at [321, 145] on input at bounding box center [338, 149] width 88 height 10
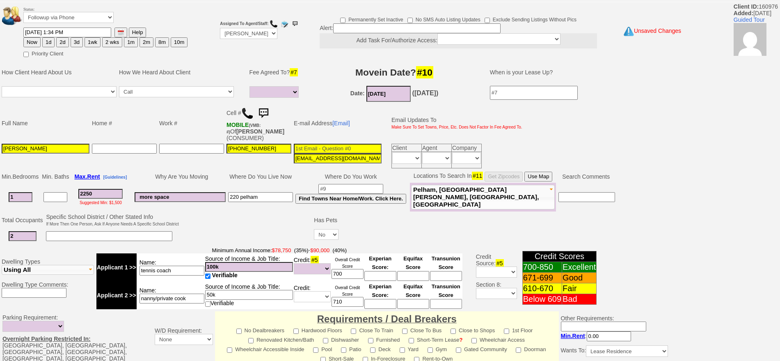
paste input "bbevilacua@gmail.com"
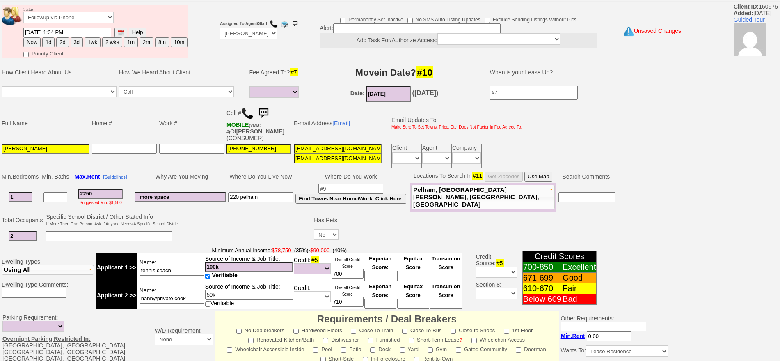
type input "bbevilacua@gmail.com"
click at [339, 159] on input "bbevilacua@gmail.com" at bounding box center [338, 159] width 88 height 10
click at [112, 189] on input "2250" at bounding box center [100, 194] width 44 height 10
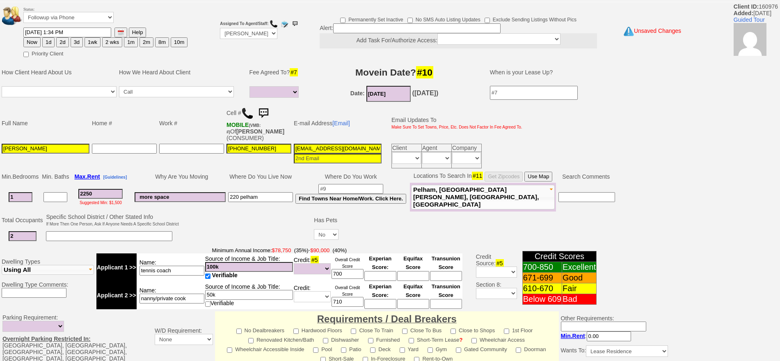
click at [151, 177] on td "Why Are You Moving" at bounding box center [180, 176] width 94 height 12
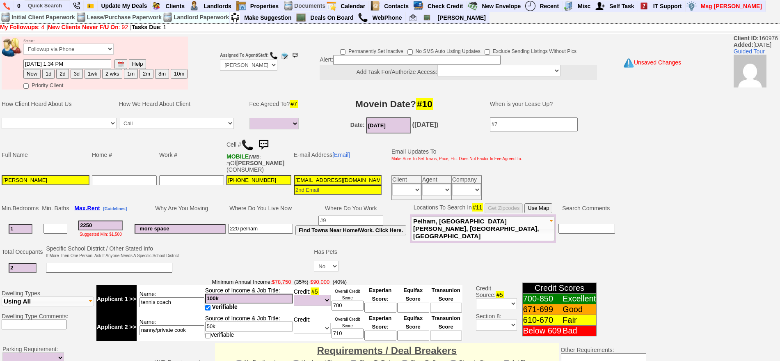
click at [52, 71] on button "1d" at bounding box center [48, 74] width 12 height 10
type input "09/27/2025 01:36 PM"
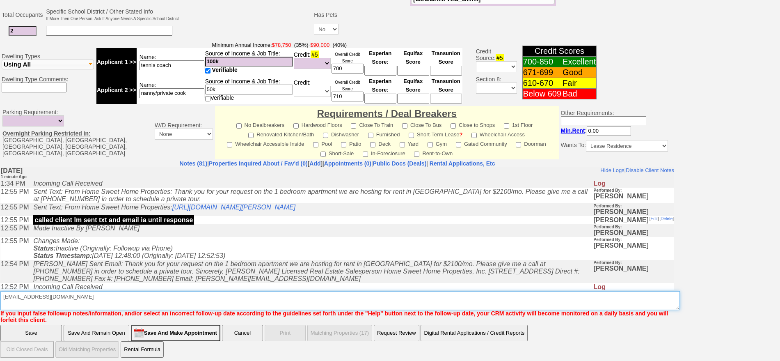
click at [277, 292] on textarea "Insert New Note Here" at bounding box center [340, 300] width 680 height 19
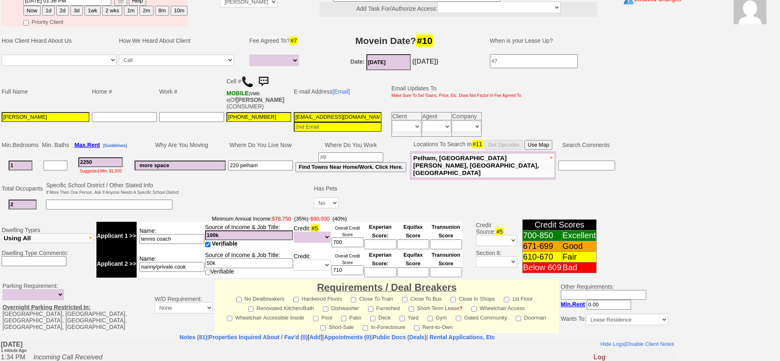
scroll to position [0, 0]
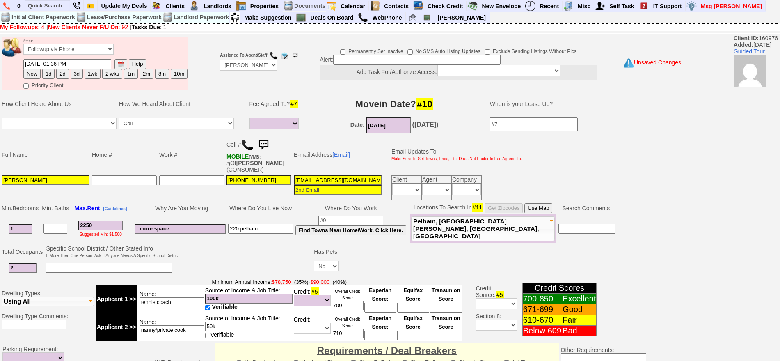
type textarea "brunabevilacua@gmail.com - send places also send application"
click at [47, 68] on input "09/27/2025 01:36 PM" at bounding box center [67, 64] width 88 height 10
click at [49, 74] on button "1d" at bounding box center [48, 74] width 12 height 10
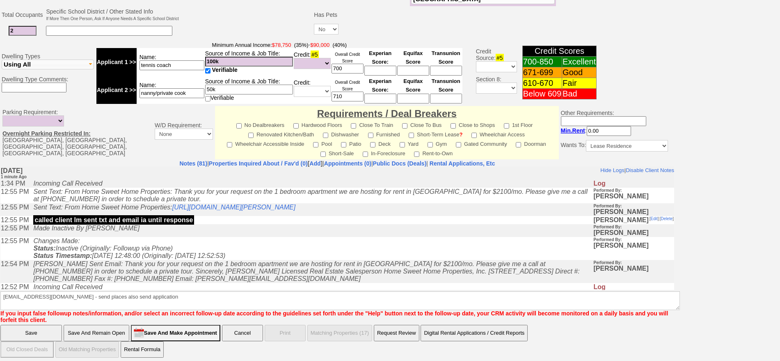
click at [91, 325] on input "Save And Remain Open" at bounding box center [97, 333] width 66 height 16
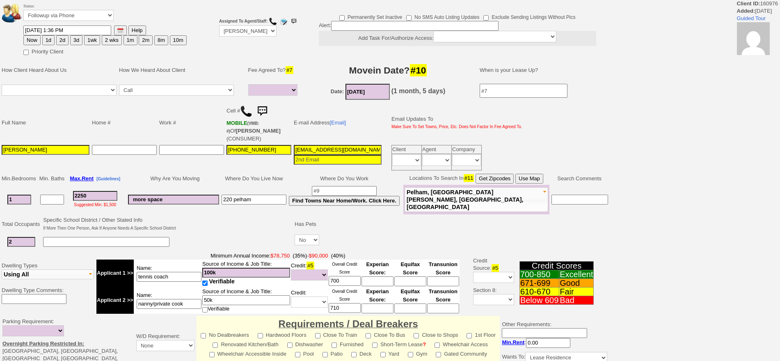
select select
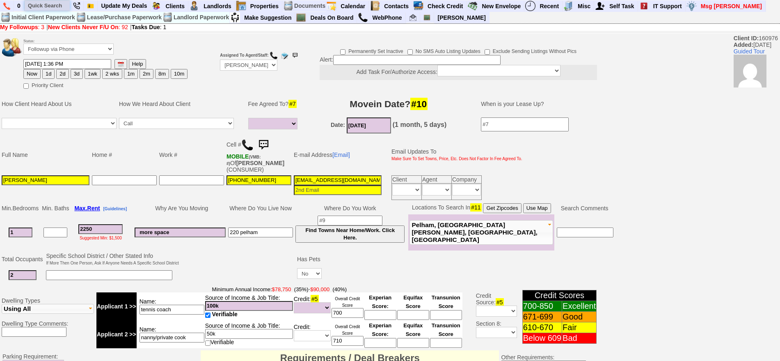
click at [56, 2] on input "text" at bounding box center [47, 5] width 45 height 10
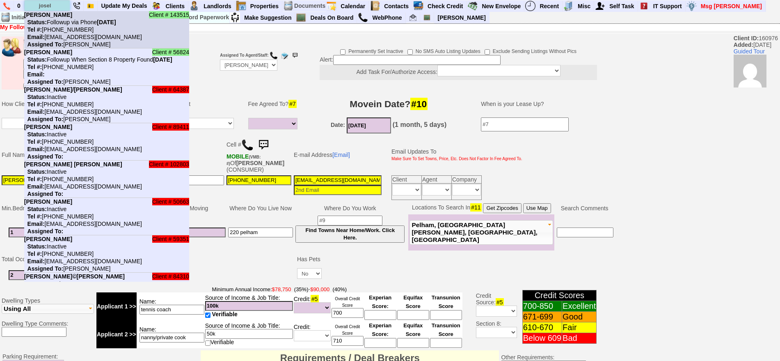
type input "josel"
click at [60, 20] on nobr "Status: Followup via Phone [DATE]" at bounding box center [70, 22] width 92 height 7
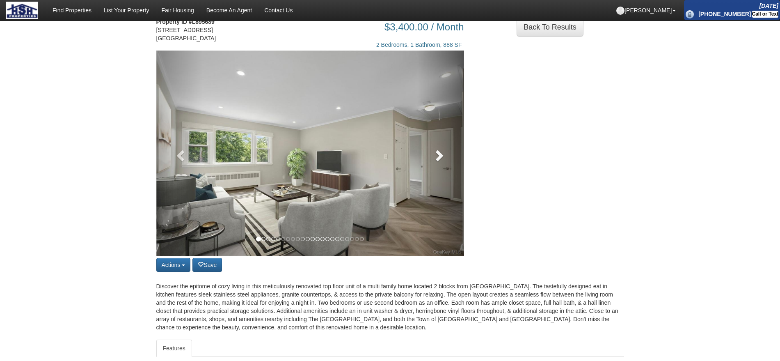
scroll to position [51, 0]
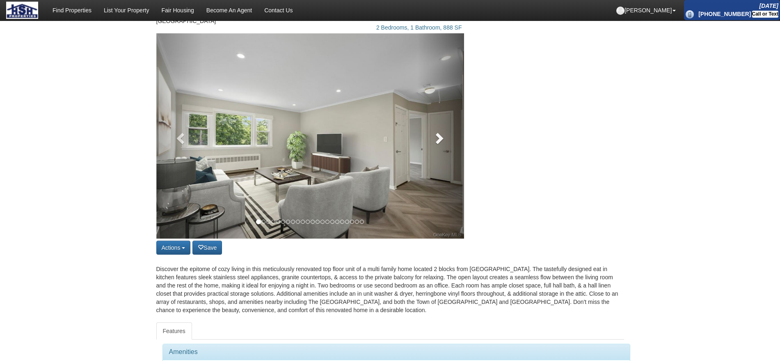
click at [430, 110] on link at bounding box center [441, 135] width 46 height 205
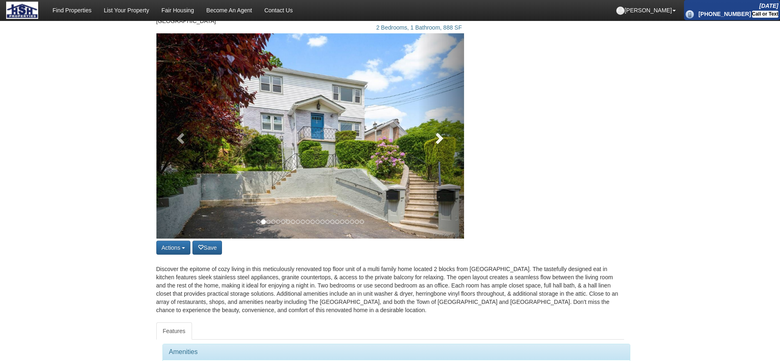
click at [430, 110] on link at bounding box center [441, 135] width 46 height 205
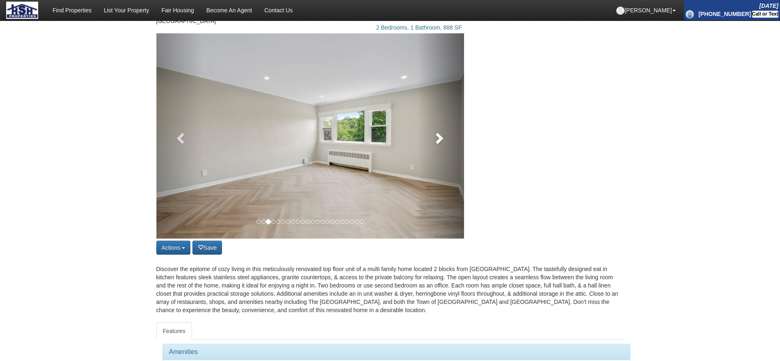
click at [430, 110] on link at bounding box center [441, 135] width 46 height 205
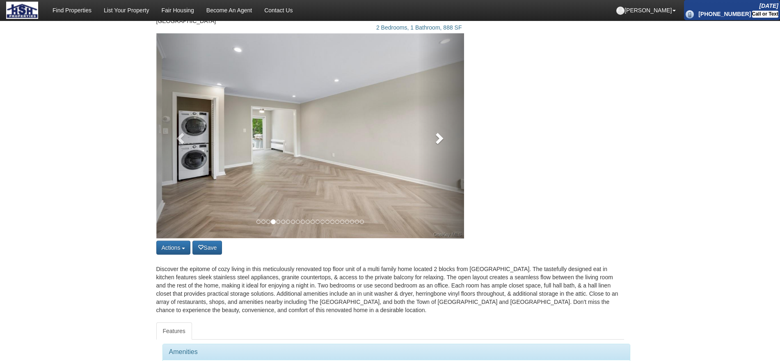
click at [430, 110] on link at bounding box center [441, 135] width 46 height 205
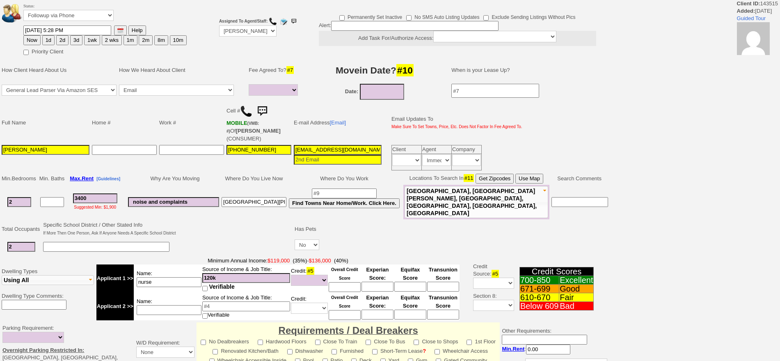
select select
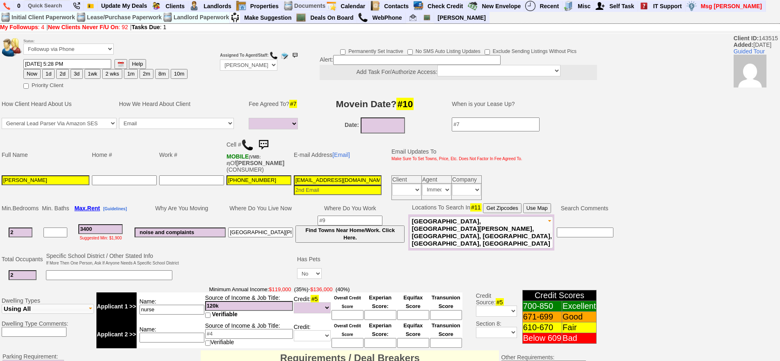
click at [270, 143] on img at bounding box center [263, 145] width 16 height 16
click at [255, 141] on link at bounding box center [263, 144] width 16 height 7
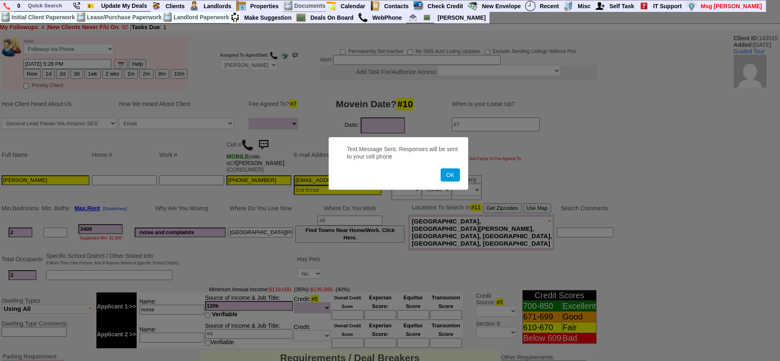
click at [441, 168] on button "OK" at bounding box center [450, 174] width 19 height 13
